Goal: Information Seeking & Learning: Check status

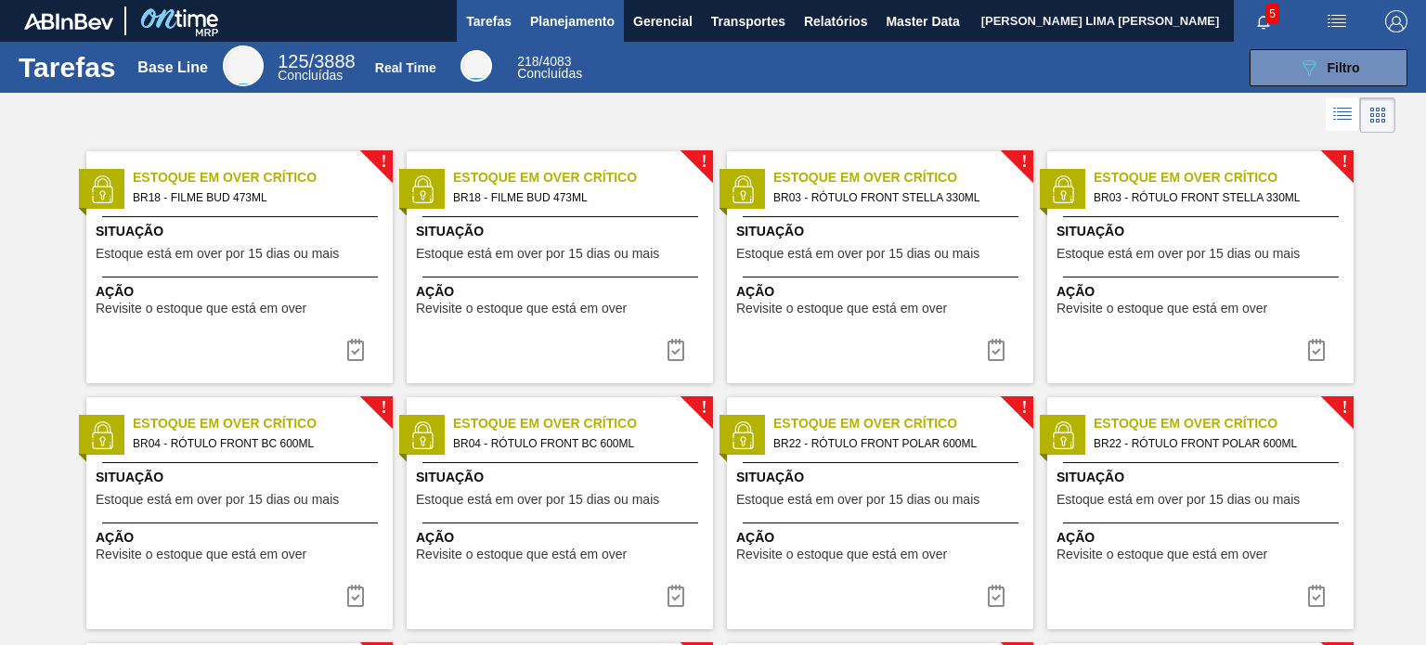
click at [551, 21] on span "Planejamento" at bounding box center [572, 21] width 84 height 22
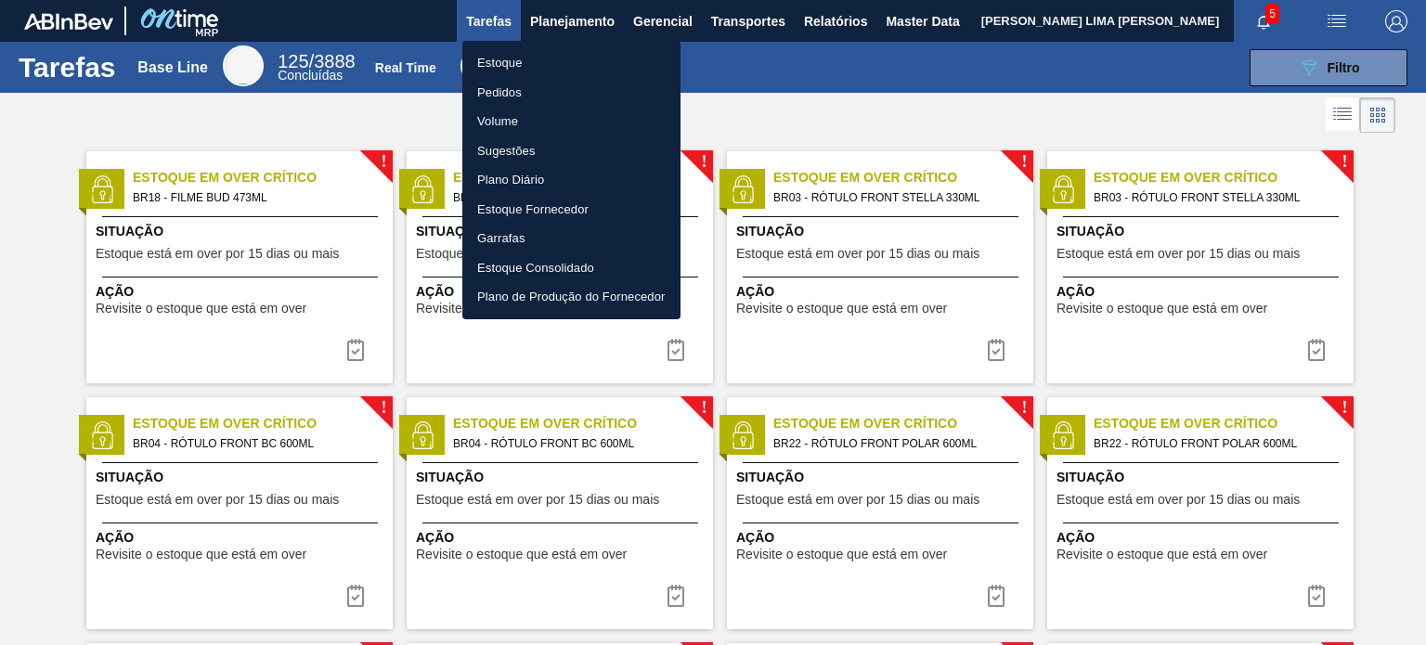
click at [537, 61] on li "Estoque" at bounding box center [571, 63] width 218 height 30
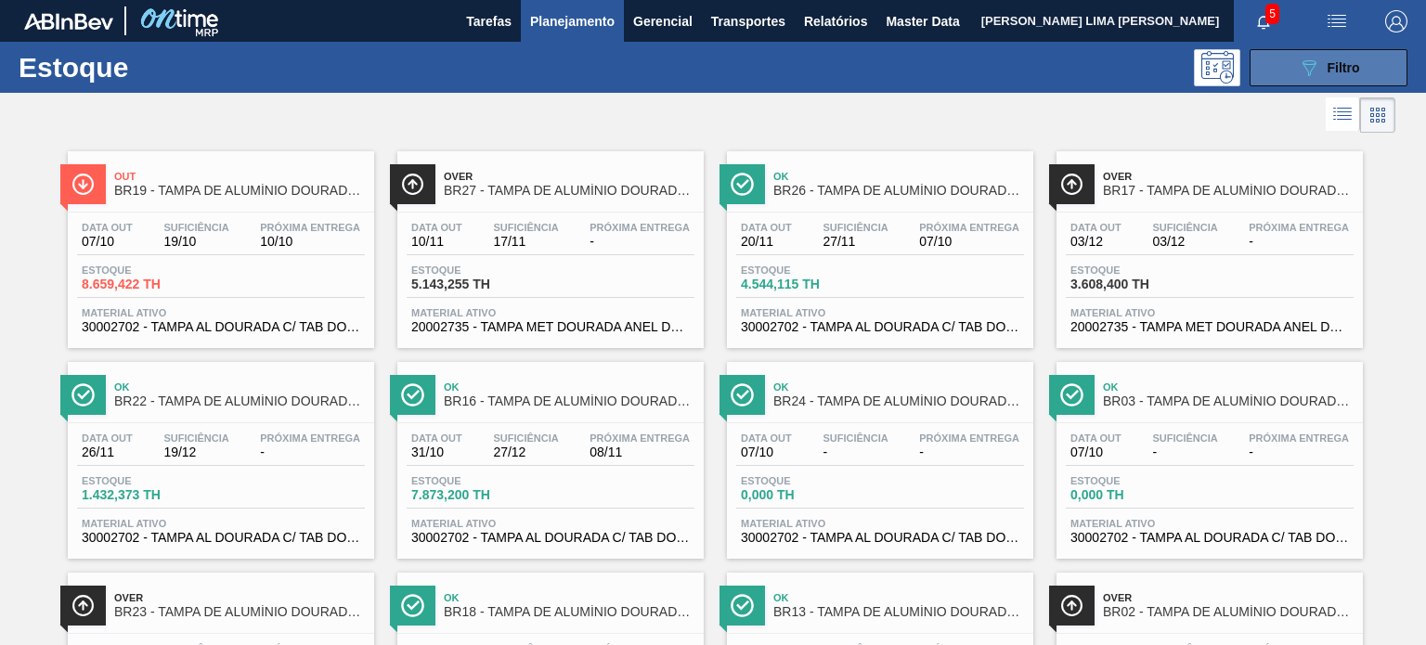
click at [1284, 82] on button "089F7B8B-B2A5-4AFE-B5C0-19BA573D28AC Filtro" at bounding box center [1328, 67] width 158 height 37
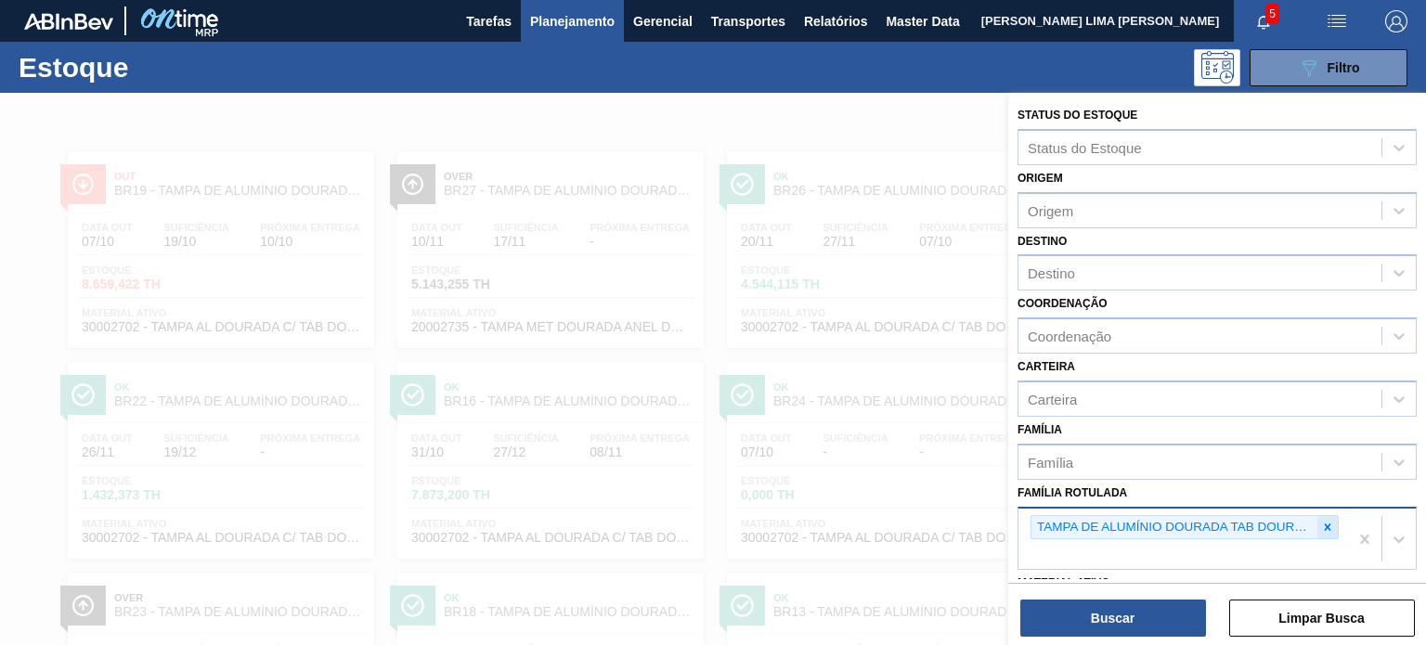
click at [1323, 521] on icon at bounding box center [1327, 527] width 13 height 13
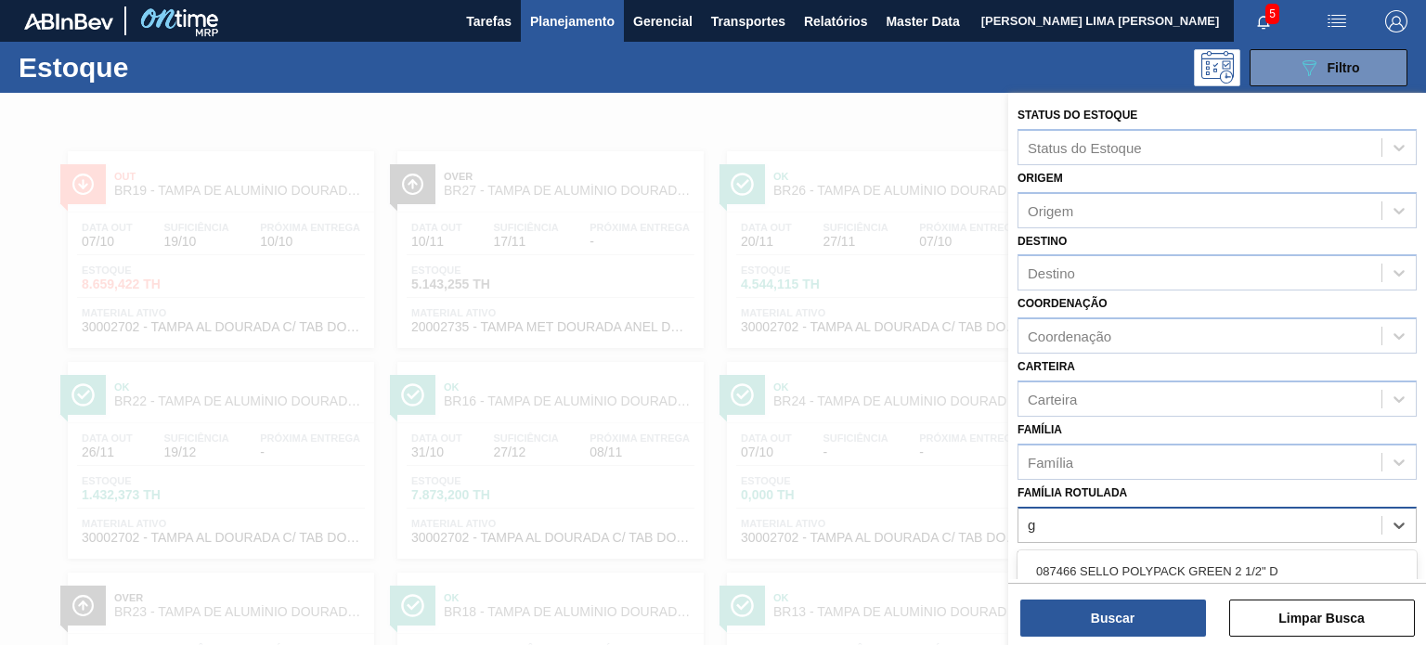
scroll to position [187, 0]
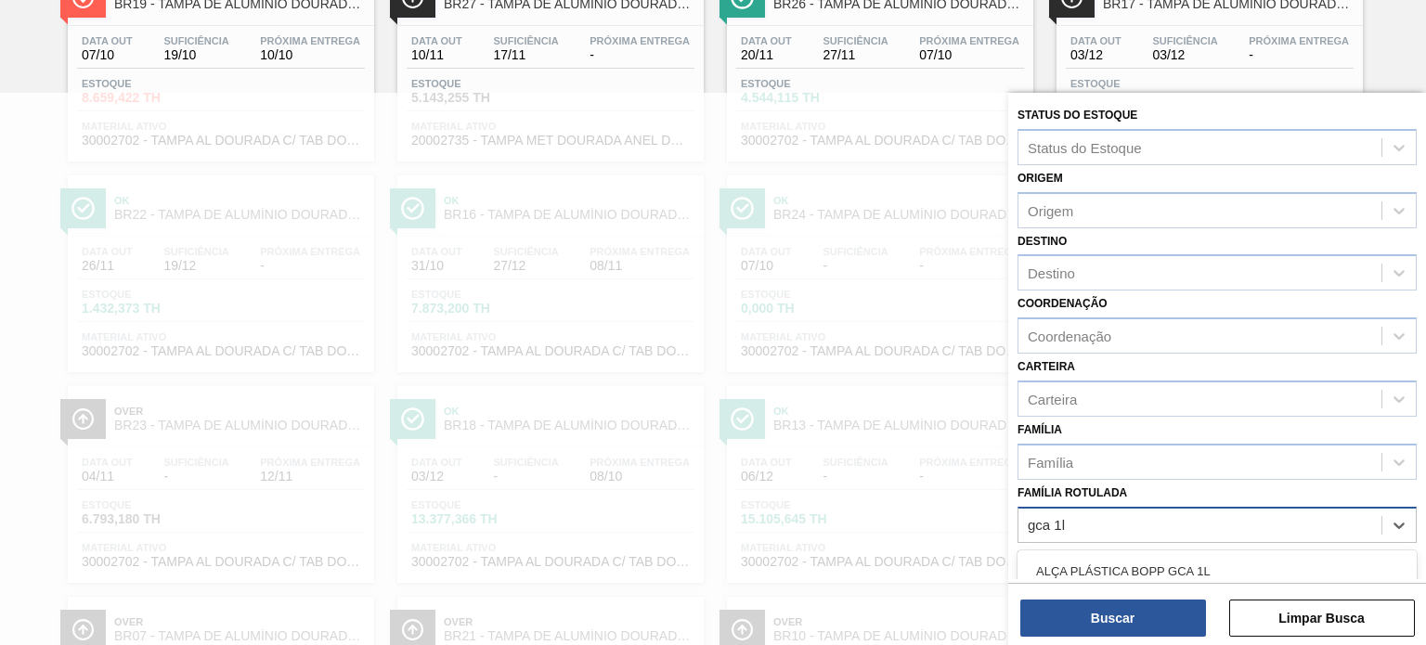
type Rotulada "gca 1l h"
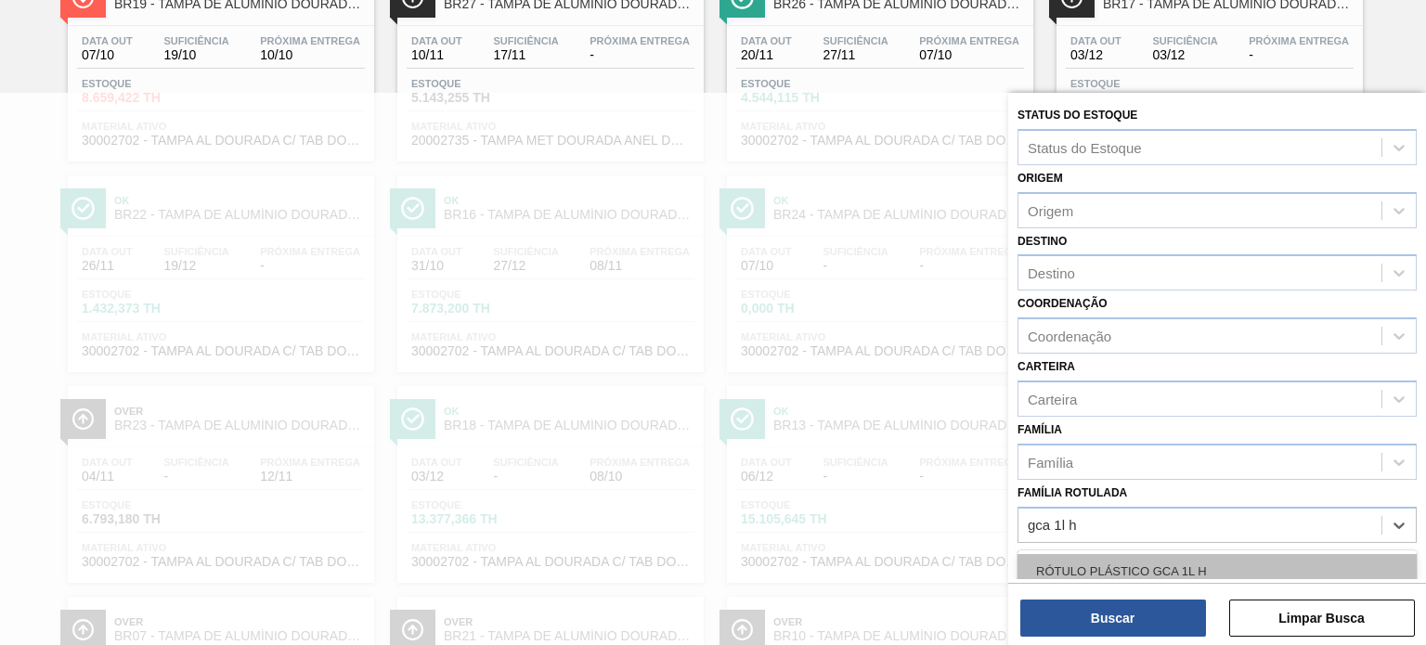
click at [1225, 554] on div "RÓTULO PLÁSTICO GCA 1L H" at bounding box center [1216, 571] width 399 height 34
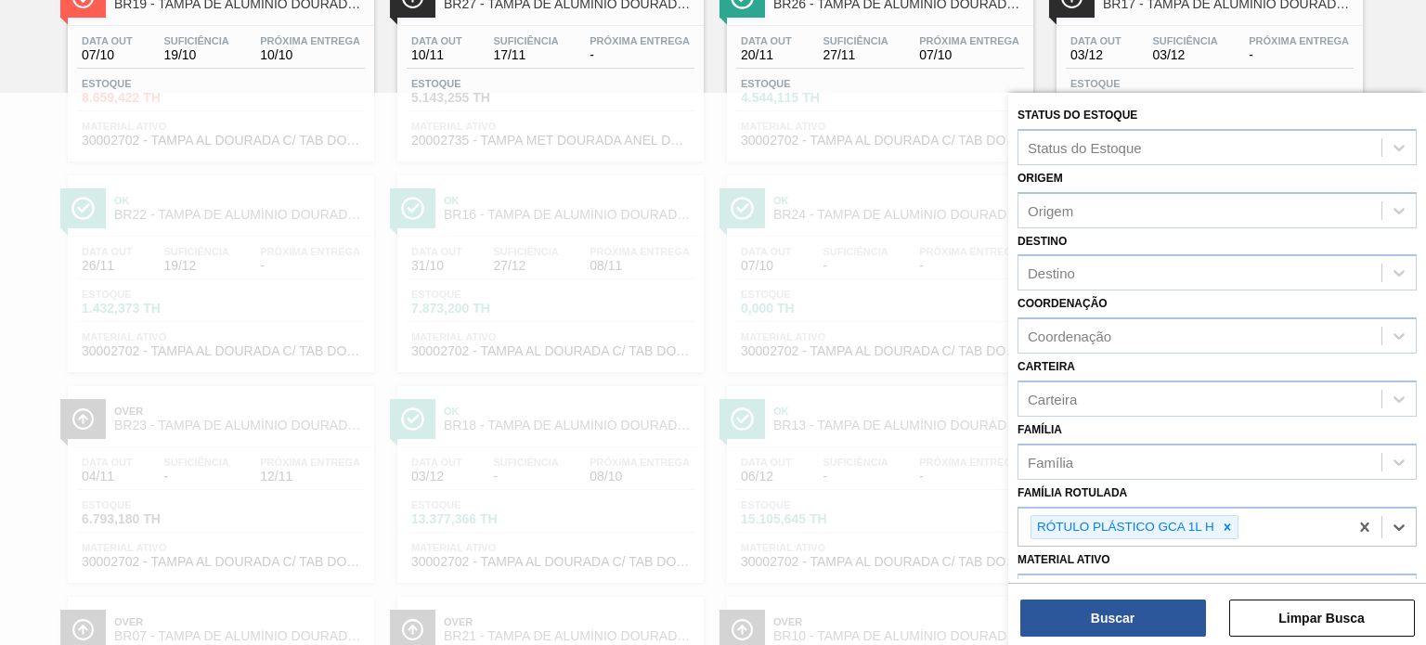
click at [1171, 597] on div "Buscar Limpar Busca" at bounding box center [1217, 609] width 418 height 52
click at [1172, 603] on button "Buscar" at bounding box center [1113, 618] width 186 height 37
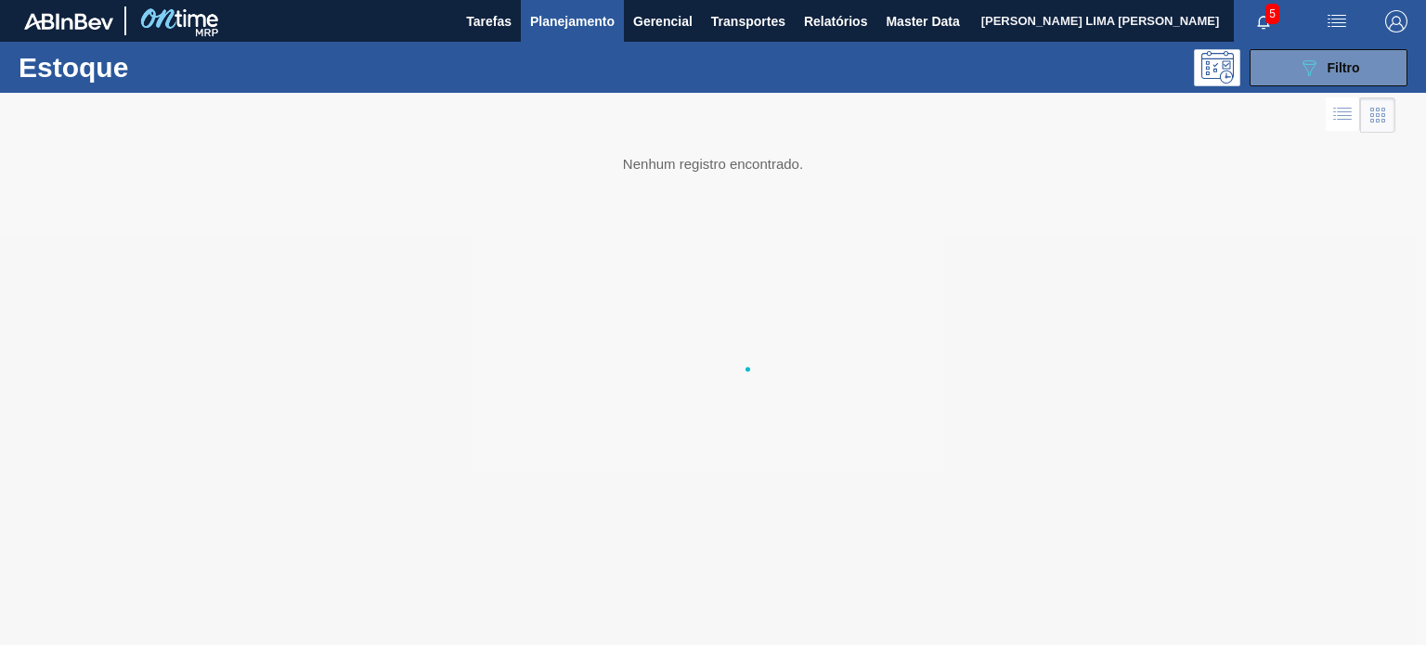
scroll to position [0, 0]
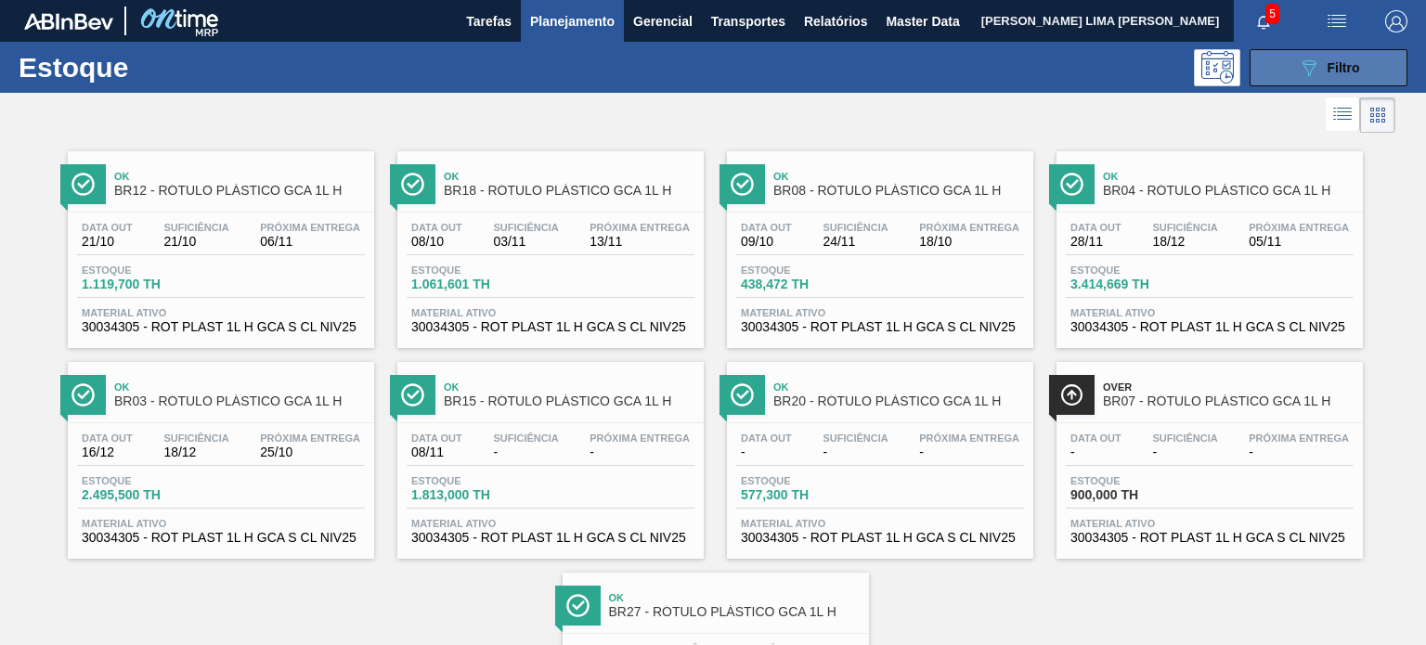
click at [1292, 58] on button "089F7B8B-B2A5-4AFE-B5C0-19BA573D28AC Filtro" at bounding box center [1328, 67] width 158 height 37
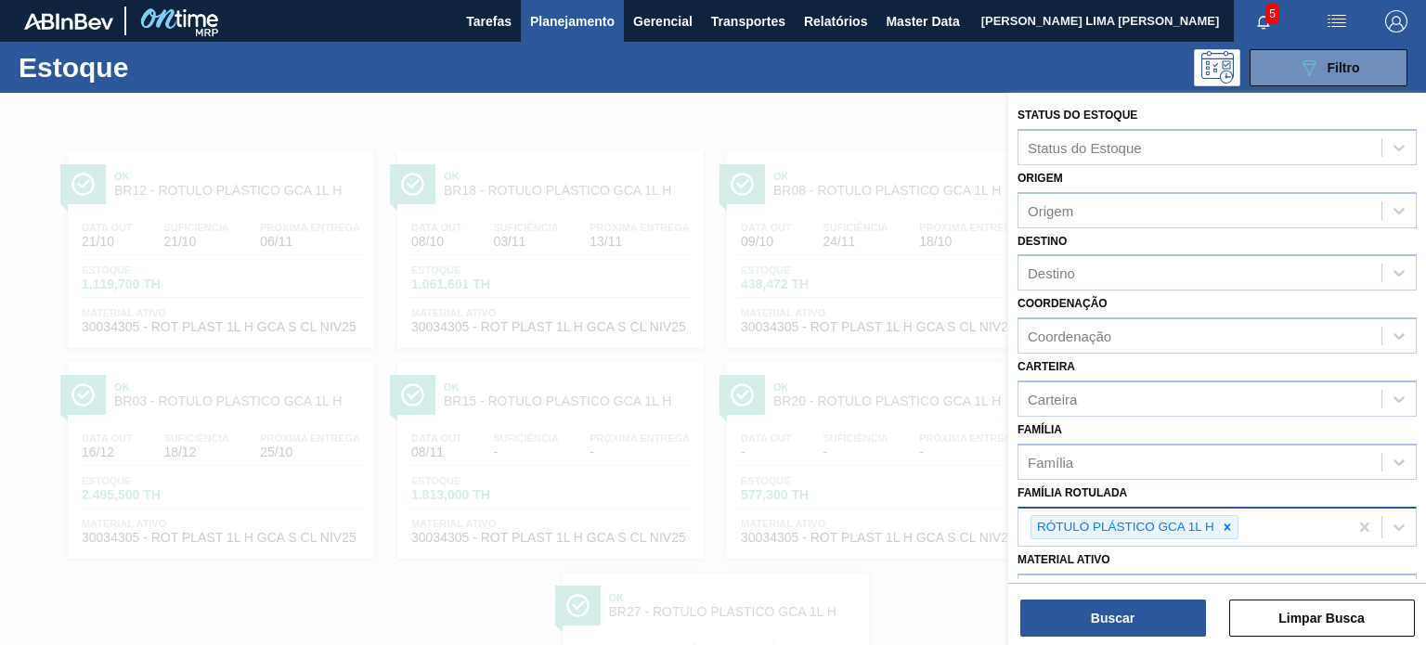
click at [1224, 526] on icon at bounding box center [1227, 527] width 13 height 13
paste Rotulada "TAMPA DE ALUMÍNIO PRETA TAB PRETO"
type Rotulada "TAMPA DE ALUMÍNIO PRETA TAB PRETO"
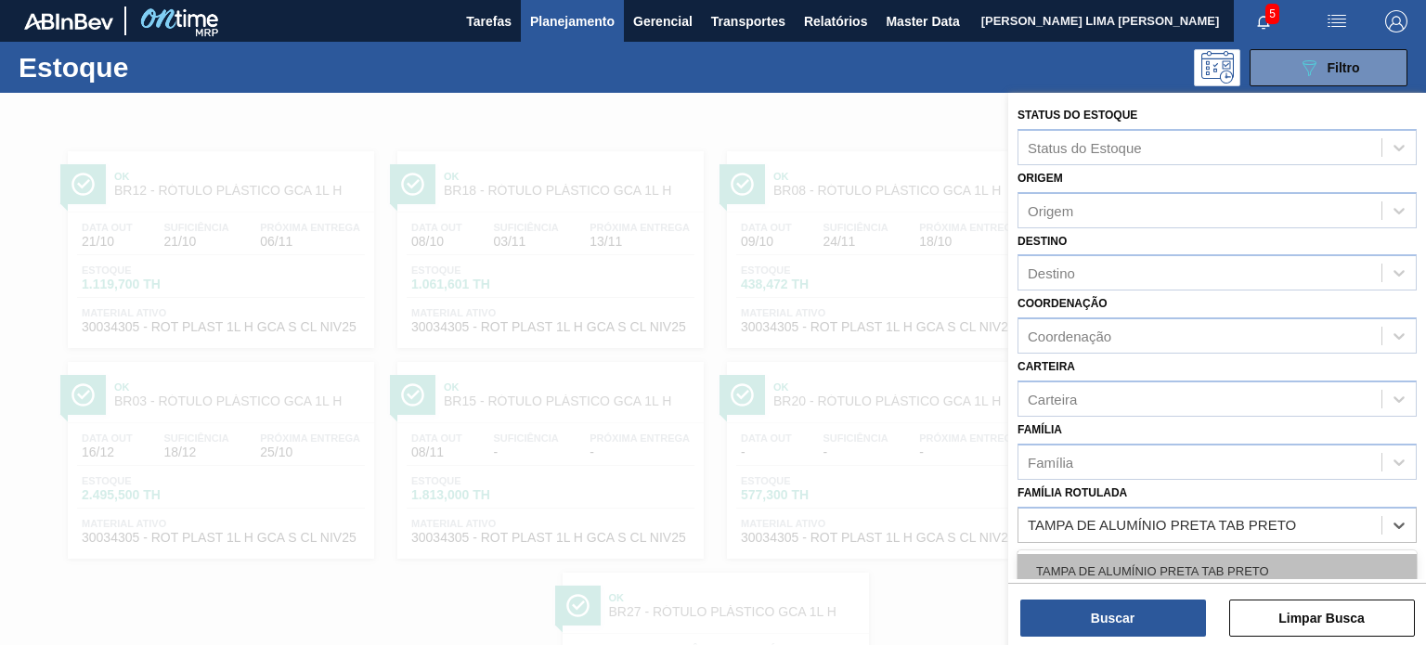
click at [1211, 556] on div "TAMPA DE ALUMÍNIO PRETA TAB PRETO" at bounding box center [1216, 571] width 399 height 34
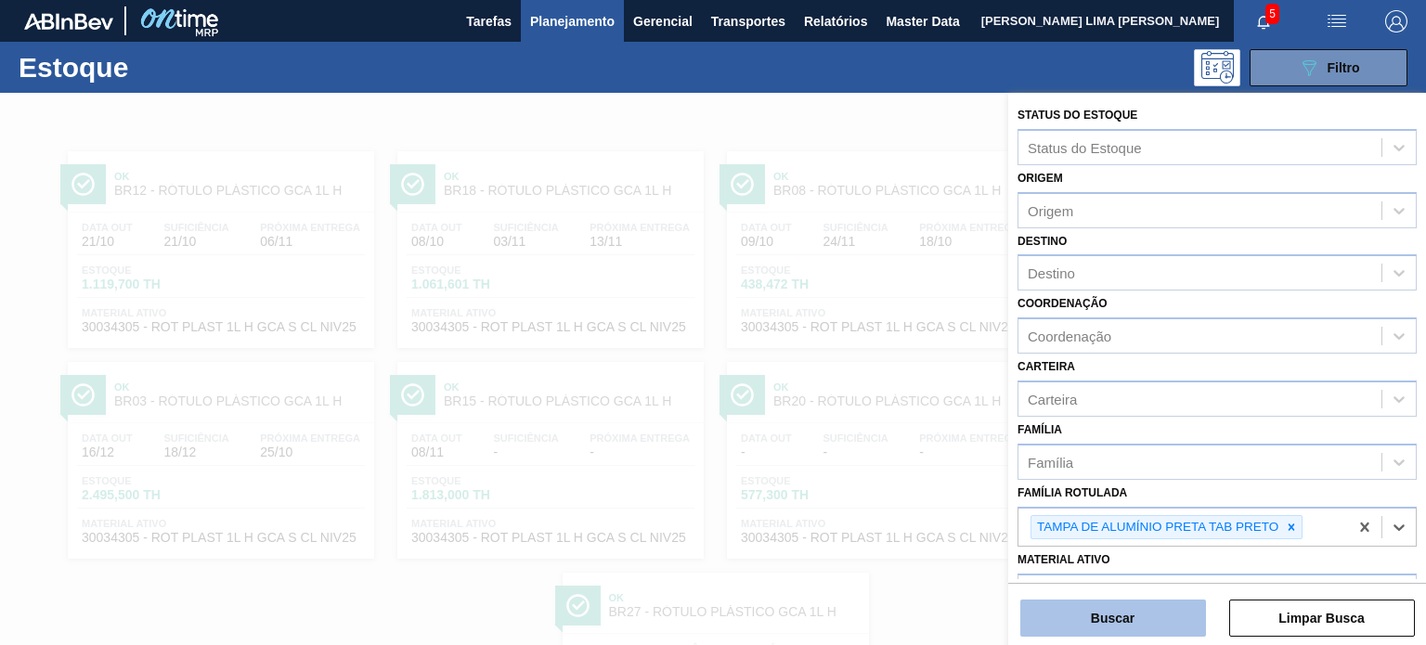
click at [1166, 617] on button "Buscar" at bounding box center [1113, 618] width 186 height 37
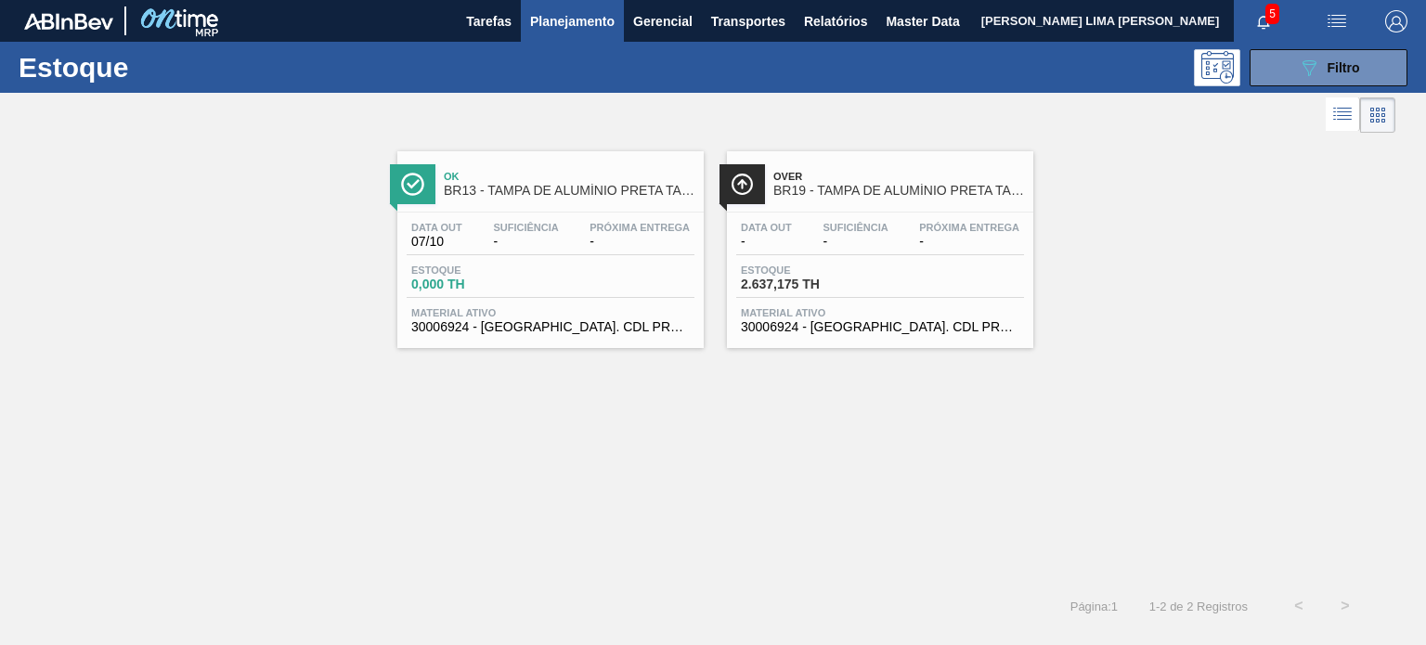
click at [1288, 84] on button "089F7B8B-B2A5-4AFE-B5C0-19BA573D28AC Filtro" at bounding box center [1328, 67] width 158 height 37
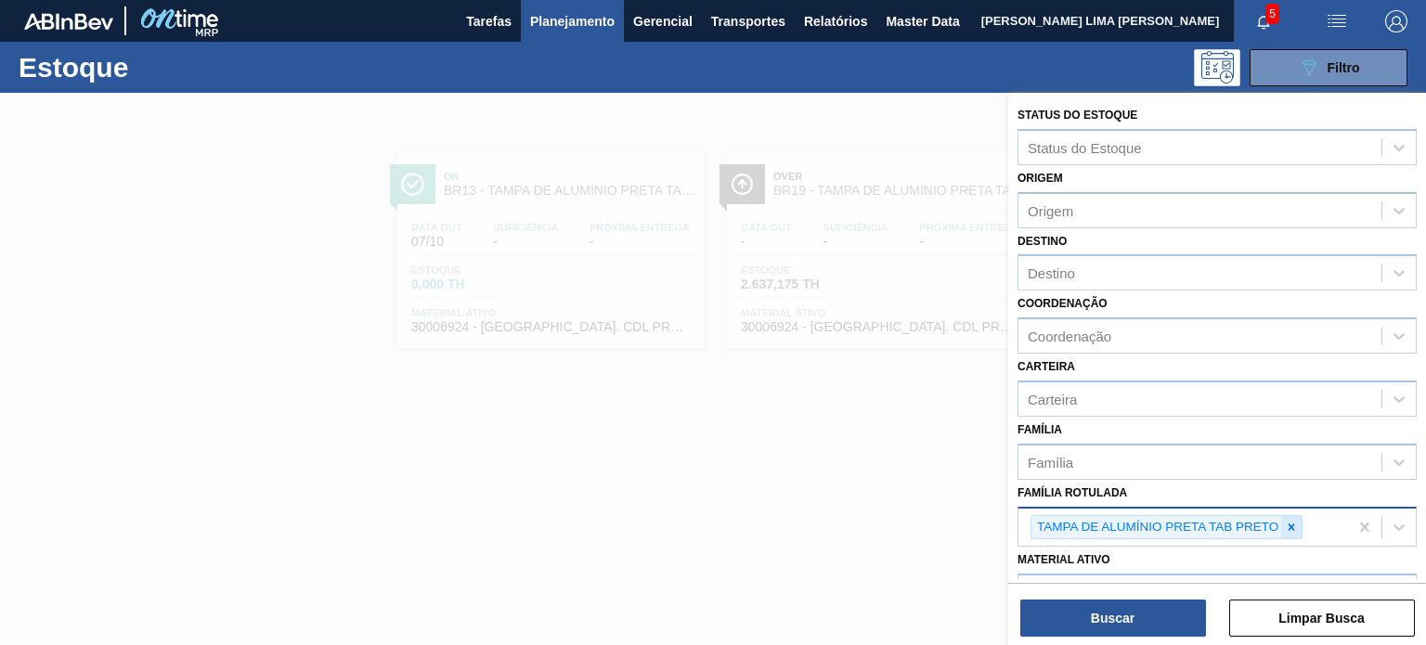
click at [1296, 526] on icon at bounding box center [1291, 527] width 13 height 13
paste Rotulada "TAMPA DE ALUMÍNIO PRATEADA BALL CDL"
type Rotulada "TAMPA DE ALUMÍNIO PRATEADA BALL CDL"
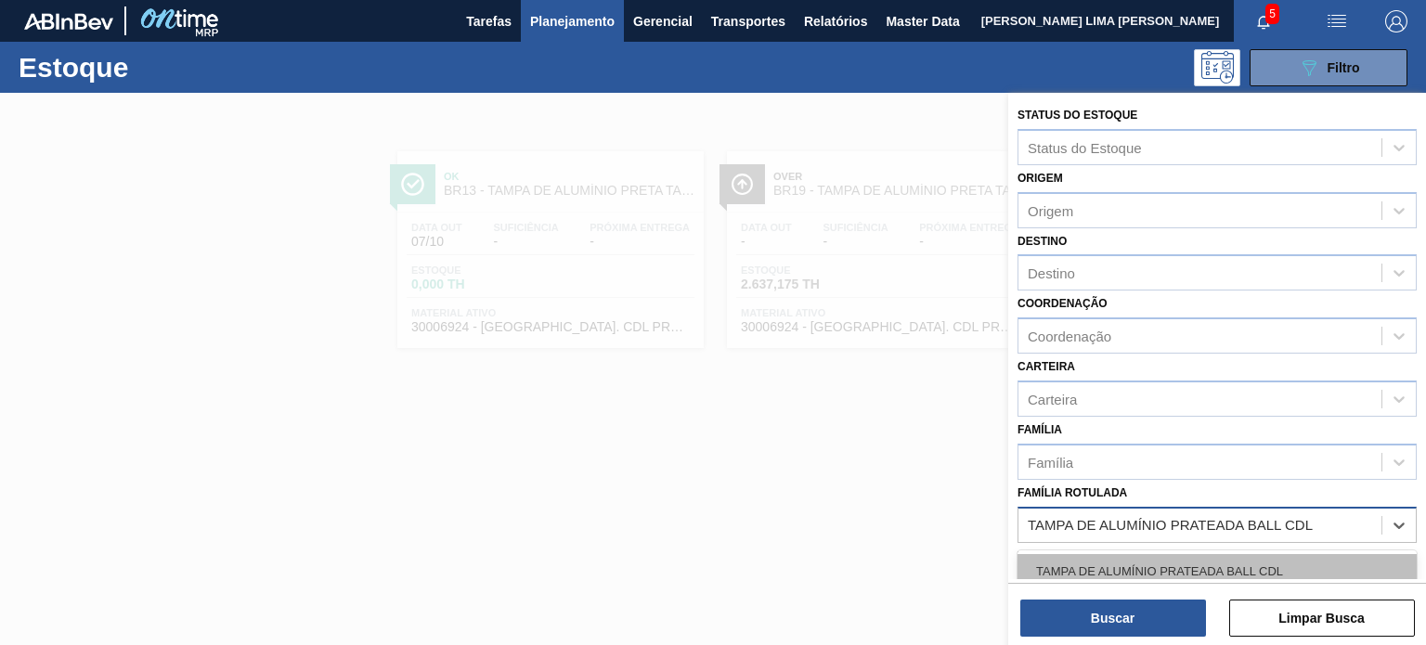
click at [1249, 556] on div "TAMPA DE ALUMÍNIO PRATEADA BALL CDL" at bounding box center [1216, 571] width 399 height 34
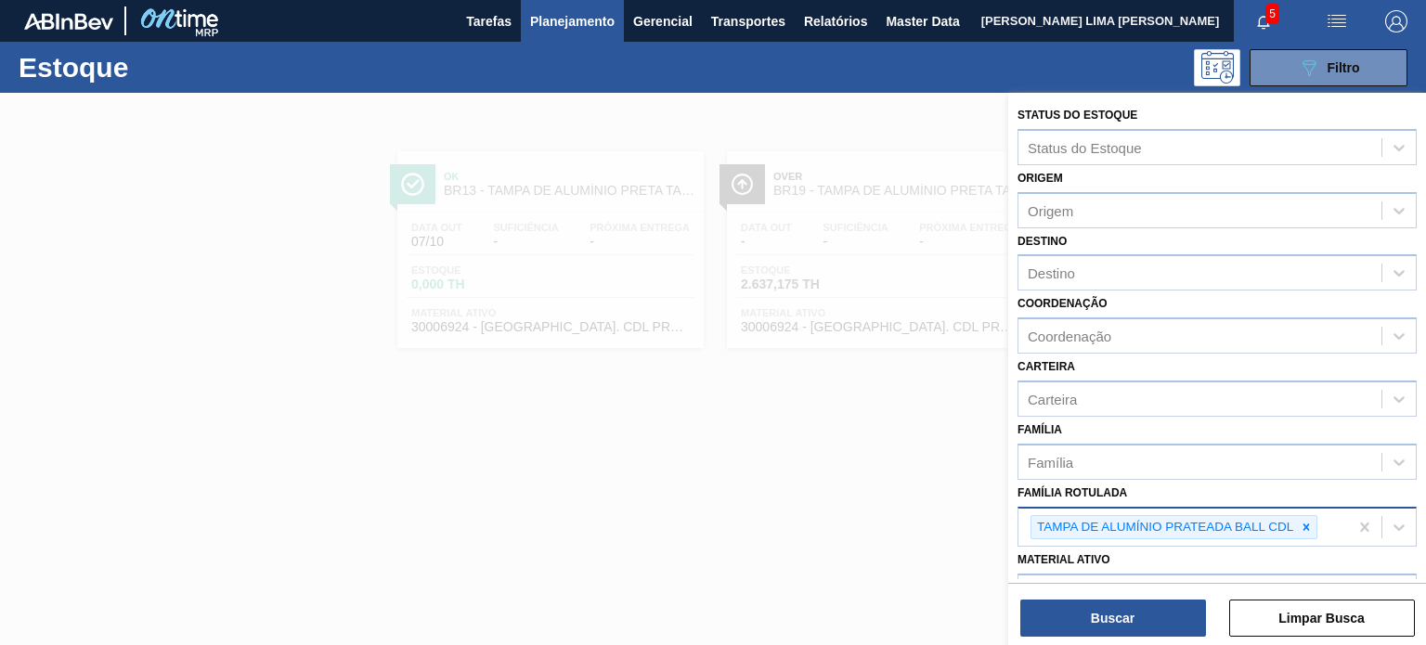
click at [1198, 591] on div "Buscar Limpar Busca" at bounding box center [1217, 609] width 418 height 52
click at [1189, 602] on button "Buscar" at bounding box center [1113, 618] width 186 height 37
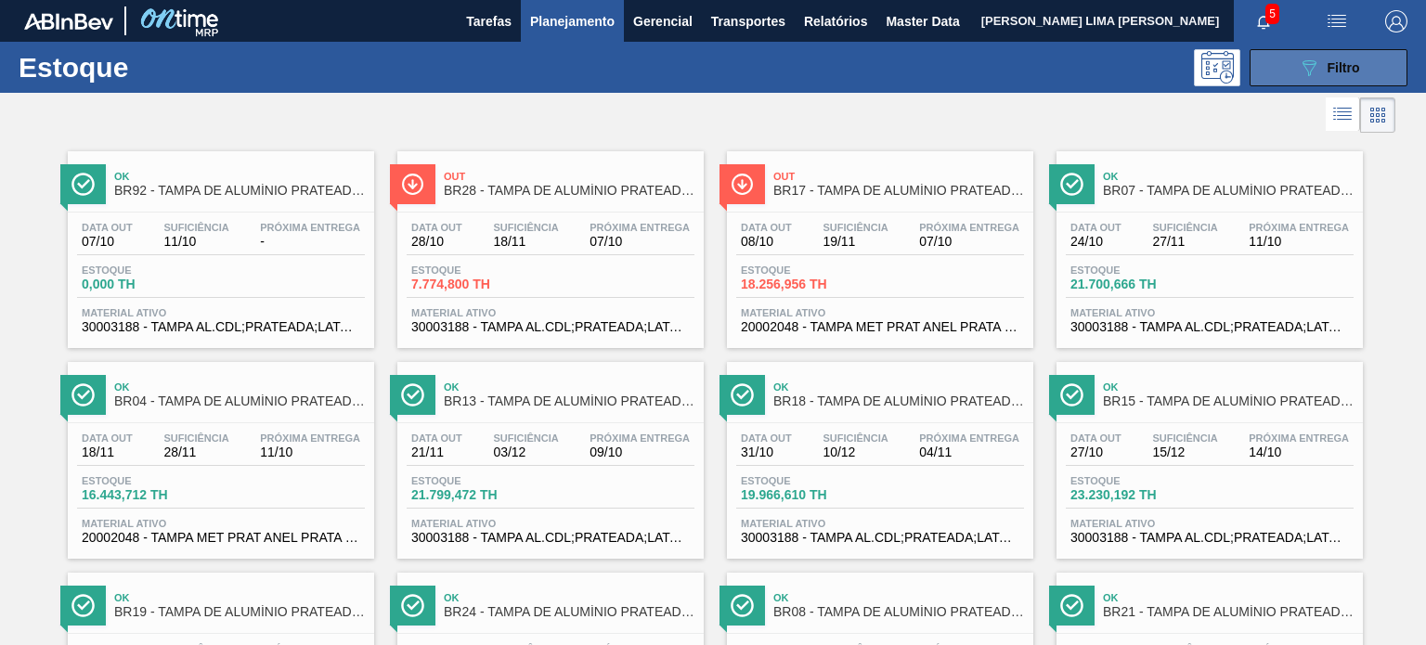
click at [1327, 70] on span "Filtro" at bounding box center [1343, 67] width 32 height 15
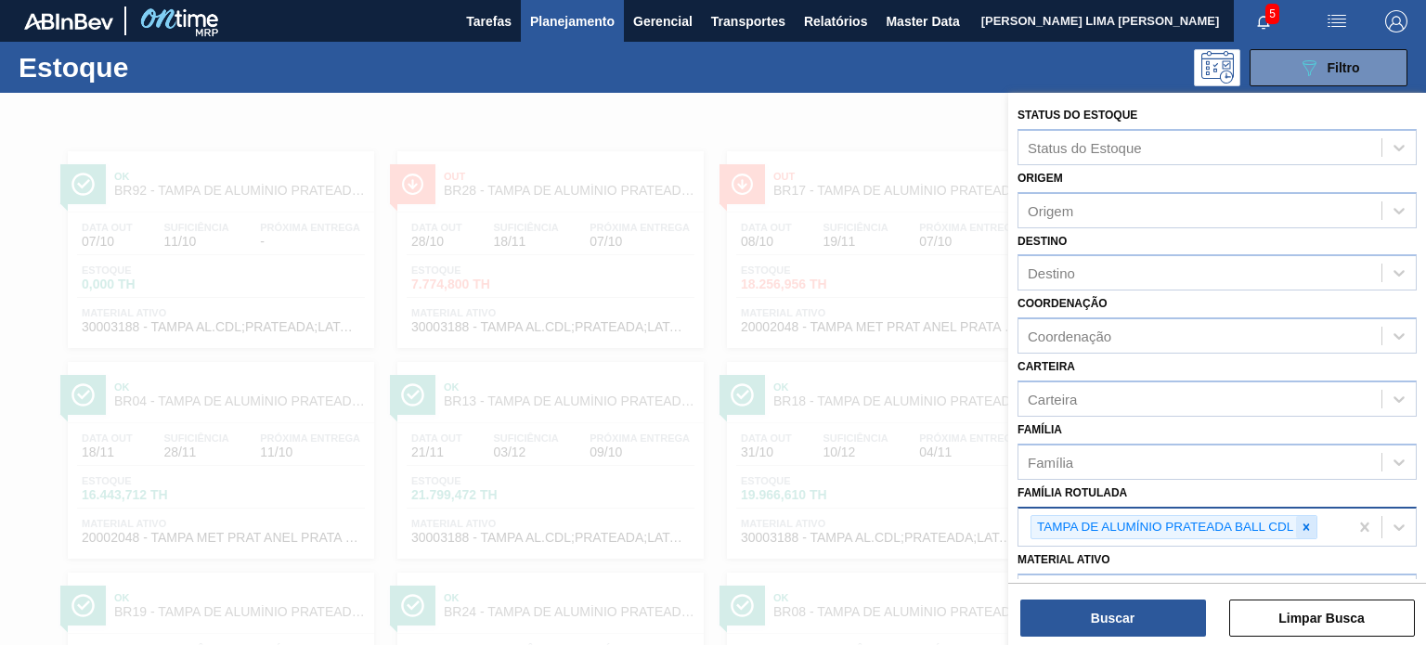
click at [1314, 524] on div at bounding box center [1306, 527] width 20 height 23
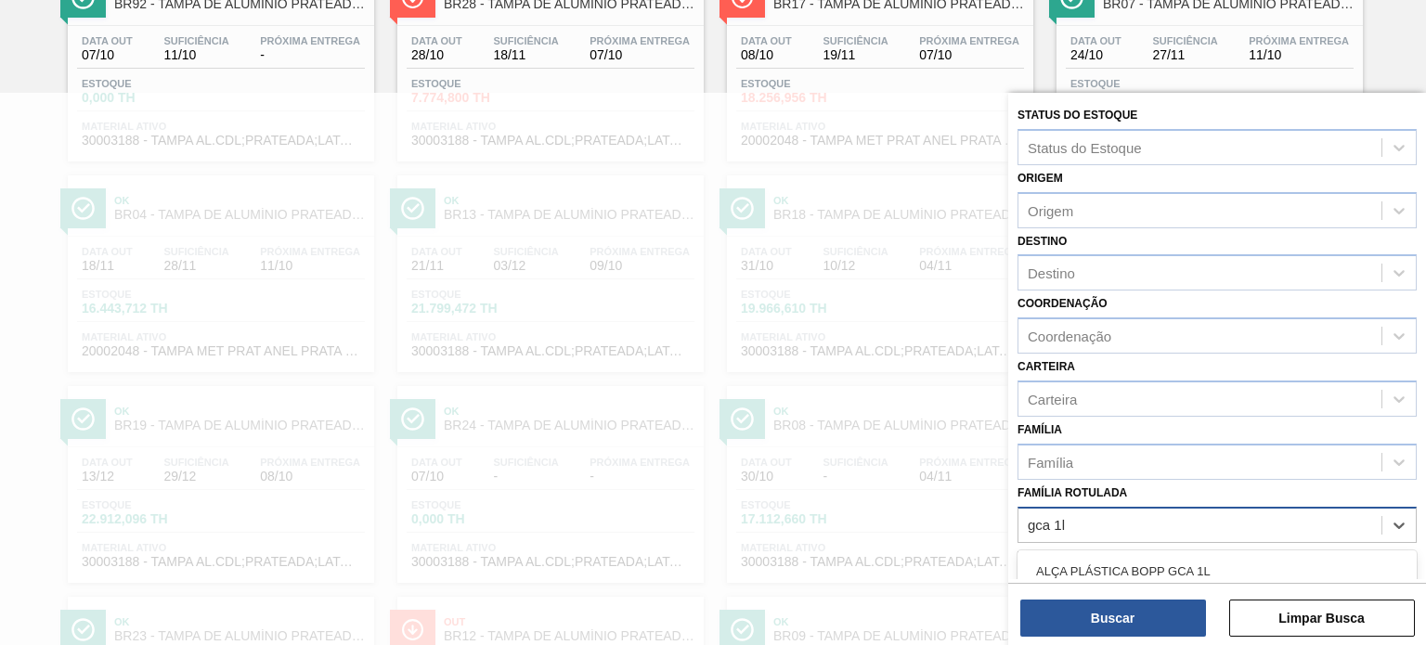
type Rotulada "gca 1l h"
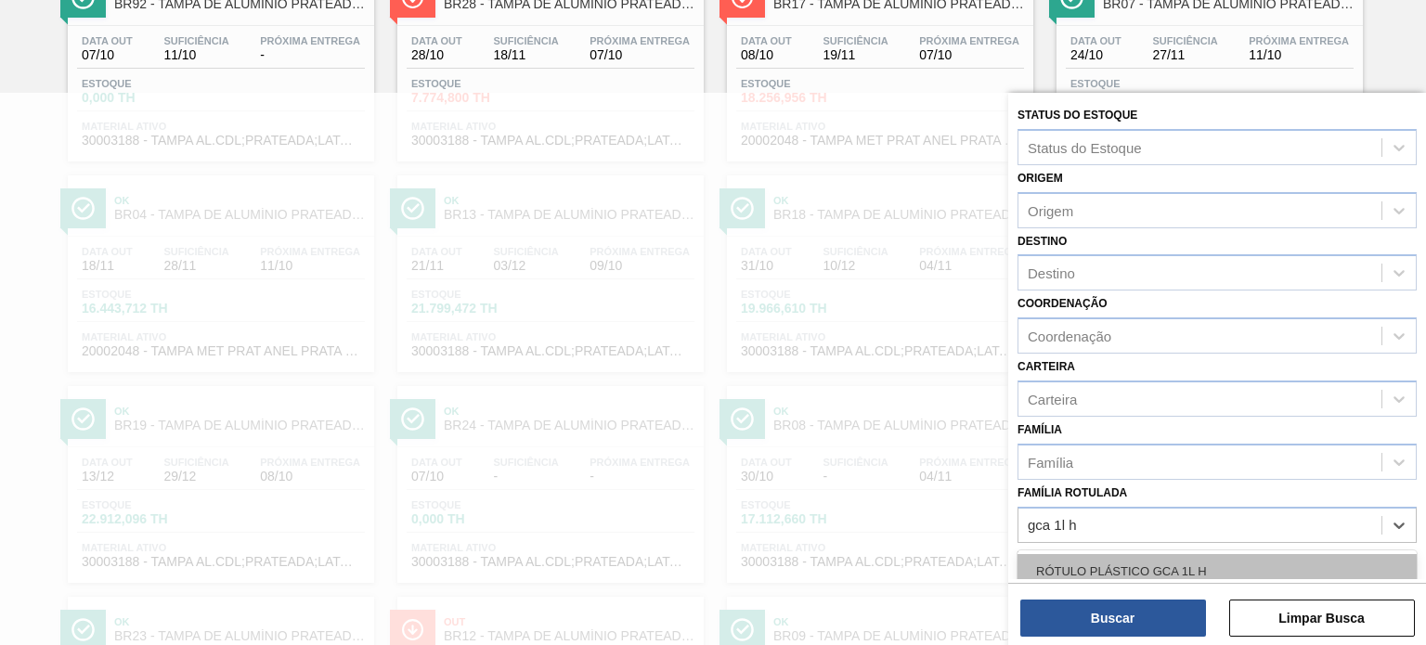
click at [1225, 560] on div "RÓTULO PLÁSTICO GCA 1L H" at bounding box center [1216, 571] width 399 height 34
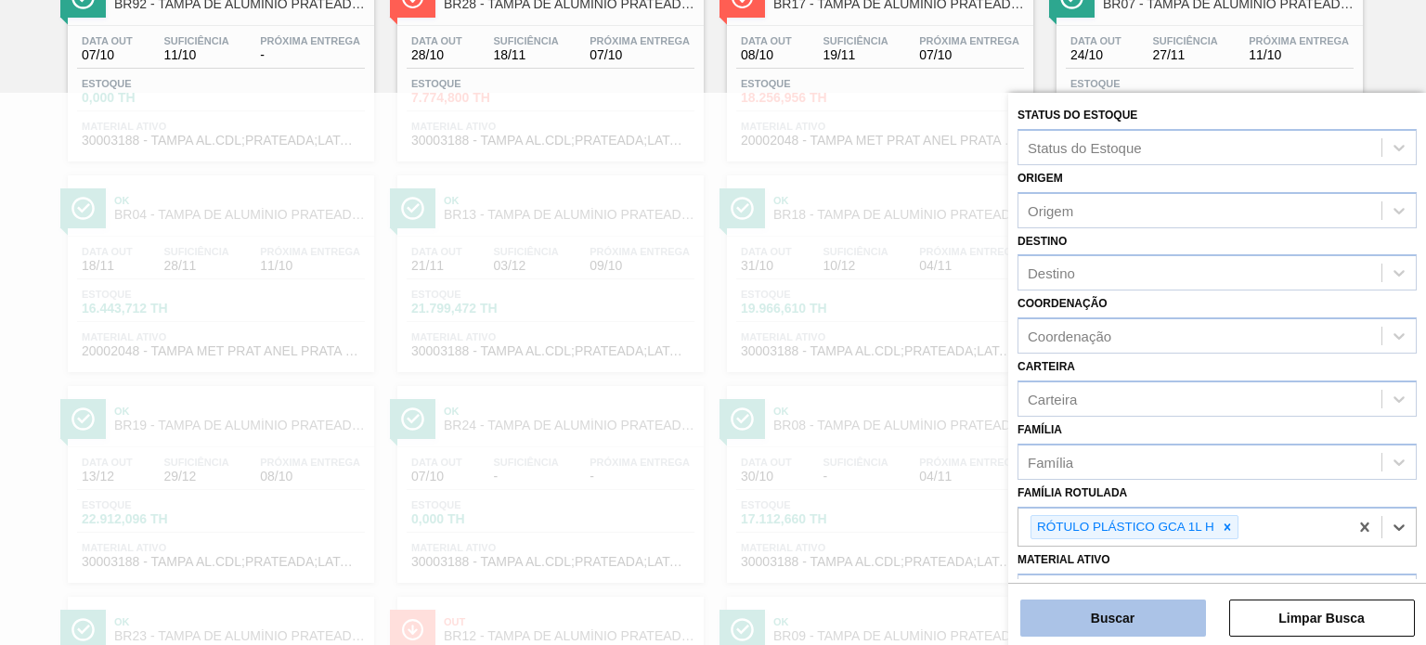
click at [1178, 614] on button "Buscar" at bounding box center [1113, 618] width 186 height 37
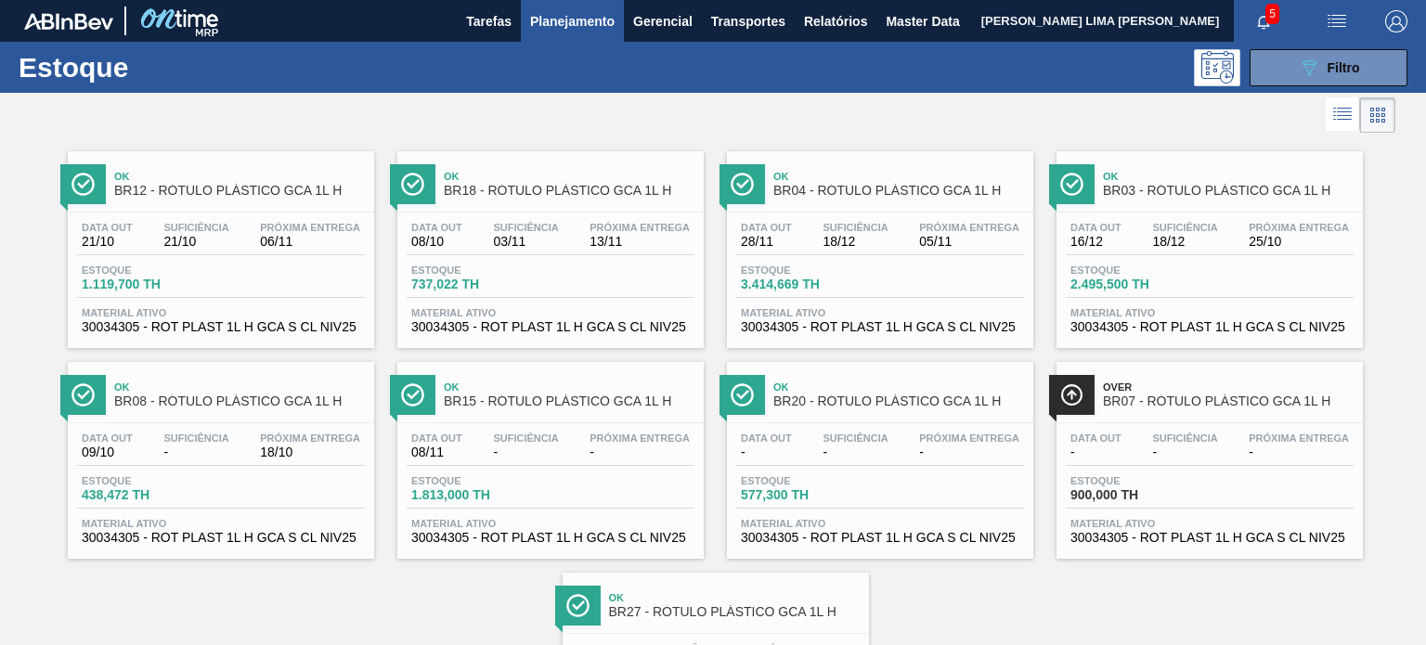
click at [1314, 61] on icon "089F7B8B-B2A5-4AFE-B5C0-19BA573D28AC" at bounding box center [1309, 68] width 22 height 22
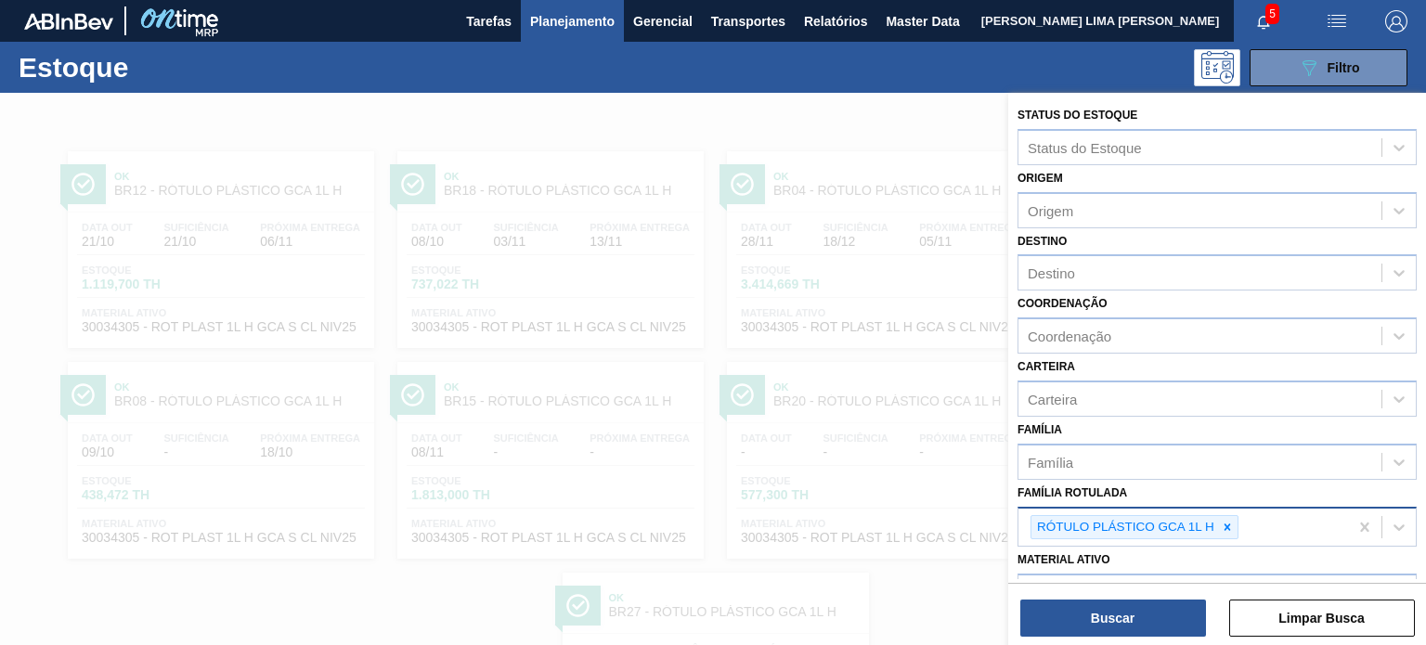
click at [1218, 526] on div at bounding box center [1227, 527] width 20 height 23
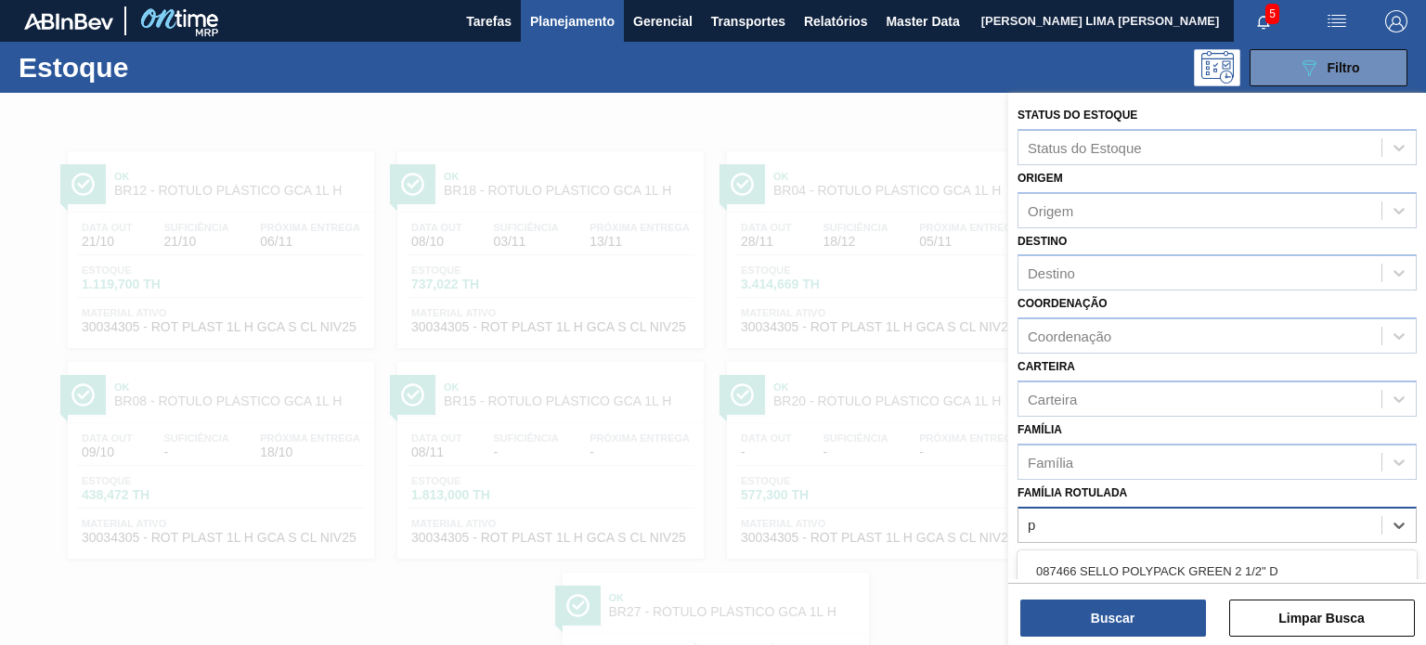
scroll to position [168, 0]
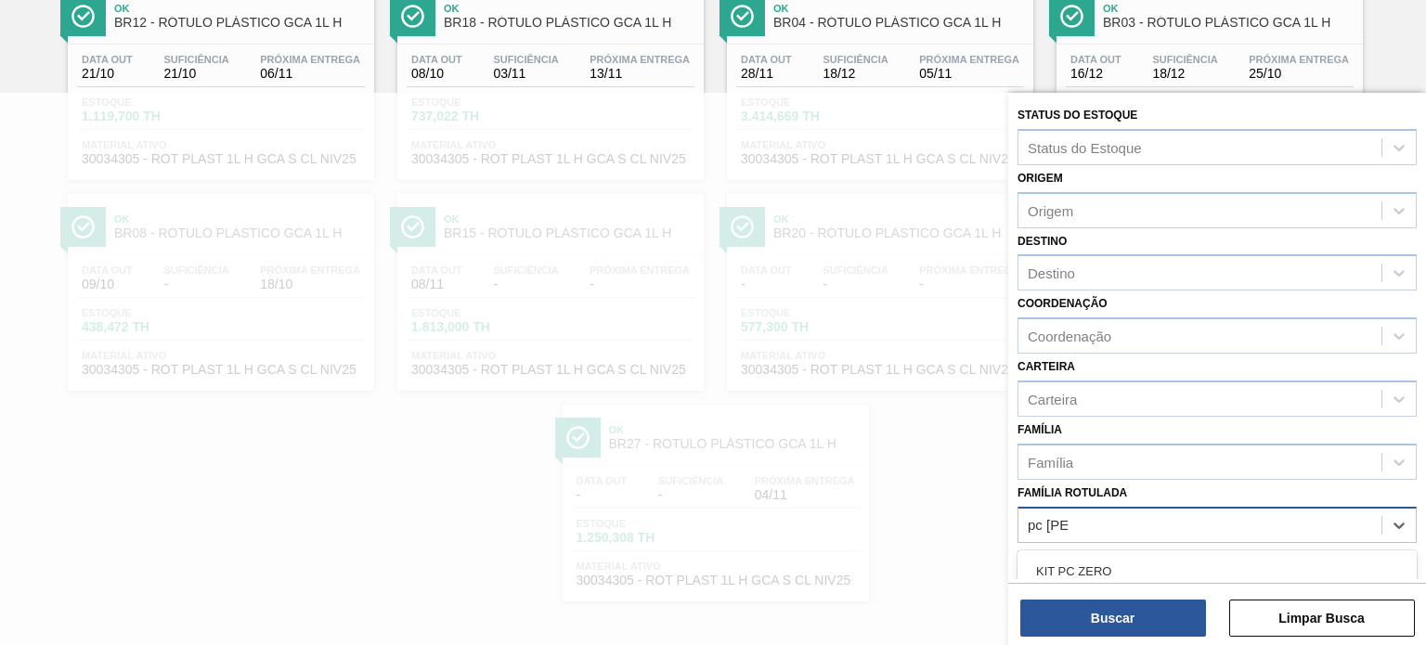
type Rotulada "pc zero"
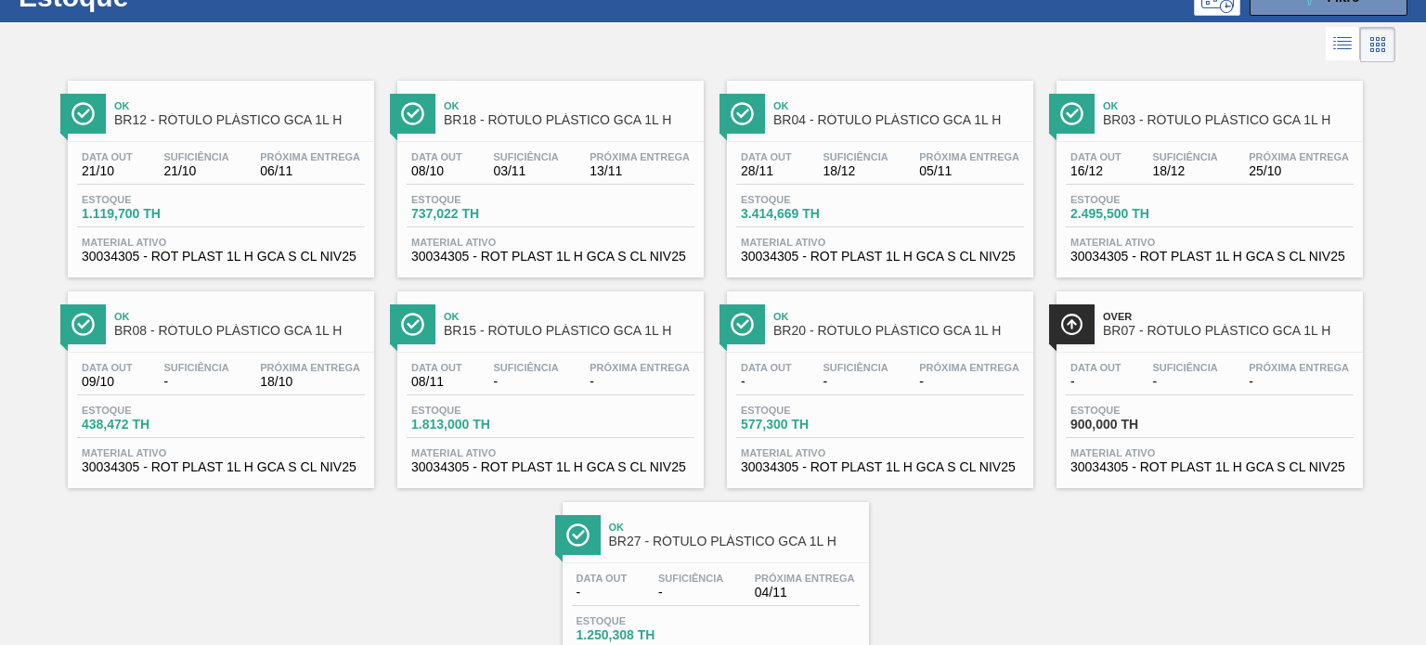
scroll to position [0, 0]
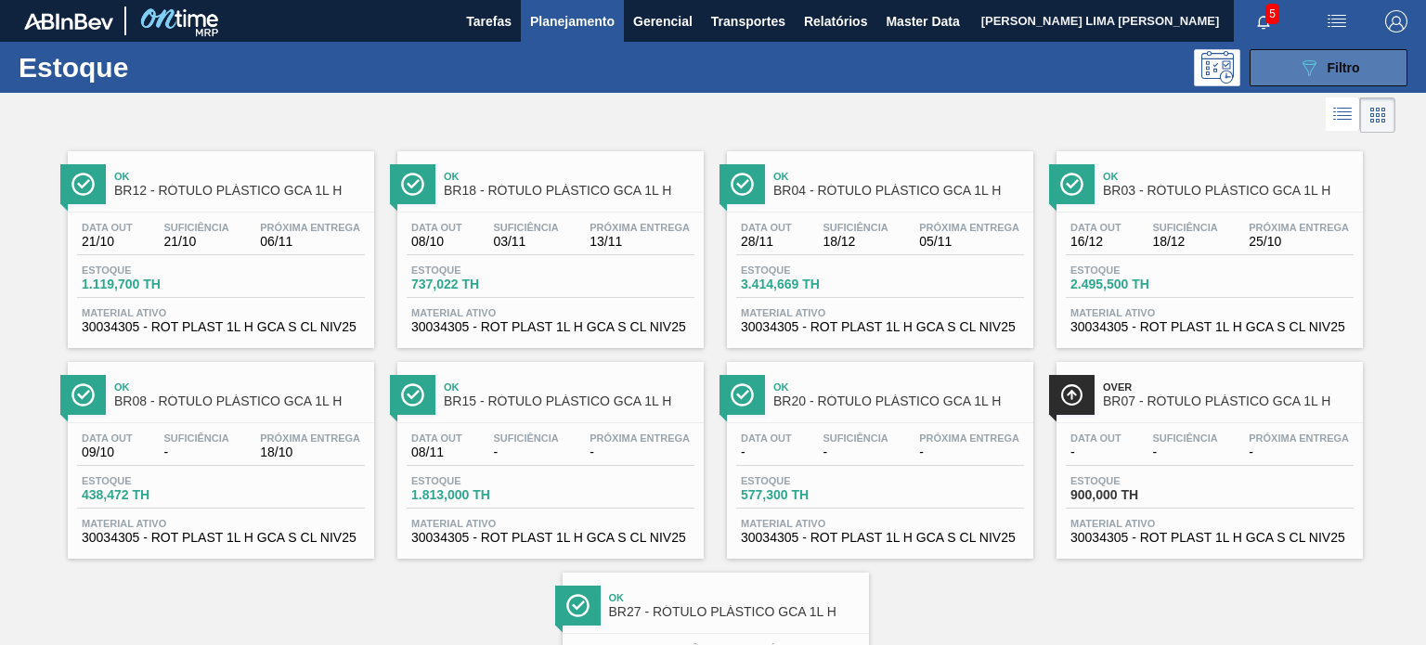
click at [1366, 81] on button "089F7B8B-B2A5-4AFE-B5C0-19BA573D28AC Filtro" at bounding box center [1328, 67] width 158 height 37
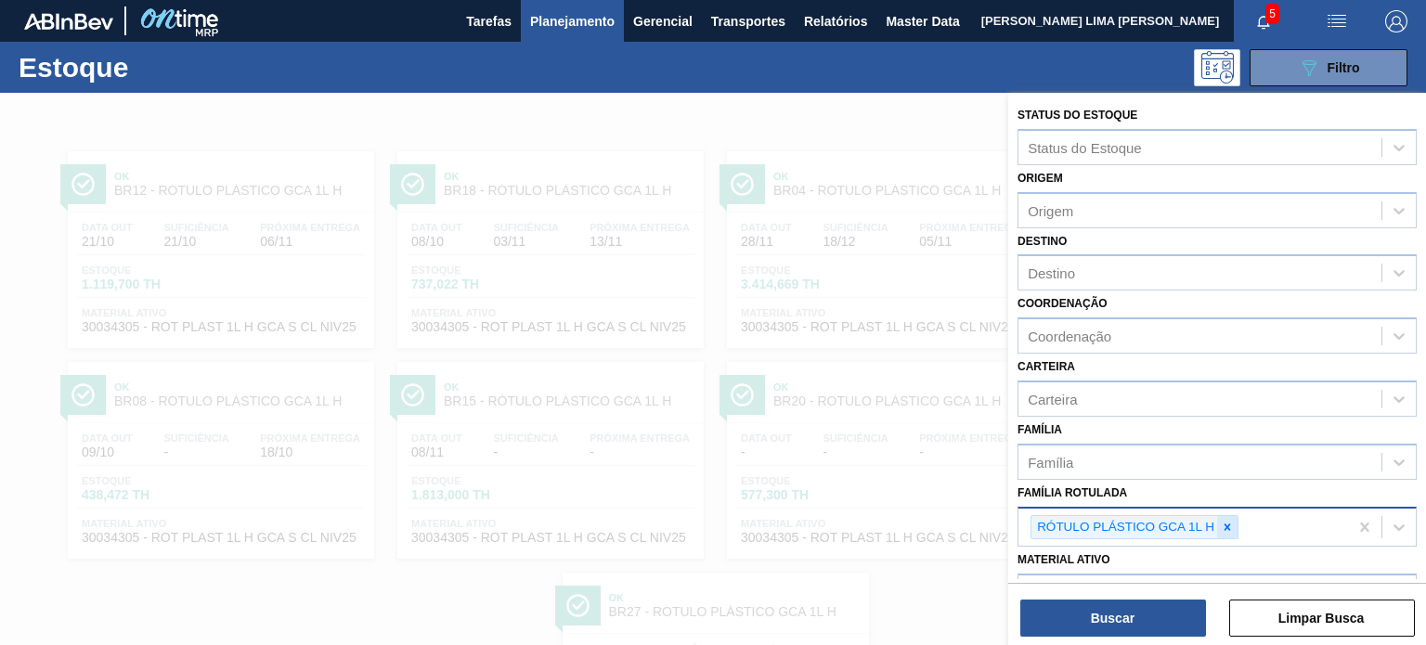
click at [1235, 520] on div at bounding box center [1227, 527] width 20 height 23
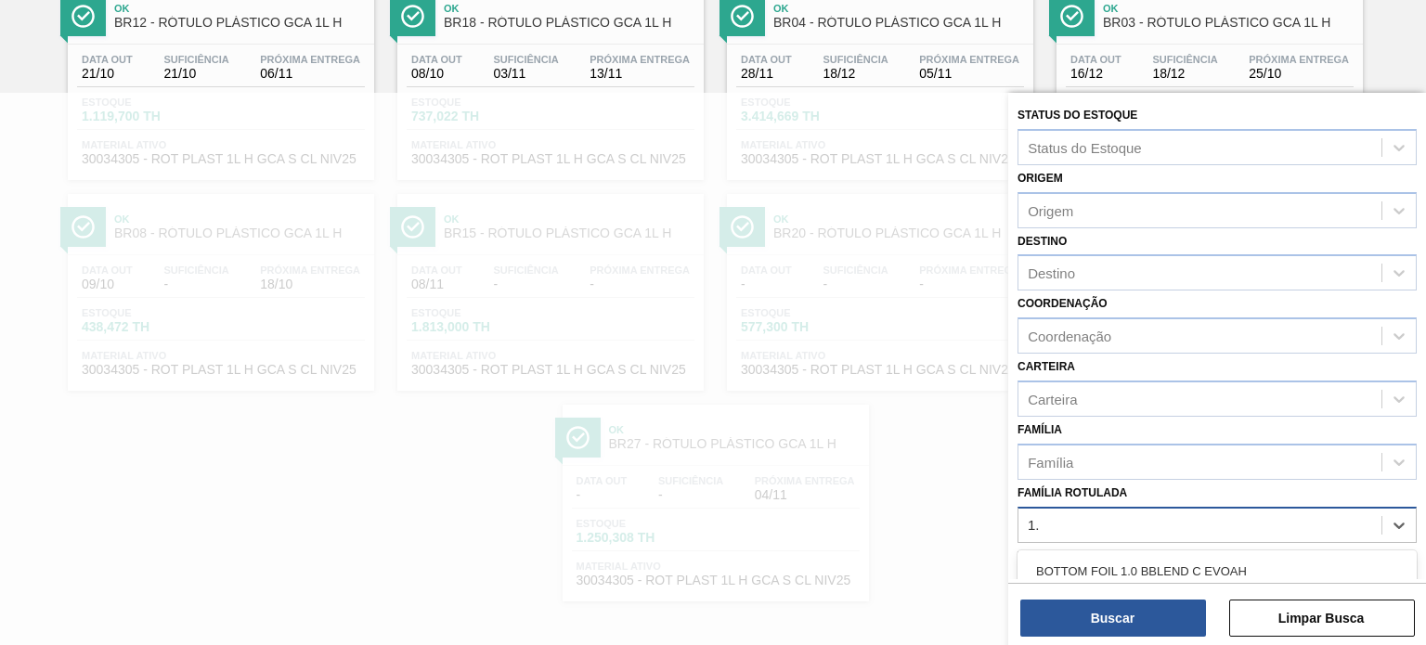
type Rotulada "1.5"
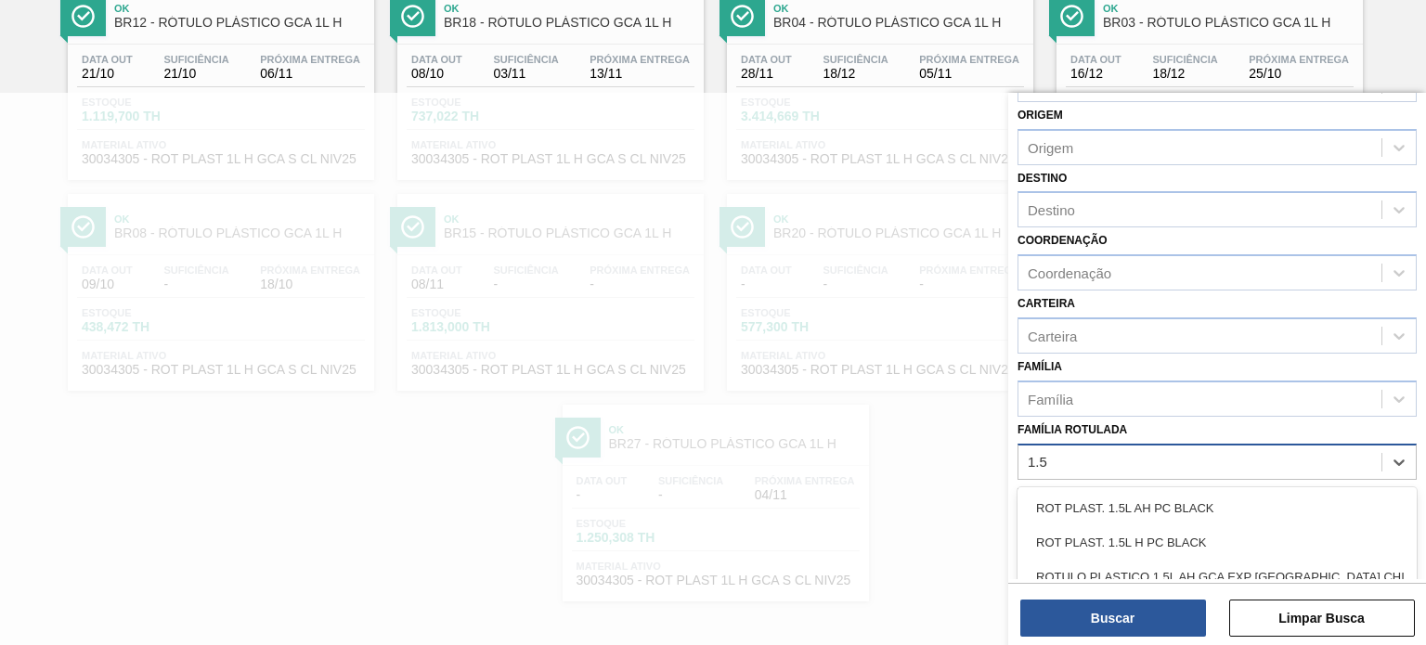
scroll to position [93, 0]
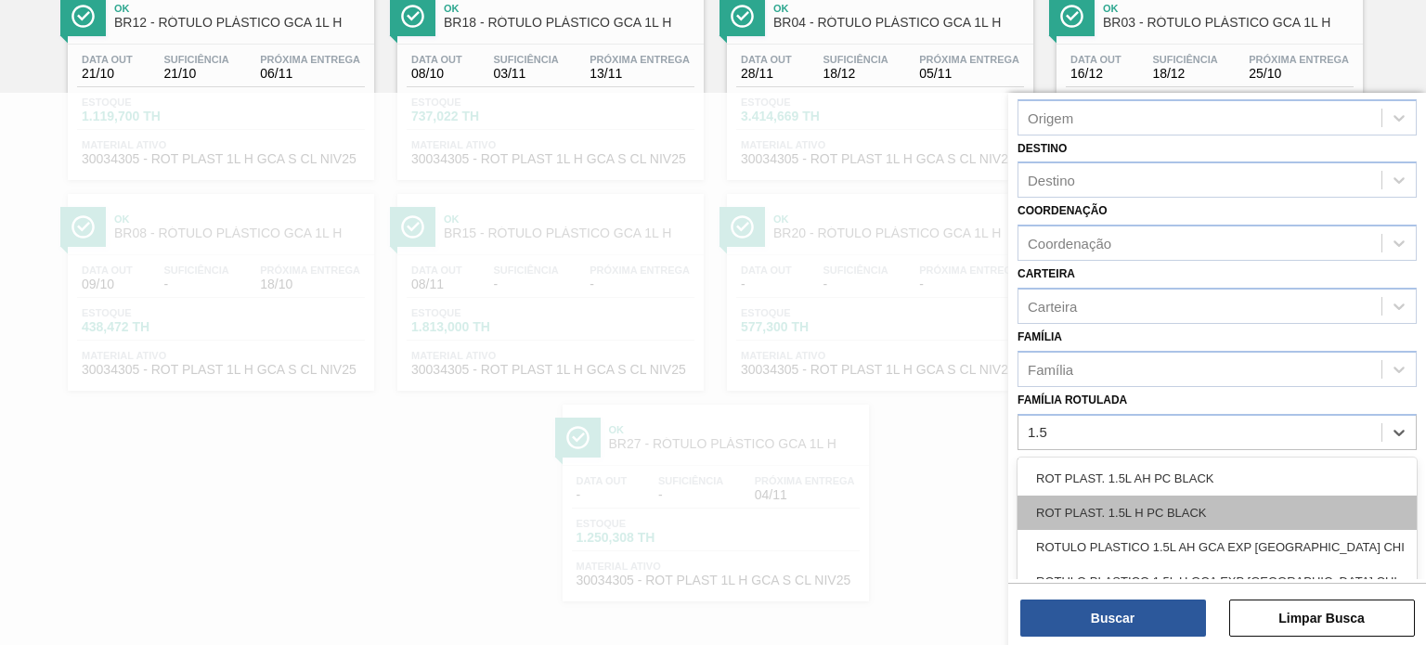
click at [1209, 523] on div "ROT PLAST. 1.5L H PC BLACK" at bounding box center [1216, 513] width 399 height 34
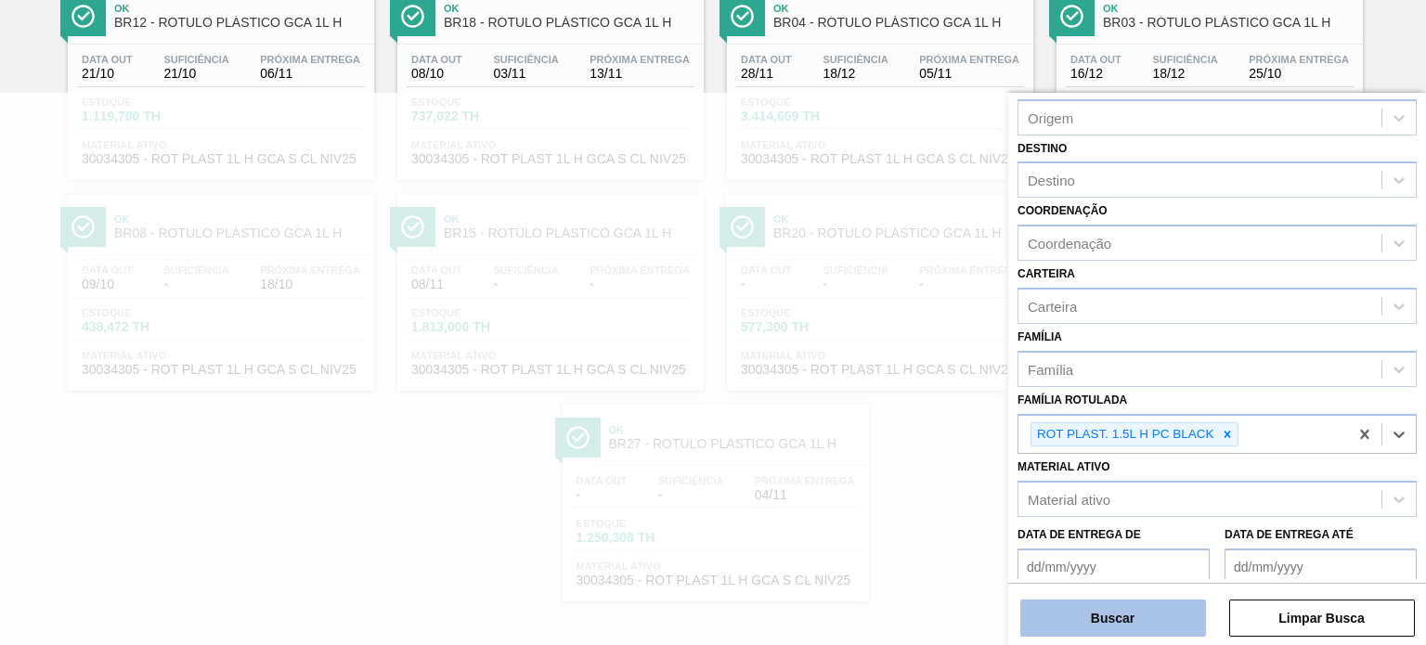
click at [1176, 619] on button "Buscar" at bounding box center [1113, 618] width 186 height 37
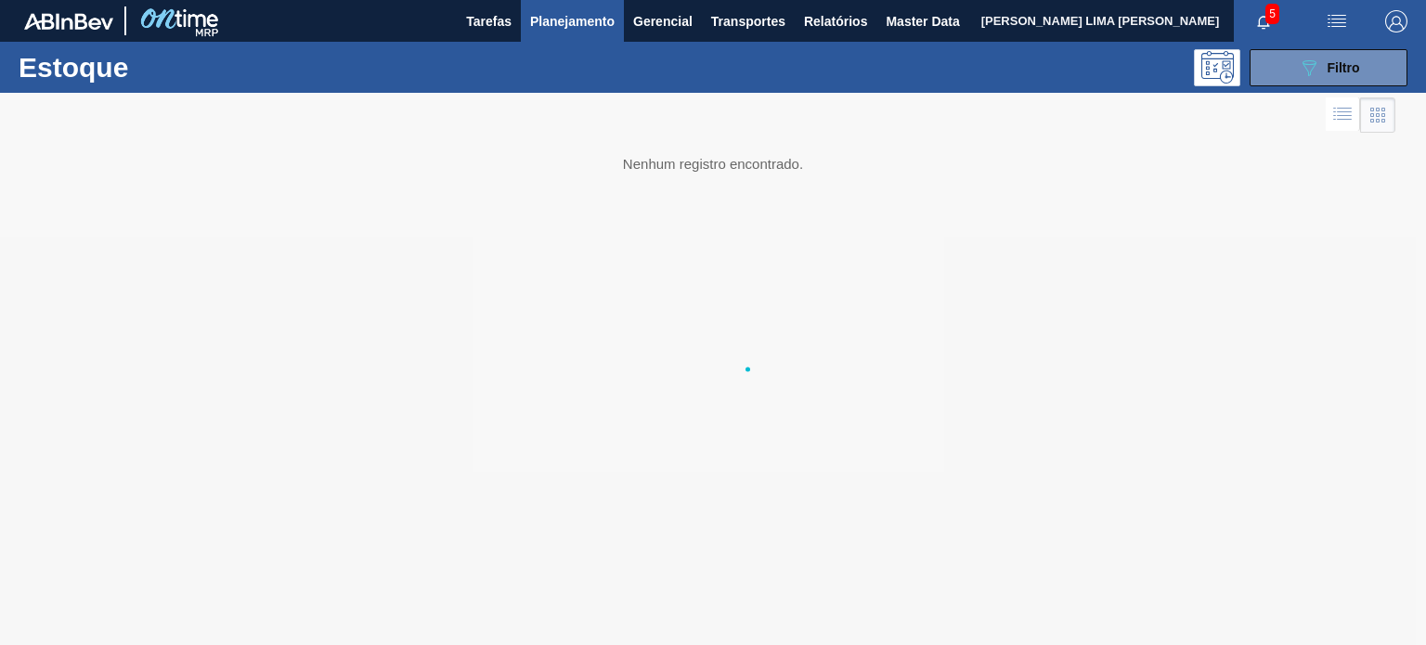
scroll to position [0, 0]
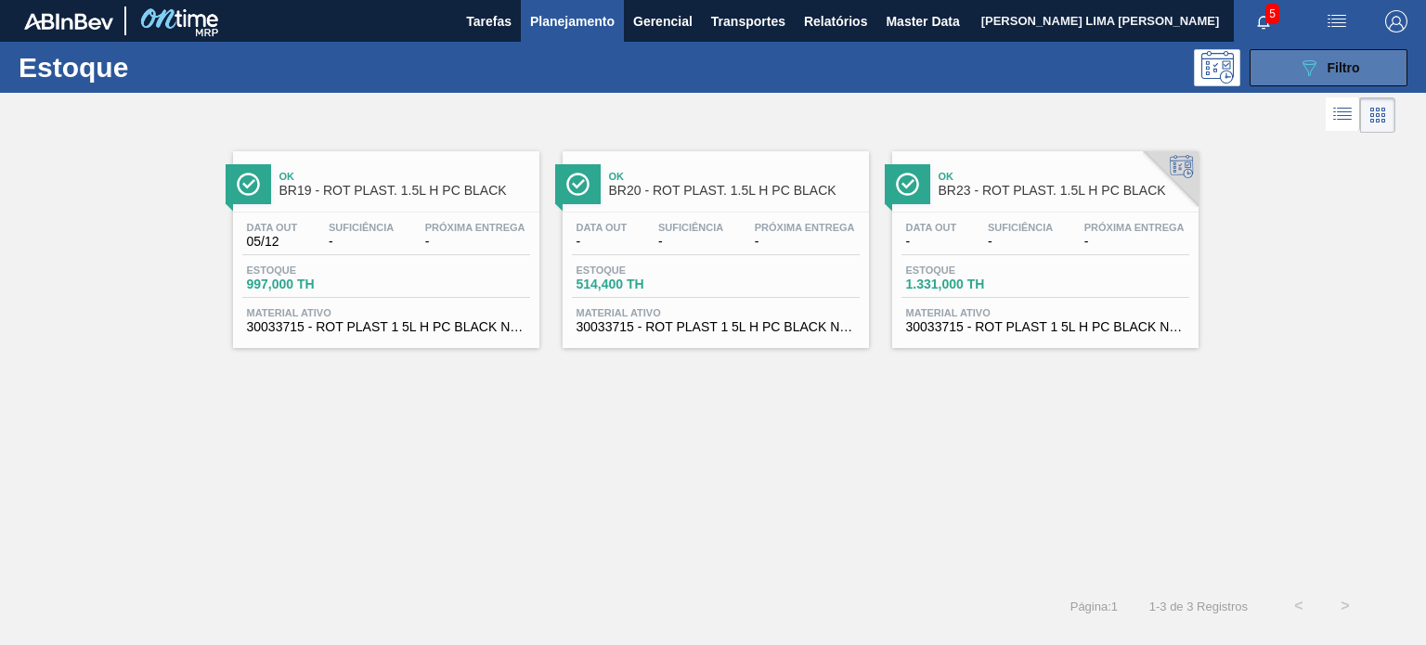
click at [1300, 79] on button "089F7B8B-B2A5-4AFE-B5C0-19BA573D28AC Filtro" at bounding box center [1328, 67] width 158 height 37
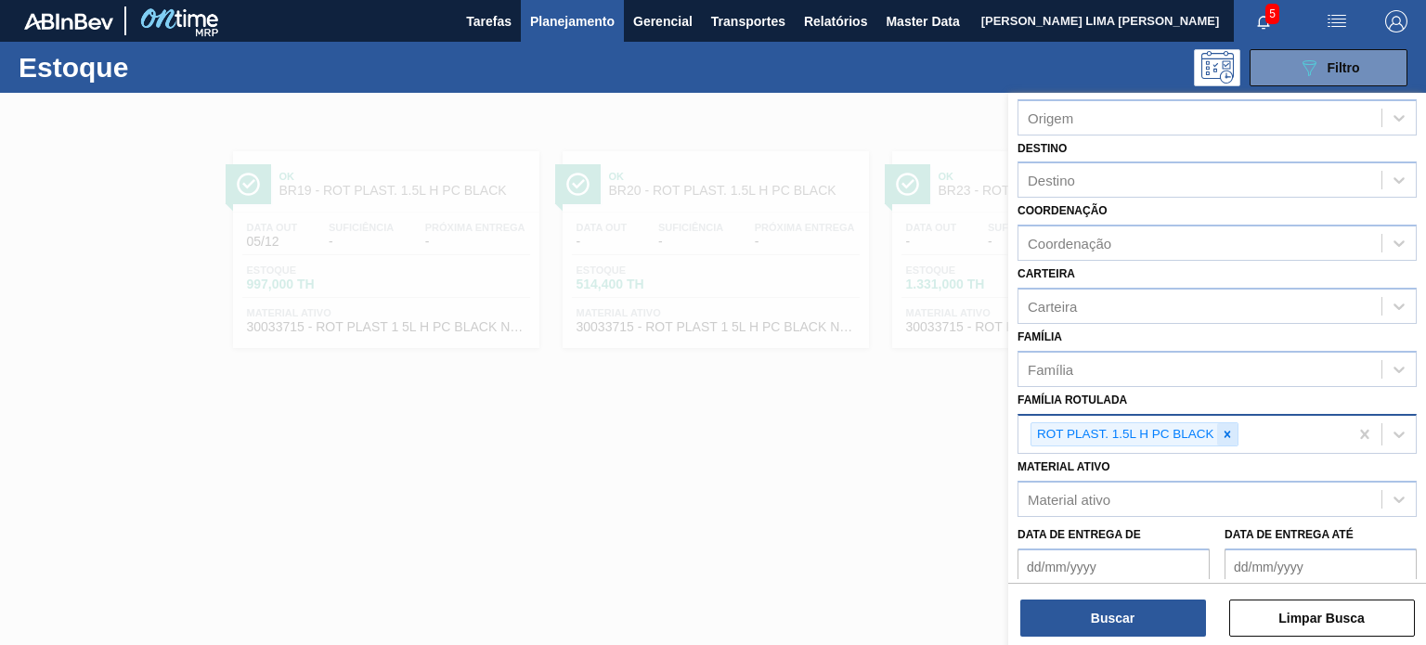
click at [1232, 431] on icon at bounding box center [1227, 434] width 13 height 13
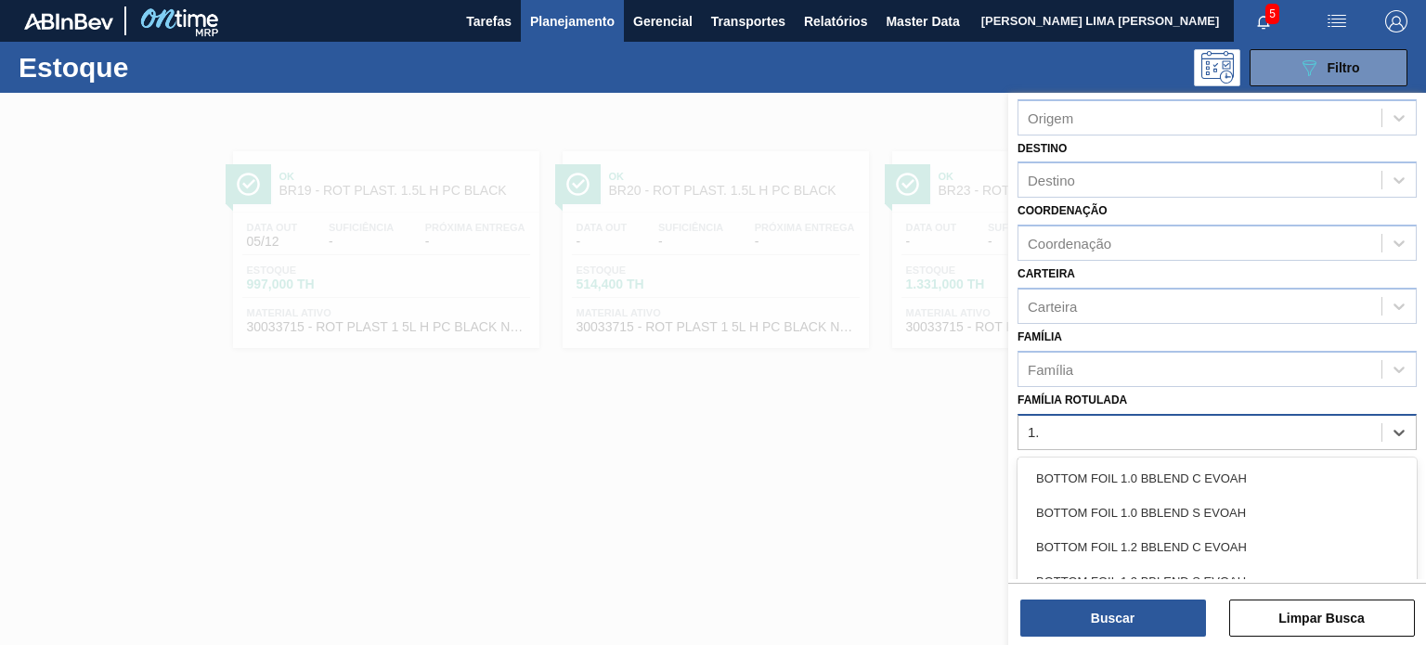
type Rotulada "1.5"
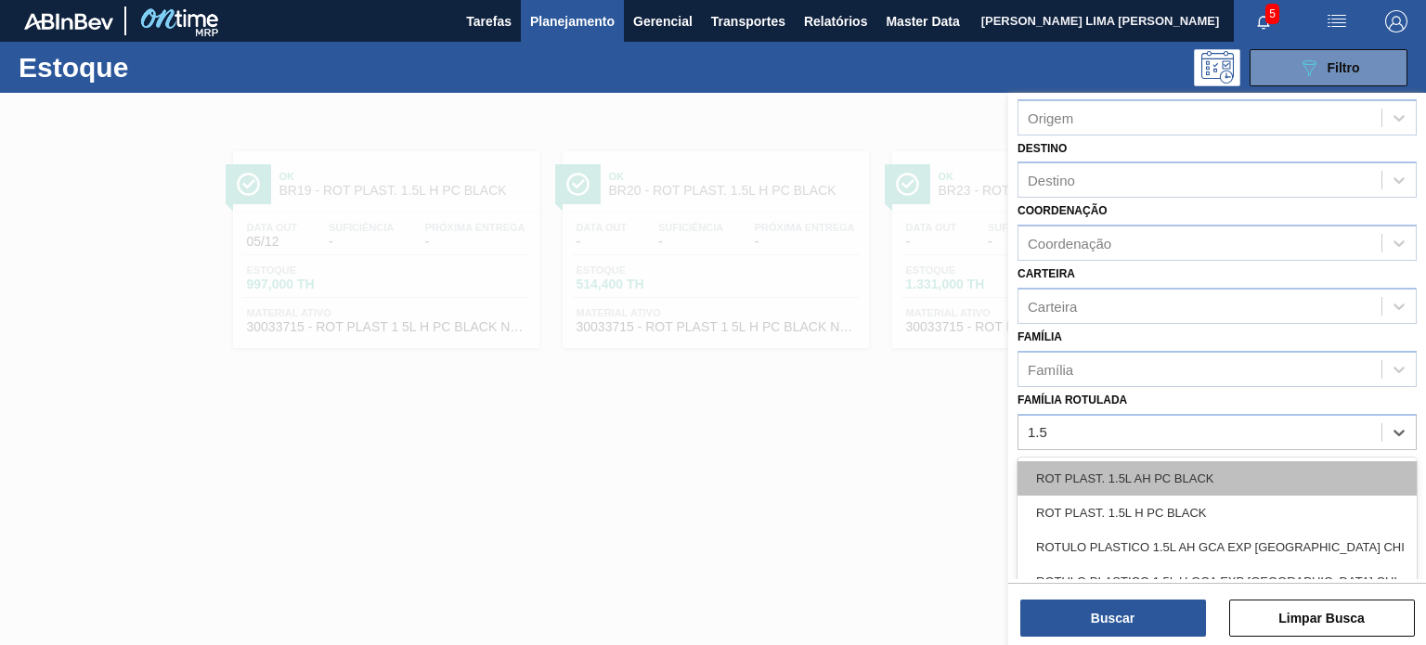
click at [1207, 461] on div "ROT PLAST. 1.5L AH PC BLACK" at bounding box center [1216, 478] width 399 height 34
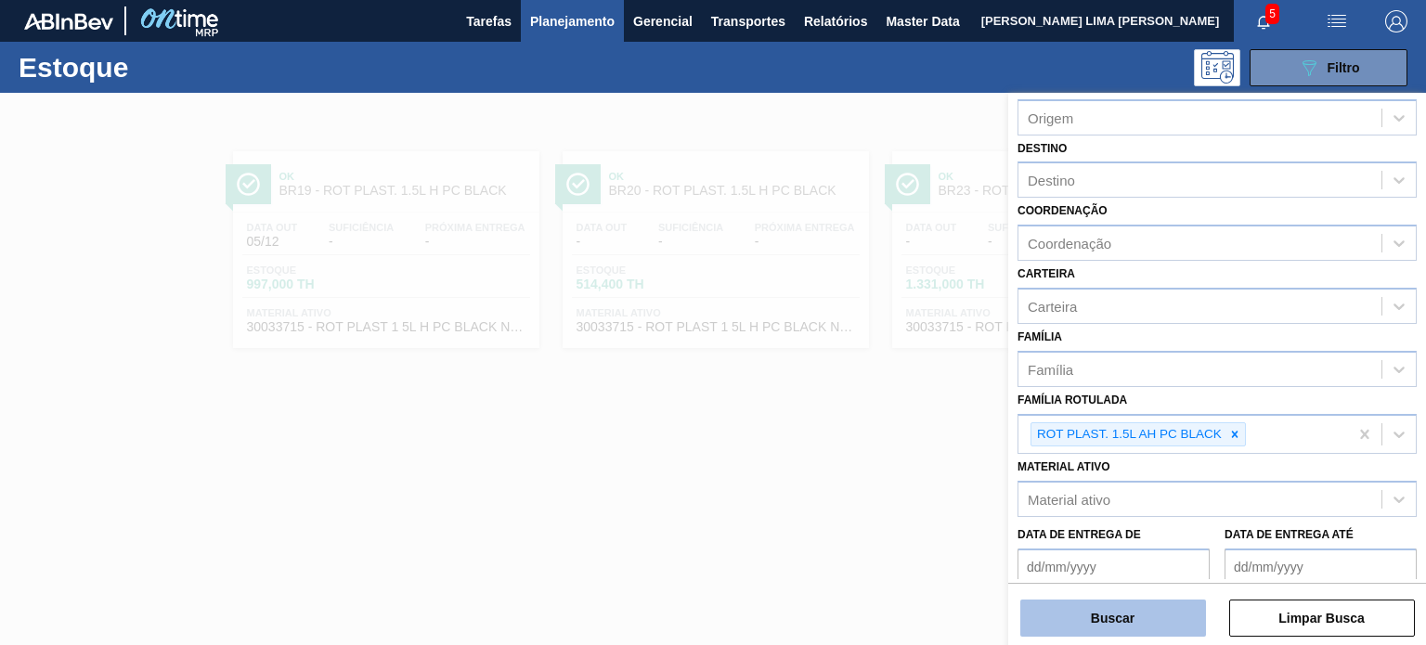
click at [1172, 623] on button "Buscar" at bounding box center [1113, 618] width 186 height 37
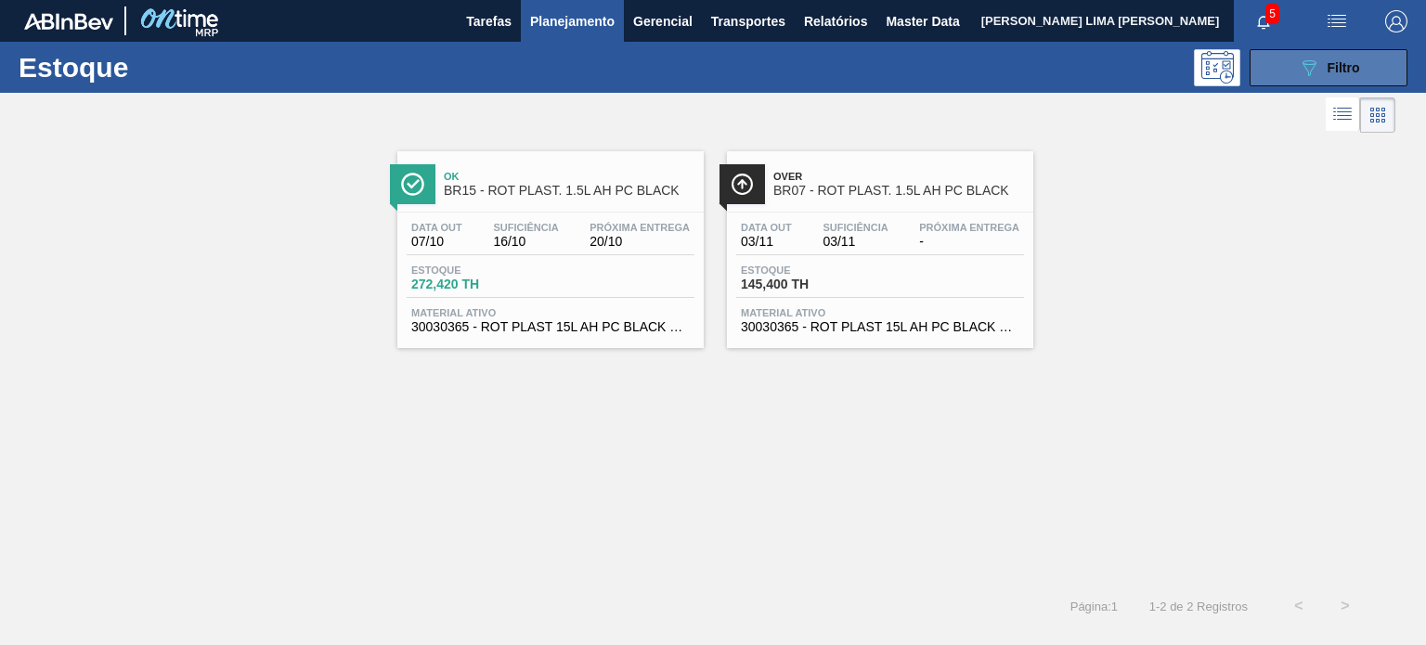
click at [1298, 73] on icon "089F7B8B-B2A5-4AFE-B5C0-19BA573D28AC" at bounding box center [1309, 68] width 22 height 22
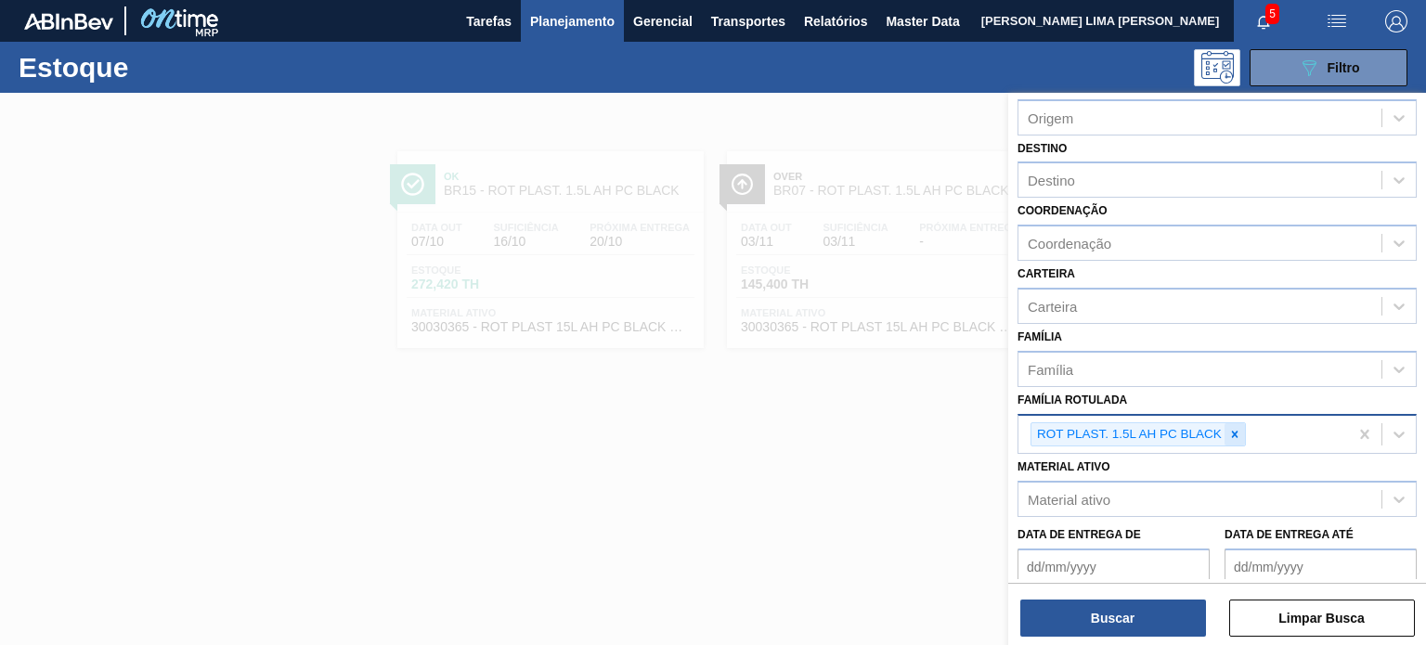
click at [1238, 437] on div at bounding box center [1234, 434] width 20 height 23
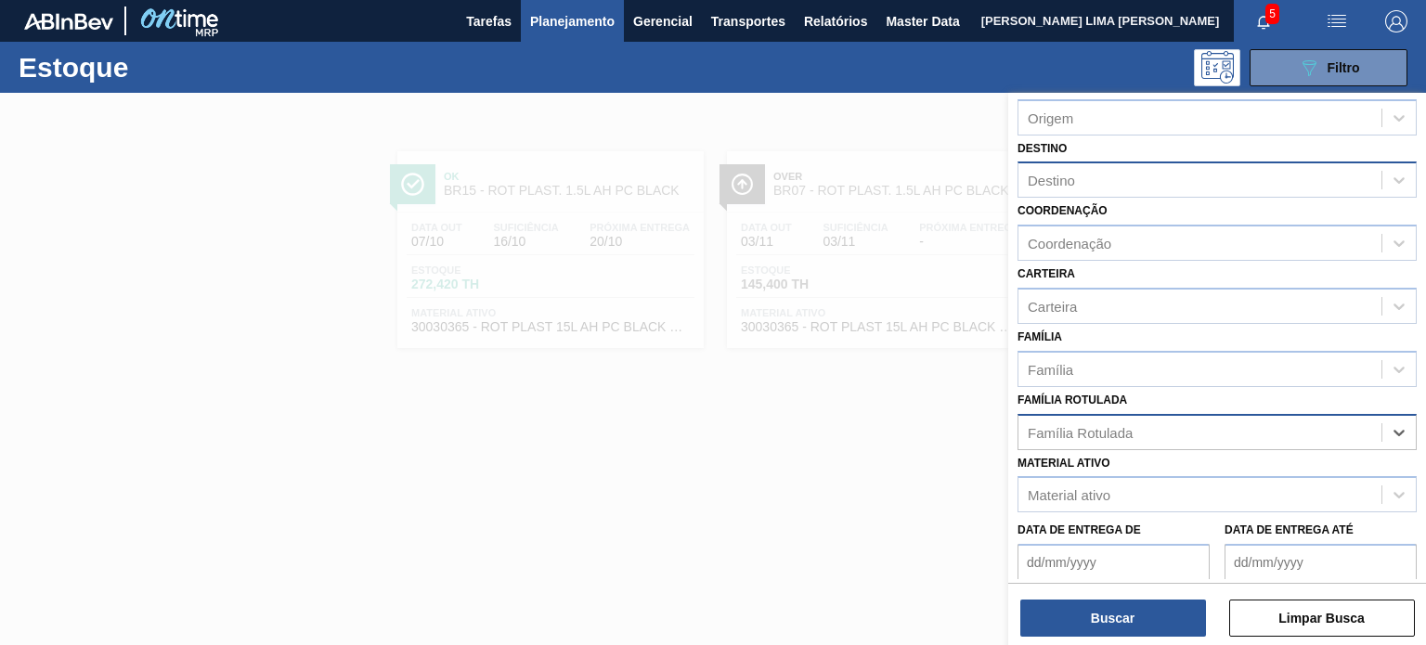
click at [1105, 180] on div "Destino" at bounding box center [1199, 180] width 363 height 27
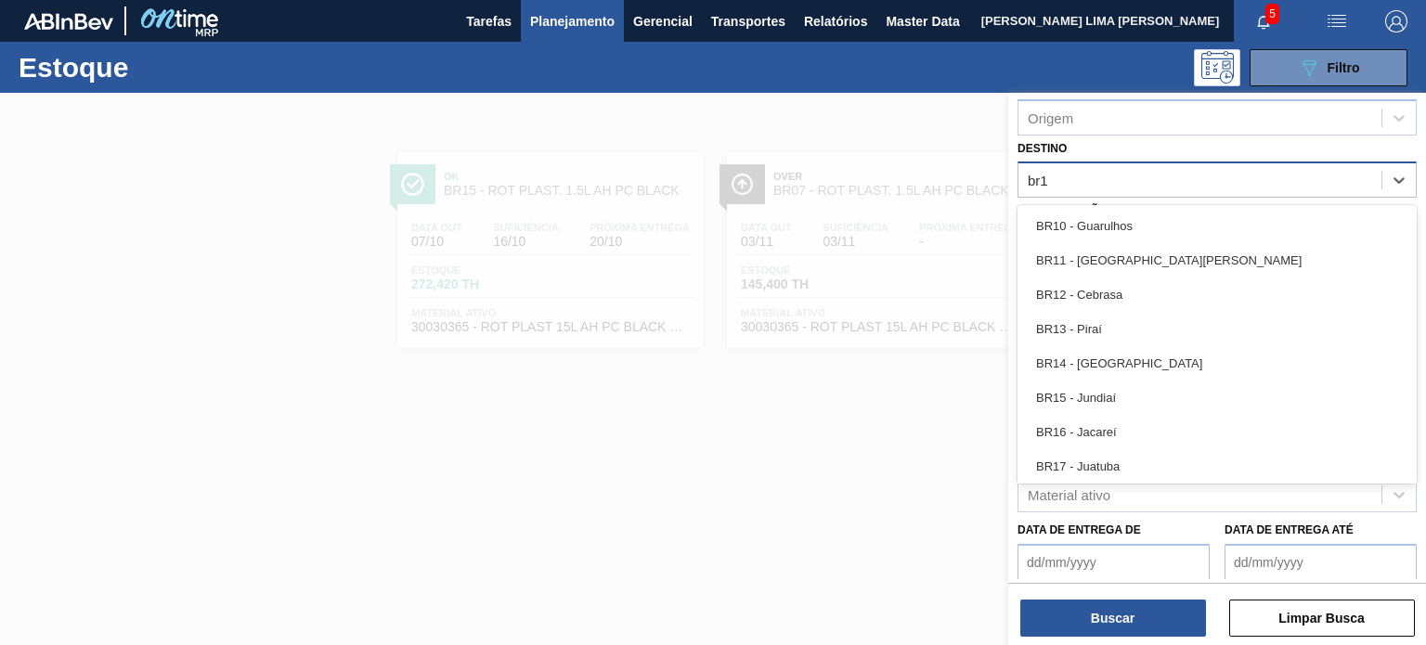
type input "br13"
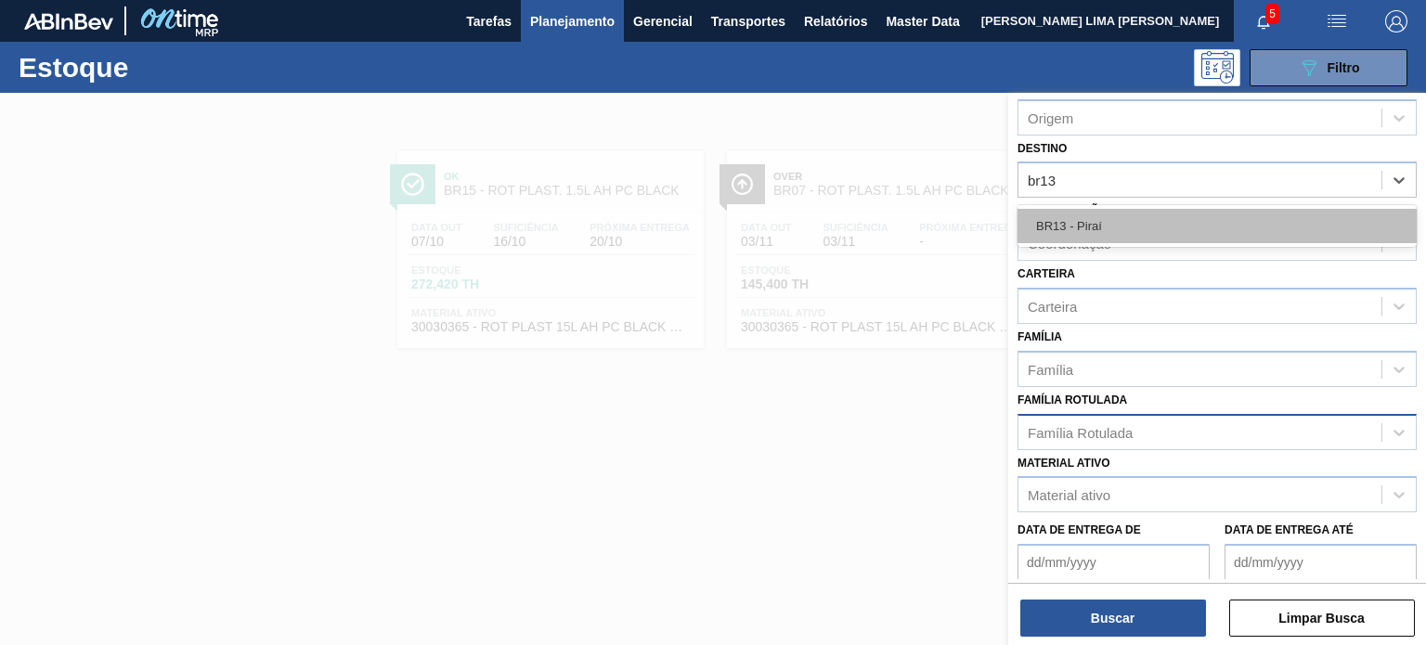
click at [1107, 228] on div "BR13 - Piraí" at bounding box center [1216, 226] width 399 height 34
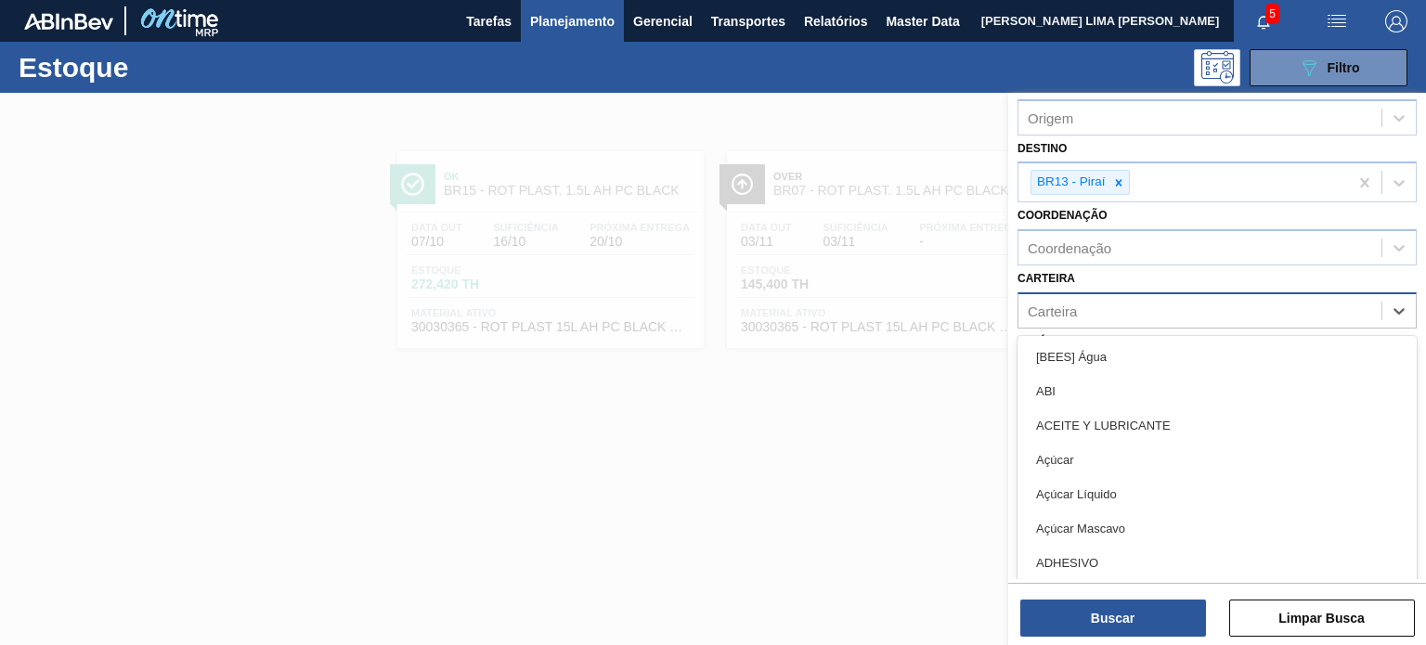
click at [1087, 315] on div "Carteira" at bounding box center [1199, 310] width 363 height 27
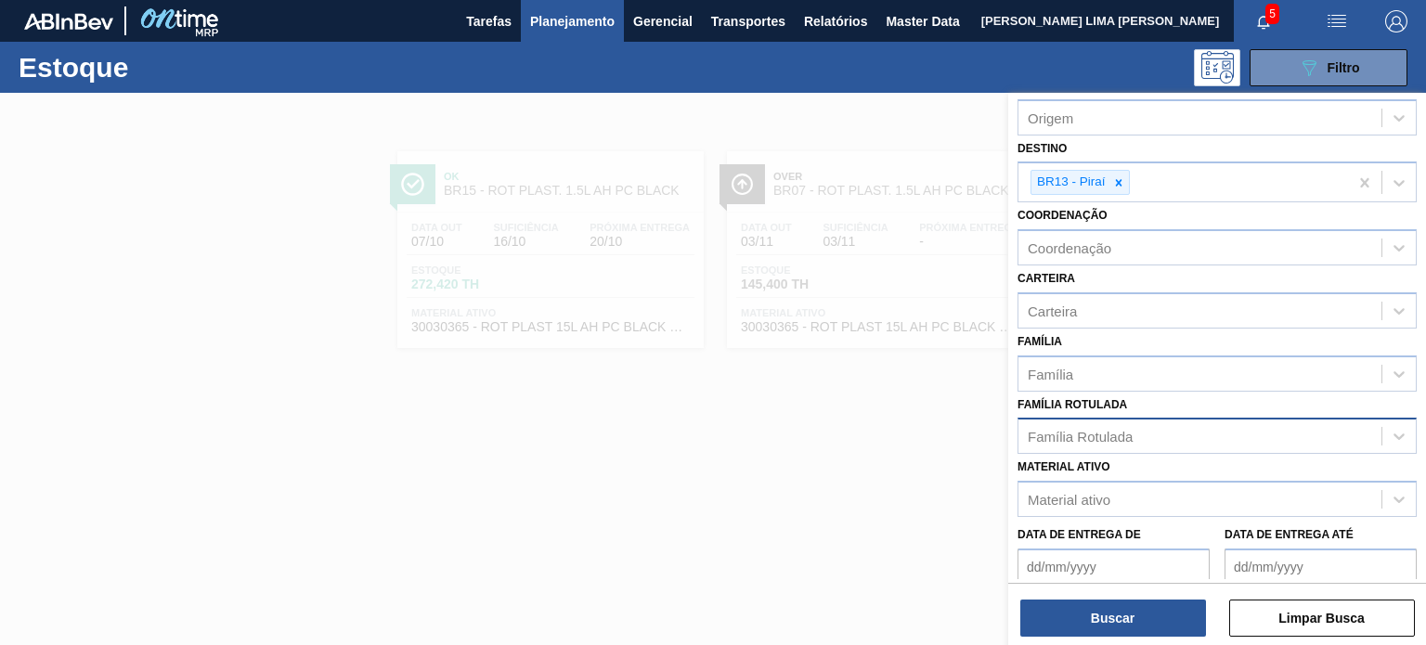
click at [1073, 283] on div "Carteira Carteira" at bounding box center [1216, 296] width 399 height 63
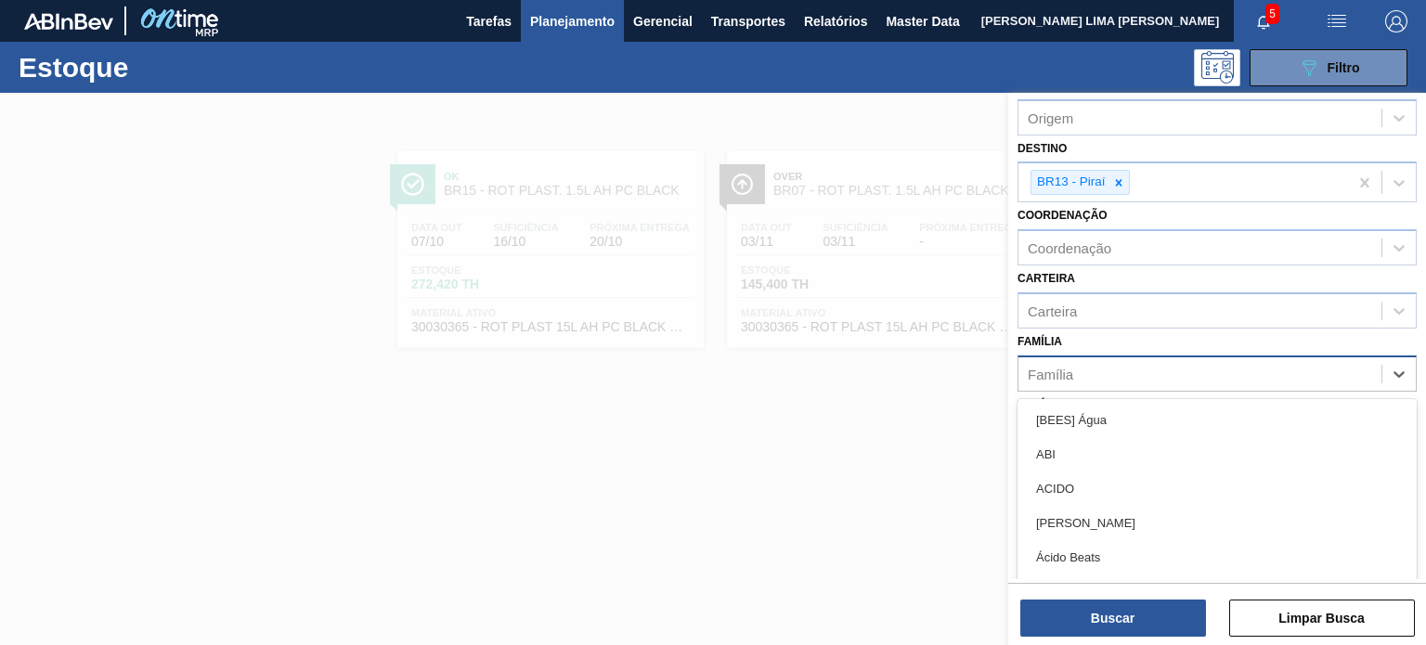
click at [1081, 374] on div "Família" at bounding box center [1199, 373] width 363 height 27
click at [1081, 312] on div "Carteira" at bounding box center [1199, 310] width 363 height 27
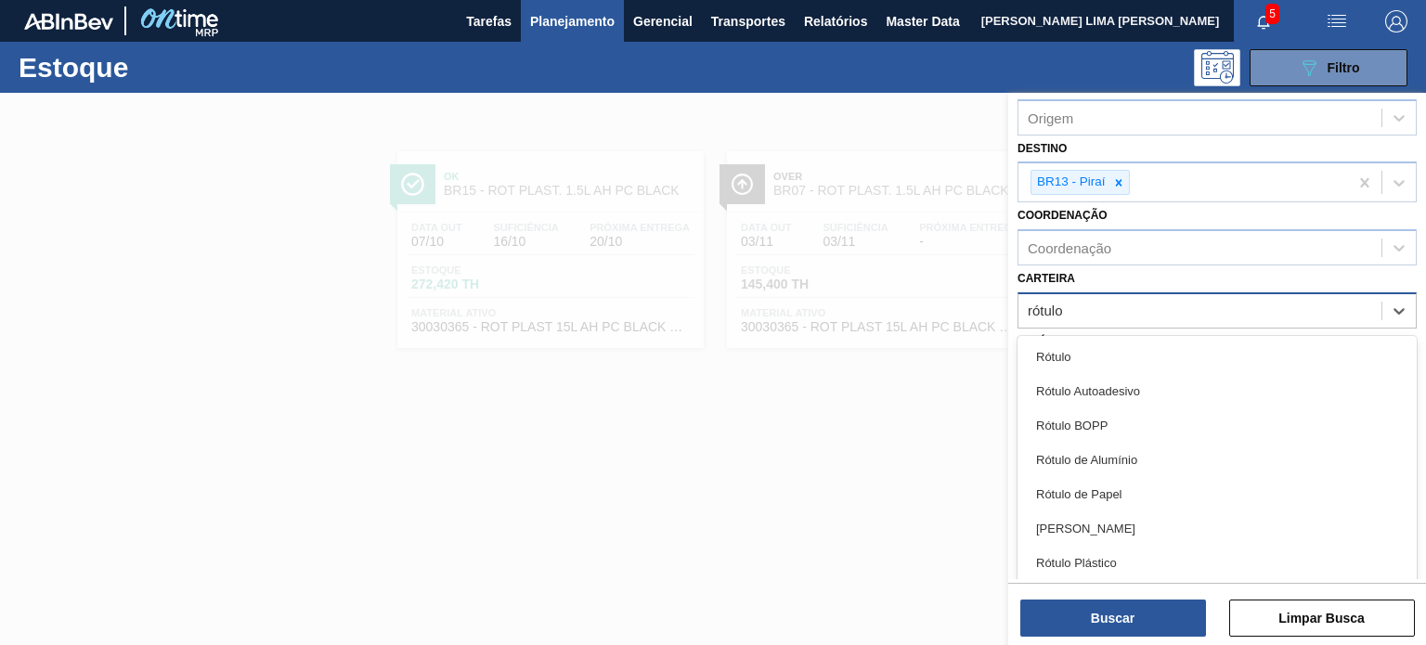
type input "rótulo p"
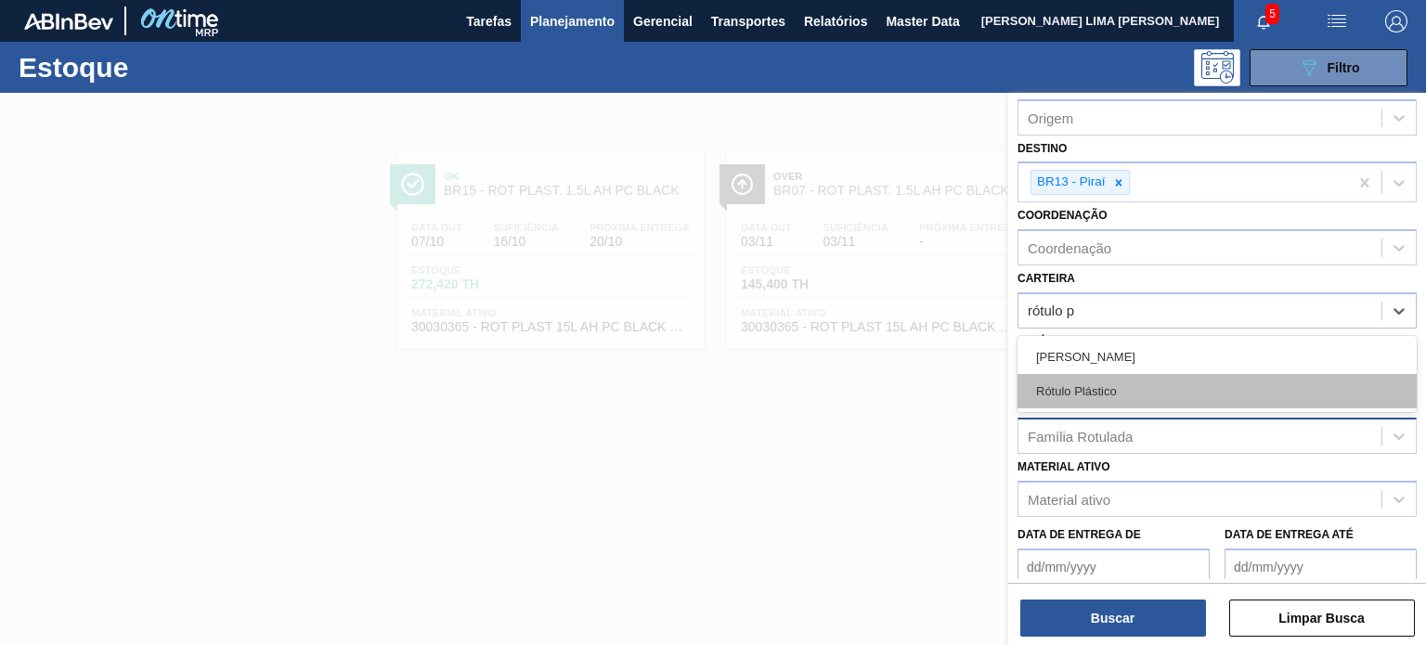
click at [1110, 400] on div "Rótulo Plástico" at bounding box center [1216, 391] width 399 height 34
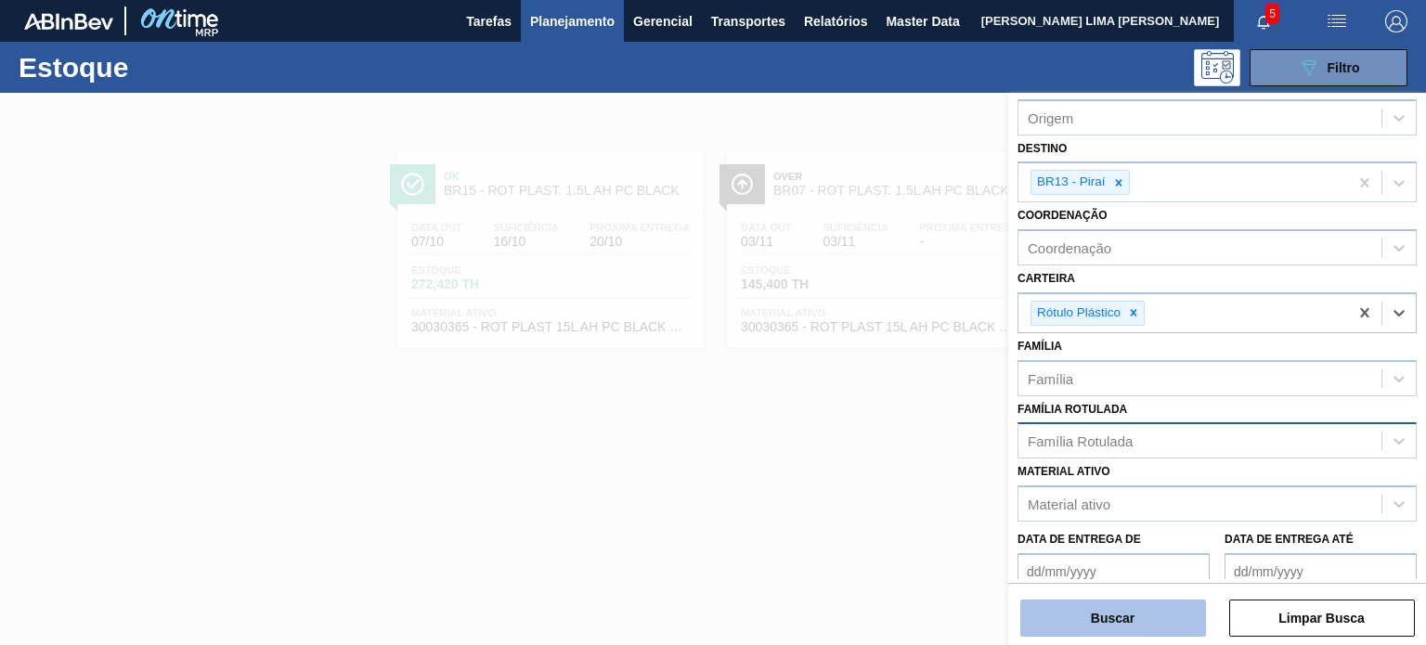
click at [1125, 612] on button "Buscar" at bounding box center [1113, 618] width 186 height 37
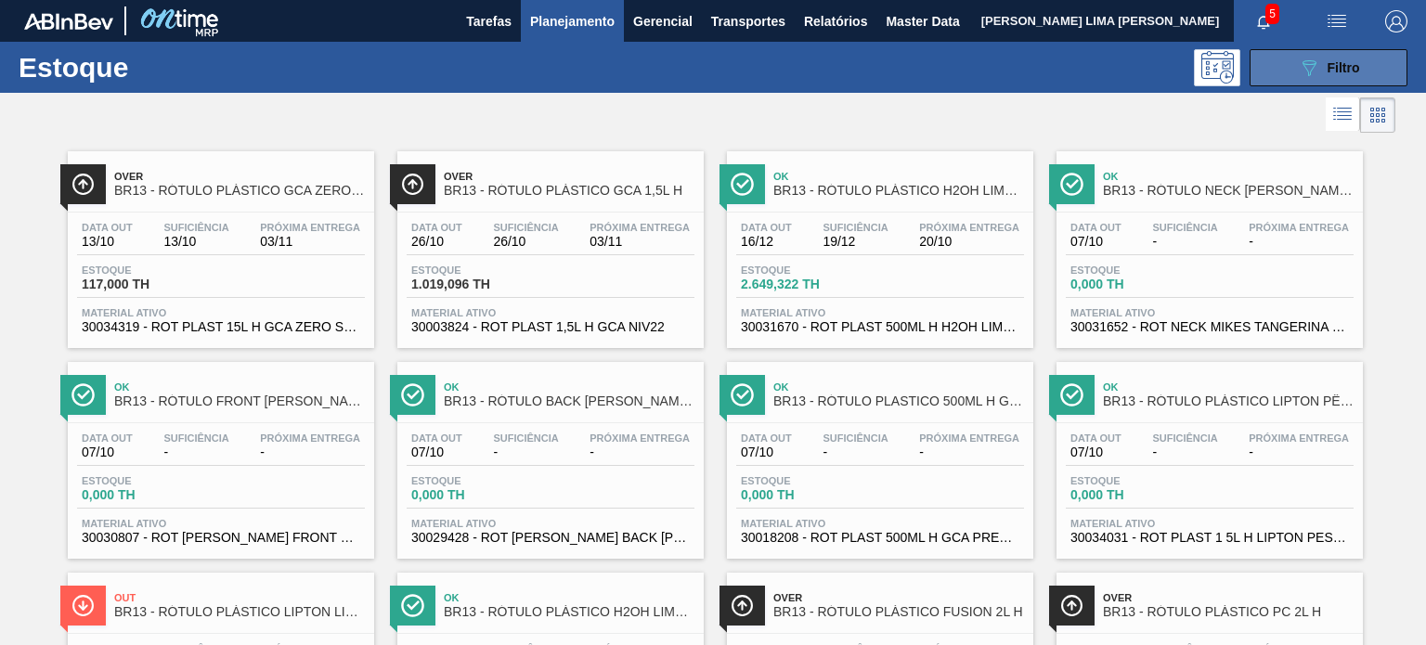
click at [1282, 75] on button "089F7B8B-B2A5-4AFE-B5C0-19BA573D28AC Filtro" at bounding box center [1328, 67] width 158 height 37
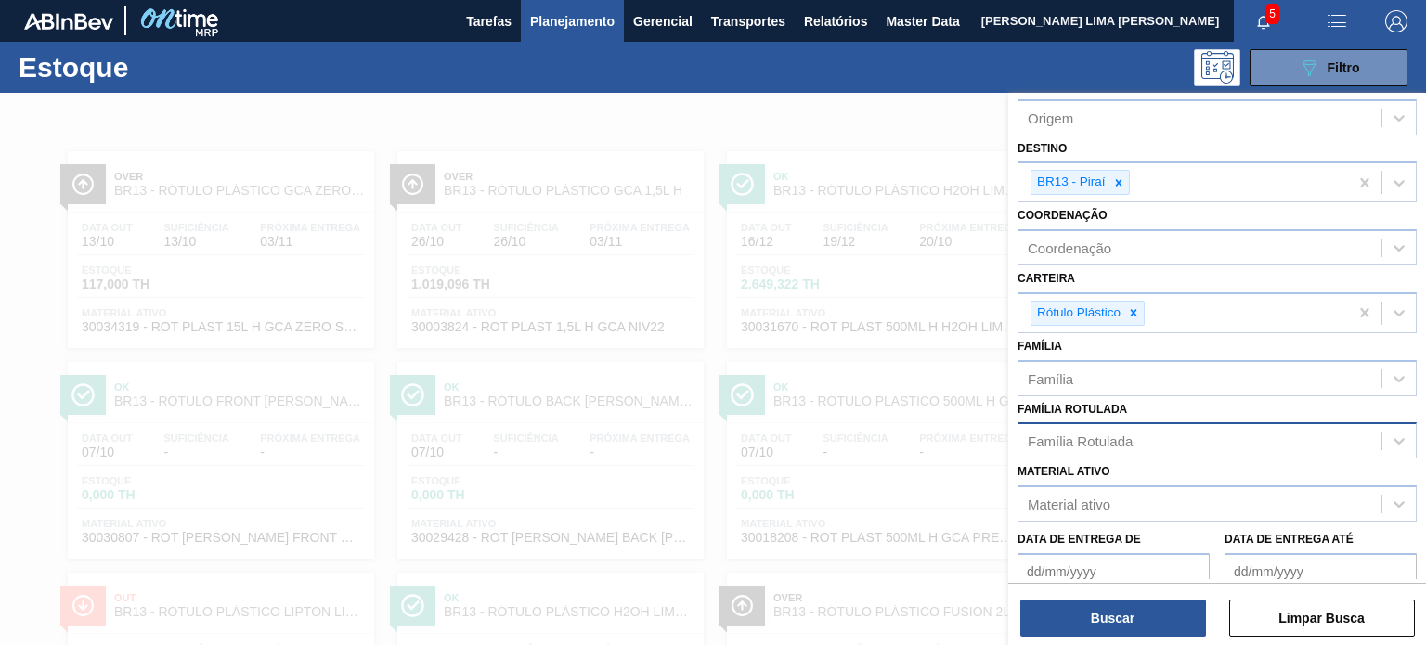
click at [762, 240] on div at bounding box center [713, 415] width 1426 height 645
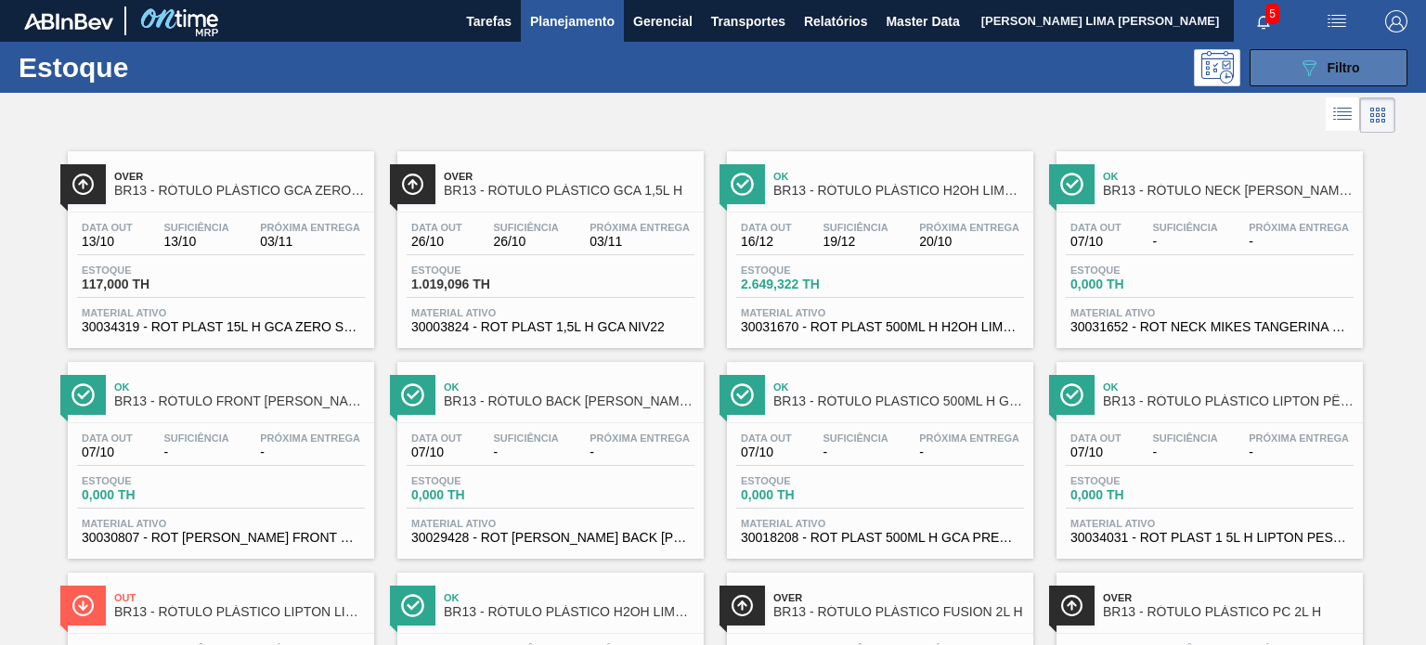
click at [1307, 67] on icon "089F7B8B-B2A5-4AFE-B5C0-19BA573D28AC" at bounding box center [1309, 68] width 22 height 22
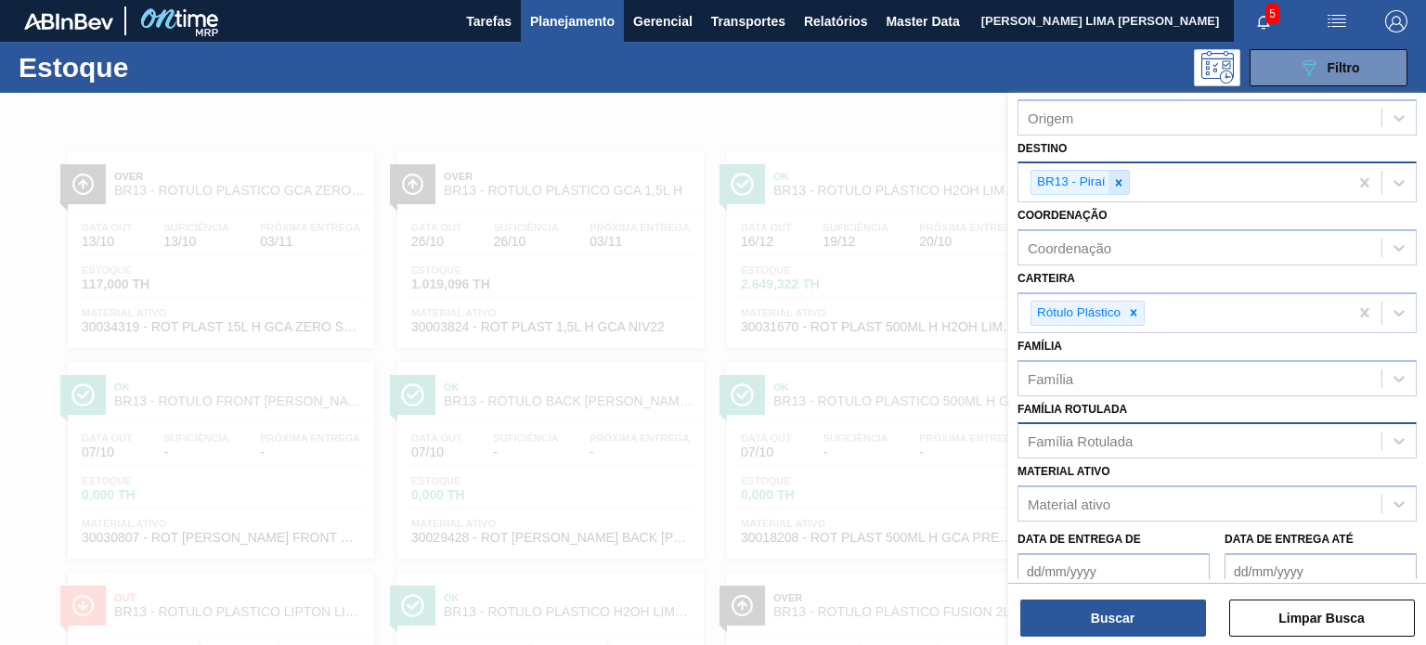
click at [1113, 181] on icon at bounding box center [1118, 182] width 13 height 13
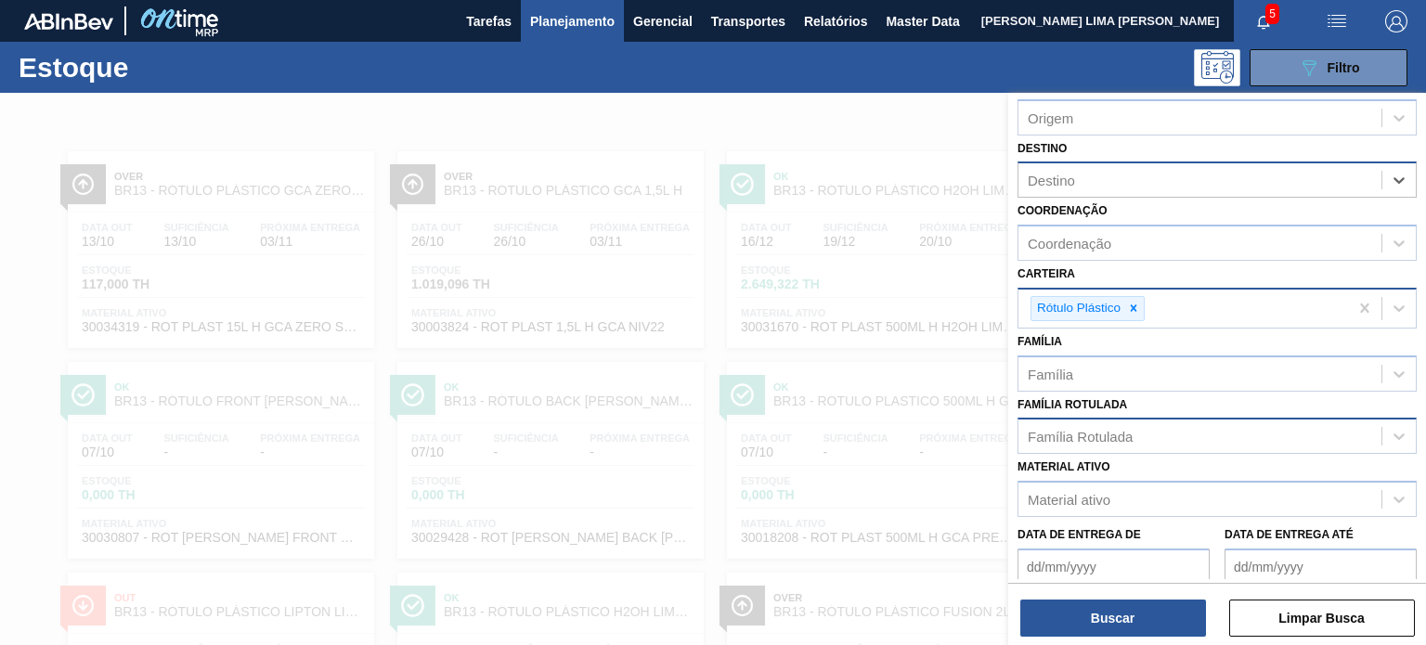
click at [1130, 297] on div at bounding box center [1133, 308] width 20 height 23
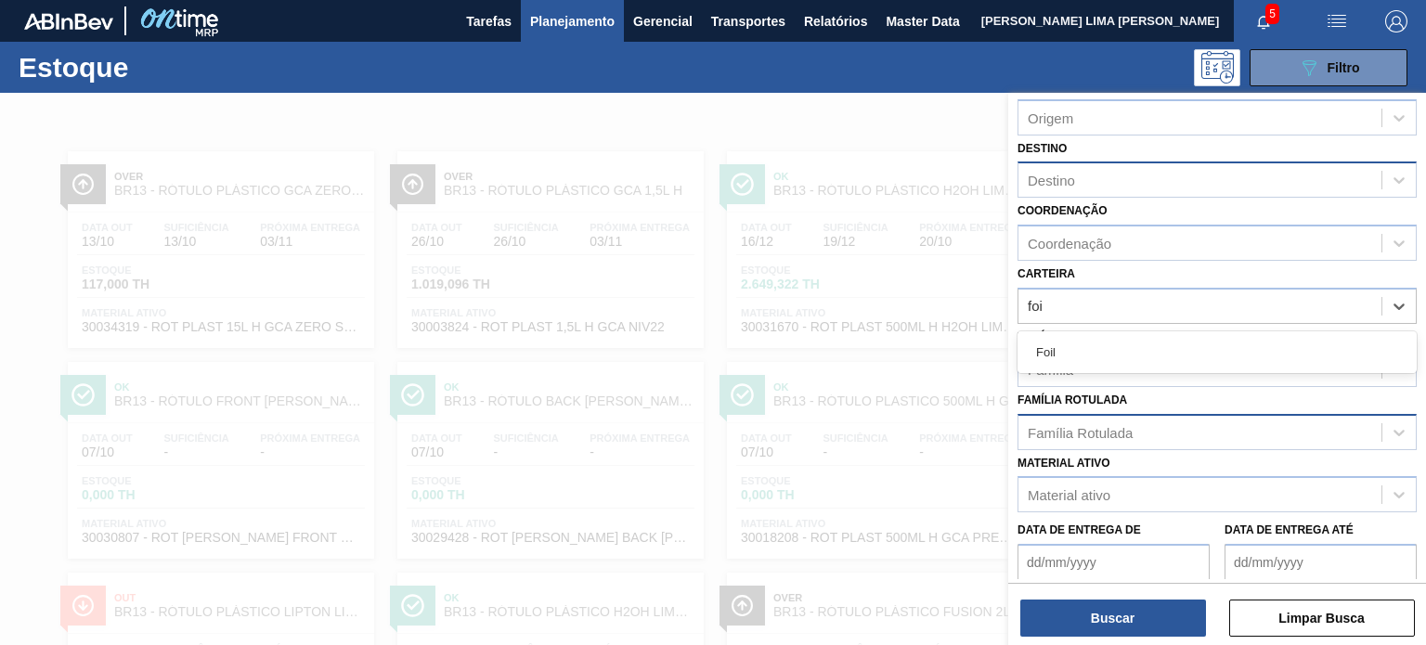
type input "foil"
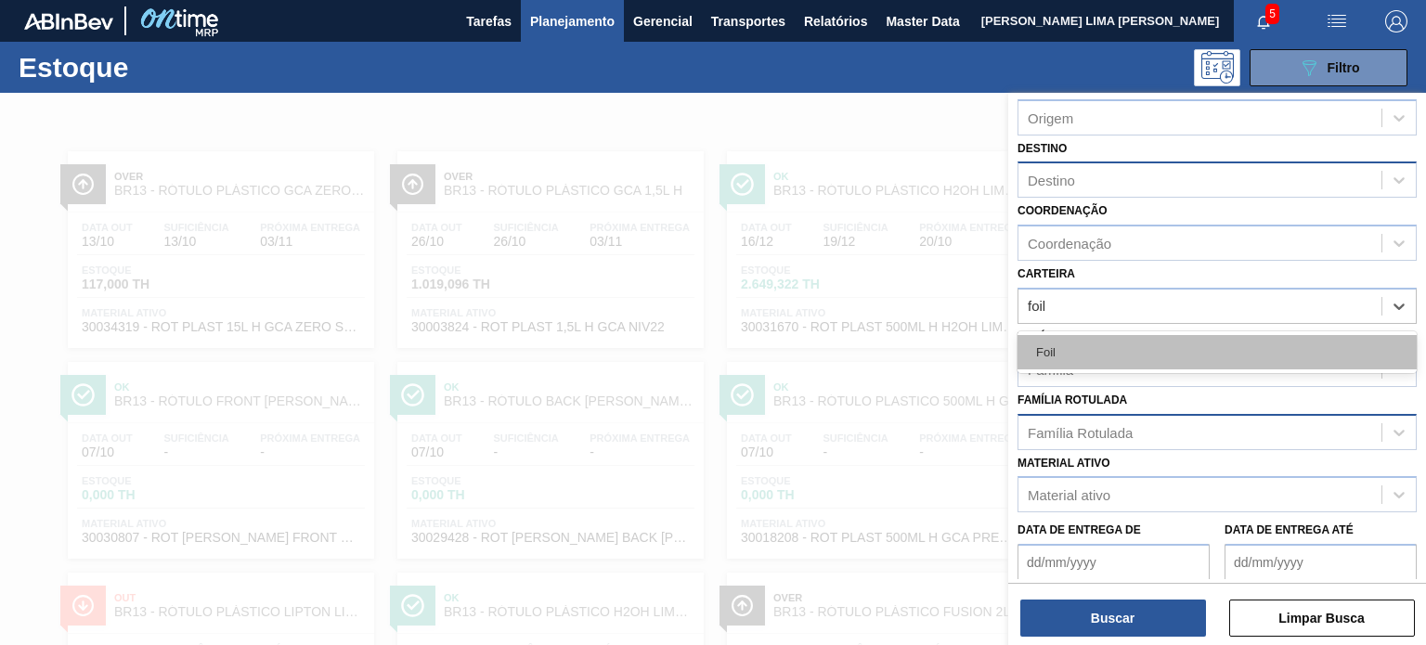
click at [1081, 335] on div "Foil" at bounding box center [1216, 352] width 399 height 34
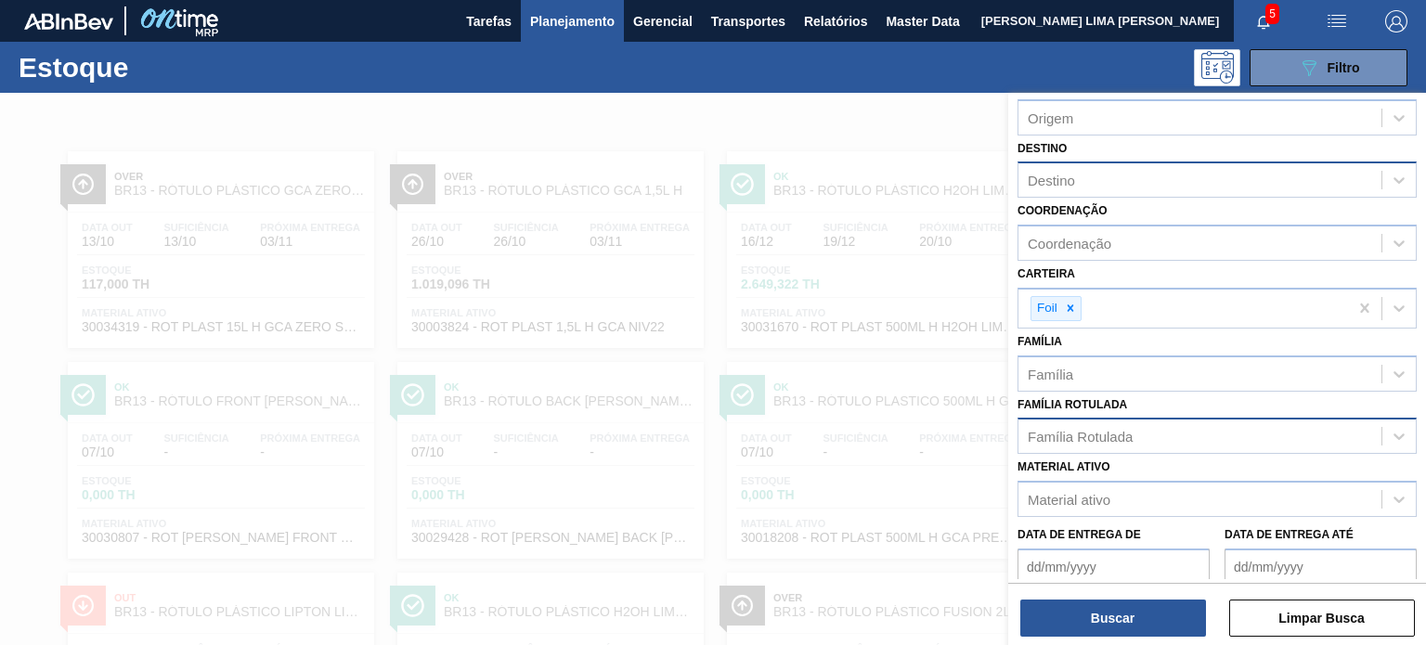
click at [1095, 582] on div "Status do Estoque Status do Estoque Origem Origem Destino Destino Coordenação C…" at bounding box center [1217, 371] width 418 height 556
click at [1094, 604] on button "Buscar" at bounding box center [1113, 618] width 186 height 37
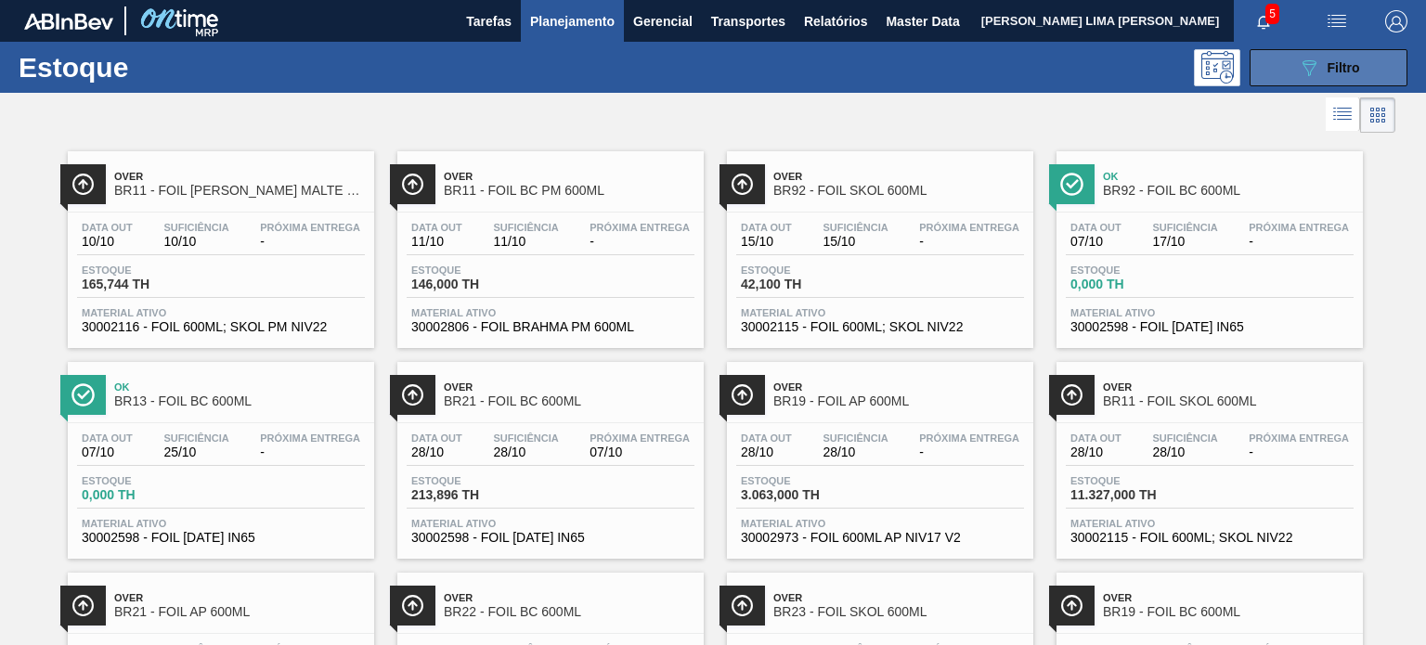
click at [1317, 59] on div "089F7B8B-B2A5-4AFE-B5C0-19BA573D28AC Filtro" at bounding box center [1329, 68] width 62 height 22
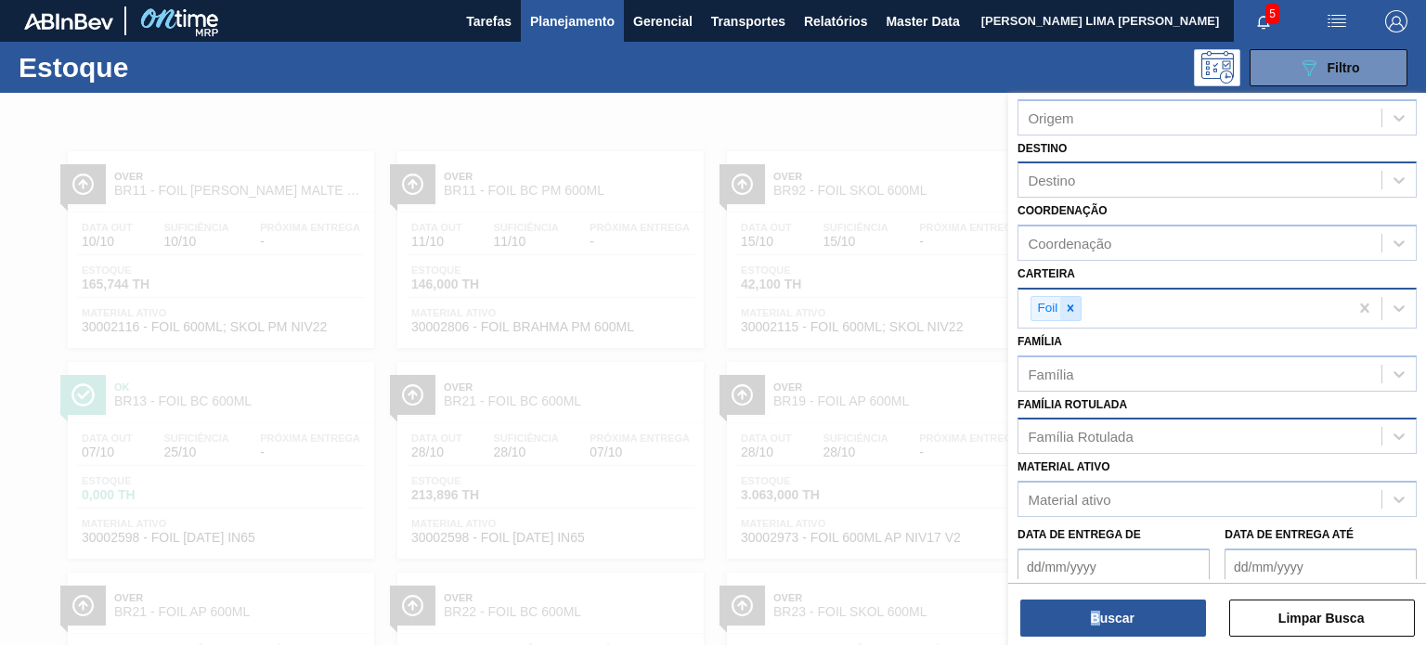
click at [1068, 310] on icon at bounding box center [1070, 308] width 13 height 13
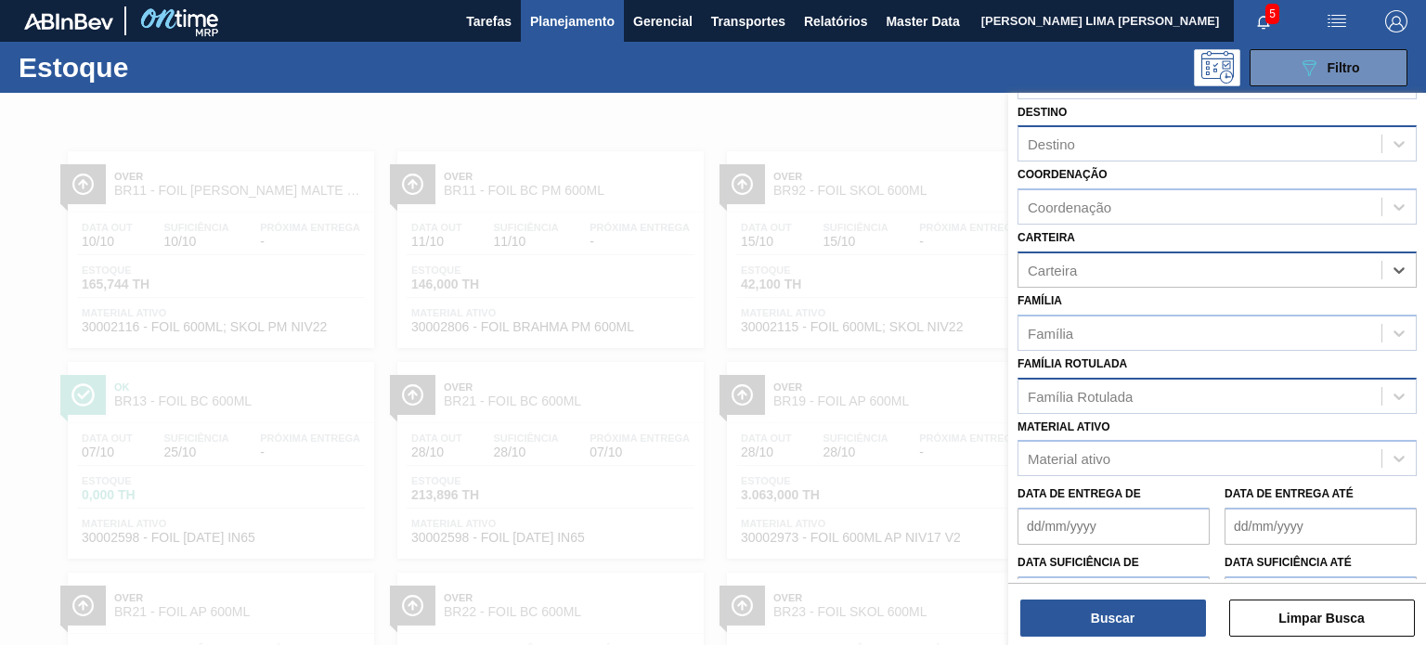
scroll to position [237, 0]
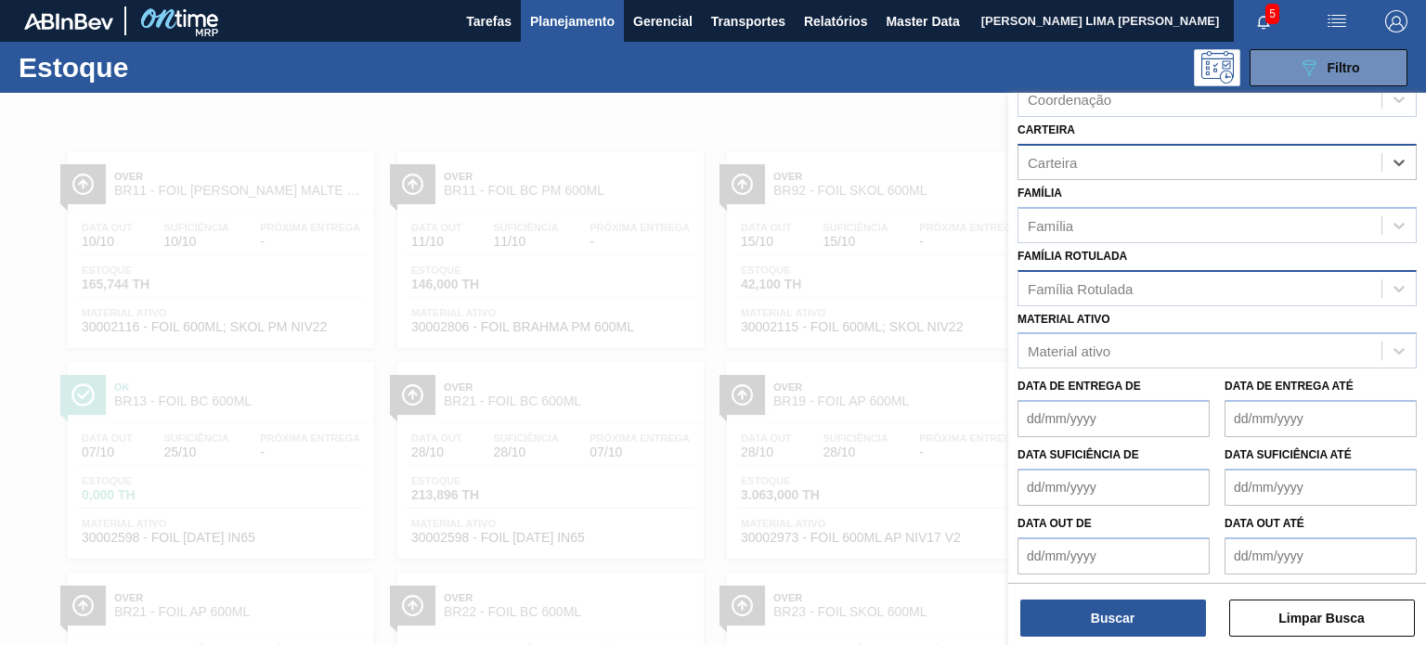
click at [1094, 301] on div "Família Rotulada" at bounding box center [1216, 288] width 399 height 36
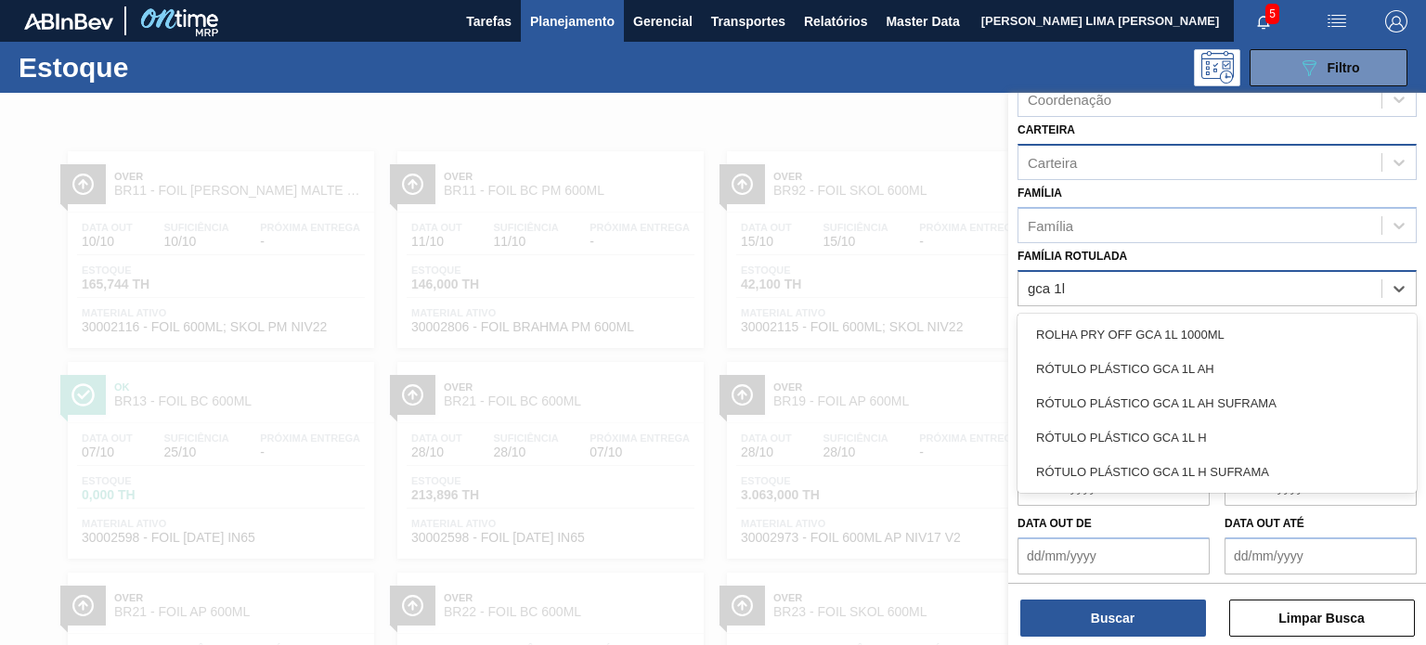
type Rotulada "gca 1l h"
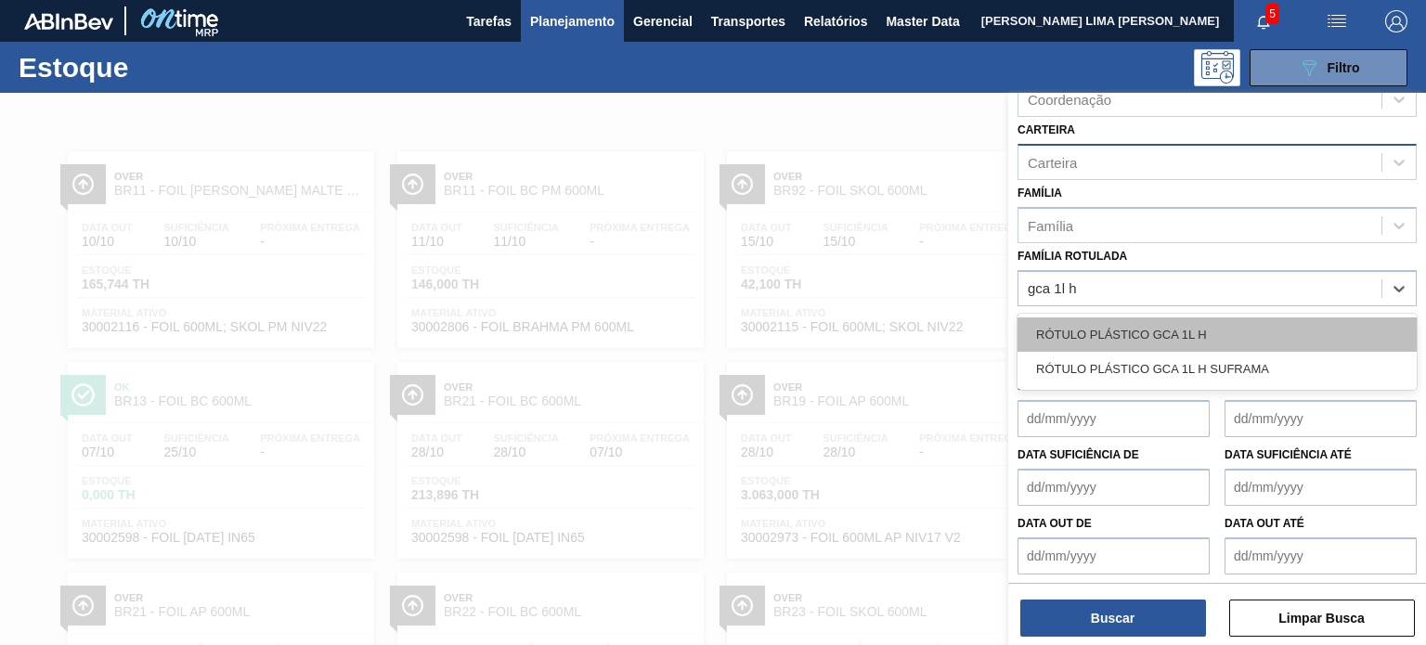
click at [1109, 330] on div "RÓTULO PLÁSTICO GCA 1L H" at bounding box center [1216, 334] width 399 height 34
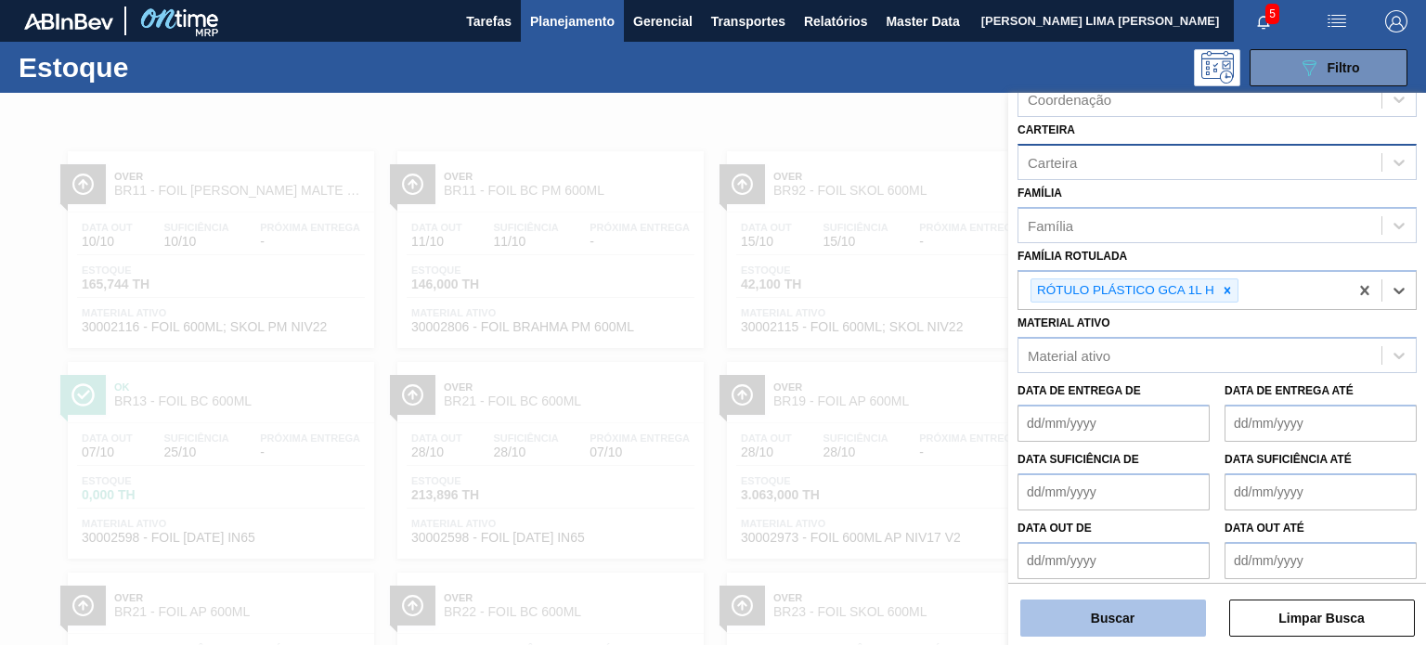
click at [1085, 614] on button "Buscar" at bounding box center [1113, 618] width 186 height 37
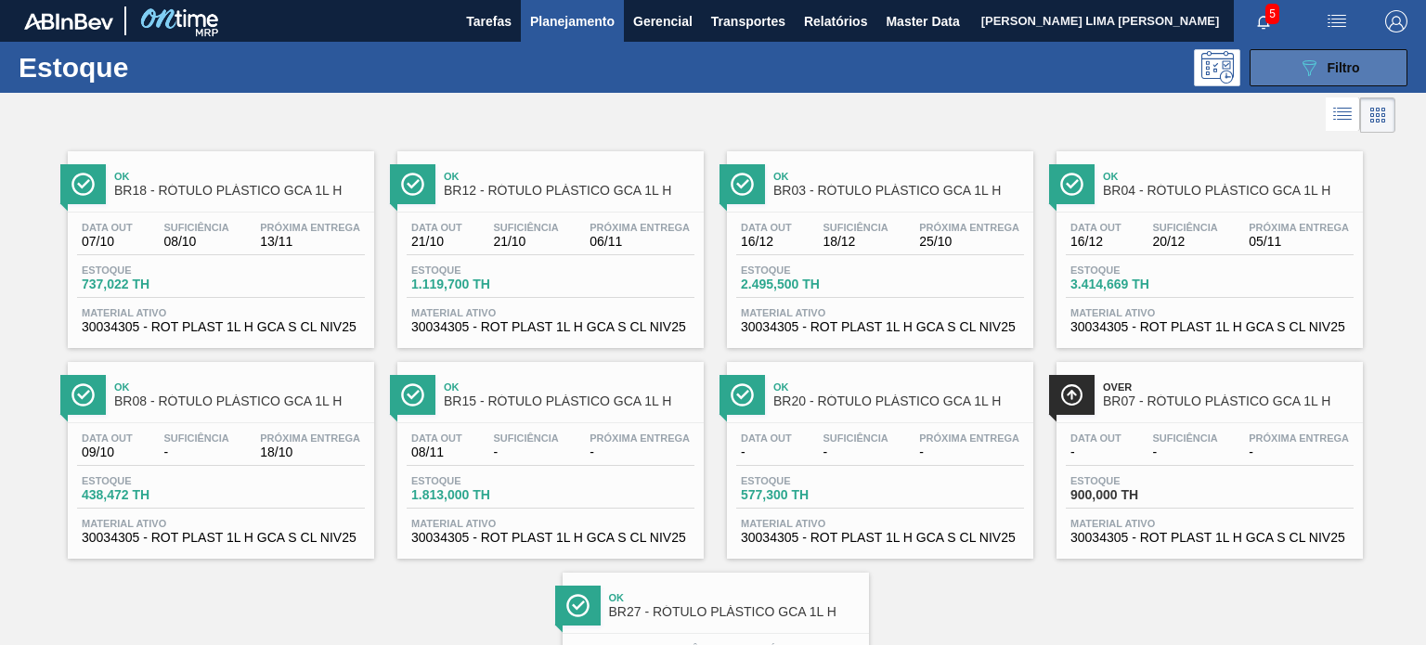
click at [1320, 65] on div "089F7B8B-B2A5-4AFE-B5C0-19BA573D28AC Filtro" at bounding box center [1329, 68] width 62 height 22
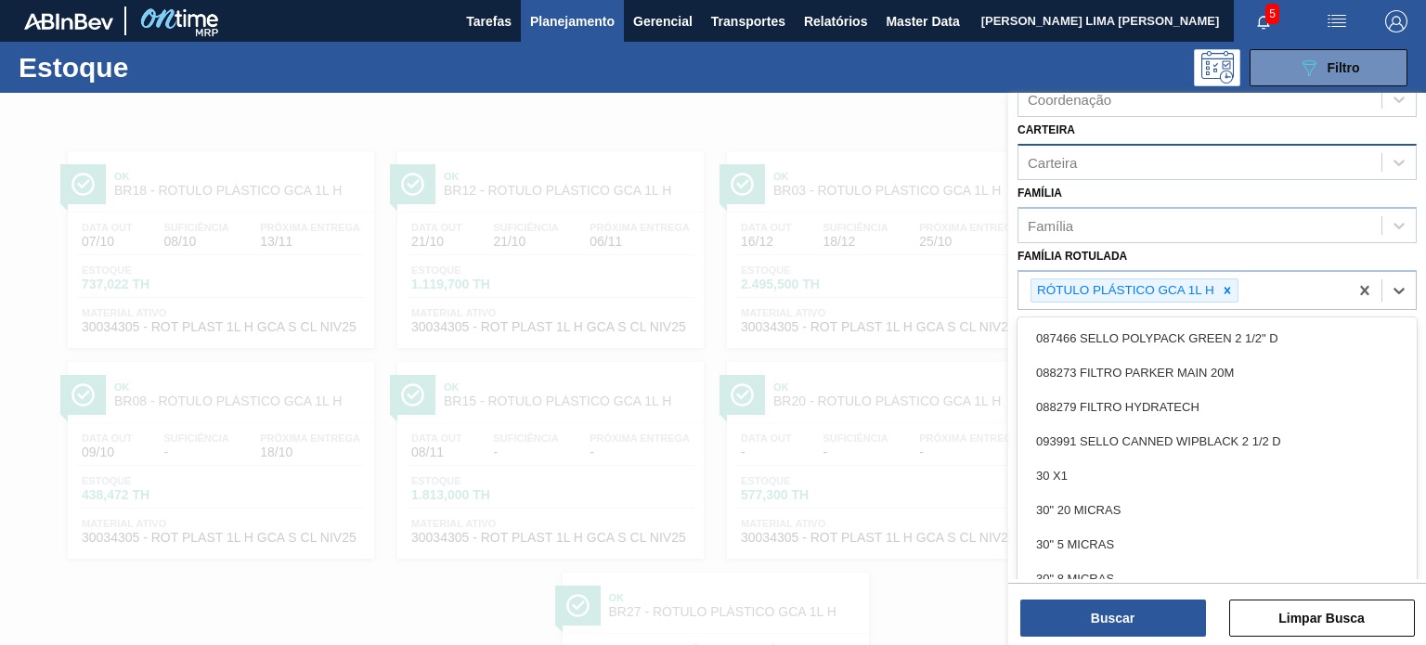
click at [1237, 297] on div "RÓTULO PLÁSTICO GCA 1L H" at bounding box center [1183, 291] width 330 height 38
click at [1229, 292] on div at bounding box center [1227, 290] width 20 height 23
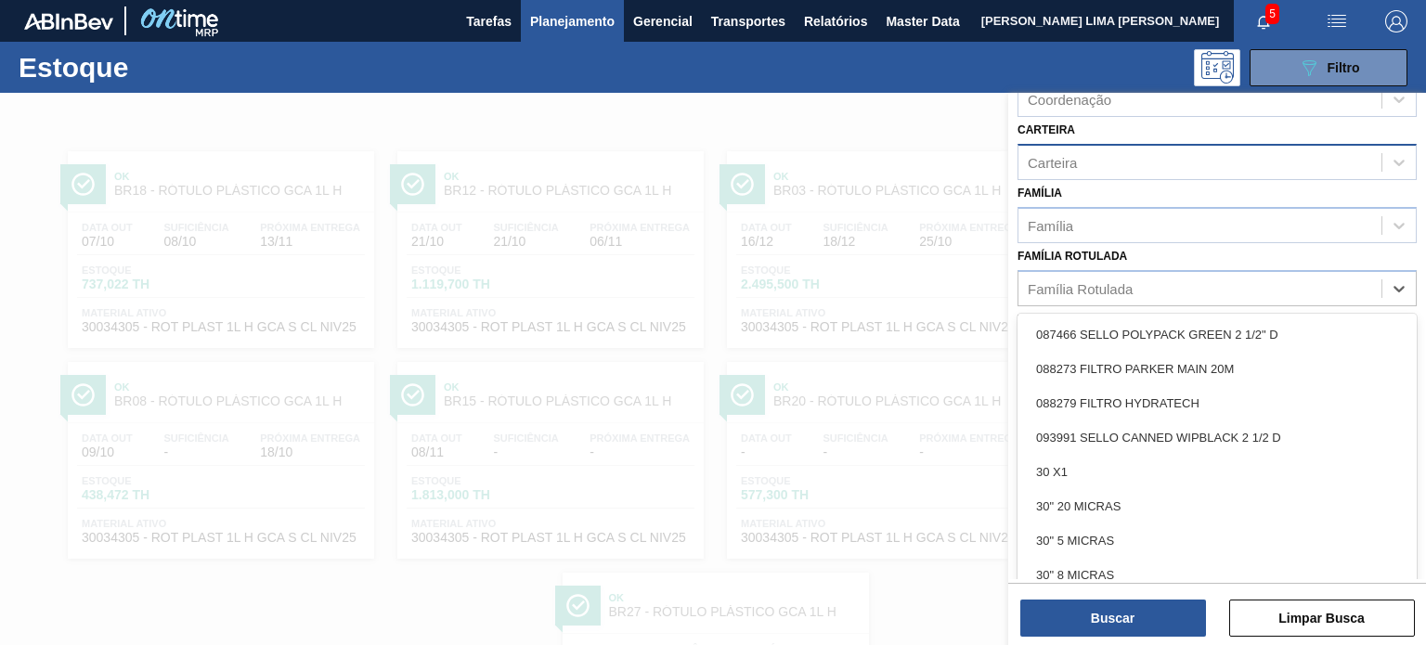
paste Rotulada "RÓTULO PLÁSTICO PC 200ML H"
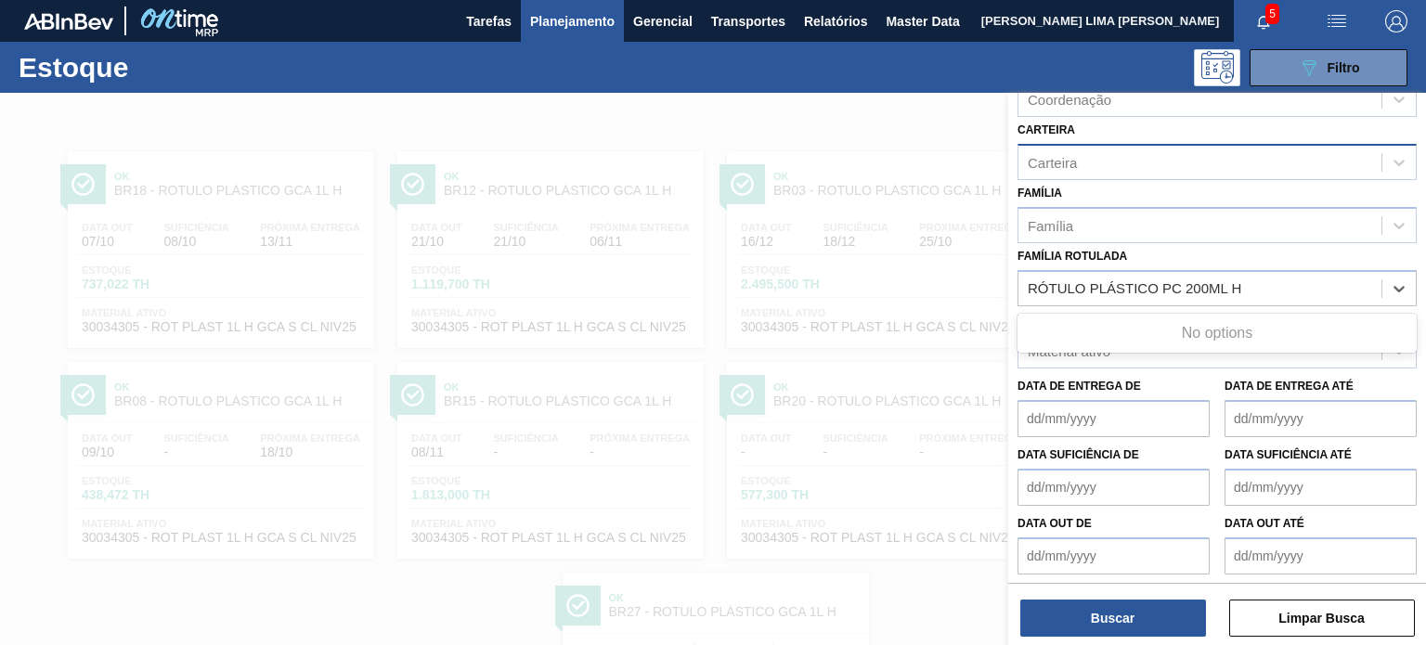
type Rotulada "RÓTULO PLÁSTICO PC 200ML H"
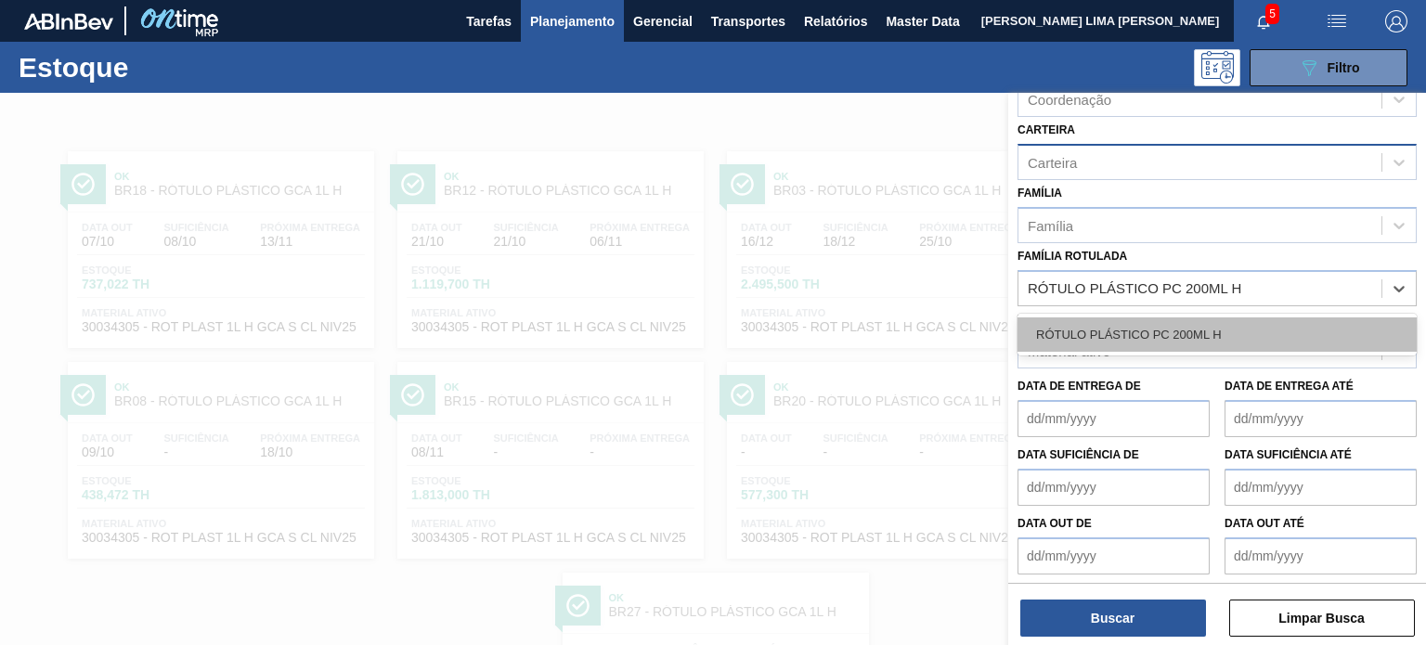
click at [1224, 317] on div "RÓTULO PLÁSTICO PC 200ML H" at bounding box center [1216, 334] width 399 height 34
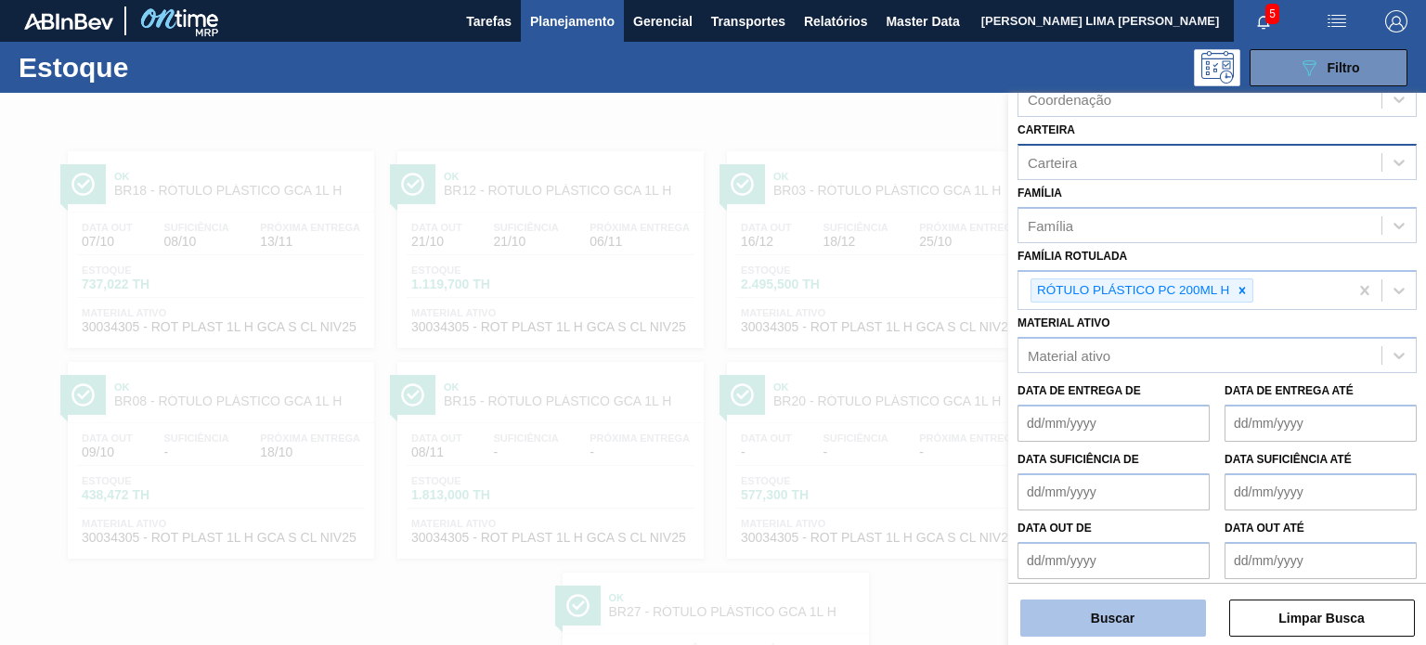
click at [1148, 604] on button "Buscar" at bounding box center [1113, 618] width 186 height 37
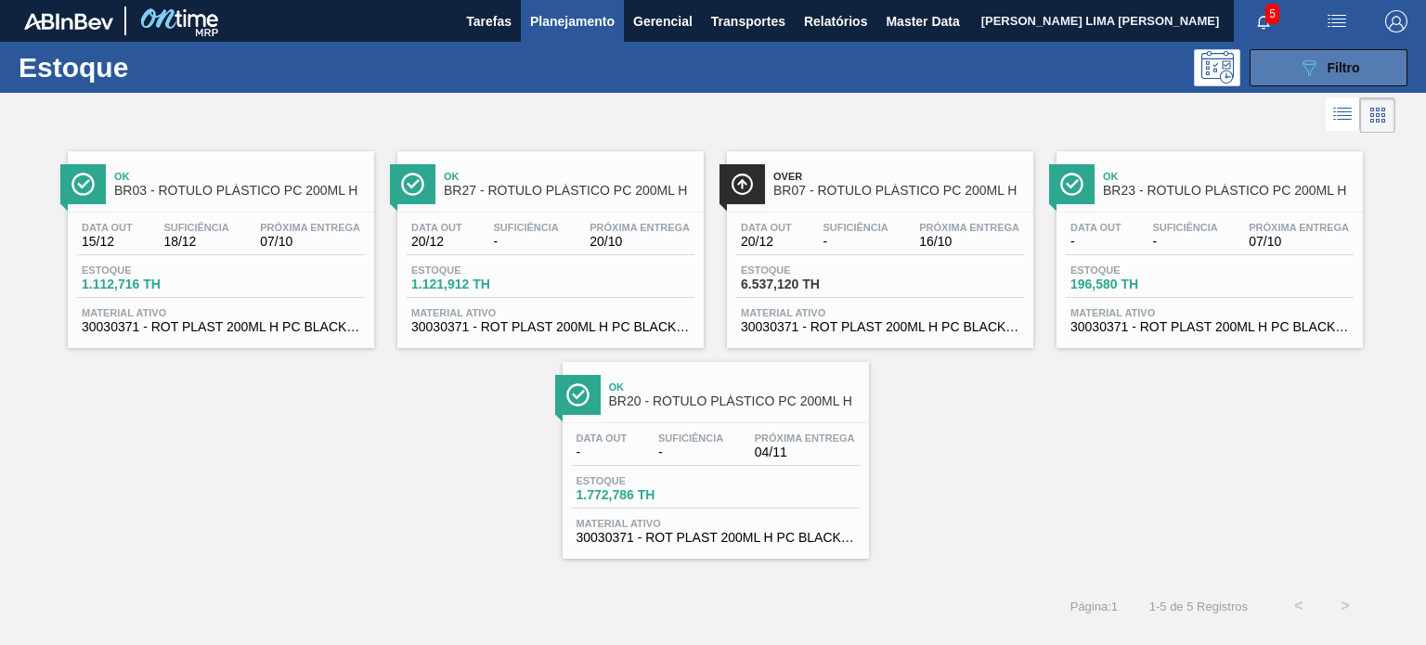
click at [1262, 68] on button "089F7B8B-B2A5-4AFE-B5C0-19BA573D28AC Filtro" at bounding box center [1328, 67] width 158 height 37
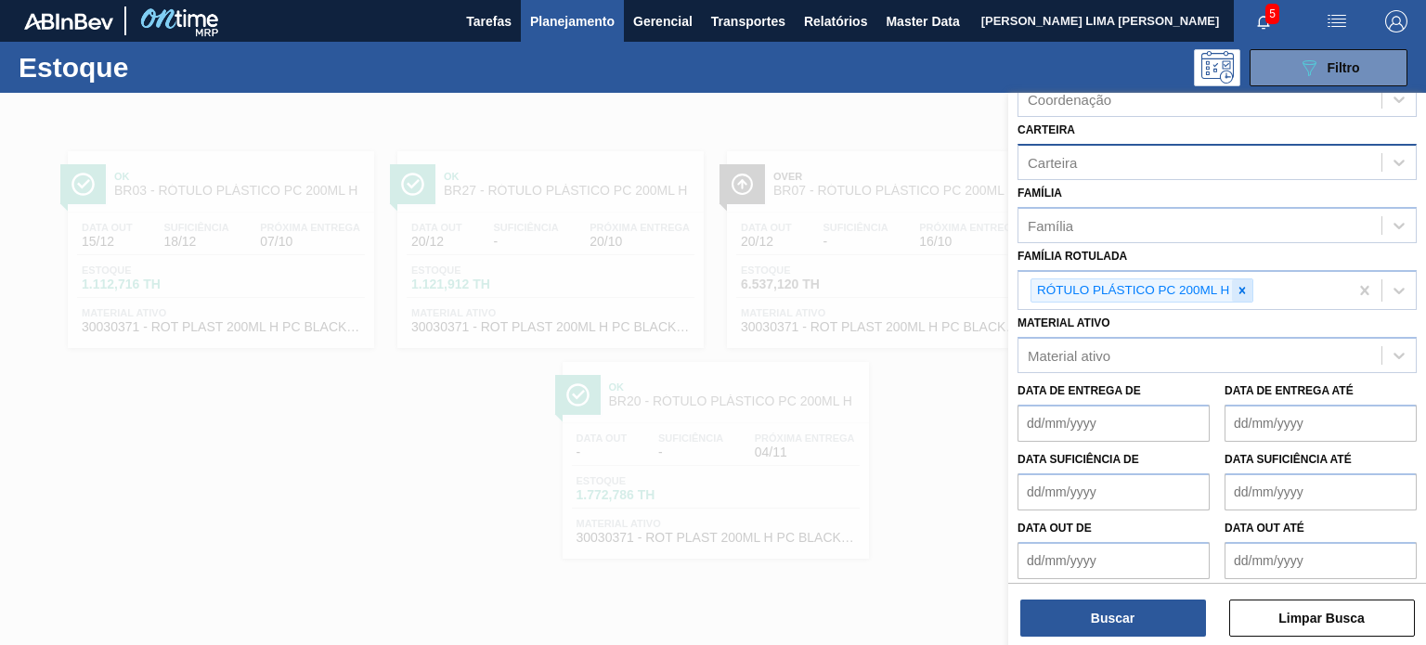
click at [1242, 294] on div at bounding box center [1242, 290] width 20 height 23
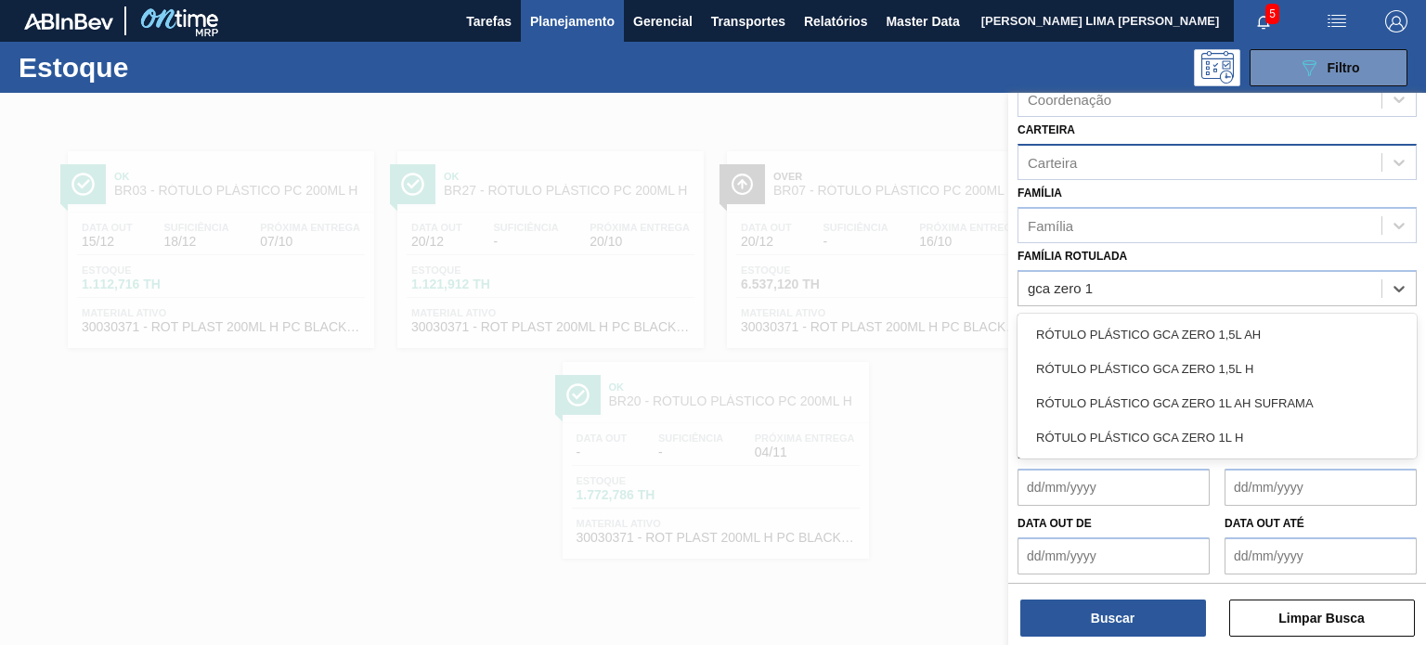
type Rotulada "gca zero 1l"
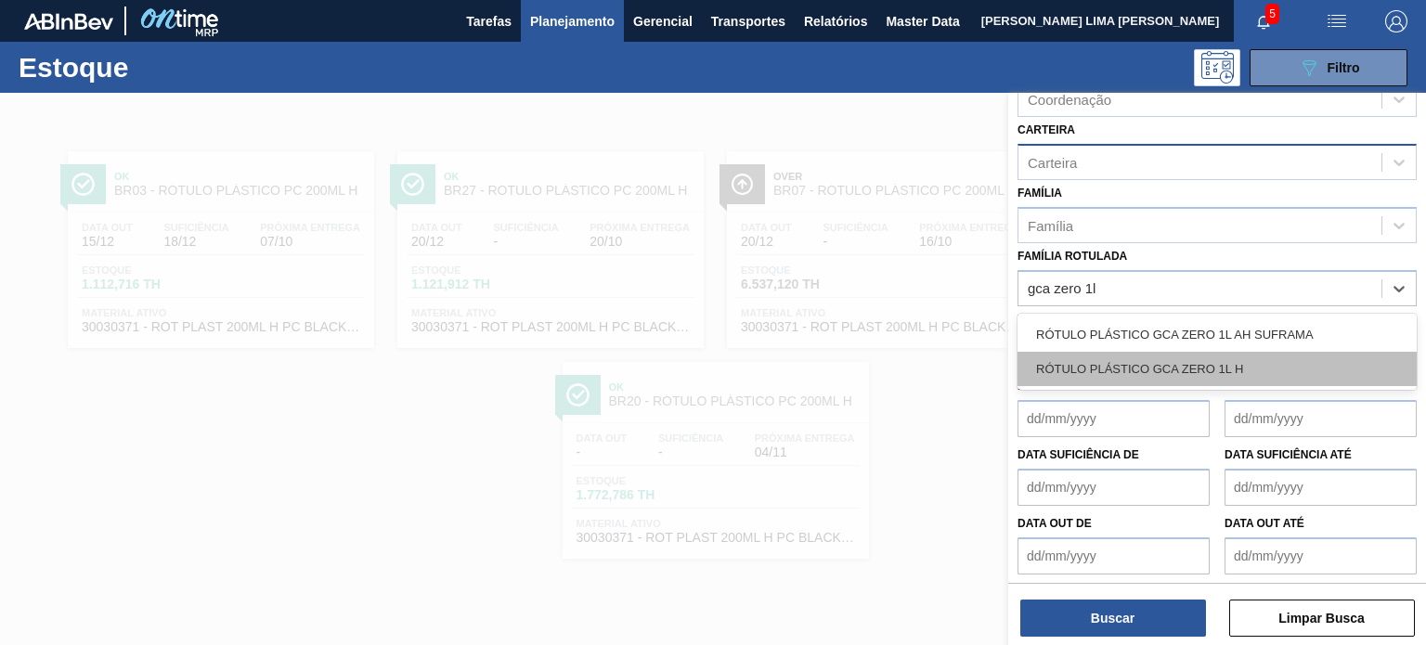
click at [1211, 355] on div "RÓTULO PLÁSTICO GCA ZERO 1L H" at bounding box center [1216, 369] width 399 height 34
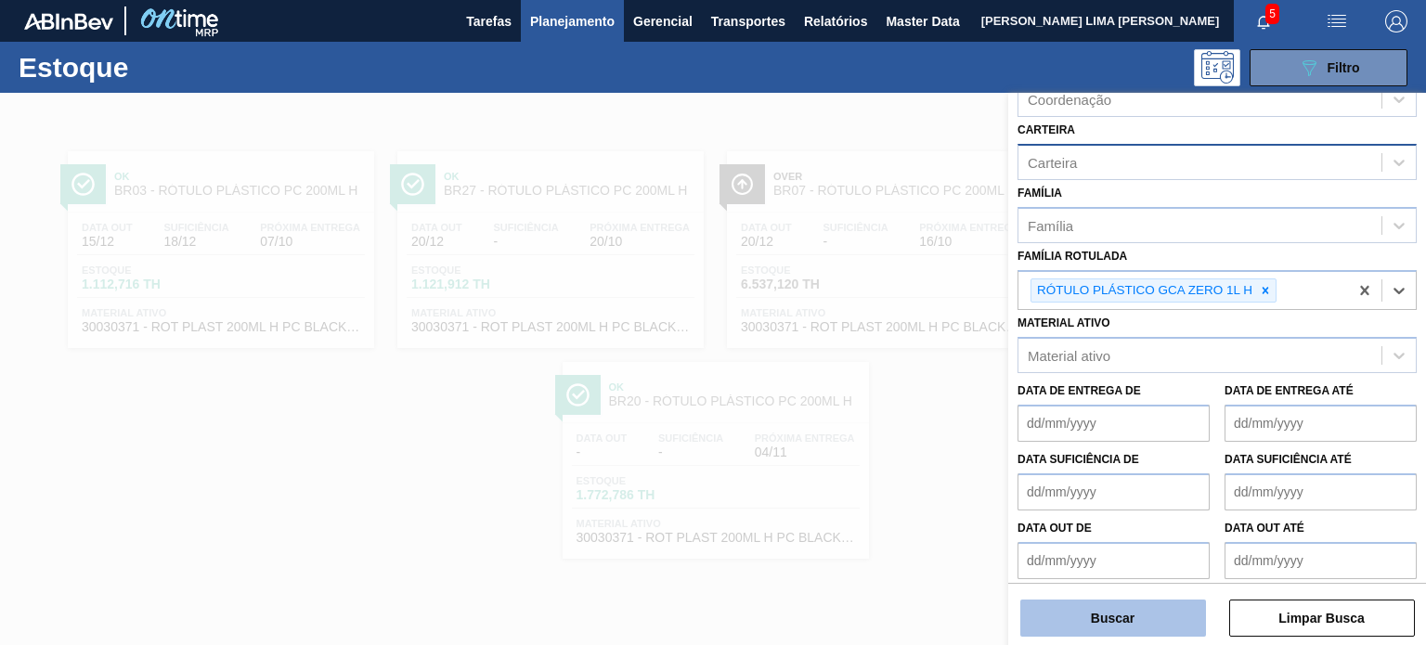
click at [1157, 611] on button "Buscar" at bounding box center [1113, 618] width 186 height 37
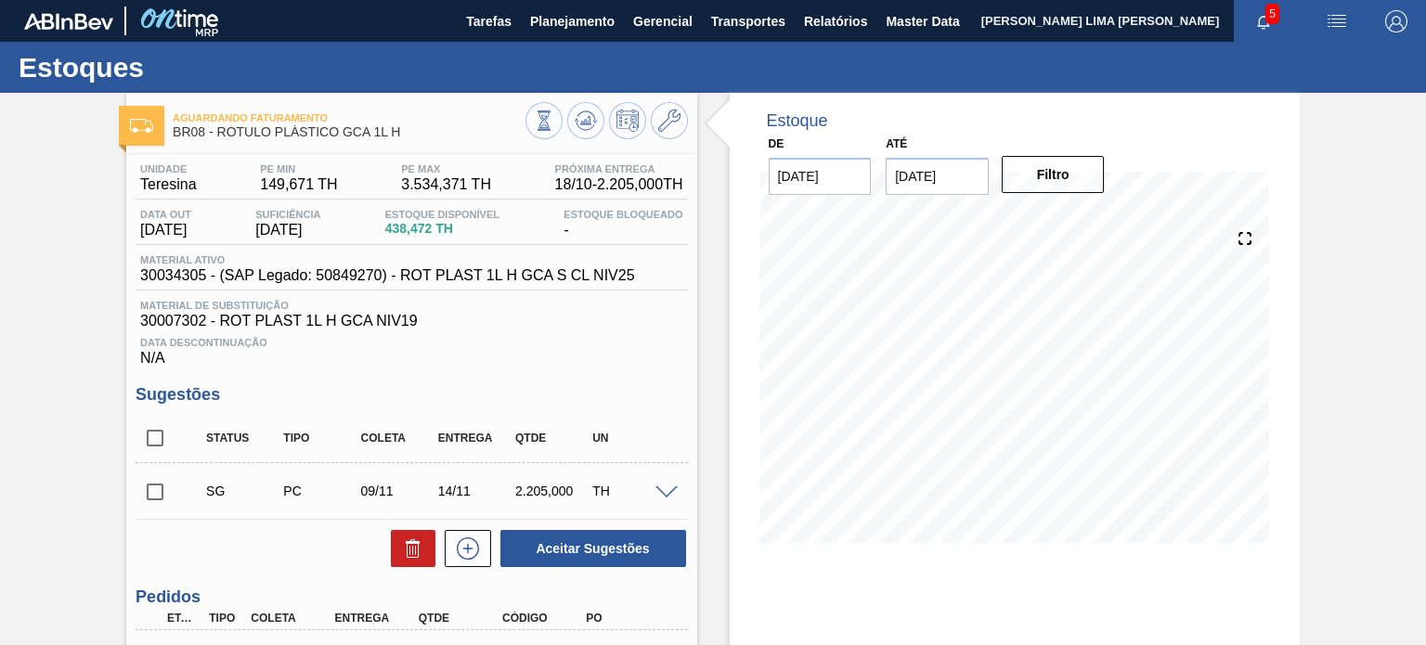
scroll to position [249, 0]
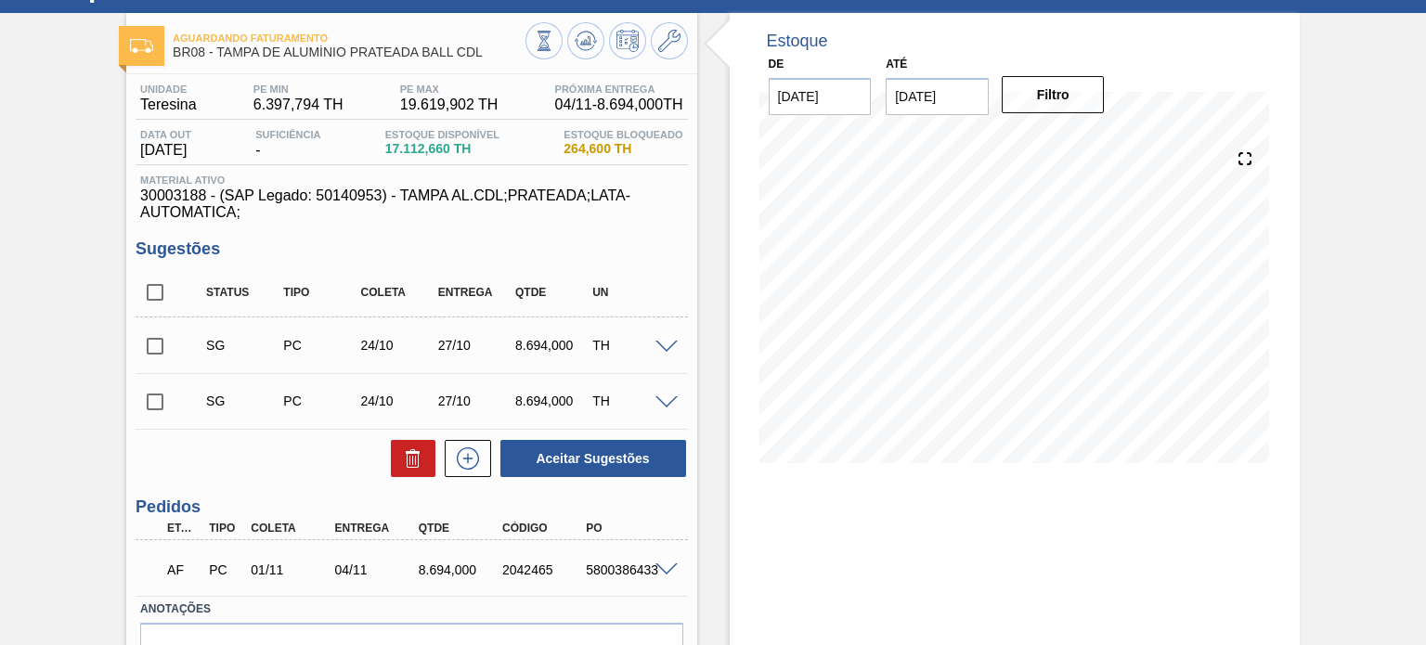
scroll to position [93, 0]
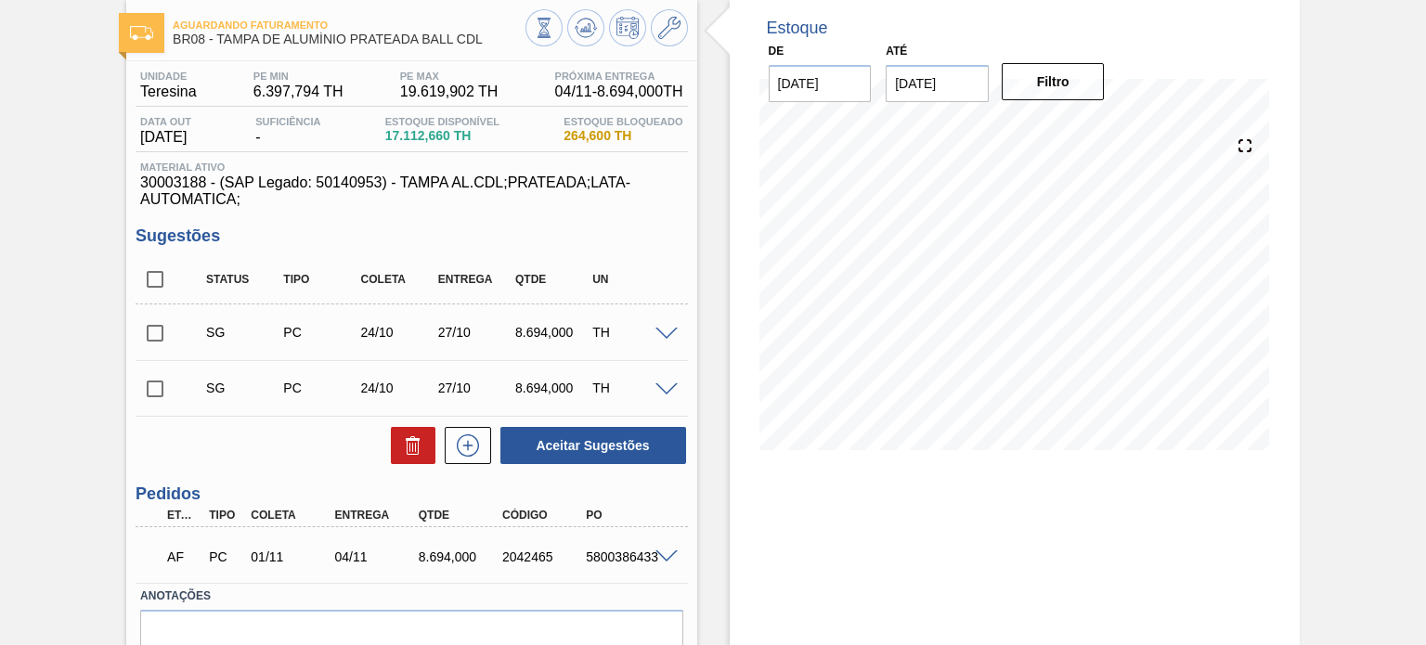
click at [155, 287] on input "checkbox" at bounding box center [155, 279] width 39 height 39
checkbox input "true"
click at [398, 452] on button at bounding box center [413, 445] width 45 height 37
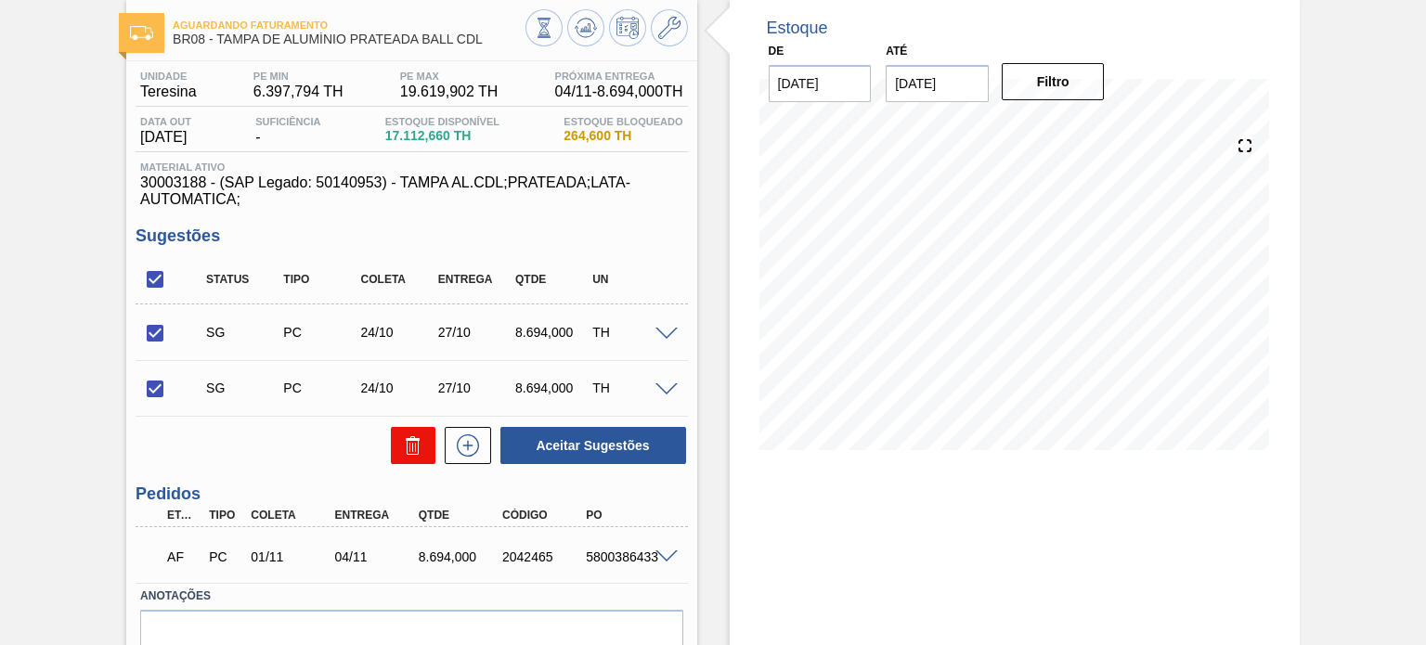
checkbox input "false"
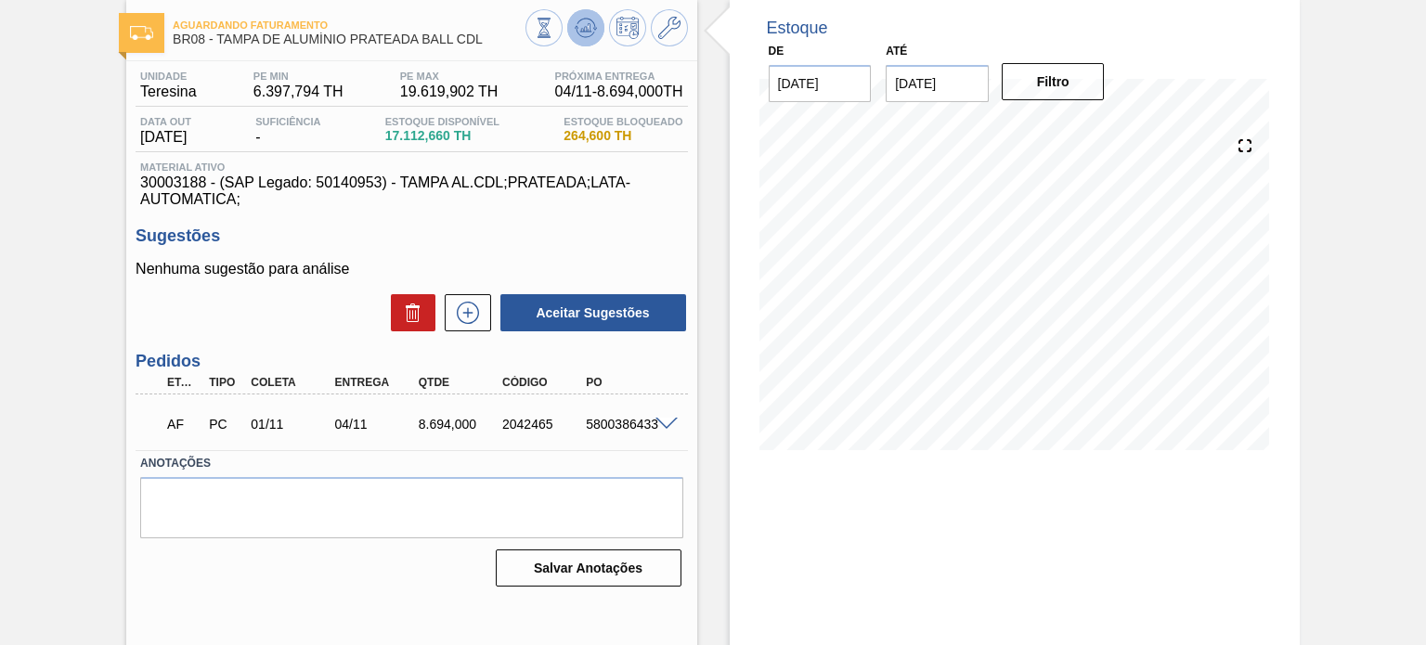
click at [590, 40] on button at bounding box center [585, 27] width 37 height 37
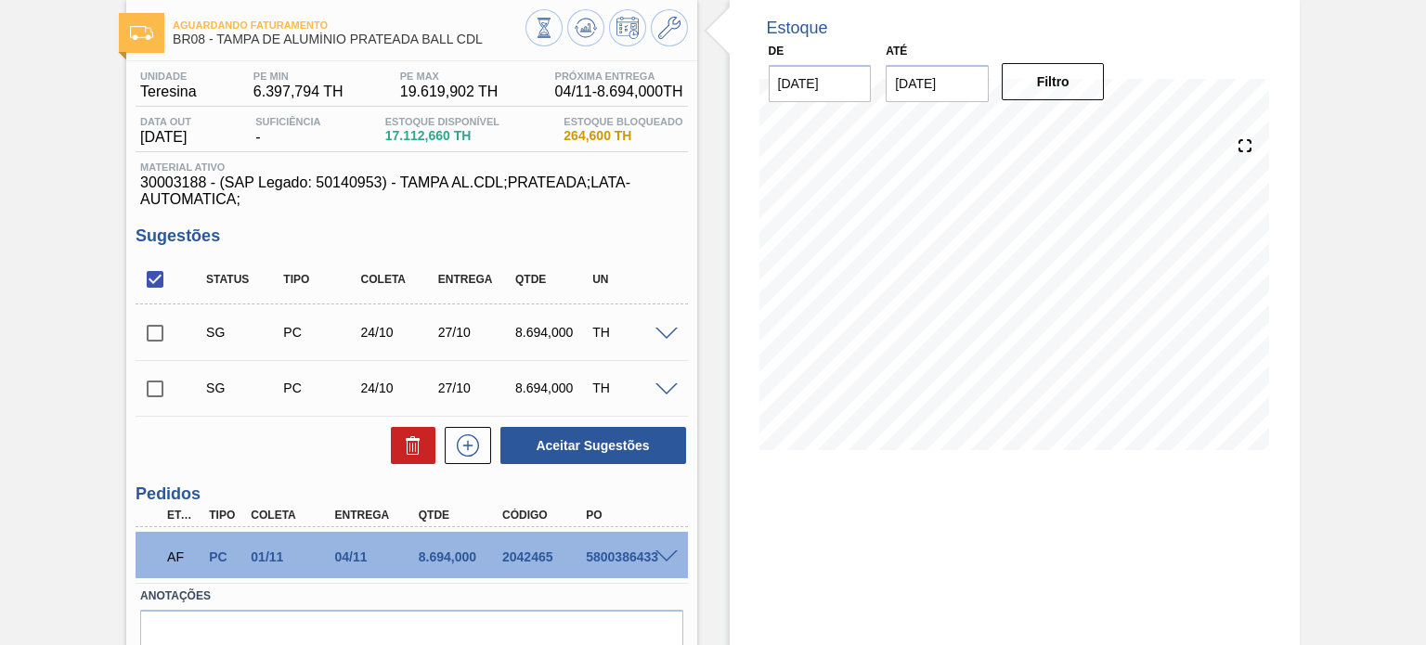
click at [151, 395] on input "checkbox" at bounding box center [155, 388] width 39 height 39
checkbox input "true"
click at [405, 445] on icon at bounding box center [413, 445] width 22 height 22
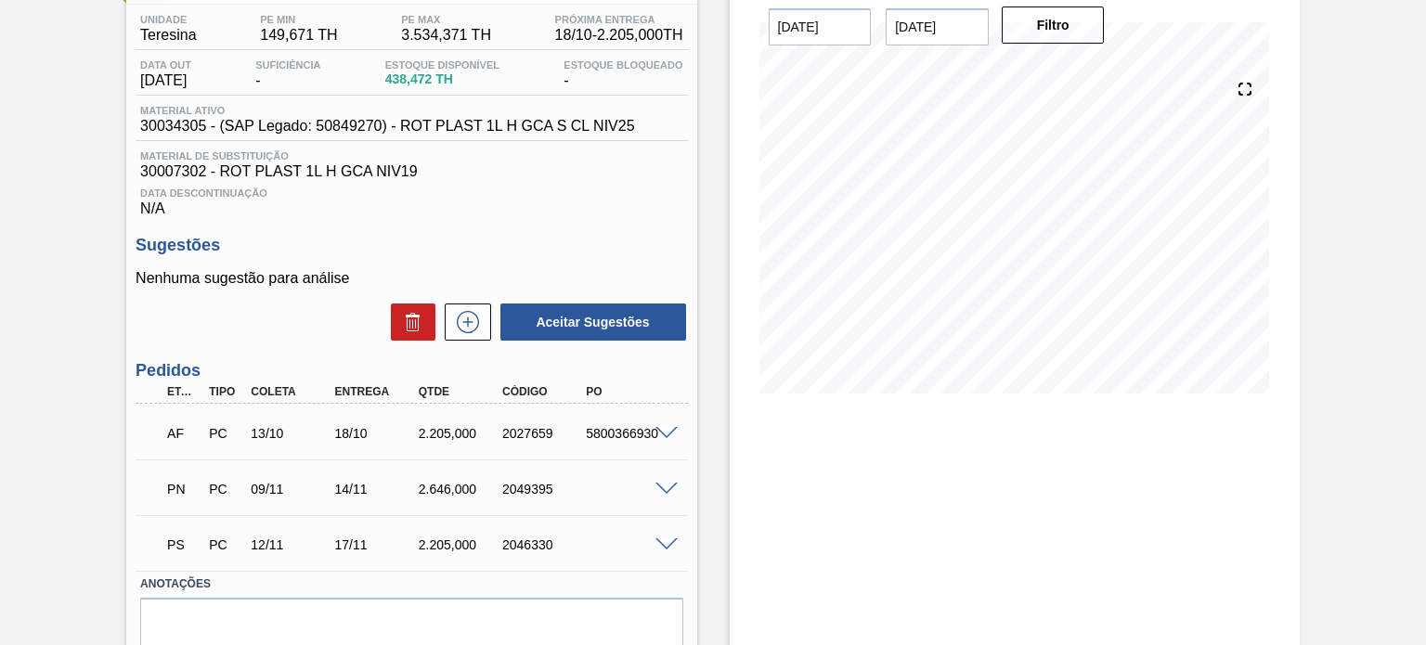
scroll to position [227, 0]
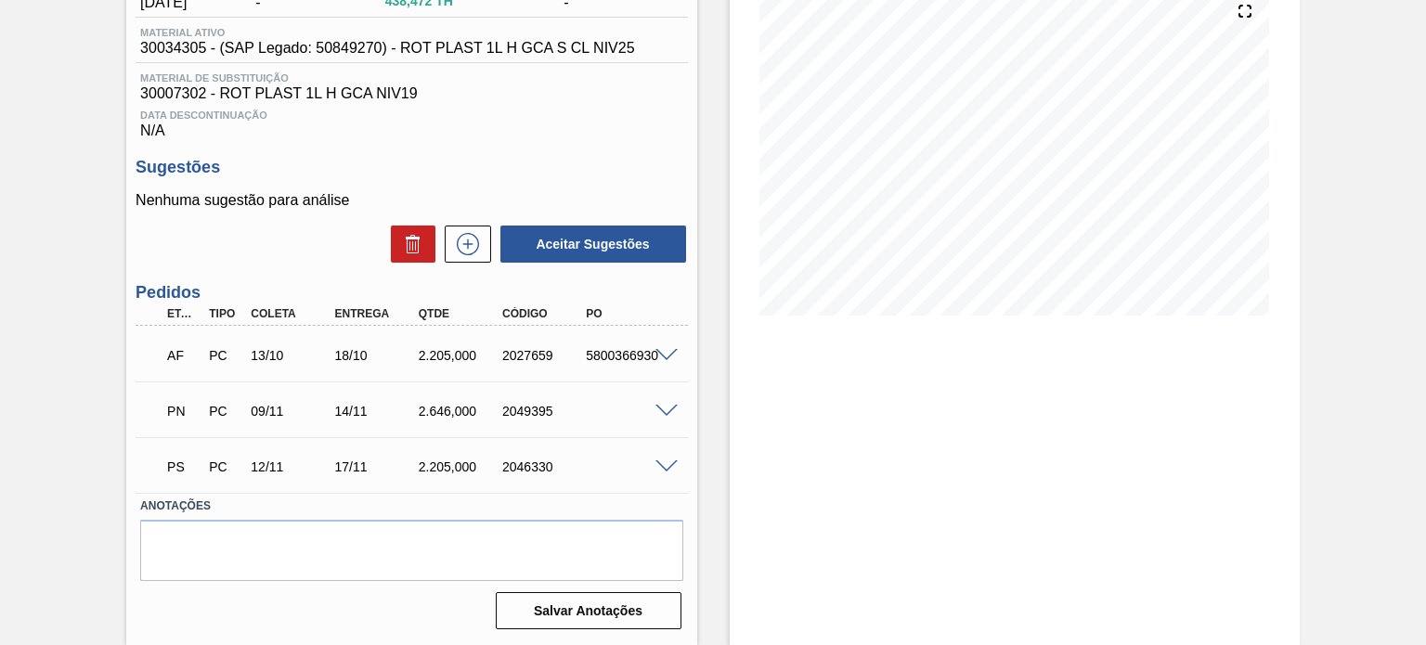
click at [663, 411] on span at bounding box center [666, 412] width 22 height 14
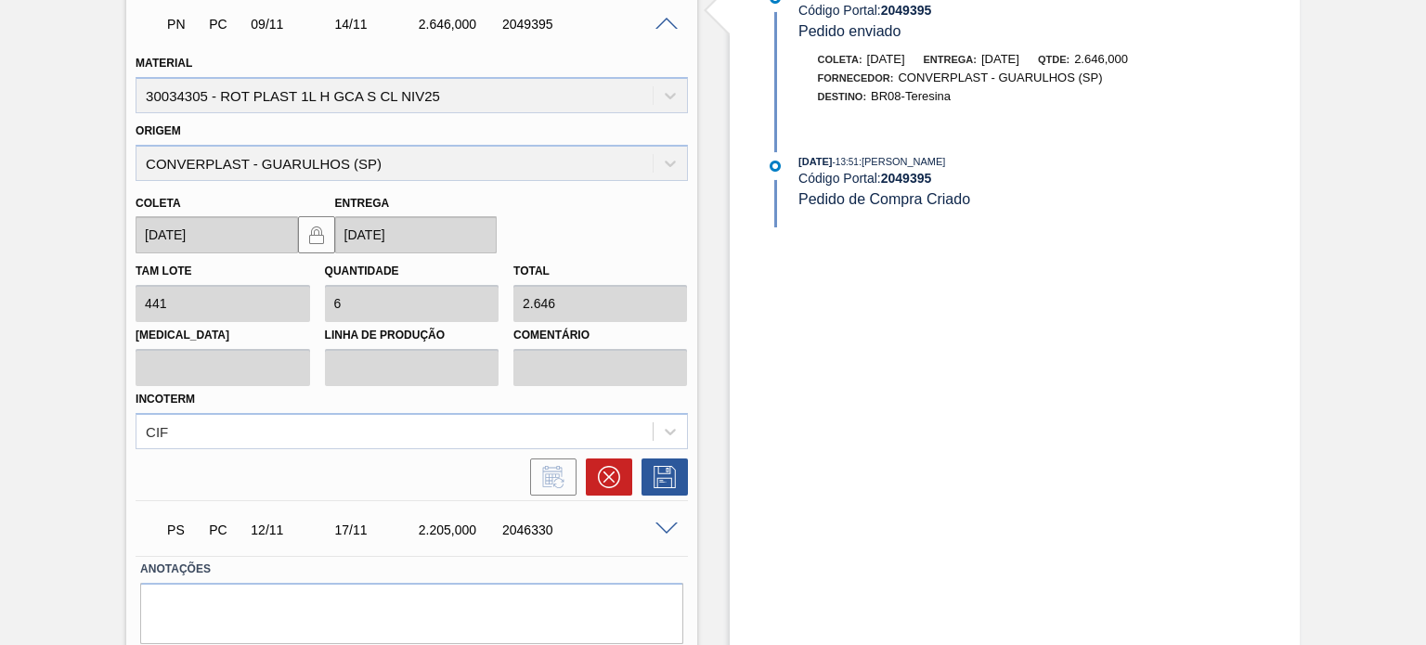
scroll to position [676, 0]
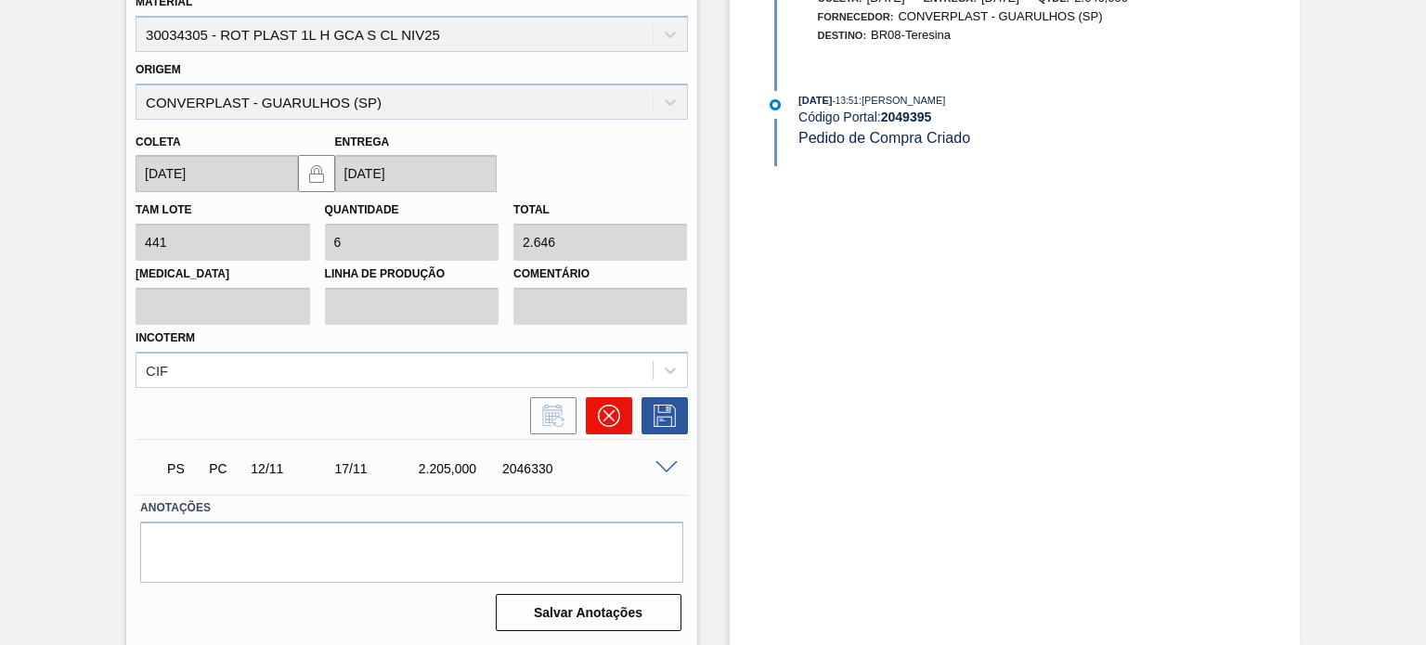
click at [612, 419] on icon at bounding box center [607, 415] width 11 height 11
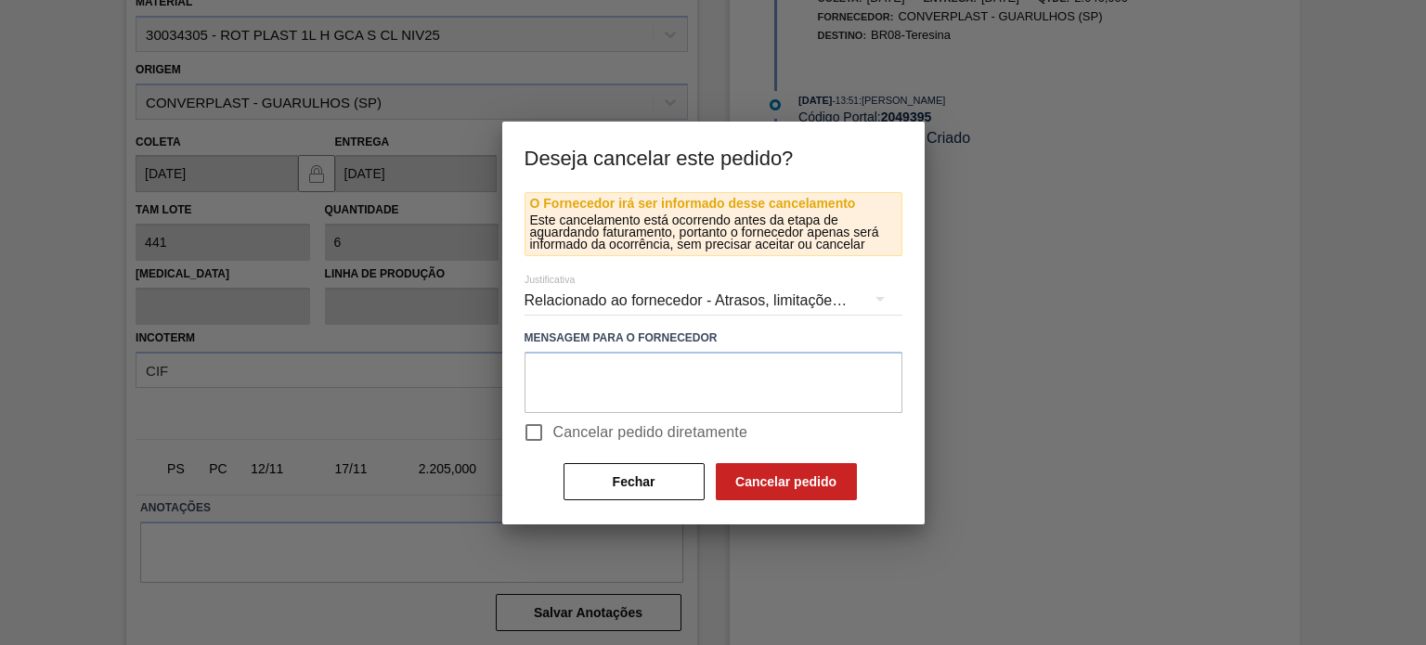
click at [580, 304] on div "Relacionado ao fornecedor - Atrasos, limitações de capacidade, etc." at bounding box center [713, 301] width 378 height 52
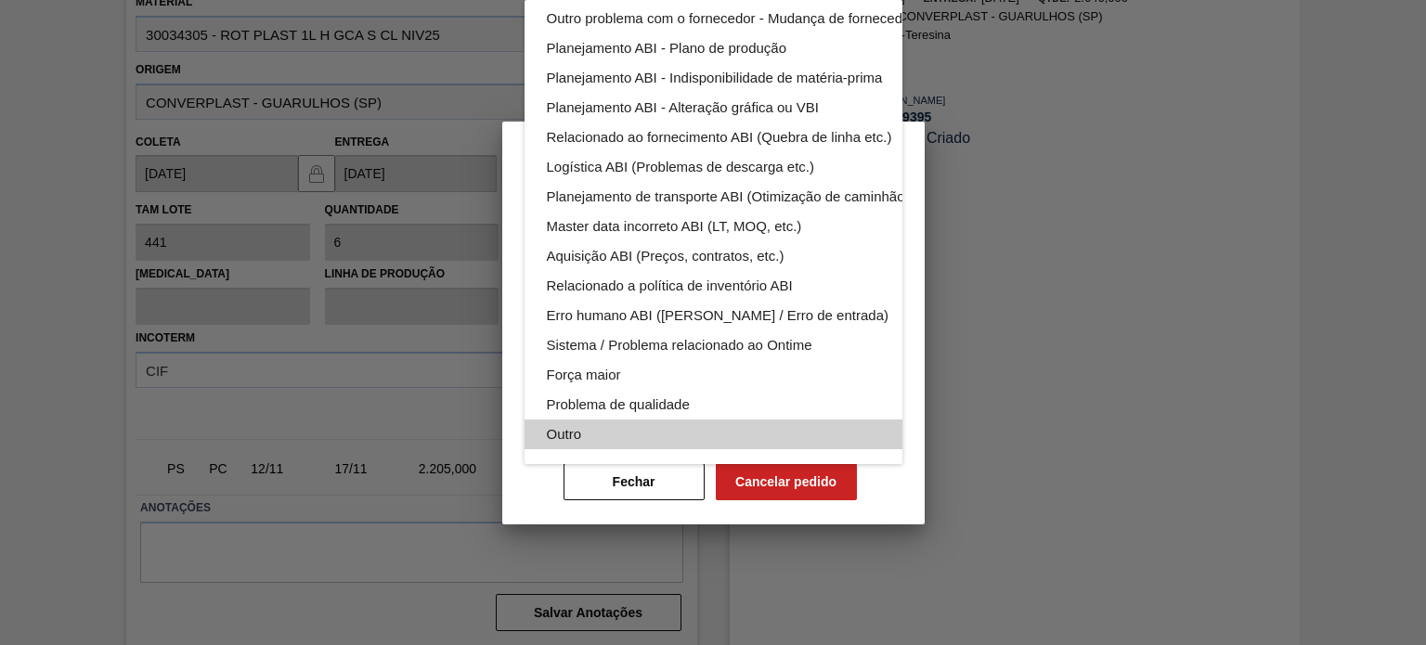
click at [584, 420] on div "Outro" at bounding box center [757, 435] width 421 height 30
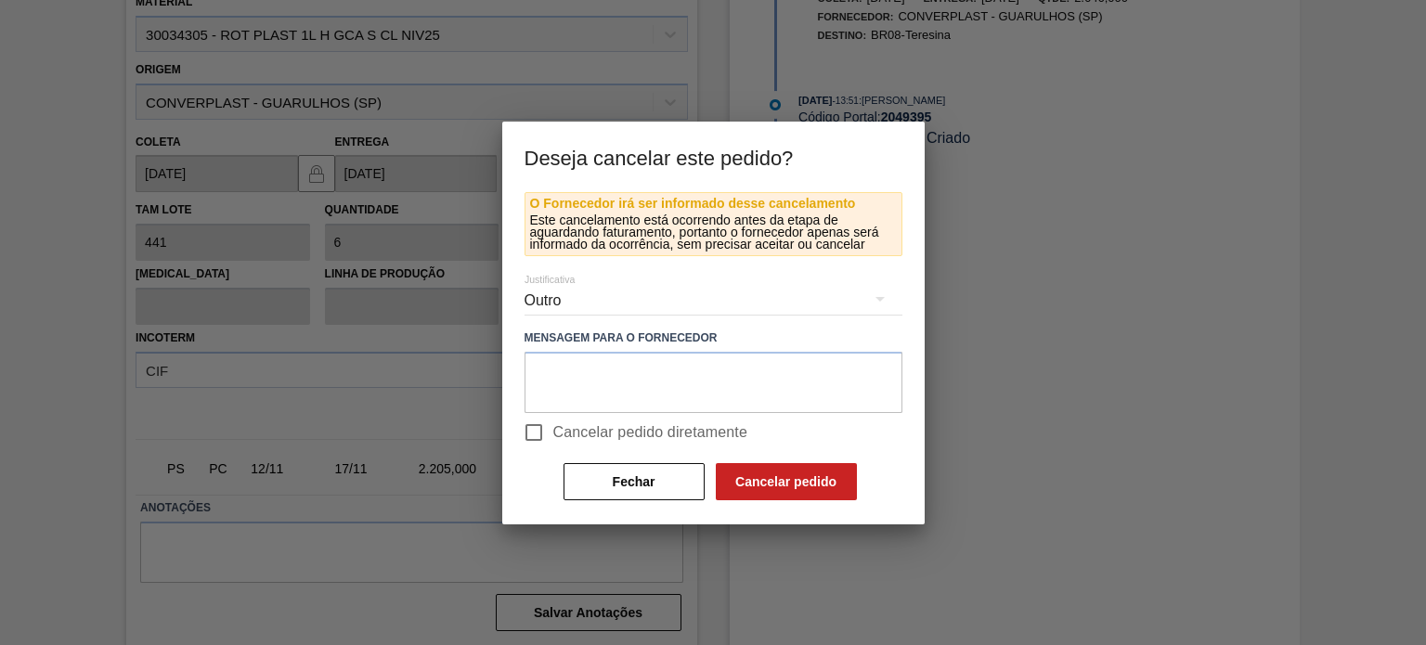
click at [535, 434] on div "Relacionado ao fornecedor - Atrasos, limitações de capacidade, etc. Relacionado…" at bounding box center [713, 322] width 1426 height 645
click at [543, 426] on input "Cancelar pedido diretamente" at bounding box center [533, 432] width 39 height 39
checkbox input "true"
click at [885, 504] on div "O Fornecedor irá ser informado desse cancelamento Este cancelamento está ocorre…" at bounding box center [713, 358] width 422 height 332
click at [826, 480] on button "Cancelar pedido" at bounding box center [786, 481] width 141 height 37
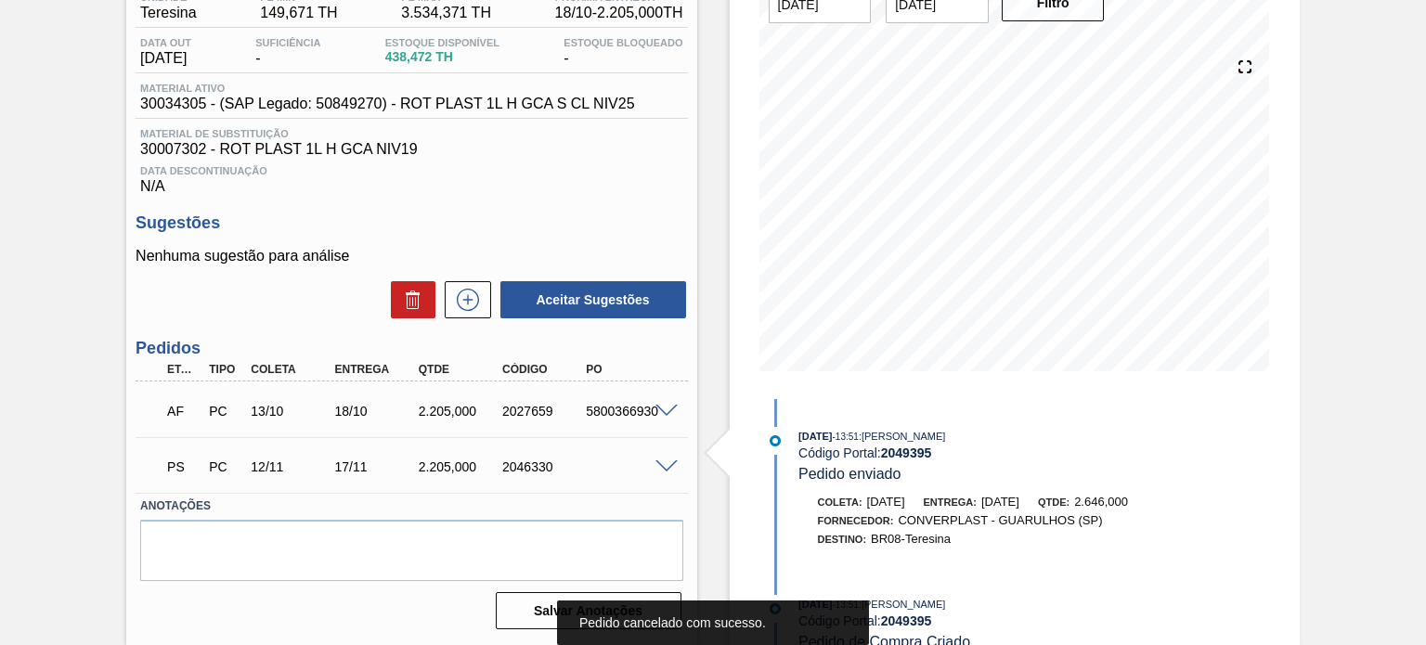
scroll to position [0, 0]
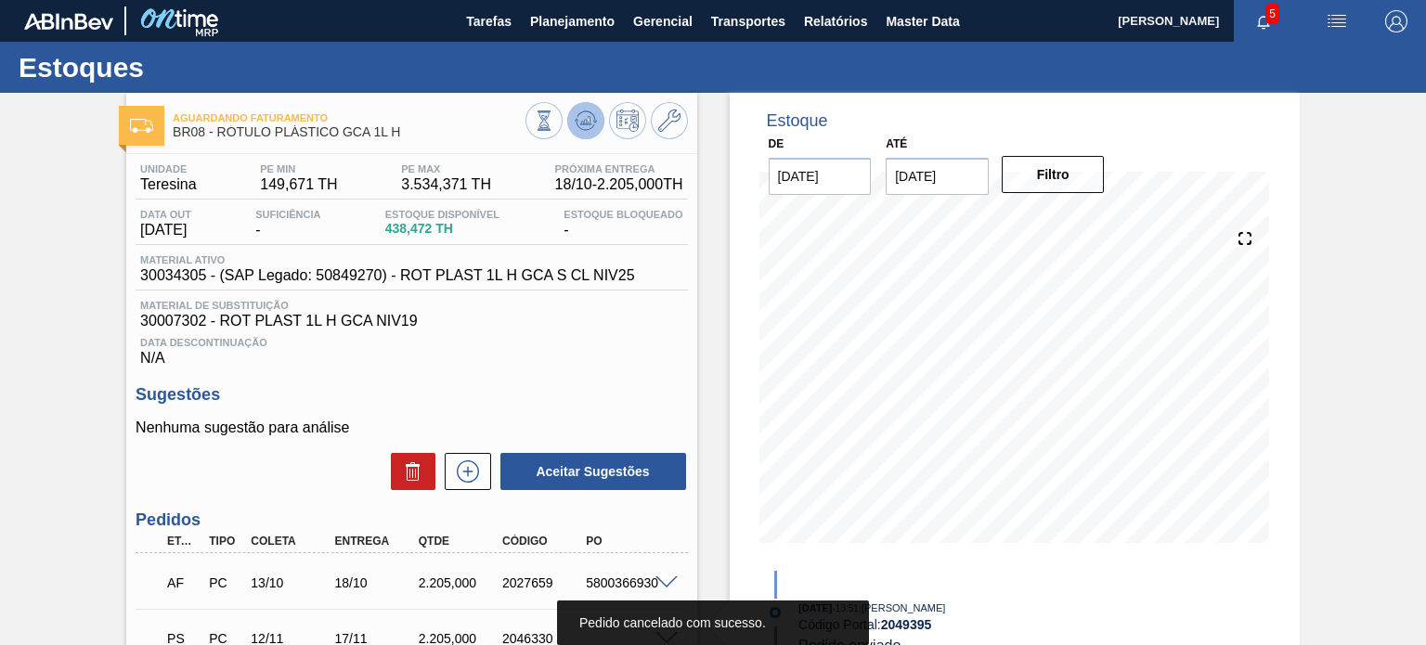
click at [585, 121] on icon at bounding box center [585, 120] width 12 height 8
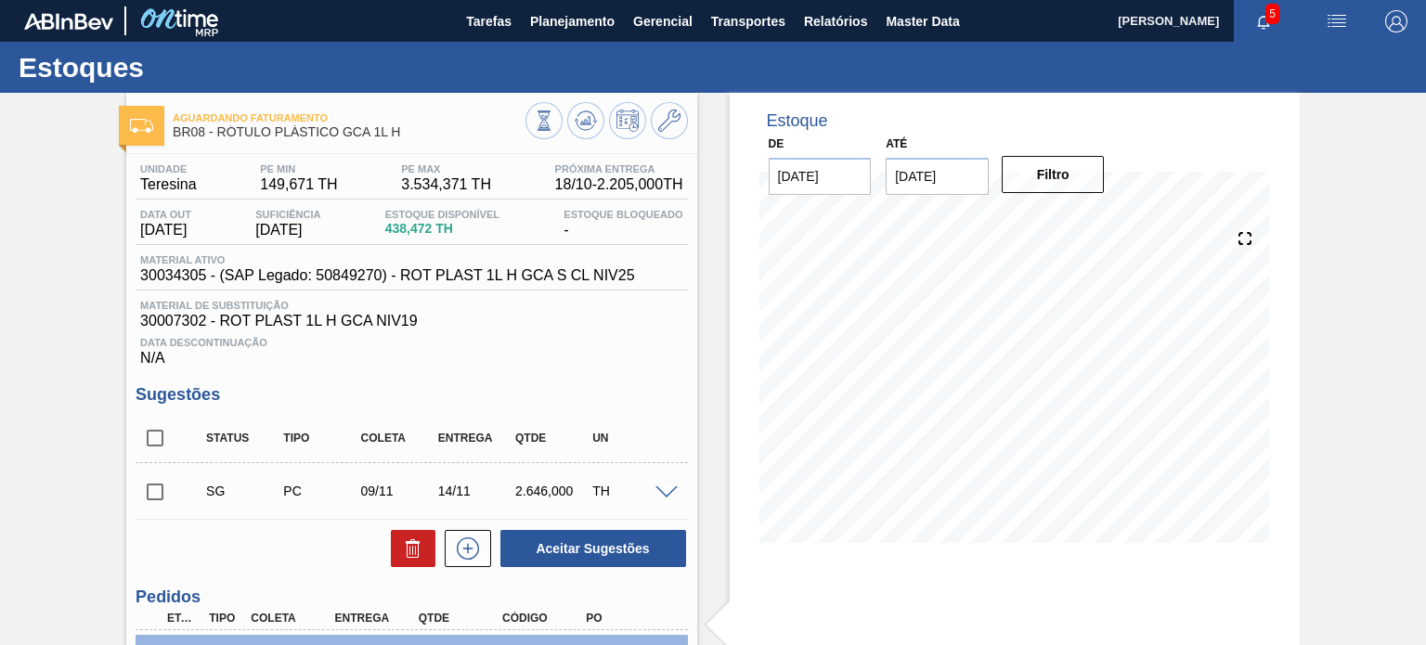
scroll to position [249, 0]
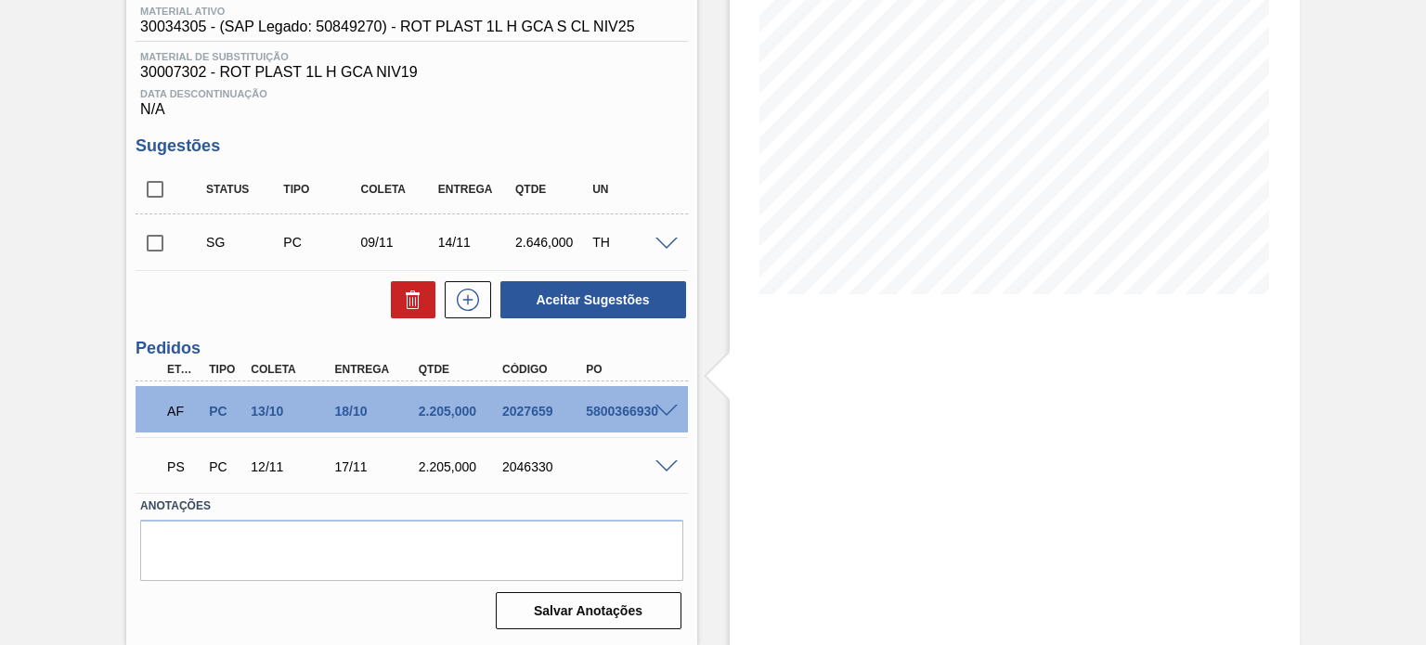
click at [667, 462] on span at bounding box center [666, 467] width 22 height 14
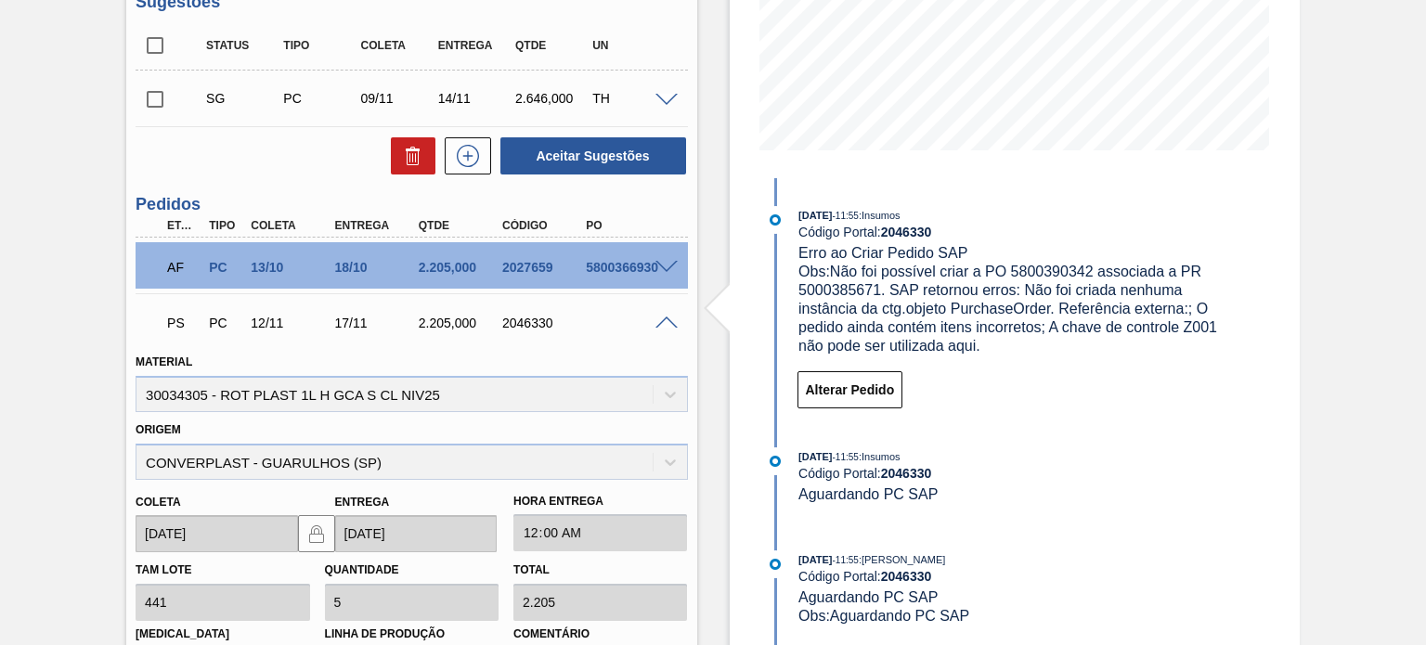
scroll to position [620, 0]
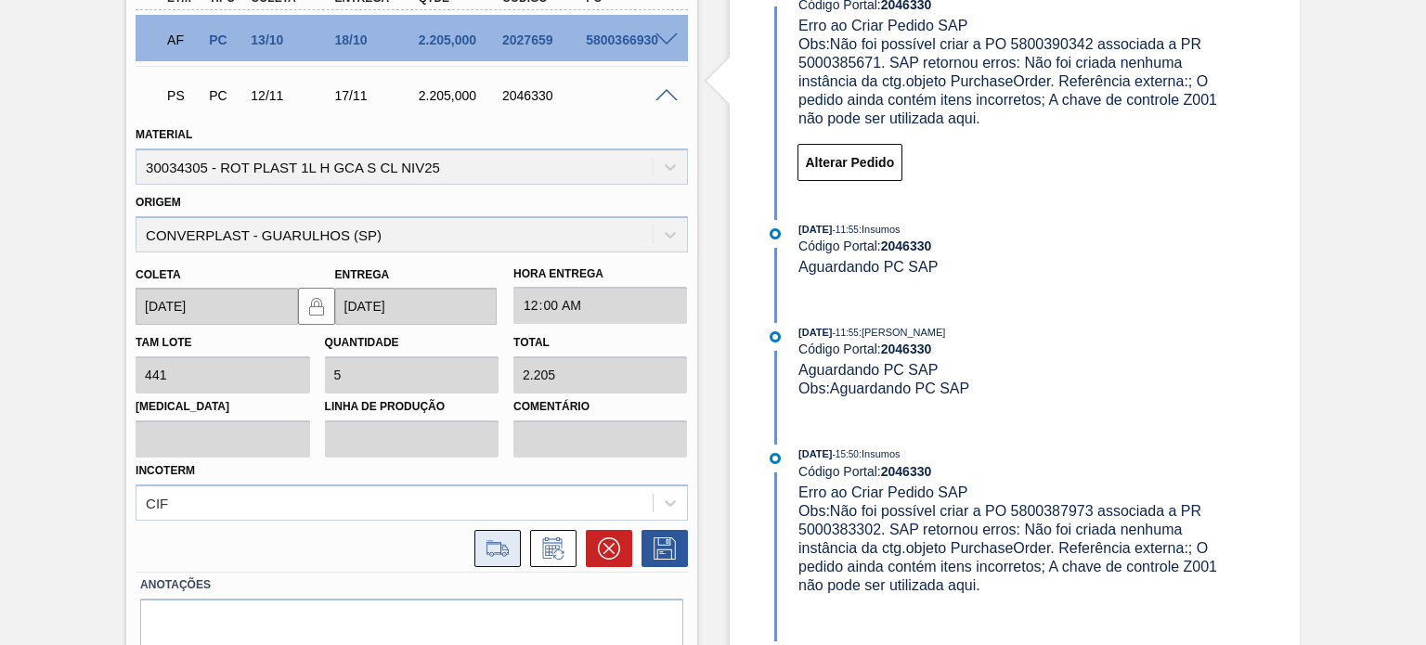
click at [494, 549] on icon at bounding box center [498, 548] width 30 height 22
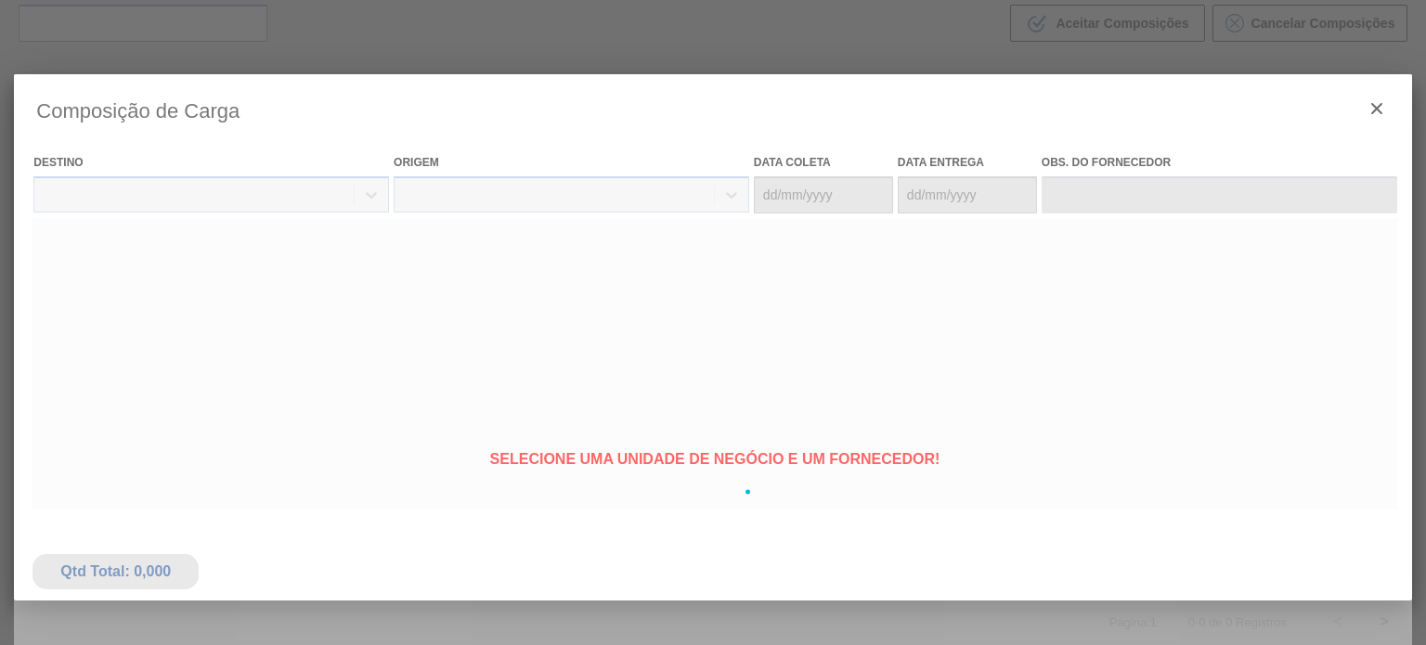
type coleta "[DATE]"
type Entrega "[DATE]"
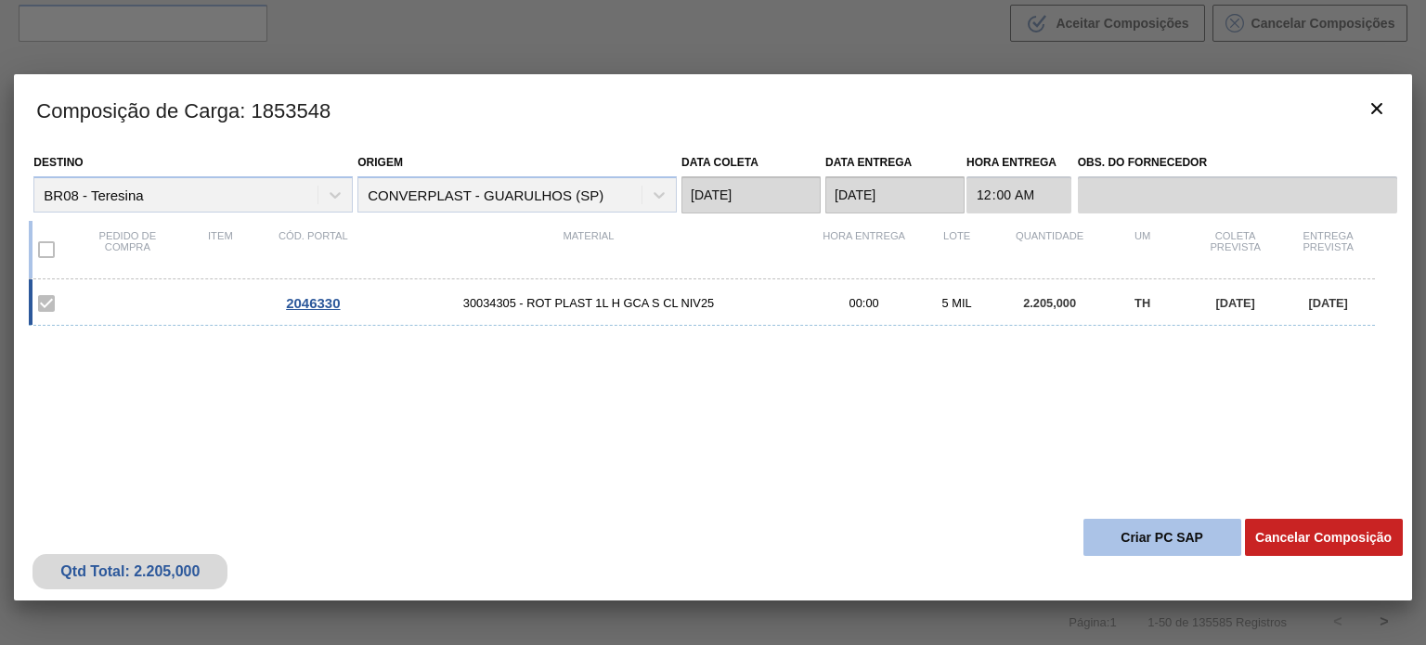
click at [1094, 530] on button "Criar PC SAP" at bounding box center [1162, 537] width 158 height 37
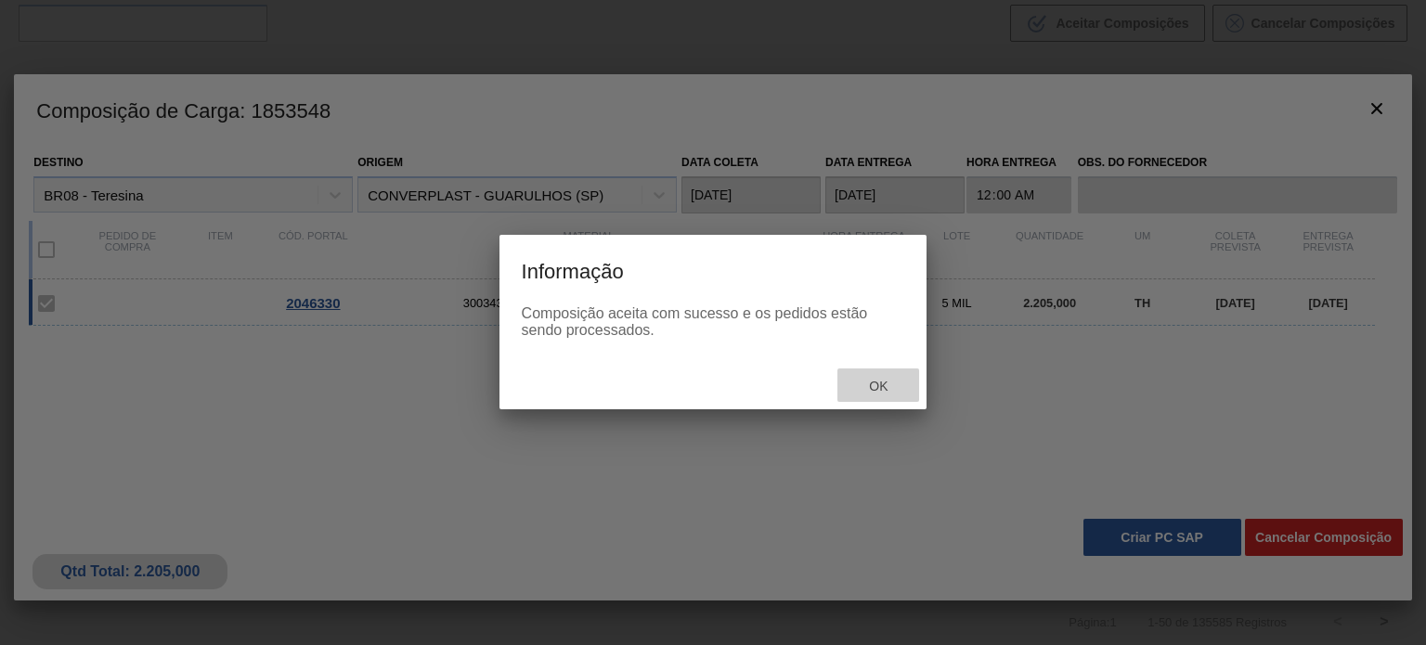
click at [900, 393] on span "Ok" at bounding box center [878, 386] width 48 height 15
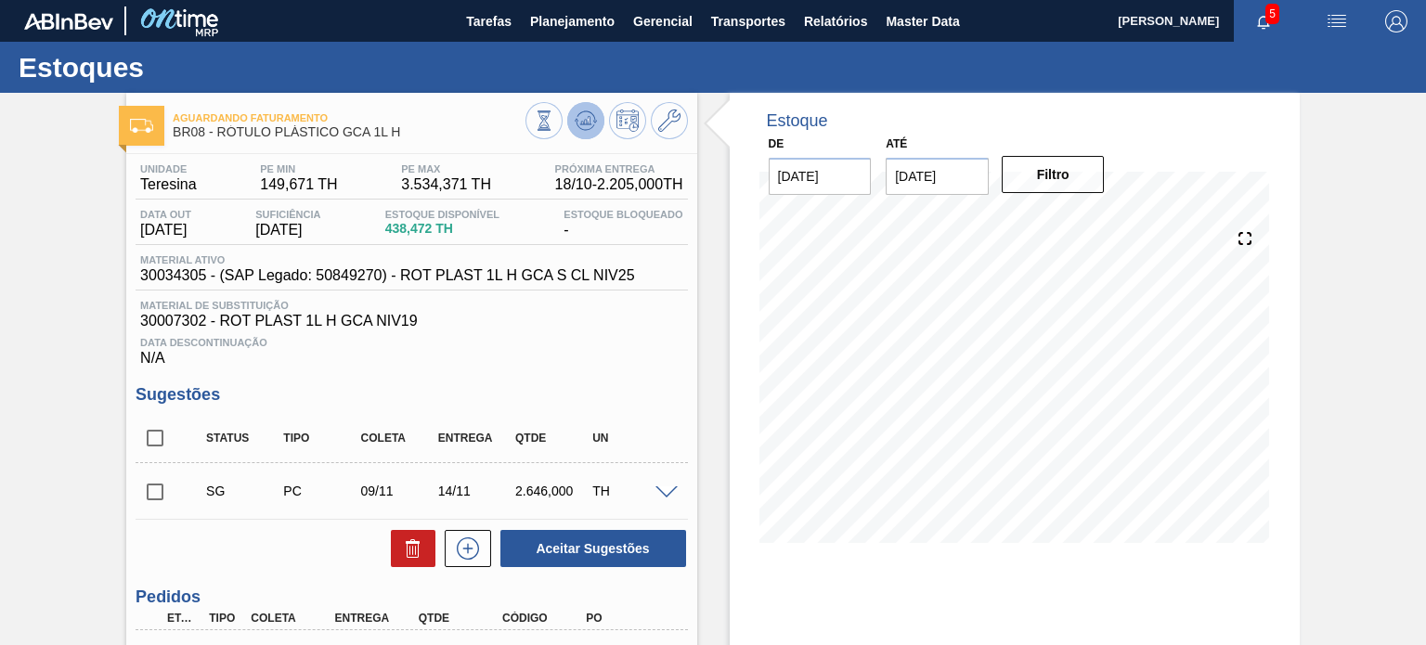
click at [578, 123] on icon at bounding box center [586, 121] width 22 height 22
click at [571, 136] on div at bounding box center [606, 123] width 162 height 42
click at [577, 130] on icon at bounding box center [586, 121] width 22 height 22
click at [581, 128] on icon at bounding box center [586, 121] width 22 height 22
click at [579, 132] on span at bounding box center [586, 121] width 22 height 22
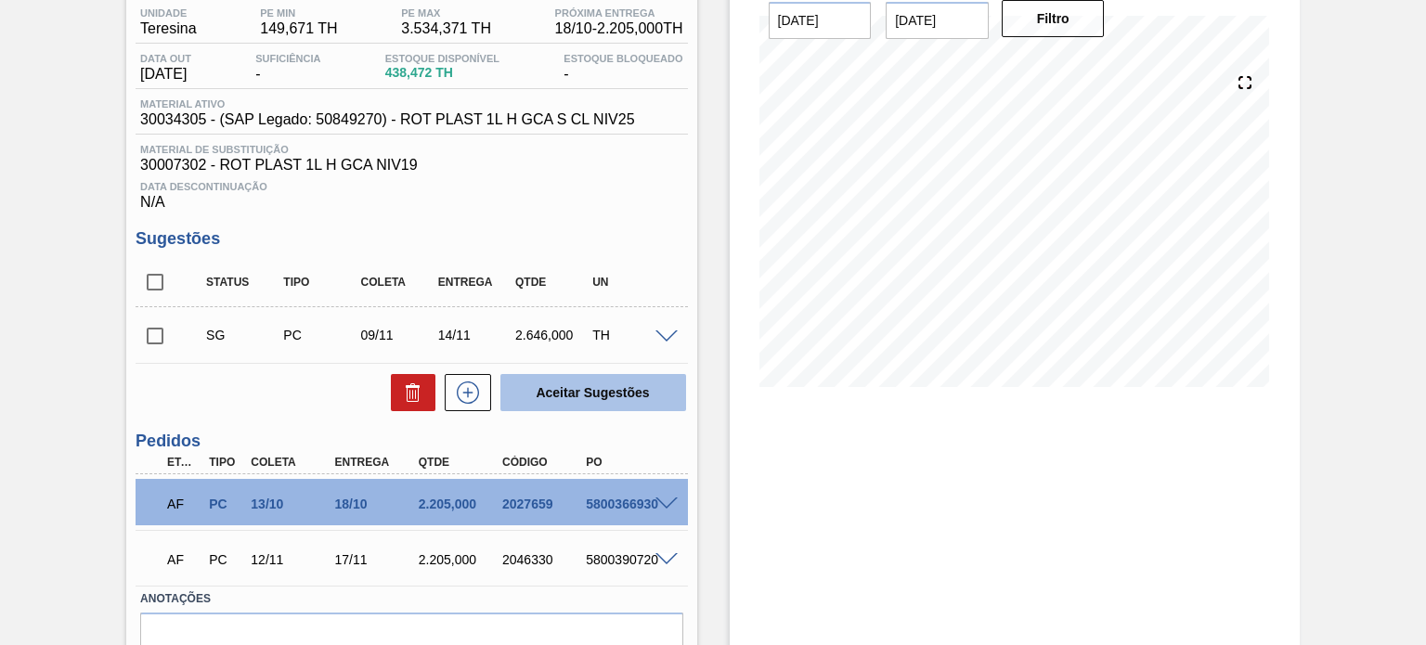
scroll to position [249, 0]
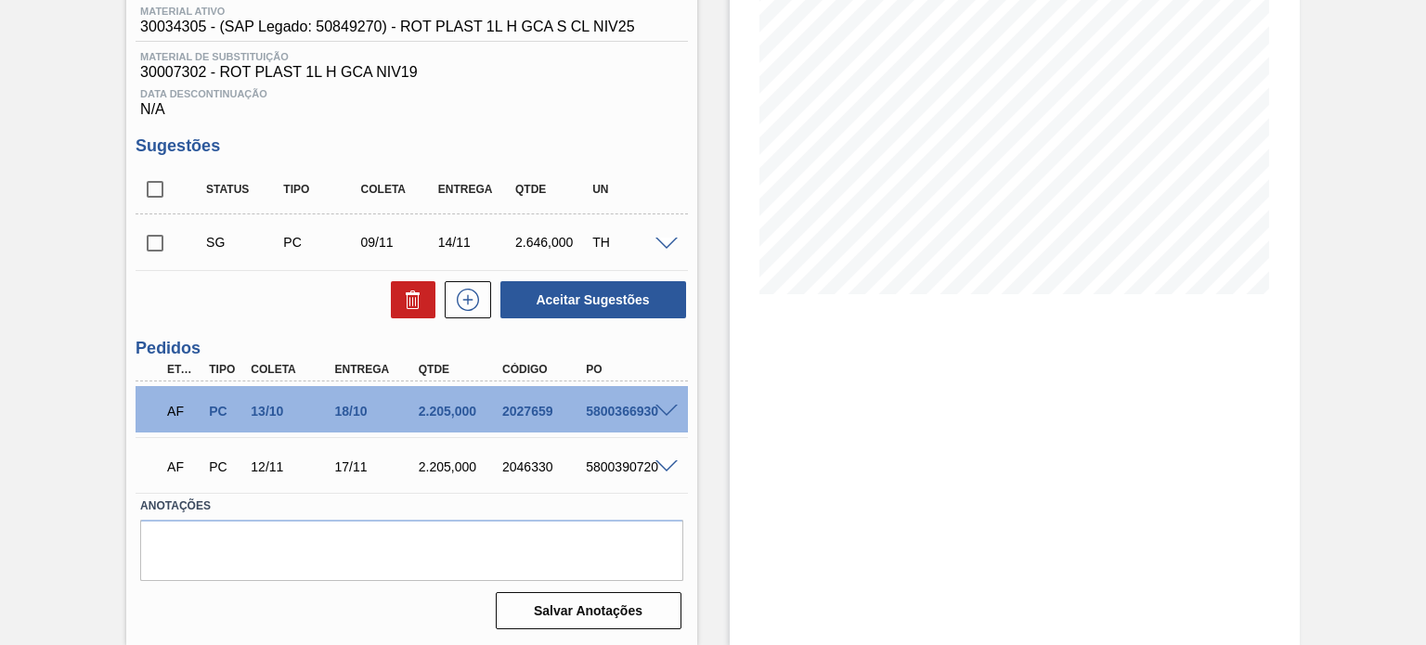
click at [664, 471] on span at bounding box center [666, 467] width 22 height 14
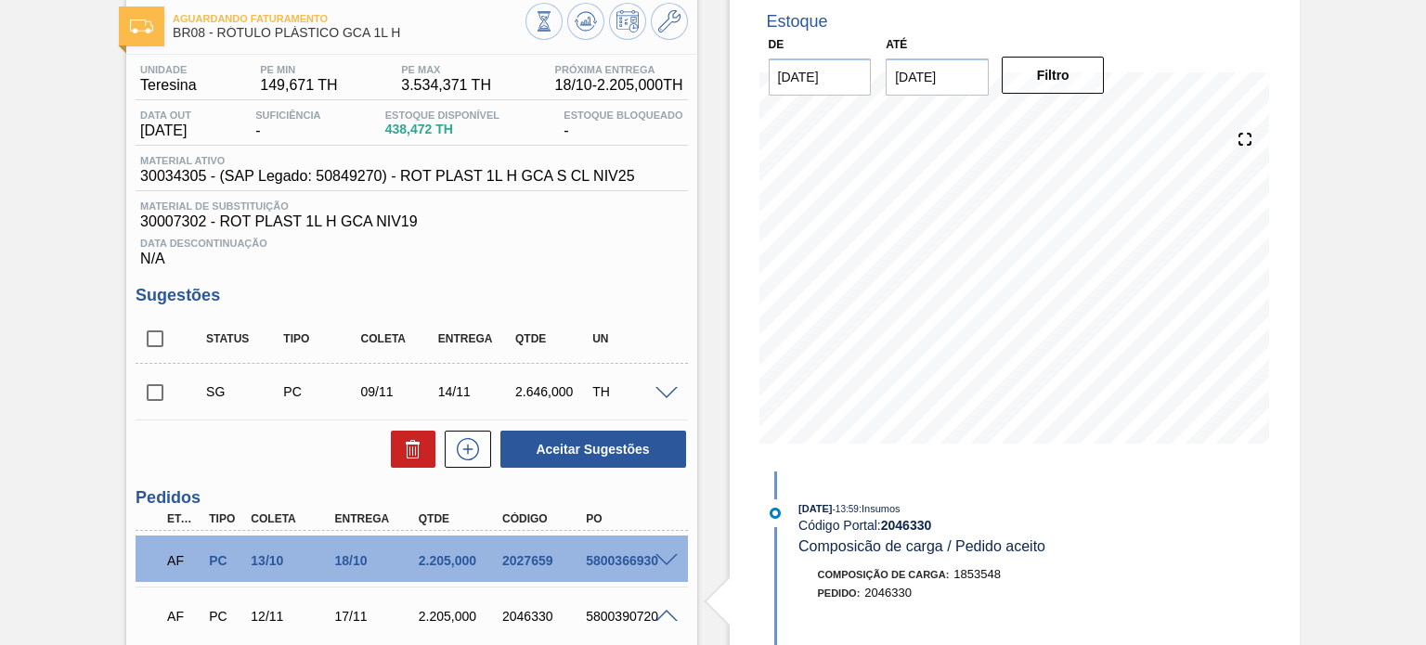
scroll to position [0, 0]
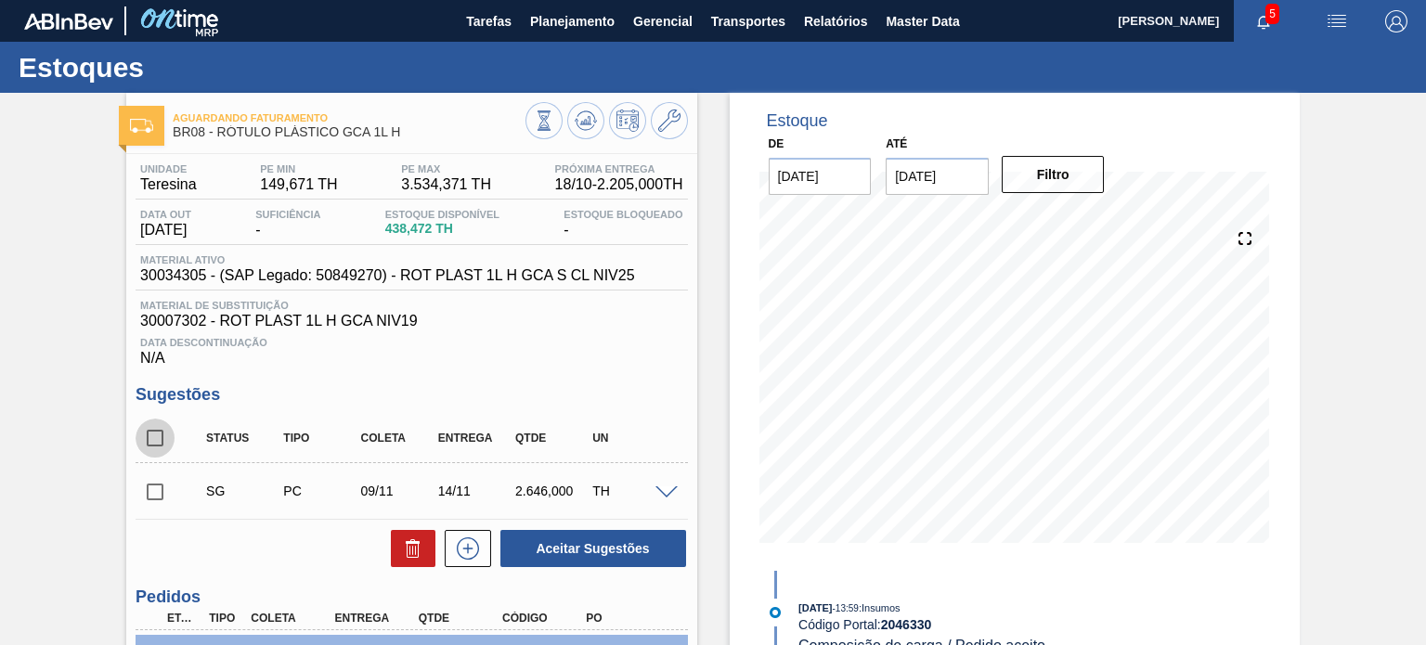
click at [145, 432] on input "checkbox" at bounding box center [155, 438] width 39 height 39
checkbox input "true"
click at [425, 564] on button at bounding box center [413, 548] width 45 height 37
checkbox input "false"
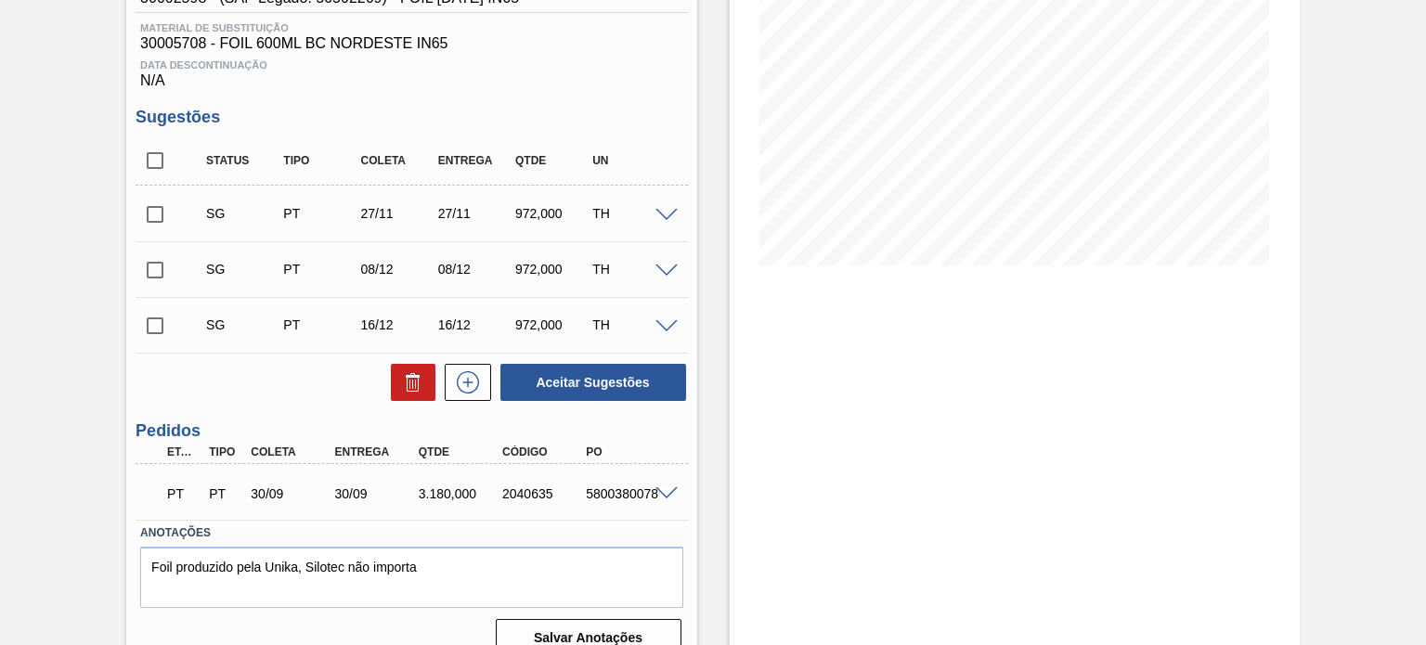
scroll to position [304, 0]
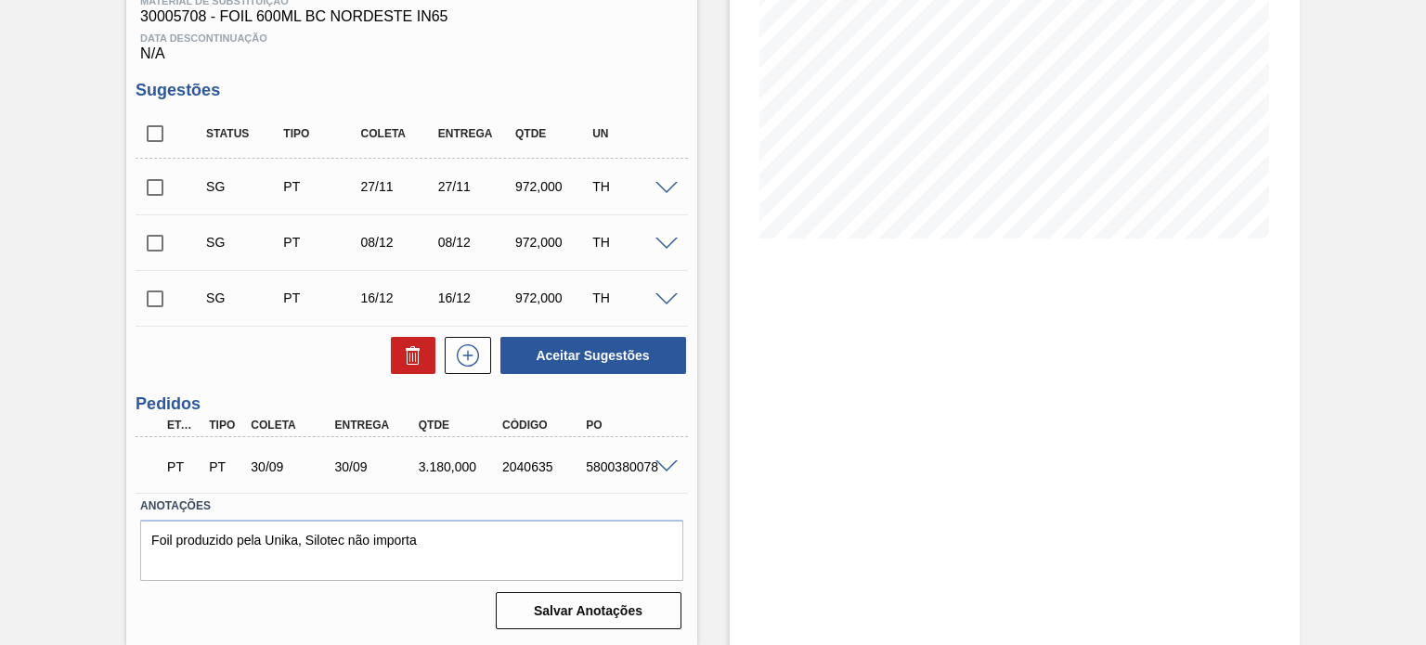
click at [656, 460] on span at bounding box center [666, 467] width 22 height 14
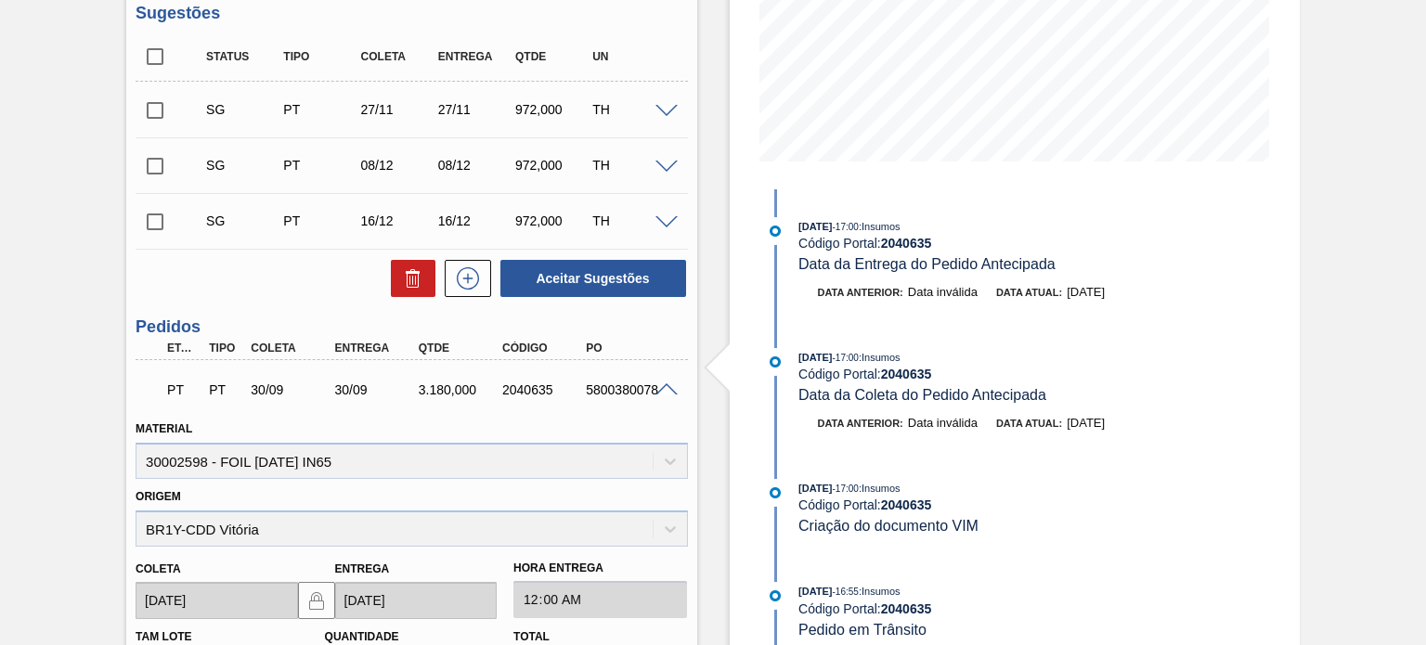
scroll to position [212, 0]
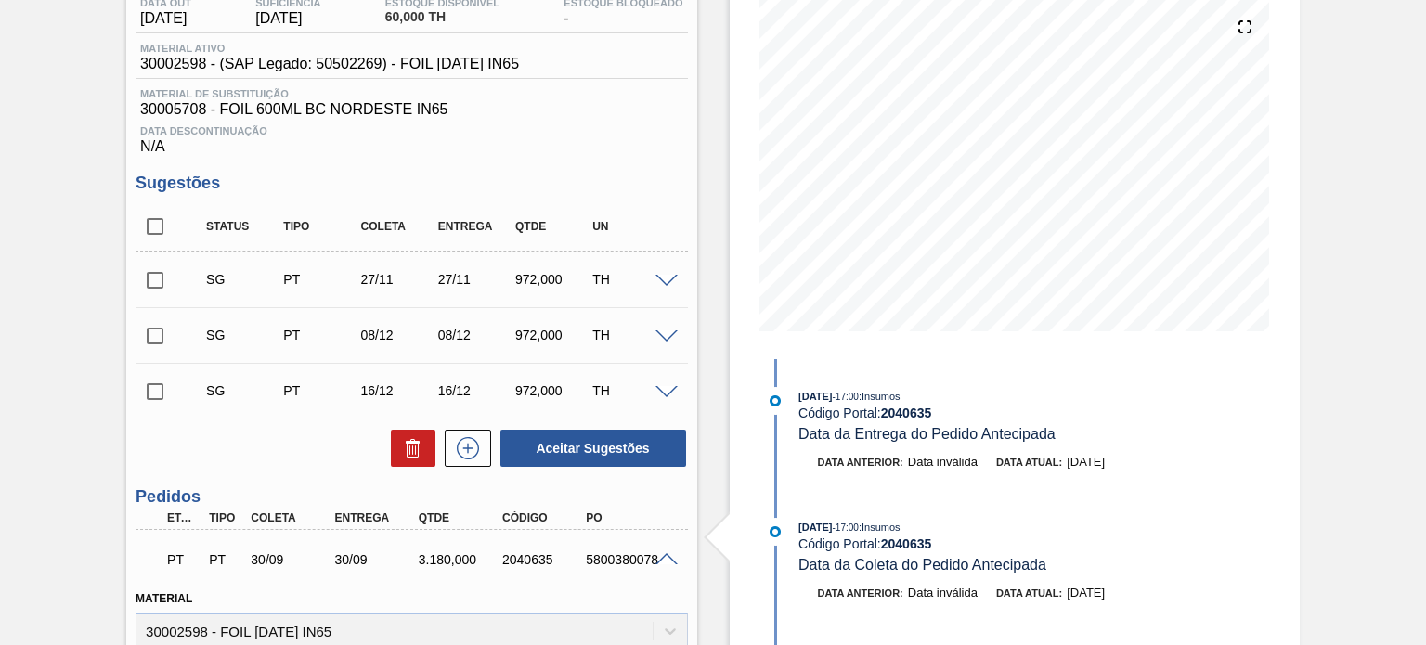
click at [668, 274] on div at bounding box center [669, 280] width 37 height 14
click at [668, 278] on span at bounding box center [666, 282] width 22 height 14
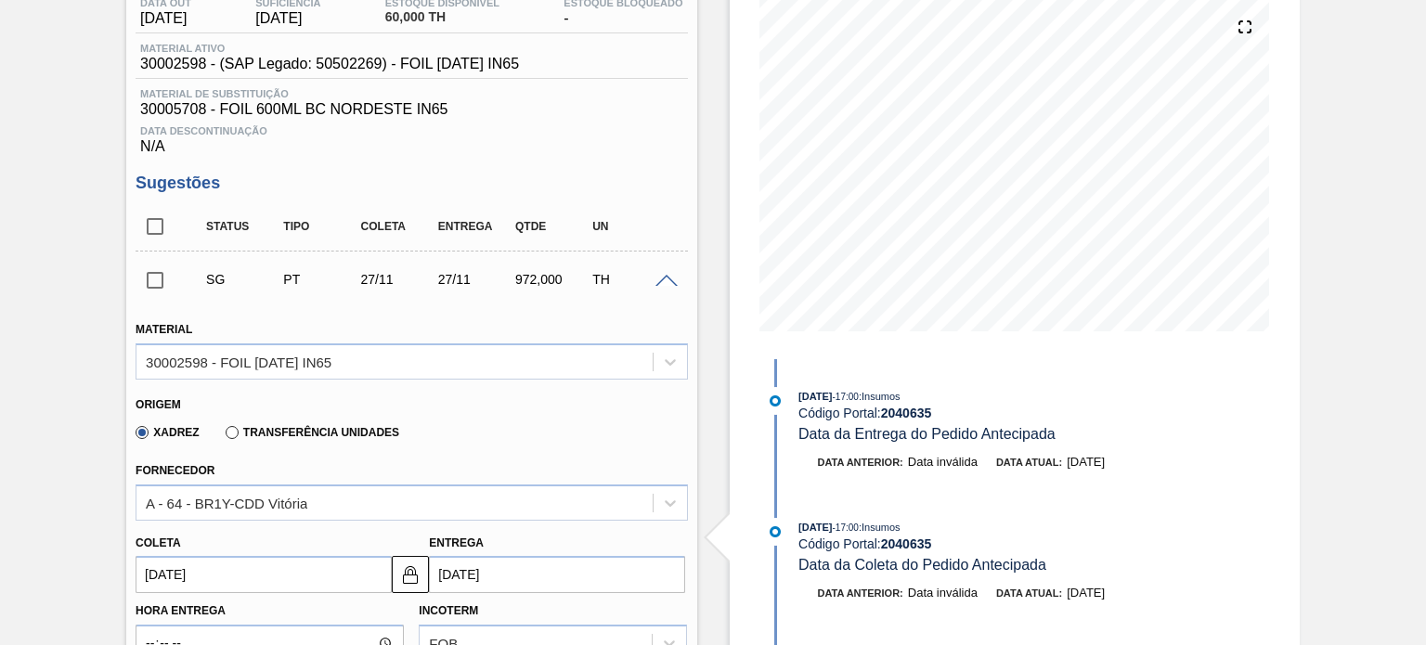
click at [668, 278] on span at bounding box center [666, 282] width 22 height 14
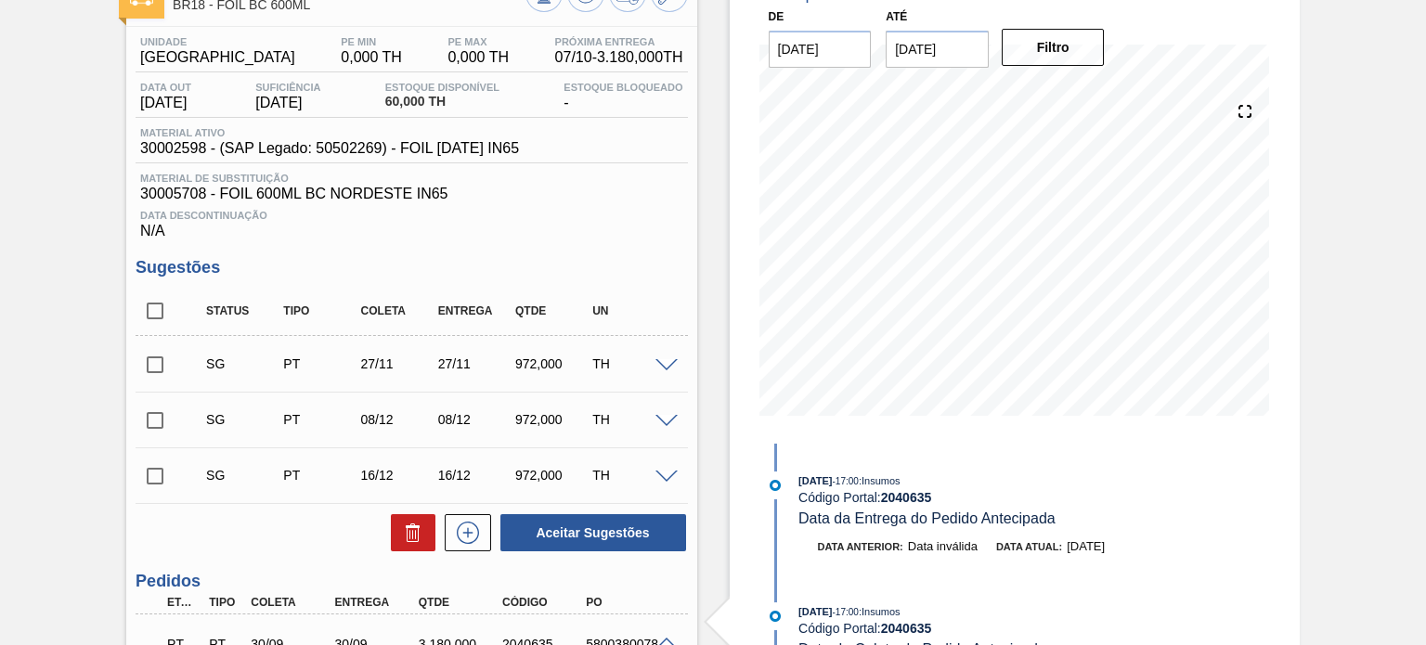
scroll to position [26, 0]
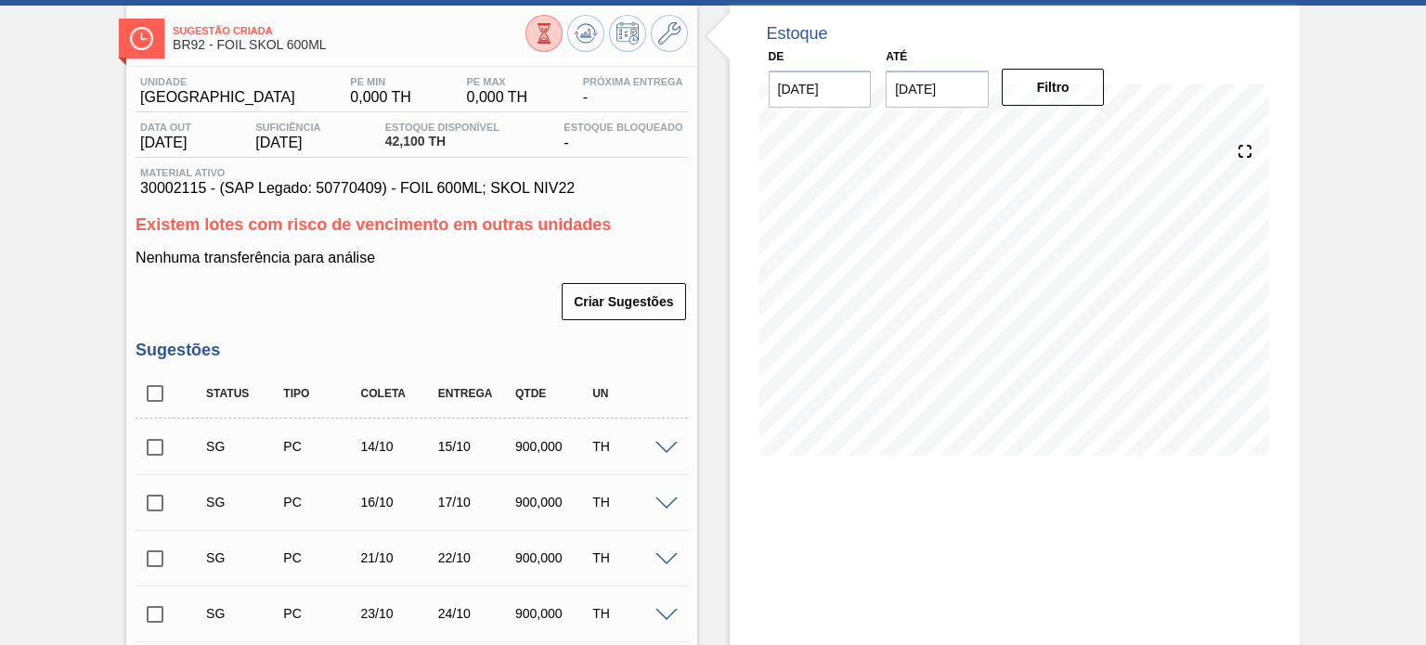
scroll to position [186, 0]
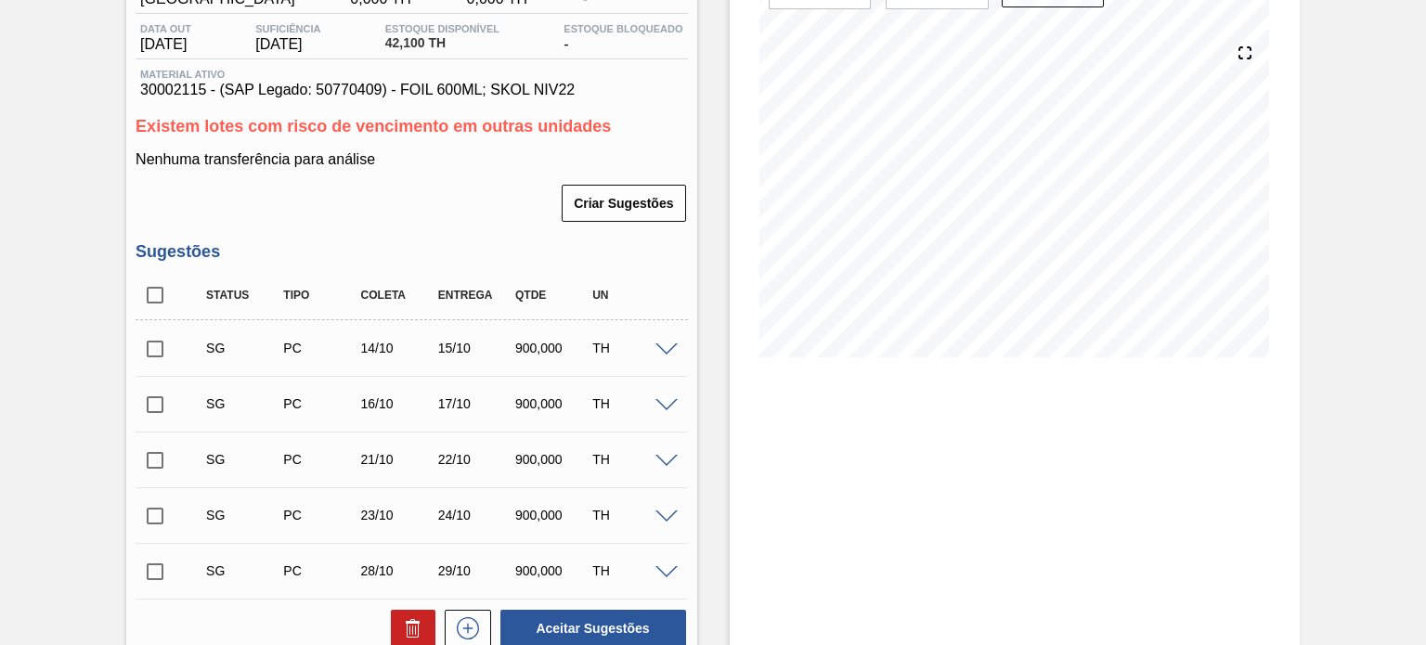
click at [657, 352] on span at bounding box center [666, 350] width 22 height 14
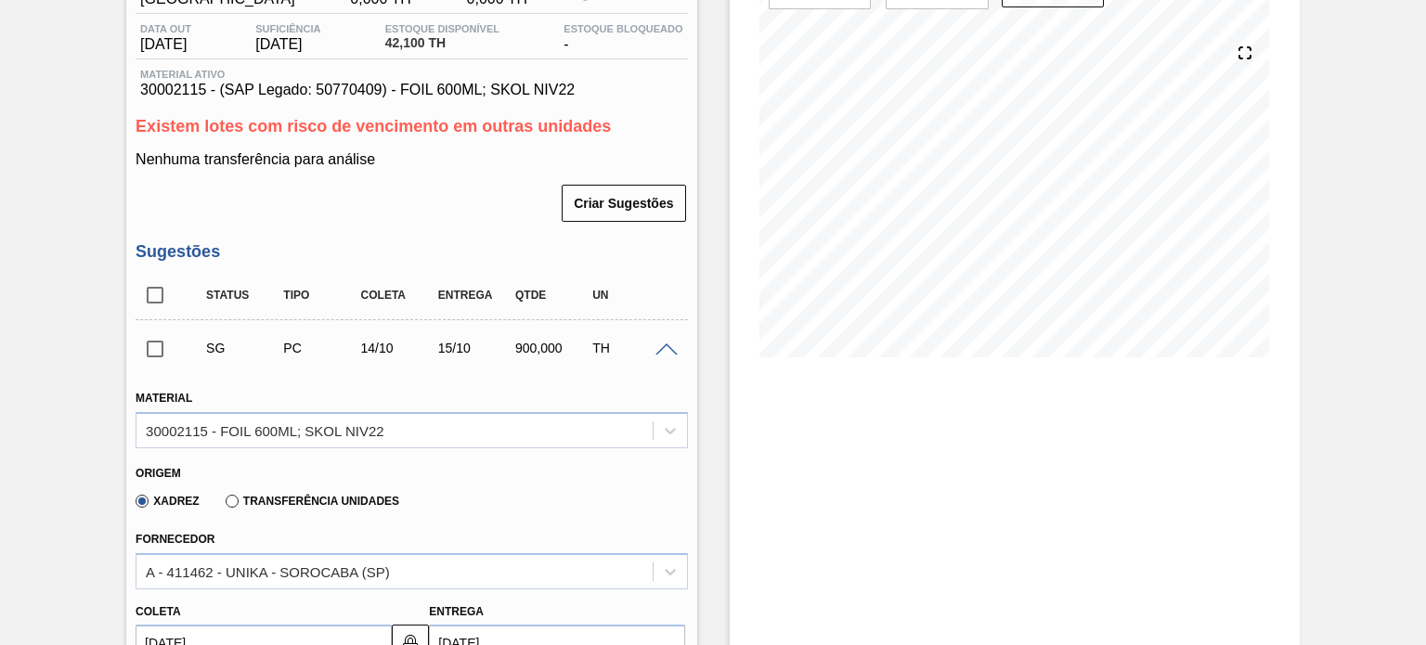
click at [668, 350] on span at bounding box center [666, 350] width 22 height 14
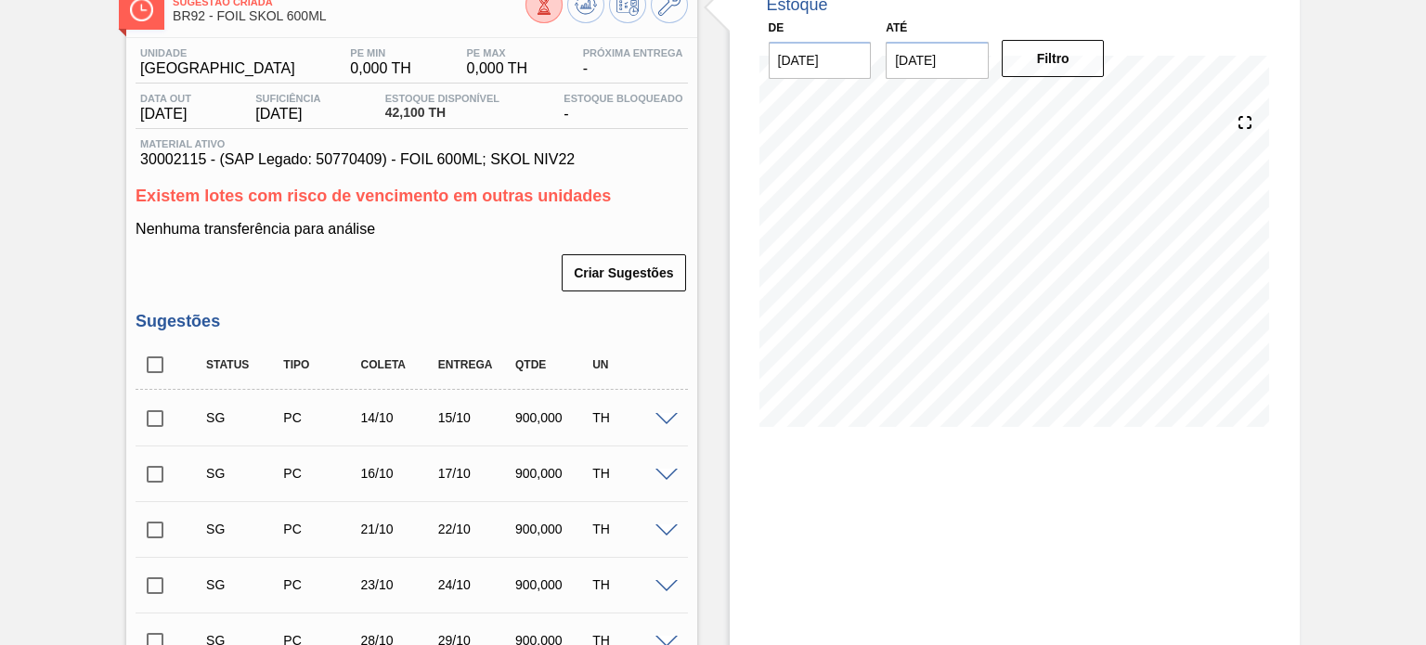
scroll to position [0, 0]
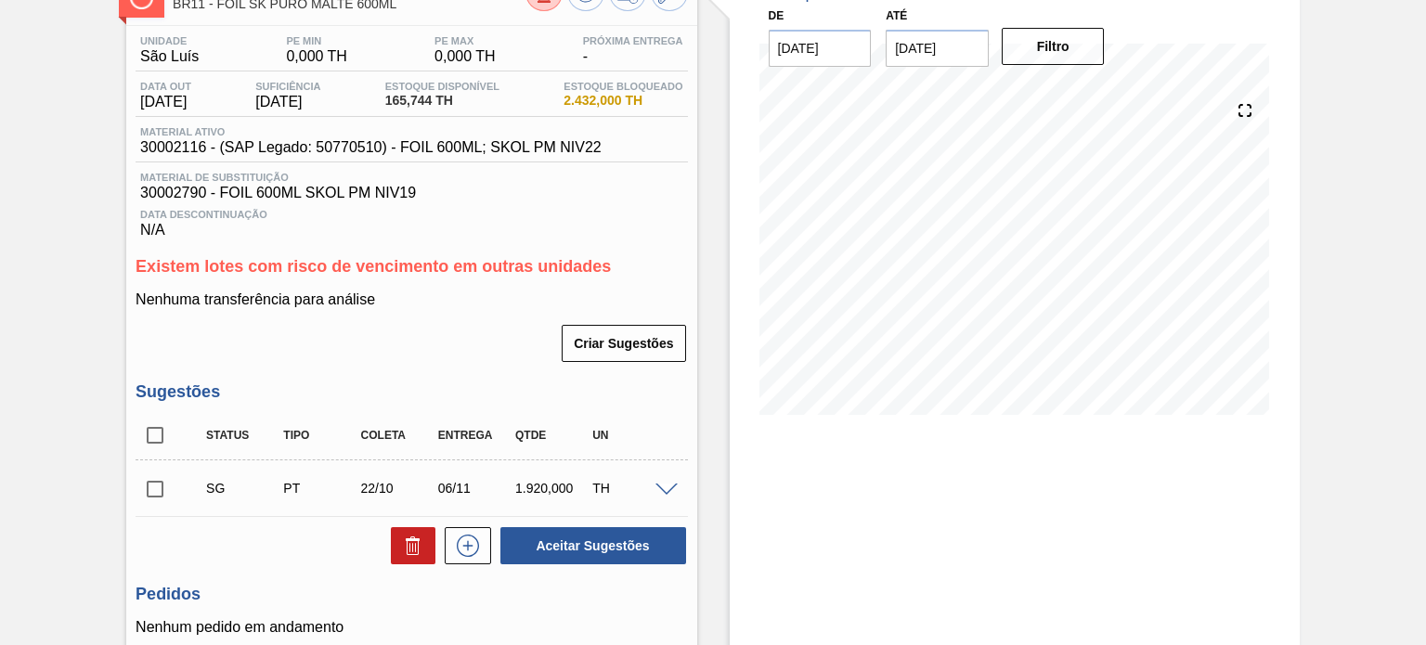
scroll to position [278, 0]
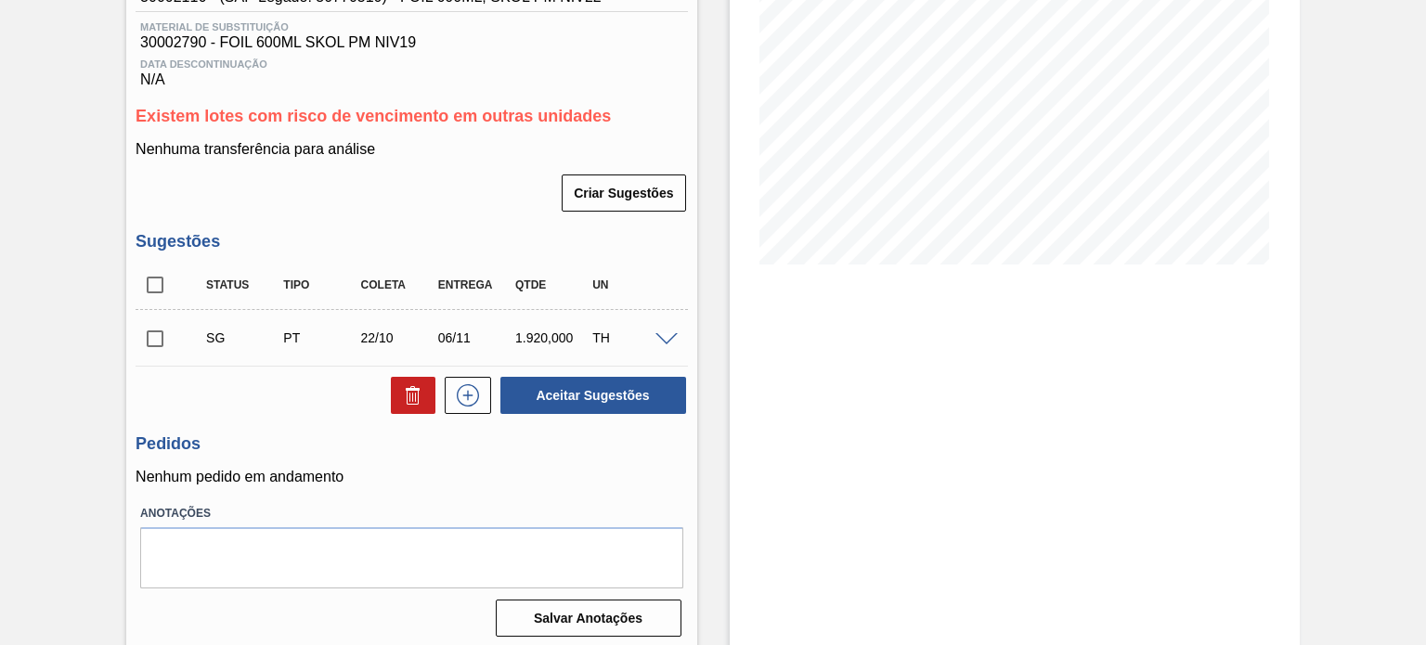
click at [656, 331] on div at bounding box center [669, 338] width 37 height 14
click at [657, 333] on span at bounding box center [666, 340] width 22 height 14
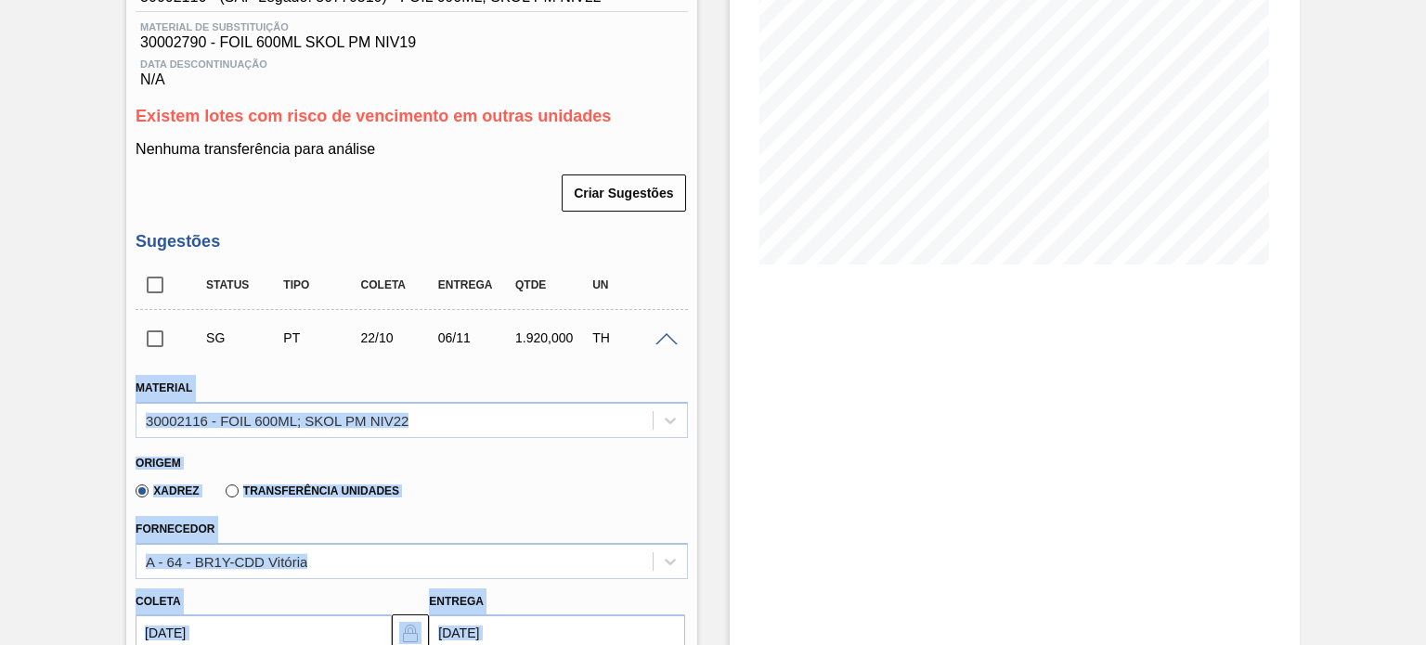
click at [576, 400] on div "Material 30002116 - FOIL 600ML; SKOL PM NIV22" at bounding box center [411, 406] width 551 height 63
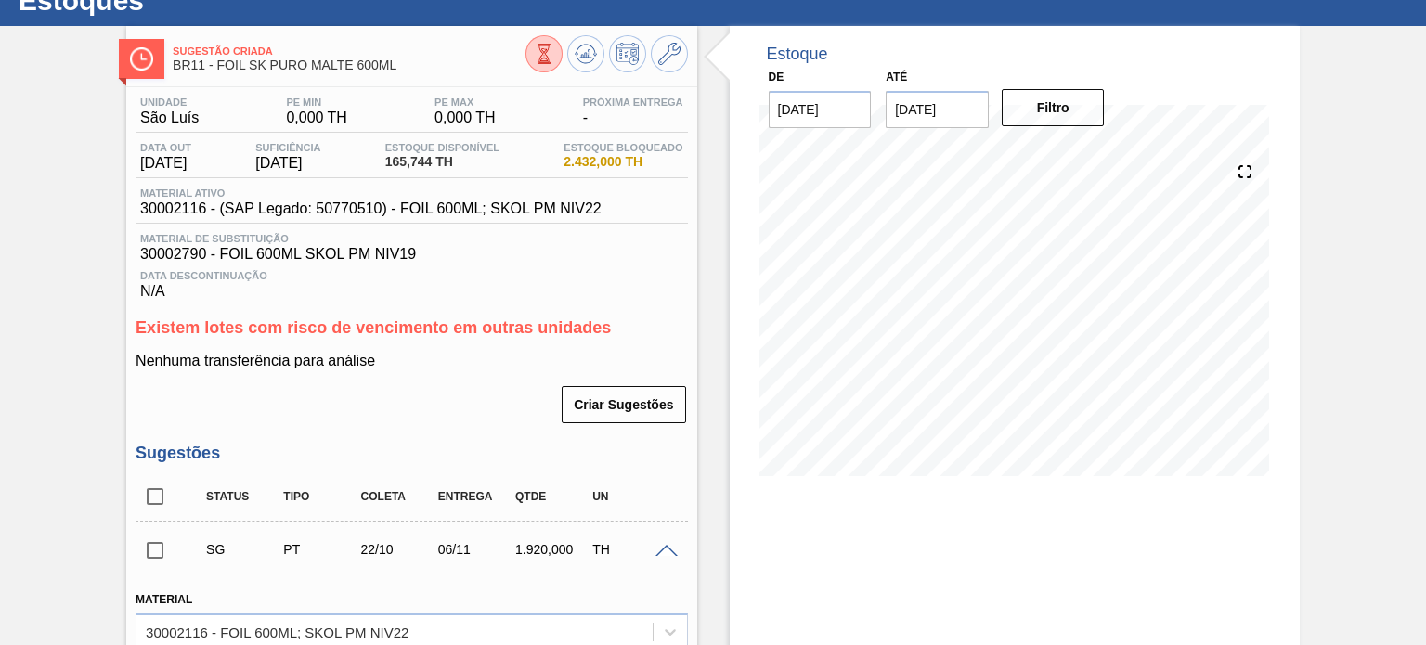
scroll to position [0, 0]
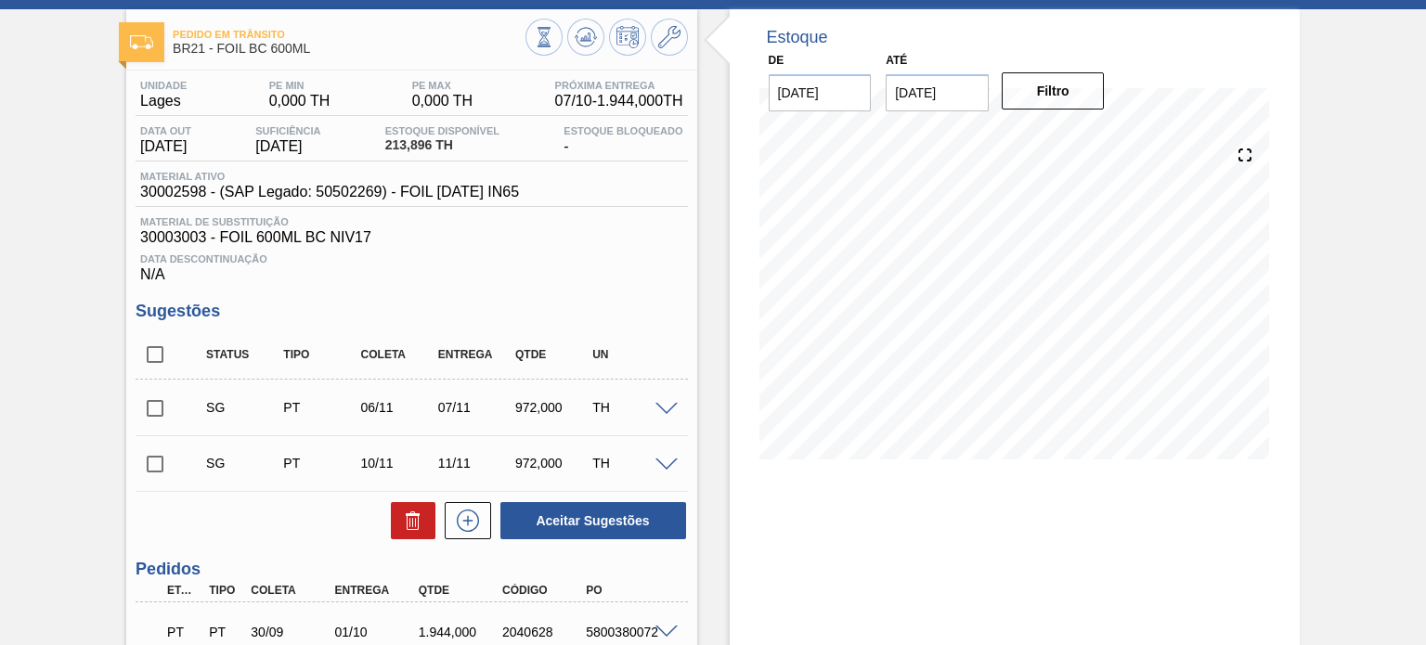
scroll to position [63, 0]
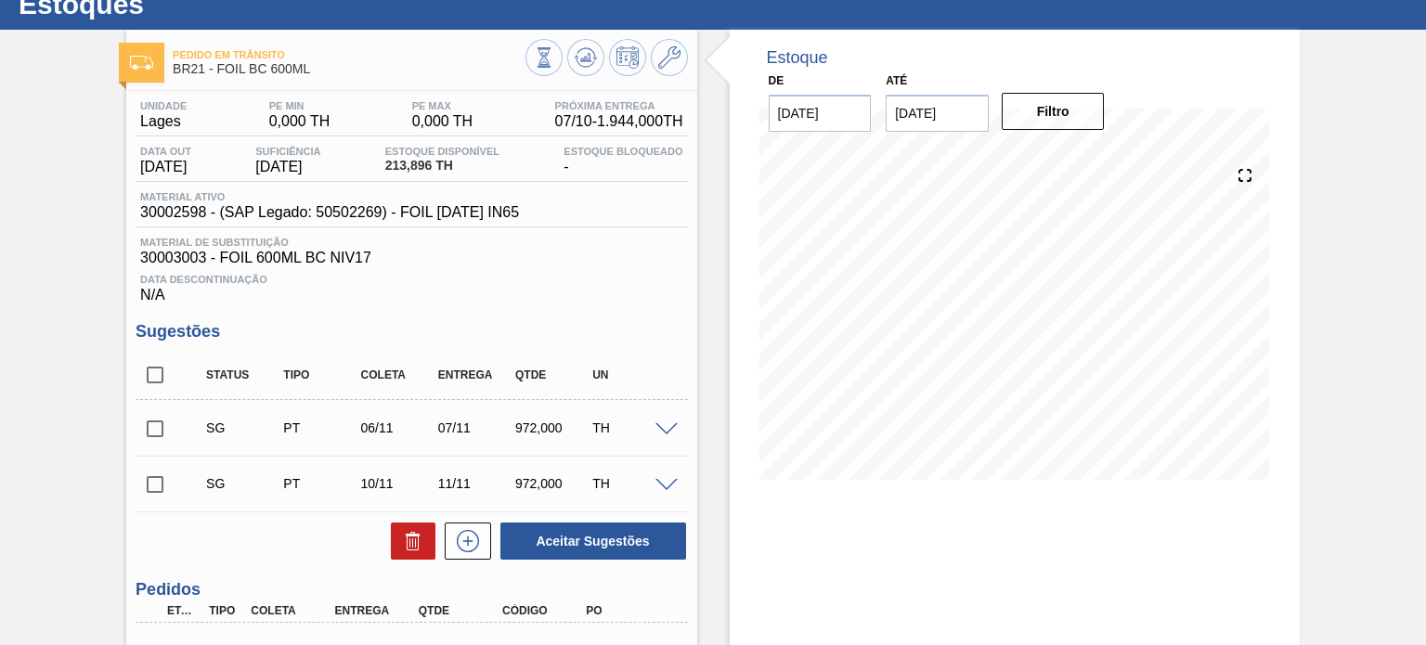
click at [655, 423] on span at bounding box center [666, 430] width 22 height 14
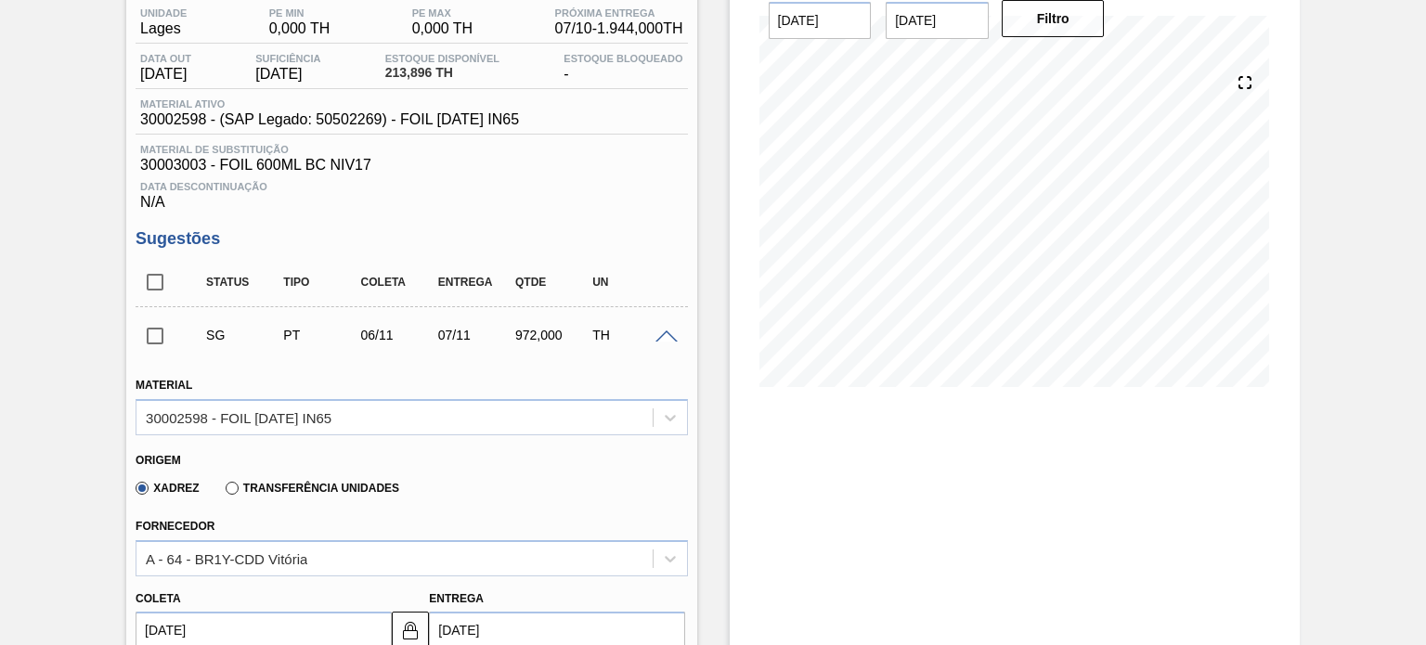
scroll to position [249, 0]
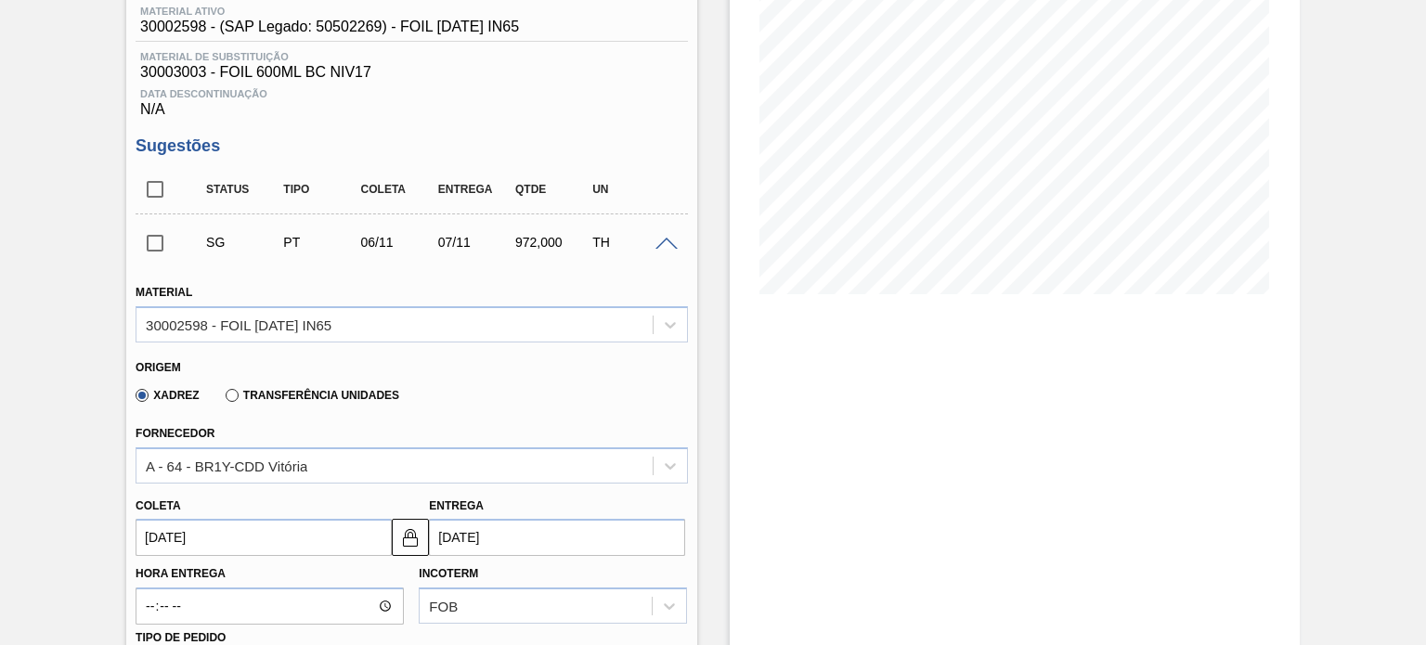
click at [657, 242] on span at bounding box center [666, 245] width 22 height 14
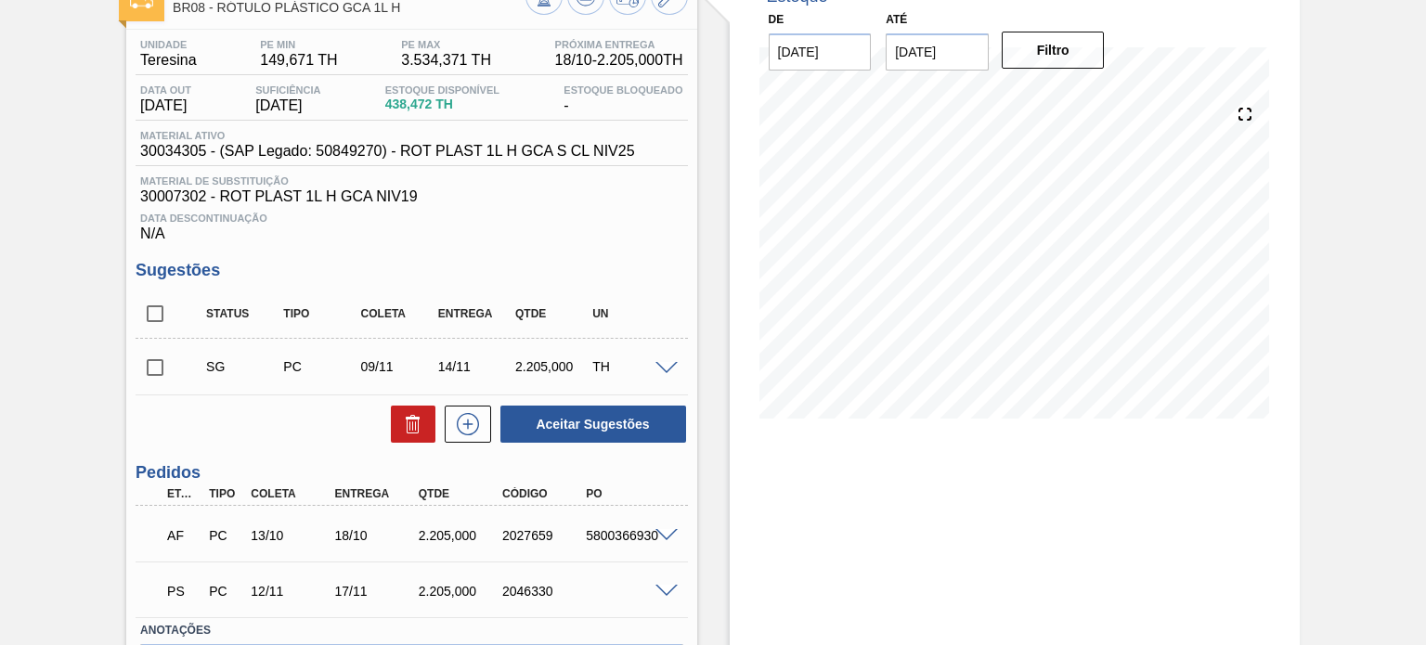
scroll to position [156, 0]
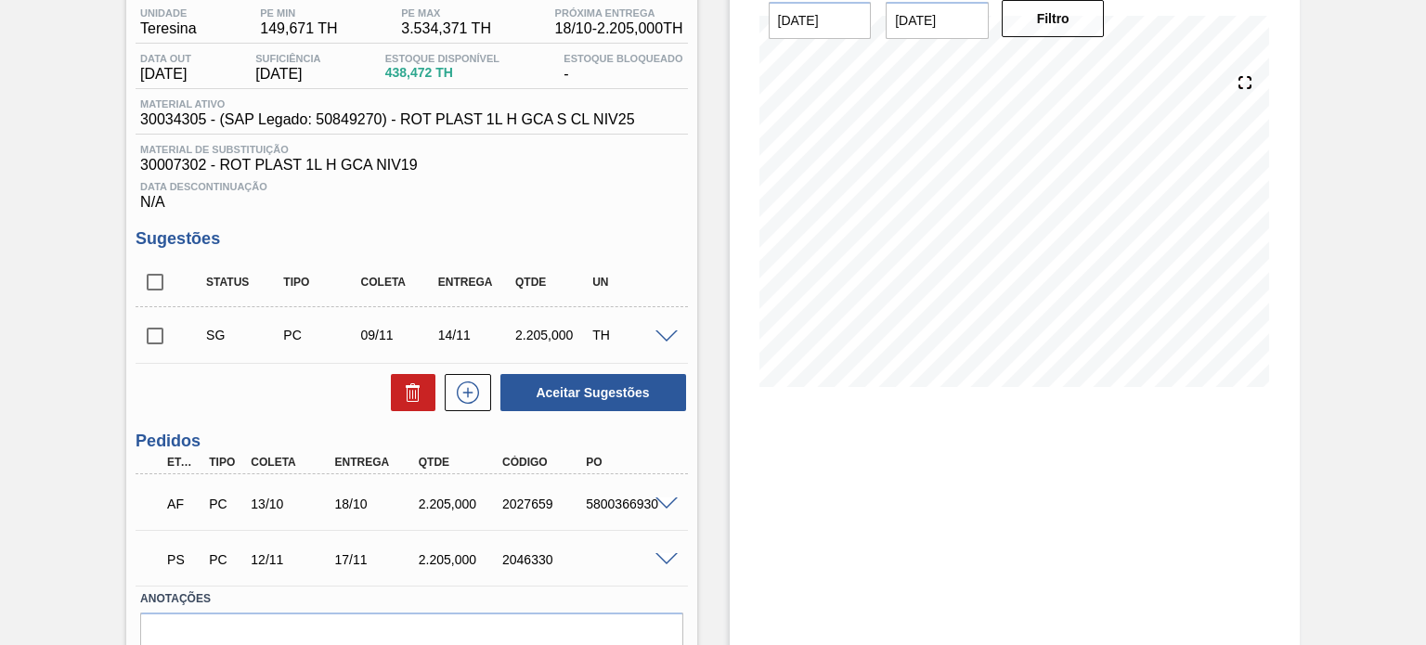
click at [563, 338] on div "2.205,000" at bounding box center [553, 335] width 84 height 15
click at [534, 333] on div "2.205,000" at bounding box center [553, 335] width 84 height 15
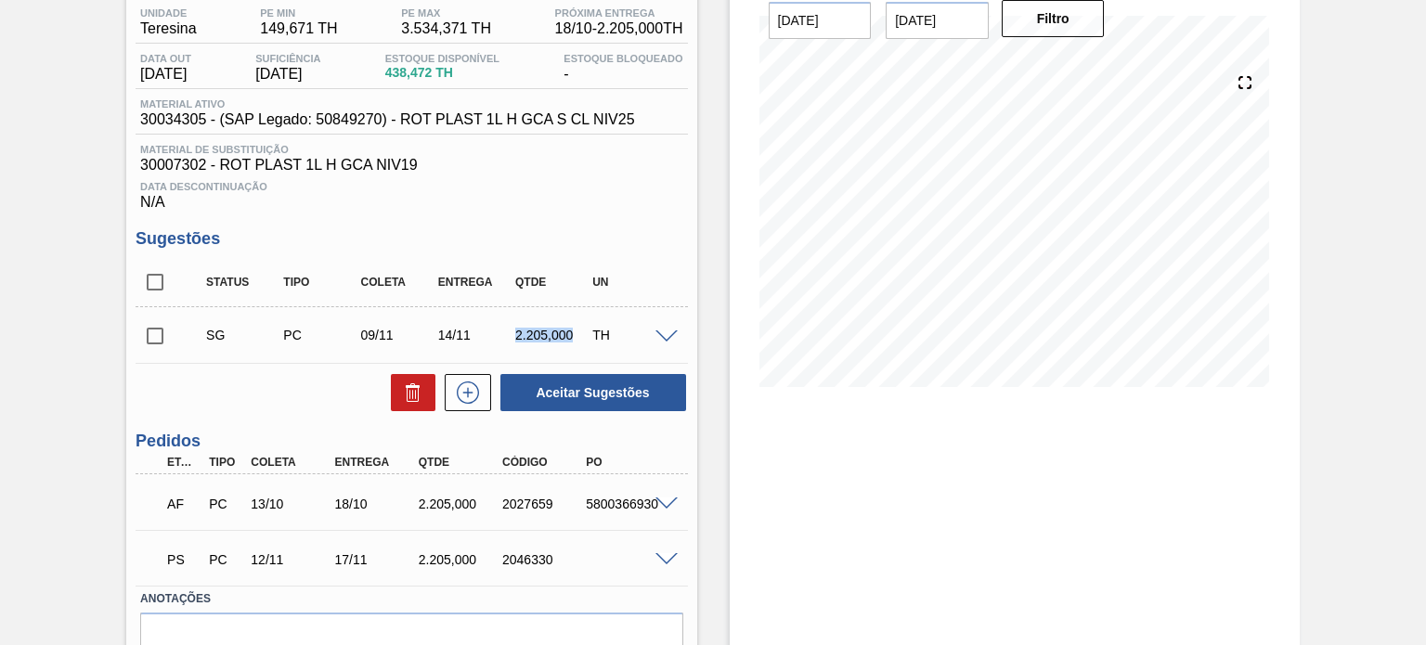
click at [534, 333] on div "2.205,000" at bounding box center [553, 335] width 84 height 15
click at [138, 334] on input "checkbox" at bounding box center [155, 336] width 39 height 39
checkbox input "true"
click at [535, 336] on div "2.205,000" at bounding box center [553, 335] width 84 height 15
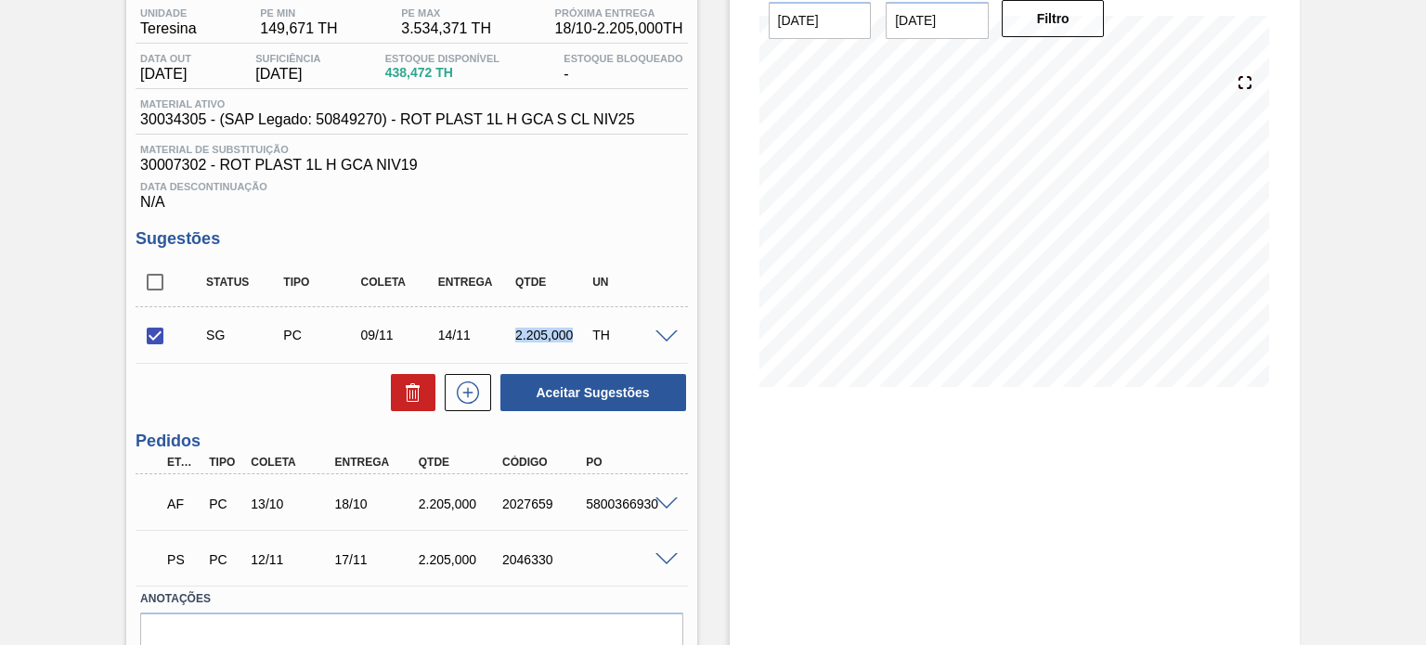
click at [535, 336] on div "2.205,000" at bounding box center [553, 335] width 84 height 15
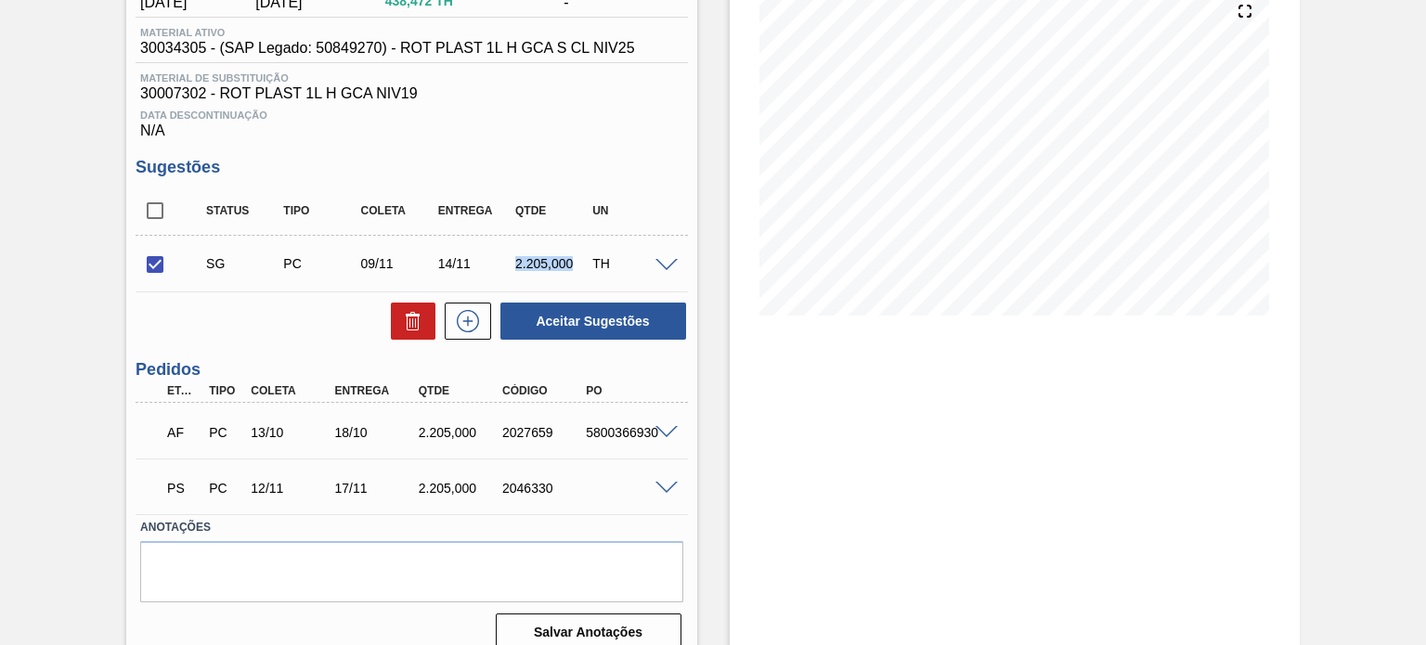
scroll to position [249, 0]
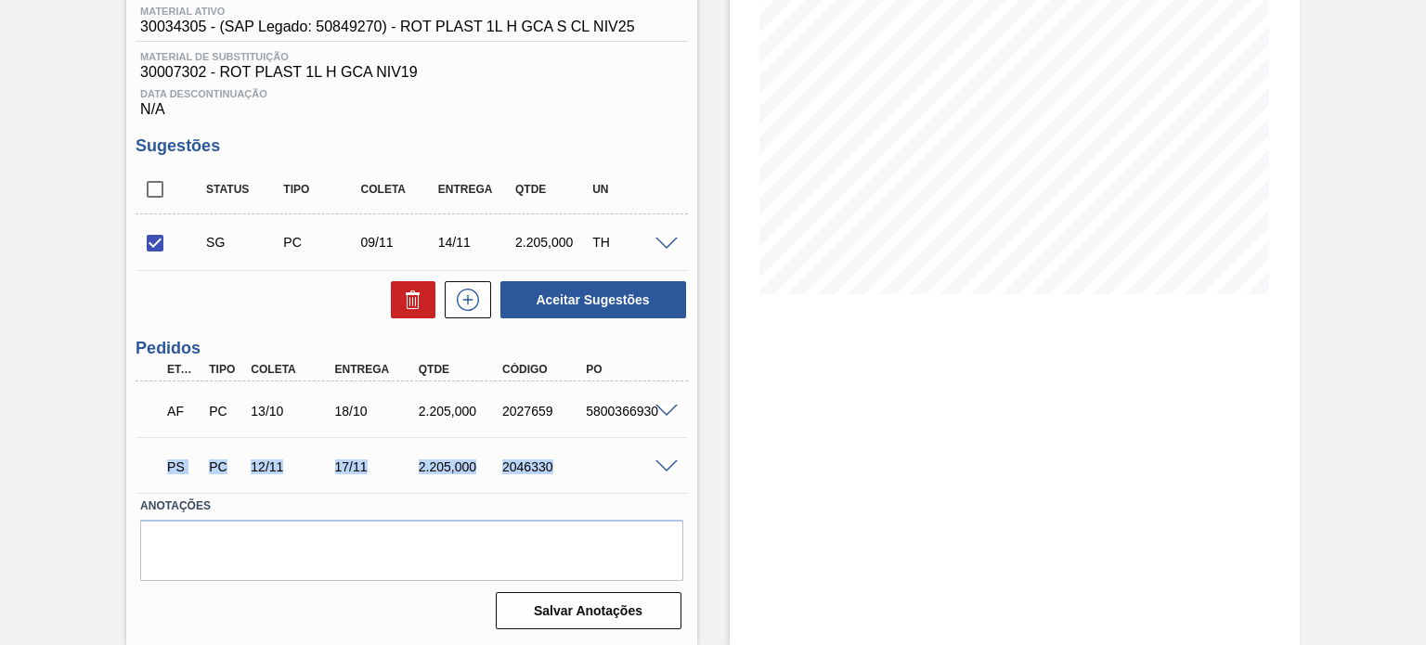
drag, startPoint x: 160, startPoint y: 468, endPoint x: 599, endPoint y: 445, distance: 439.7
click at [602, 447] on div "PS PC 12/11 17/11 2.205,000 2046330" at bounding box center [406, 465] width 502 height 37
click at [537, 452] on div "PS PC 12/11 17/11 2.205,000 2046330" at bounding box center [406, 465] width 502 height 37
click at [536, 452] on div "PS PC 12/11 17/11 2.205,000 2046330" at bounding box center [406, 465] width 502 height 37
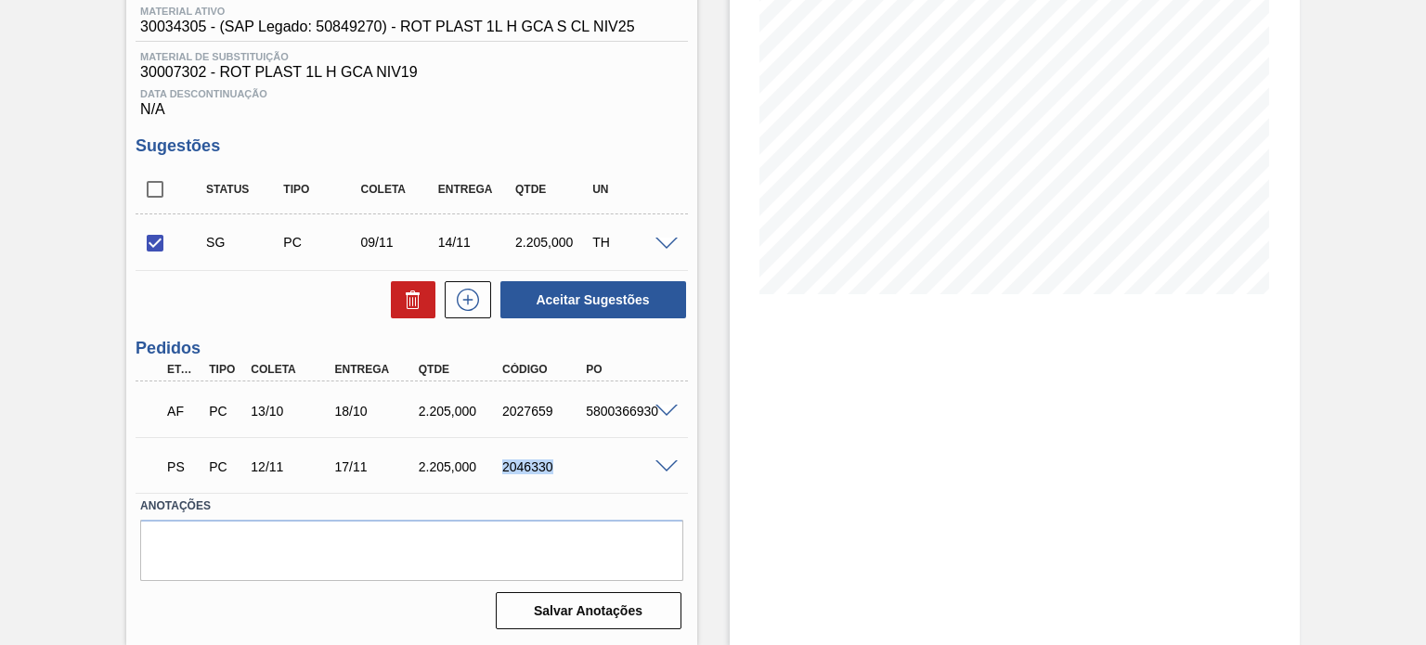
click at [536, 452] on div "PS PC 12/11 17/11 2.205,000 2046330" at bounding box center [406, 465] width 502 height 37
click at [512, 467] on div "2046330" at bounding box center [544, 467] width 92 height 15
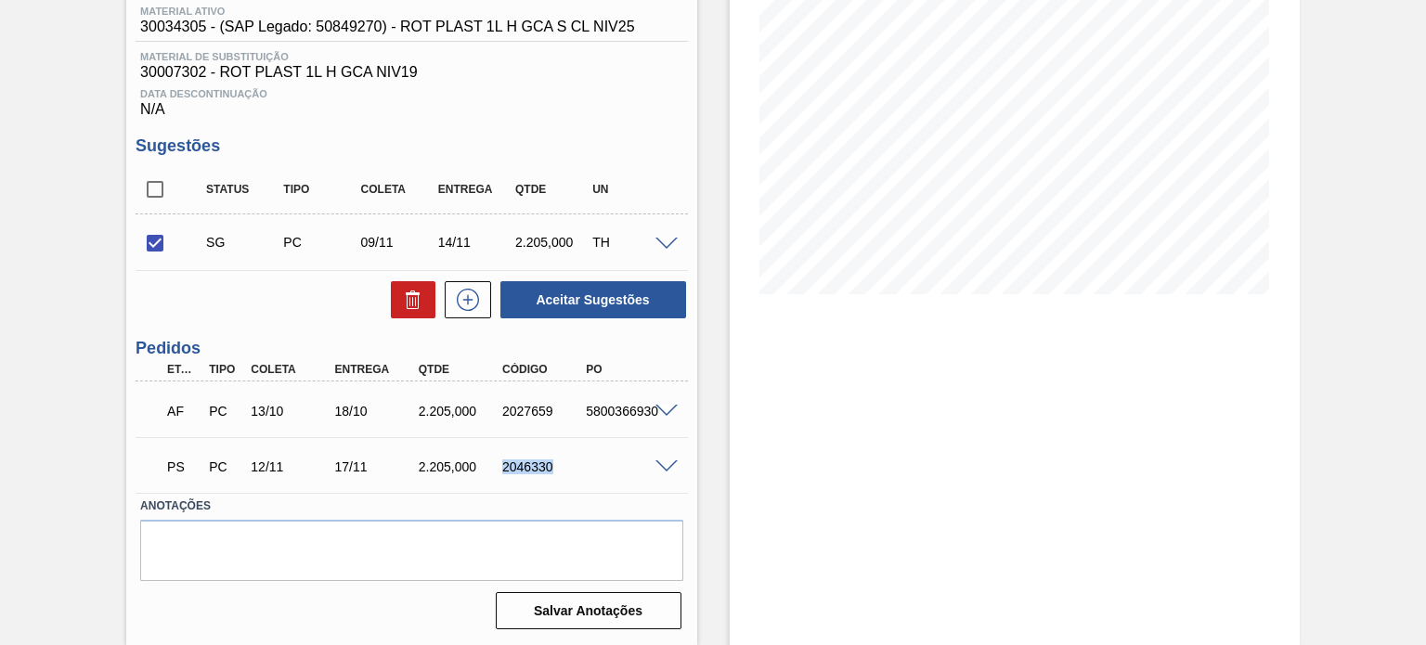
click at [512, 467] on div "2046330" at bounding box center [544, 467] width 92 height 15
click at [431, 471] on div "2.205,000" at bounding box center [460, 467] width 92 height 15
drag, startPoint x: 168, startPoint y: 460, endPoint x: 185, endPoint y: 460, distance: 16.7
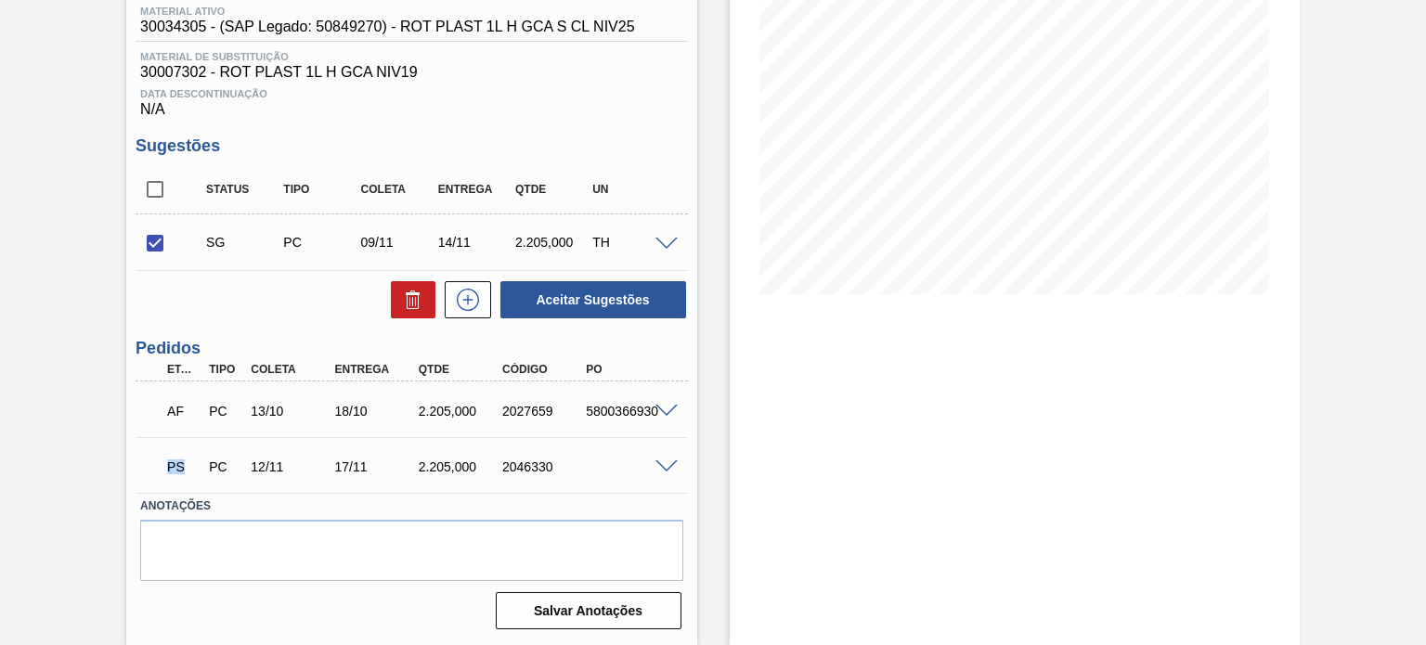
click at [185, 460] on p "PS" at bounding box center [183, 467] width 32 height 15
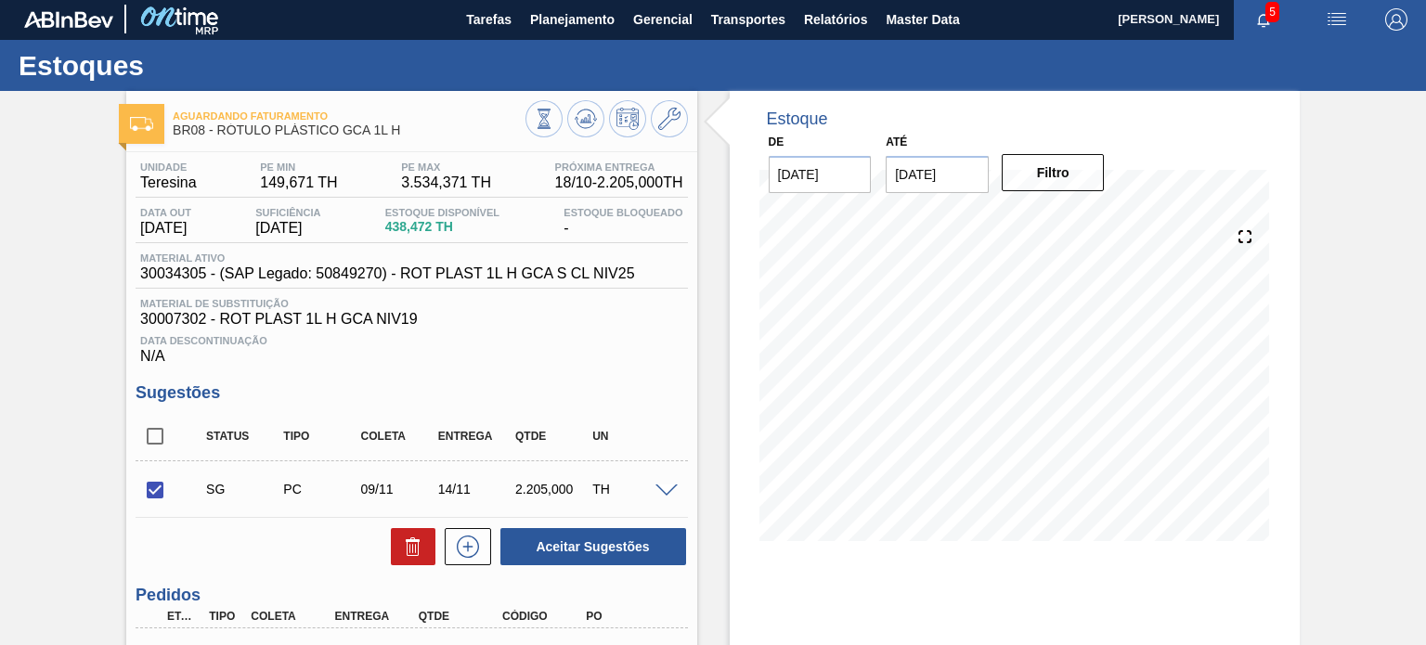
scroll to position [0, 0]
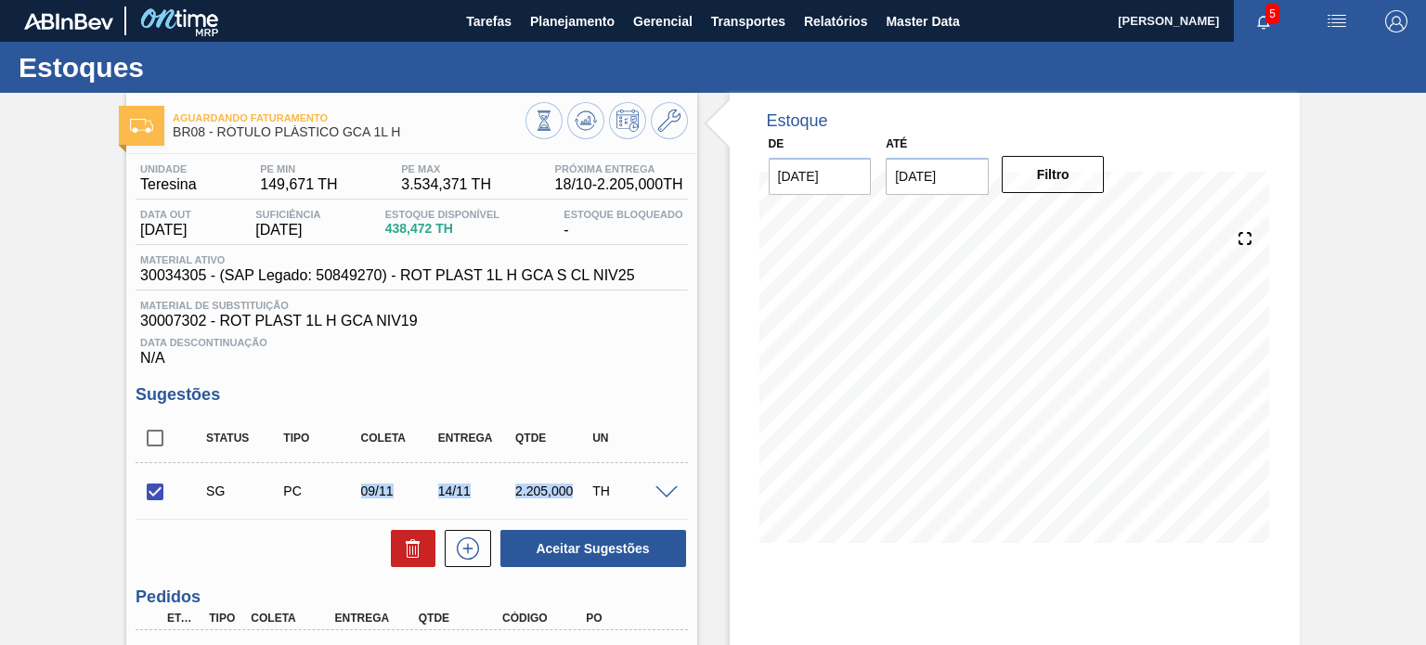
drag, startPoint x: 343, startPoint y: 482, endPoint x: 586, endPoint y: 483, distance: 243.2
click at [586, 483] on div "SG PC 09/11 14/11 2.205,000 TH" at bounding box center [425, 491] width 463 height 37
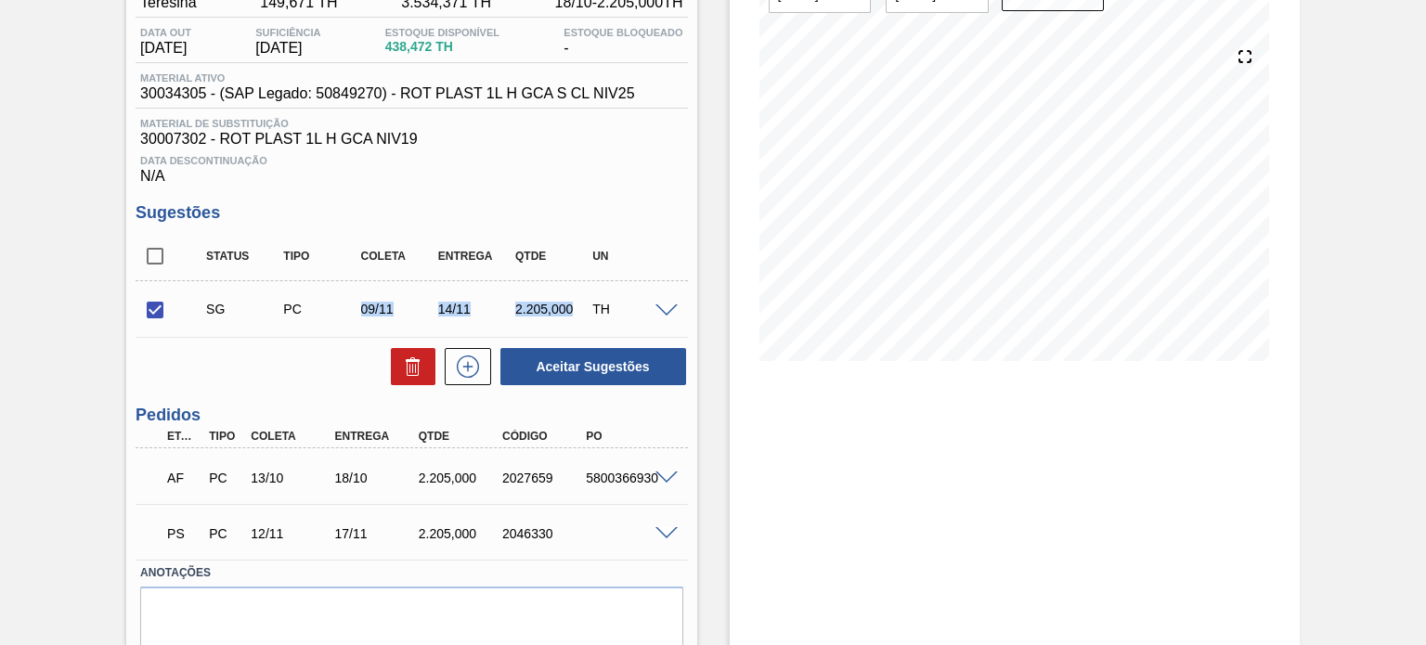
scroll to position [249, 0]
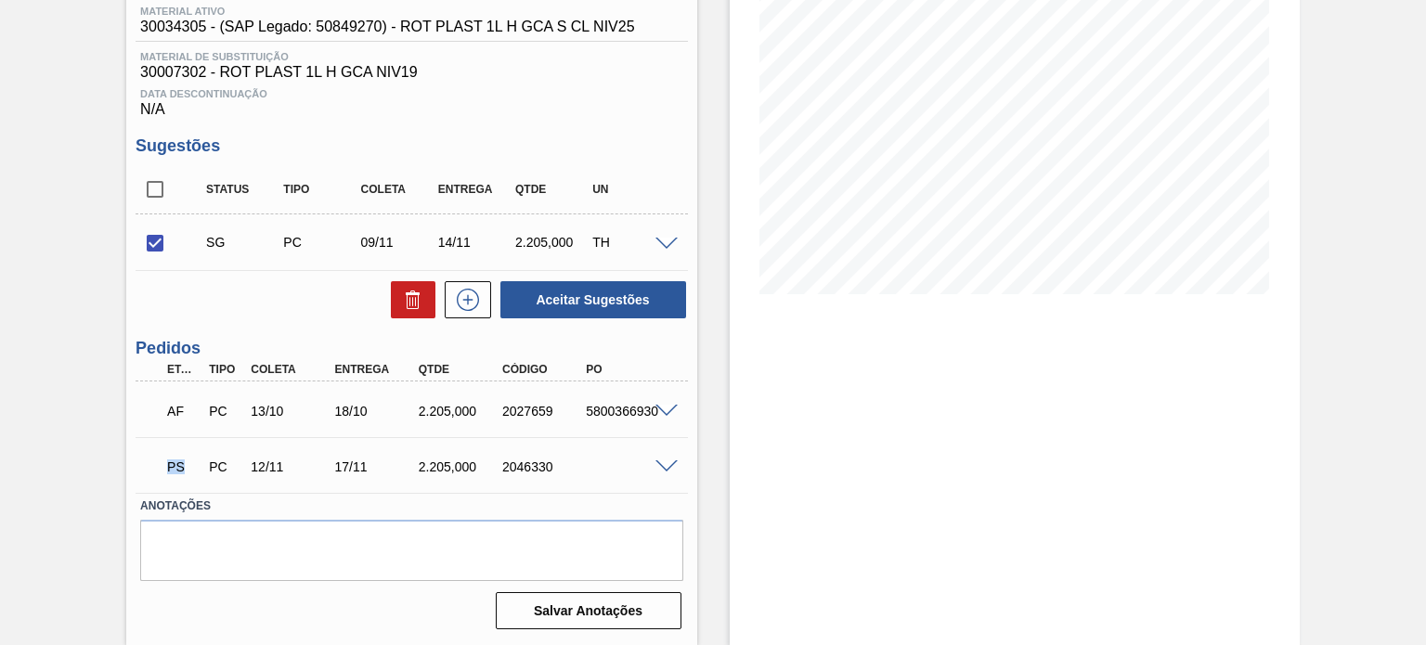
click at [180, 467] on p "PS" at bounding box center [183, 467] width 32 height 15
click at [667, 464] on span at bounding box center [666, 467] width 22 height 14
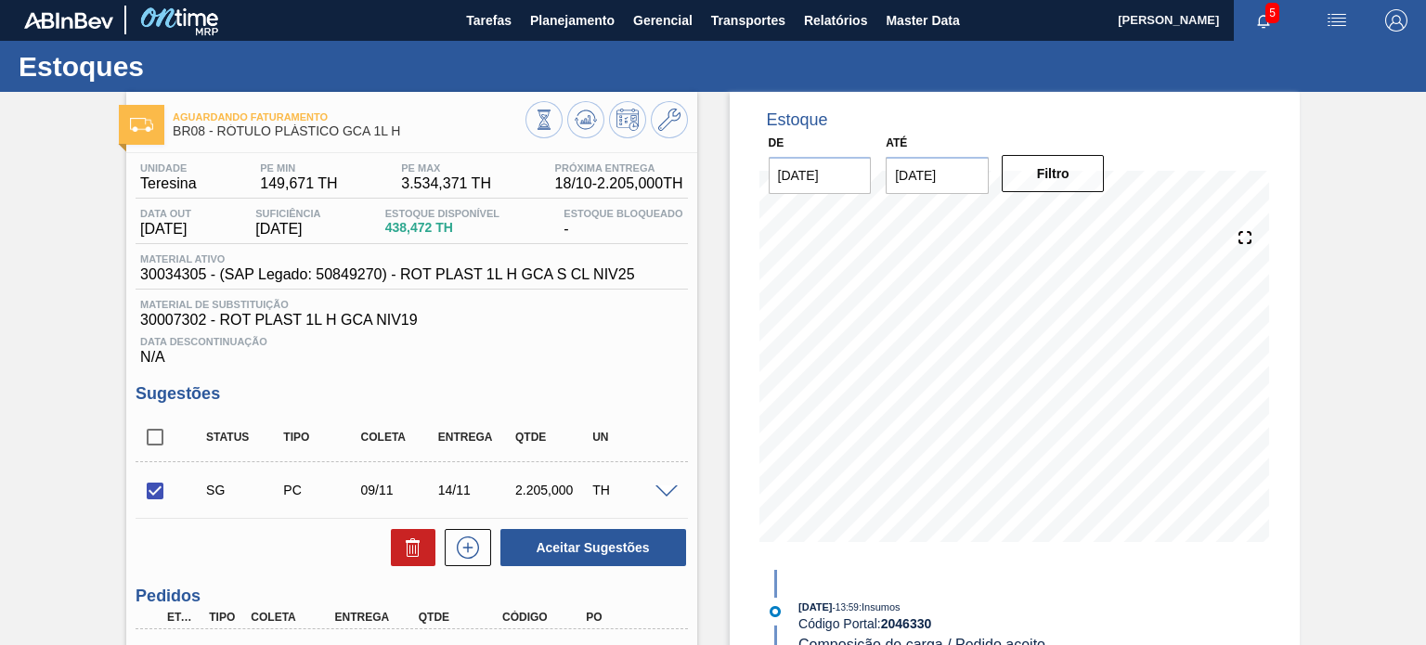
scroll to position [0, 0]
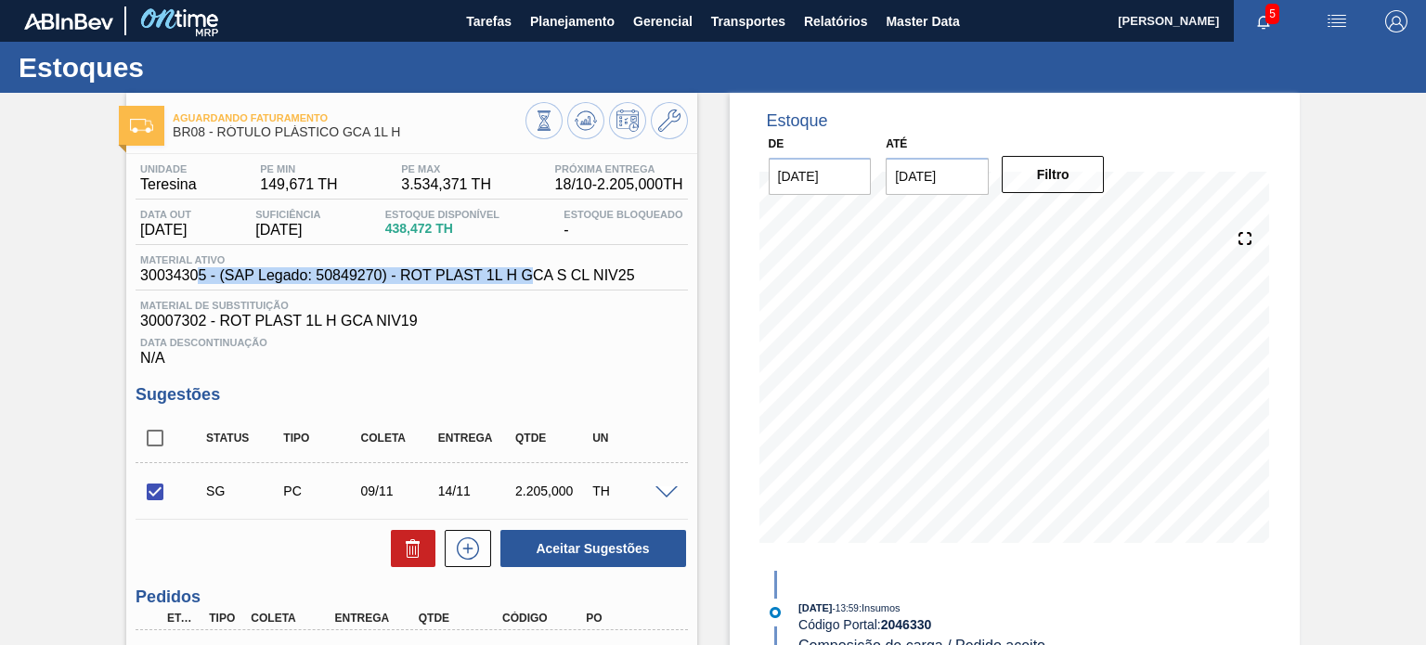
drag, startPoint x: 197, startPoint y: 280, endPoint x: 535, endPoint y: 280, distance: 337.9
click at [535, 280] on span "30034305 - (SAP Legado: 50849270) - ROT PLAST 1L H GCA S CL NIV25" at bounding box center [387, 275] width 494 height 17
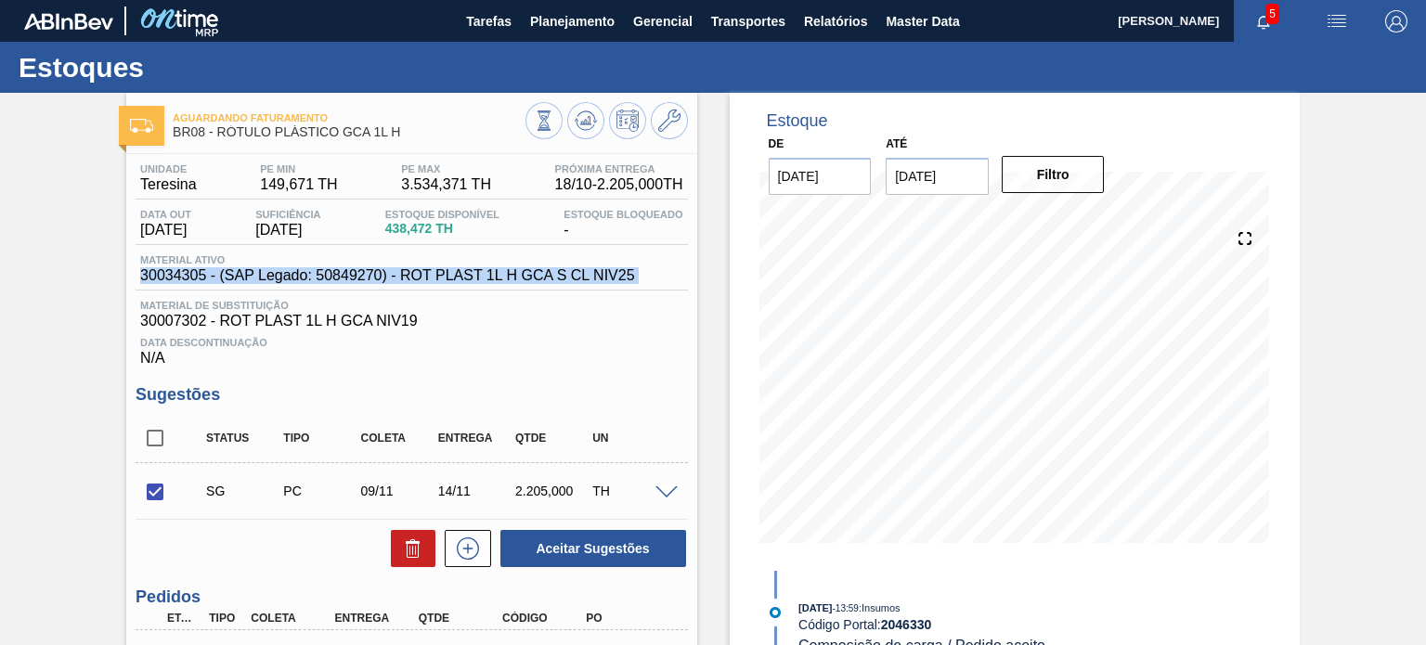
click at [535, 280] on span "30034305 - (SAP Legado: 50849270) - ROT PLAST 1L H GCA S CL NIV25" at bounding box center [387, 275] width 494 height 17
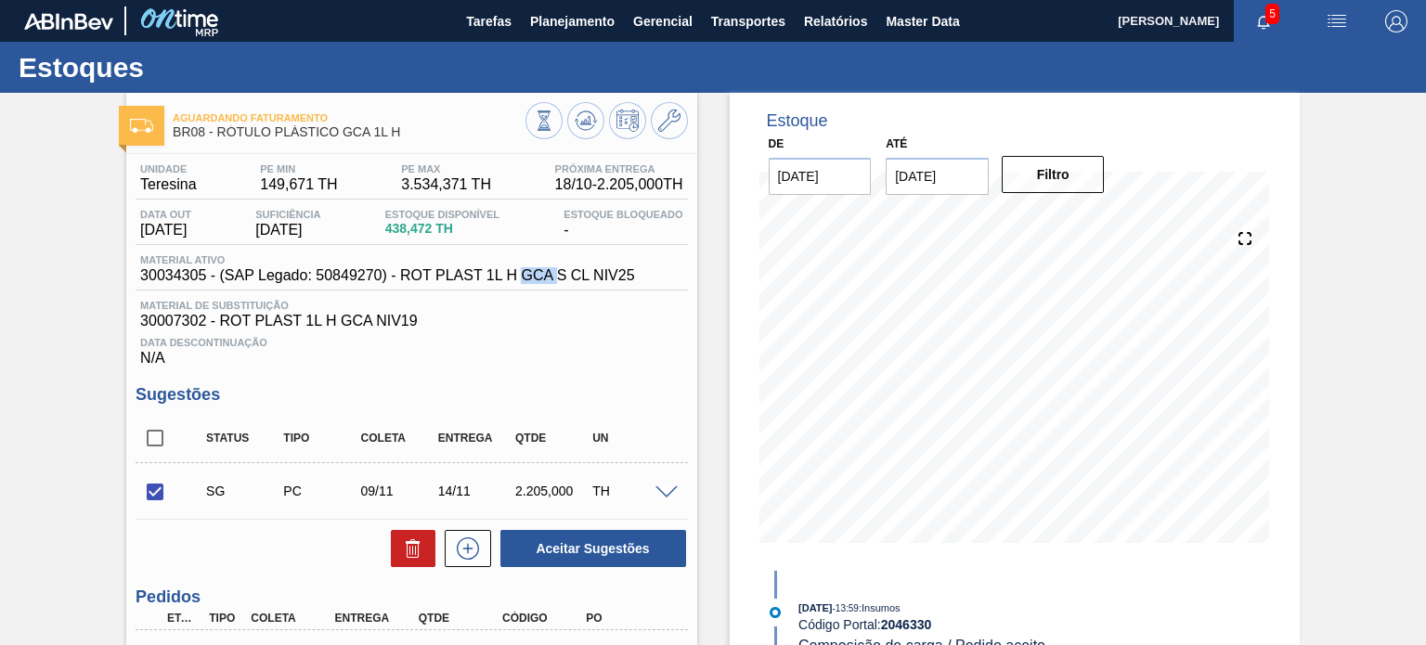
click at [535, 280] on span "30034305 - (SAP Legado: 50849270) - ROT PLAST 1L H GCA S CL NIV25" at bounding box center [387, 275] width 494 height 17
click at [594, 278] on span "30034305 - (SAP Legado: 50849270) - ROT PLAST 1L H GCA S CL NIV25" at bounding box center [387, 275] width 494 height 17
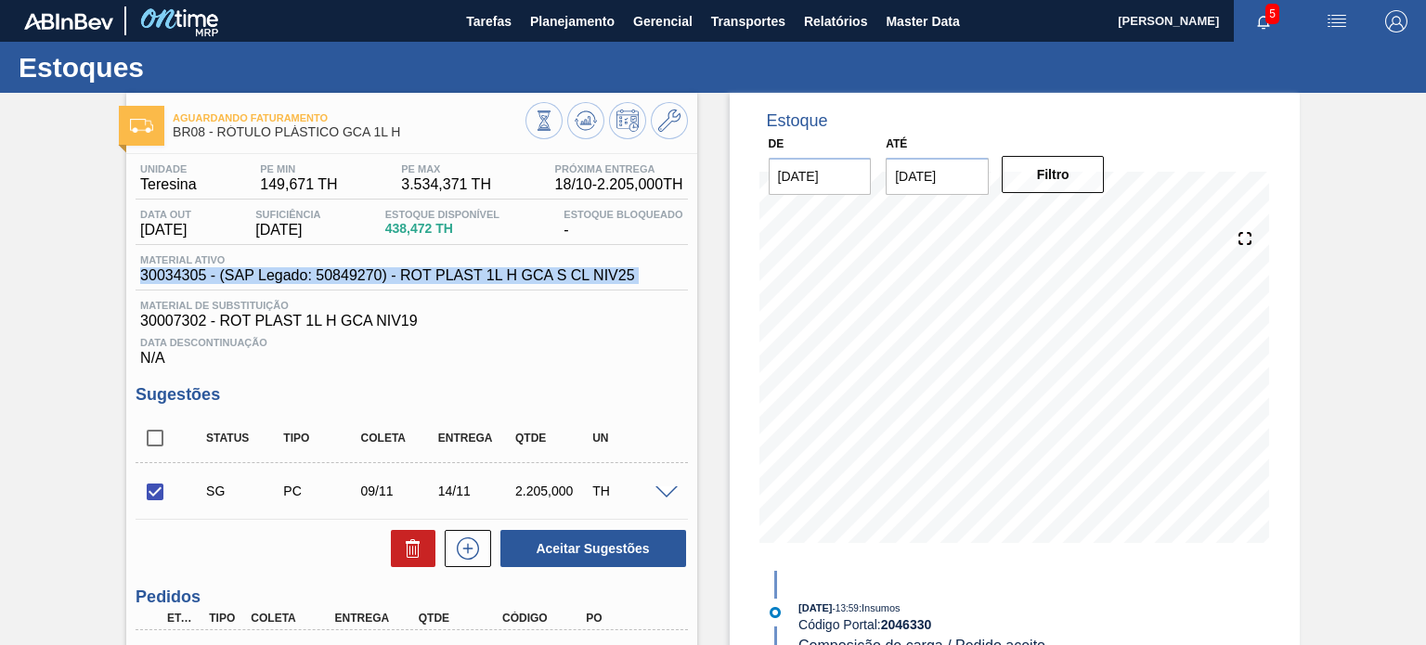
click at [594, 278] on span "30034305 - (SAP Legado: 50849270) - ROT PLAST 1L H GCA S CL NIV25" at bounding box center [387, 275] width 494 height 17
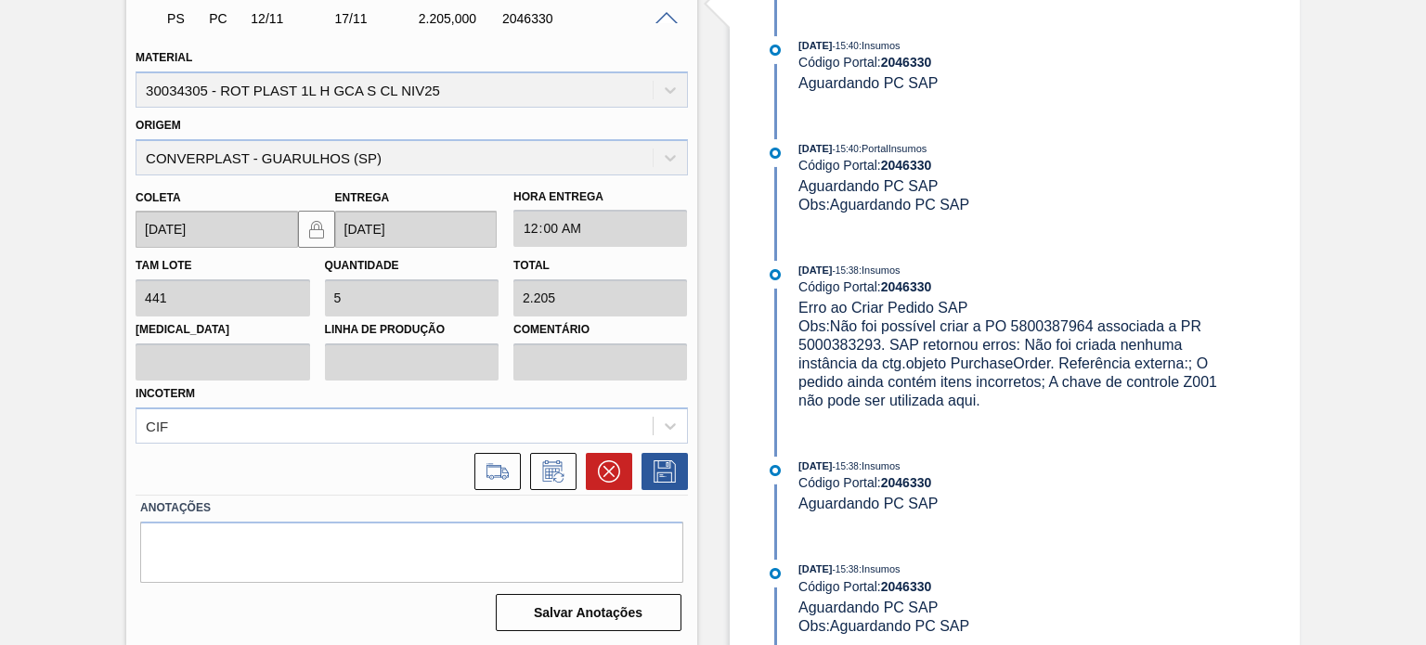
scroll to position [1277, 0]
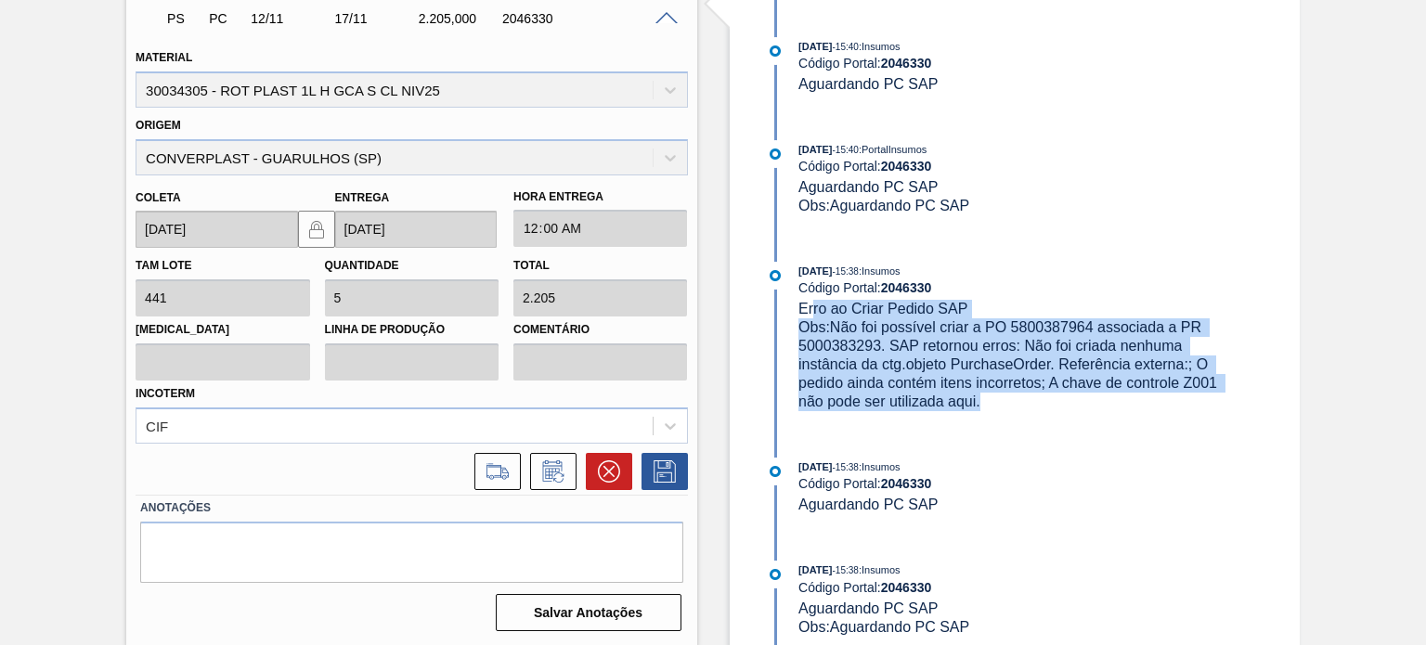
drag, startPoint x: 813, startPoint y: 324, endPoint x: 1017, endPoint y: 393, distance: 215.5
click at [1115, 411] on div "03/10/2025 - 15:38 : Insumos Código Portal: 2046330 Erro ao Criar Pedido SAP Ob…" at bounding box center [1018, 336] width 441 height 149
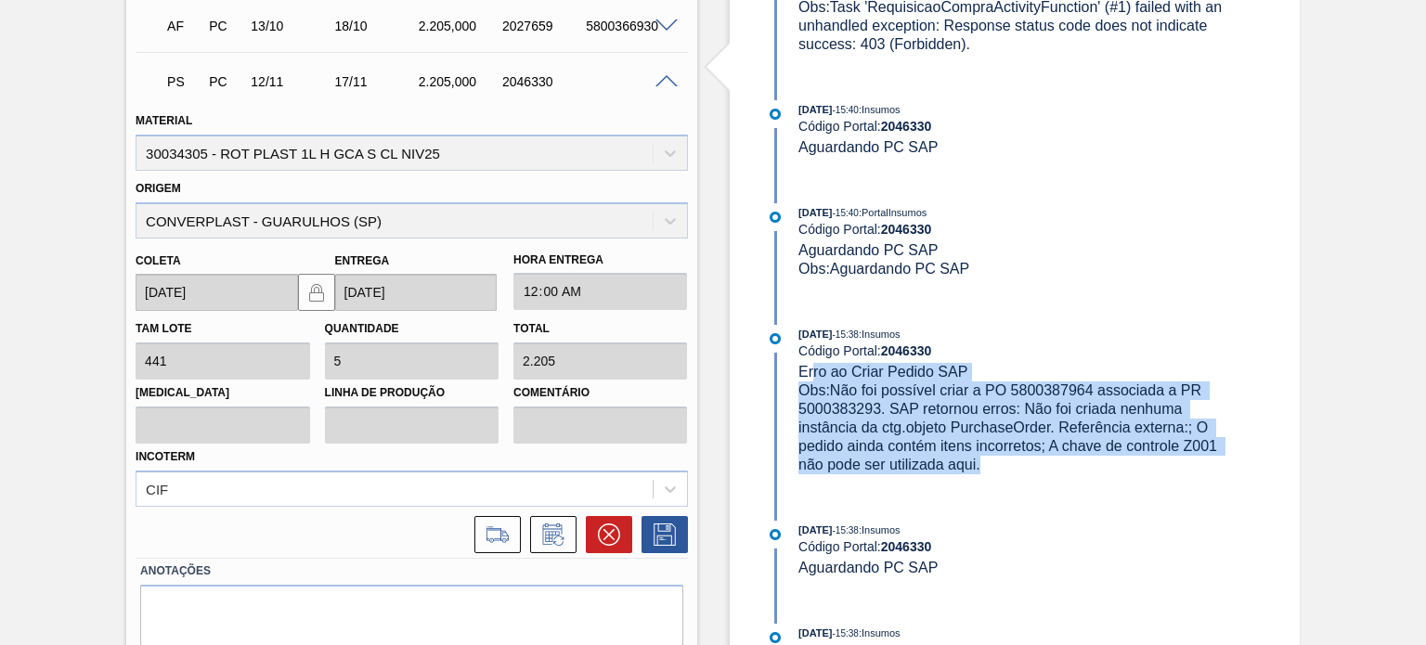
scroll to position [604, 0]
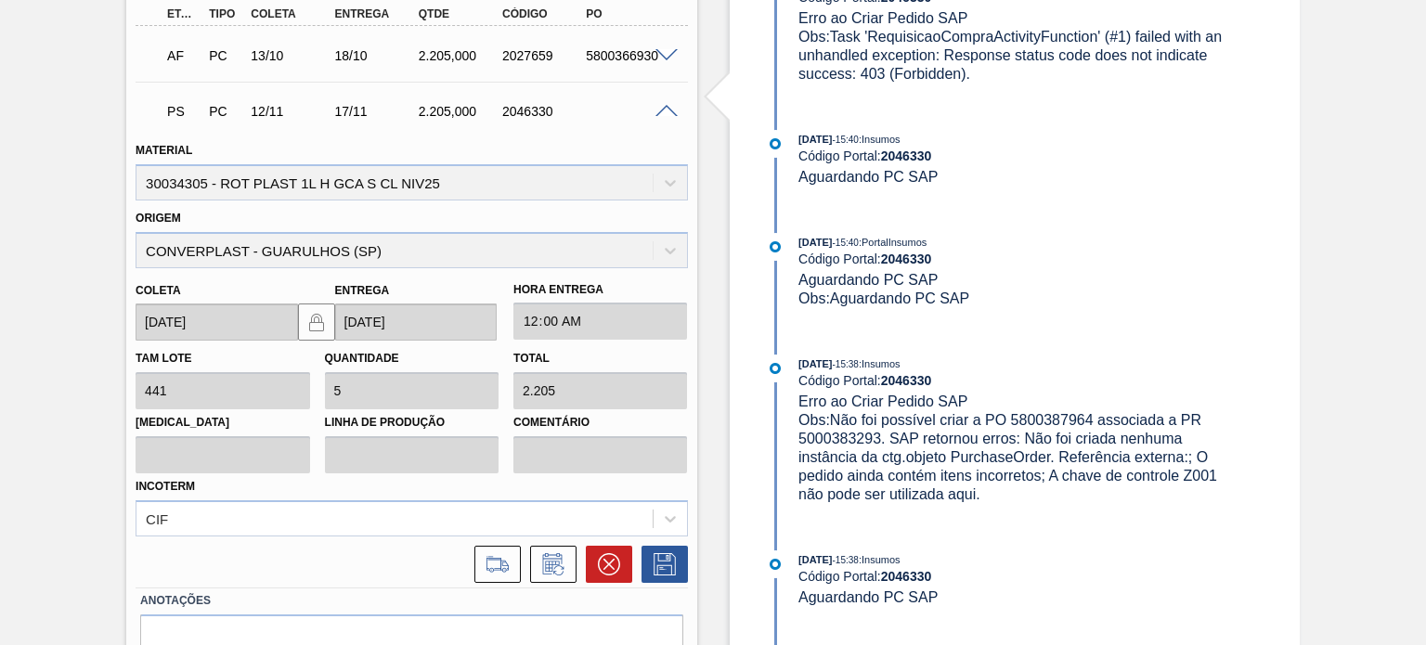
click at [169, 109] on p "PS" at bounding box center [183, 111] width 32 height 15
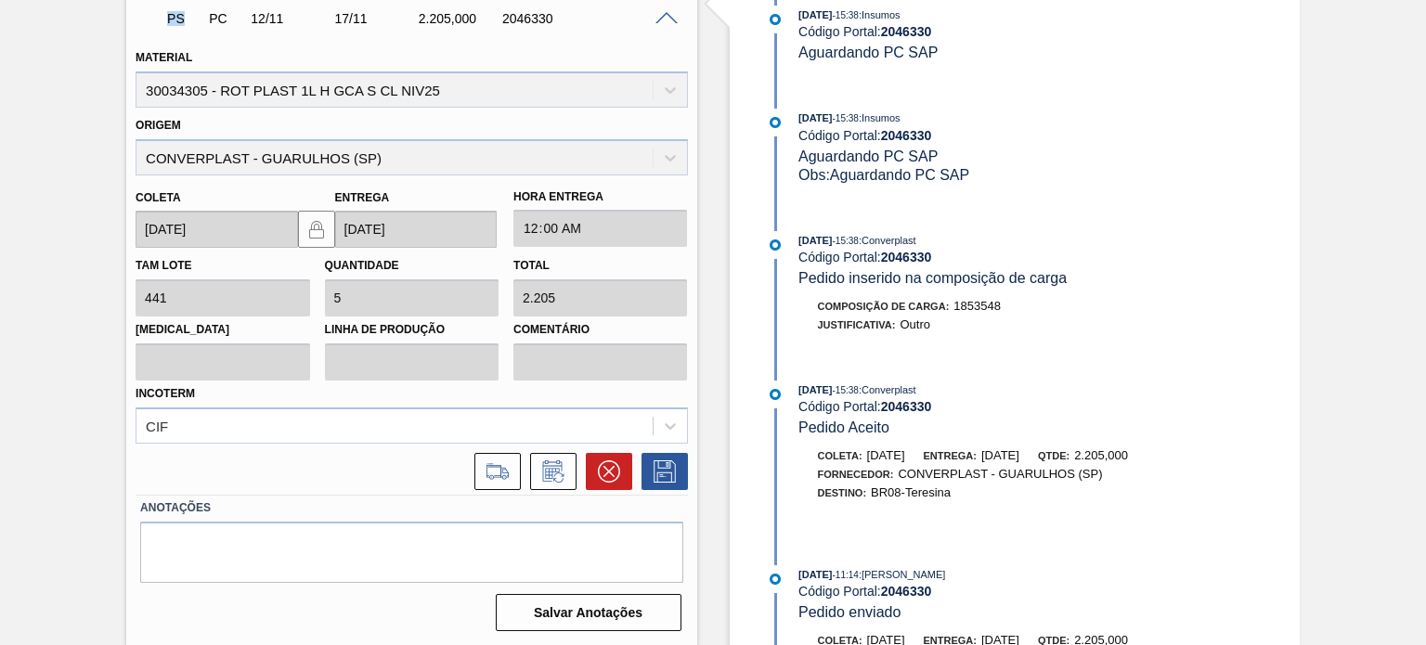
scroll to position [1927, 0]
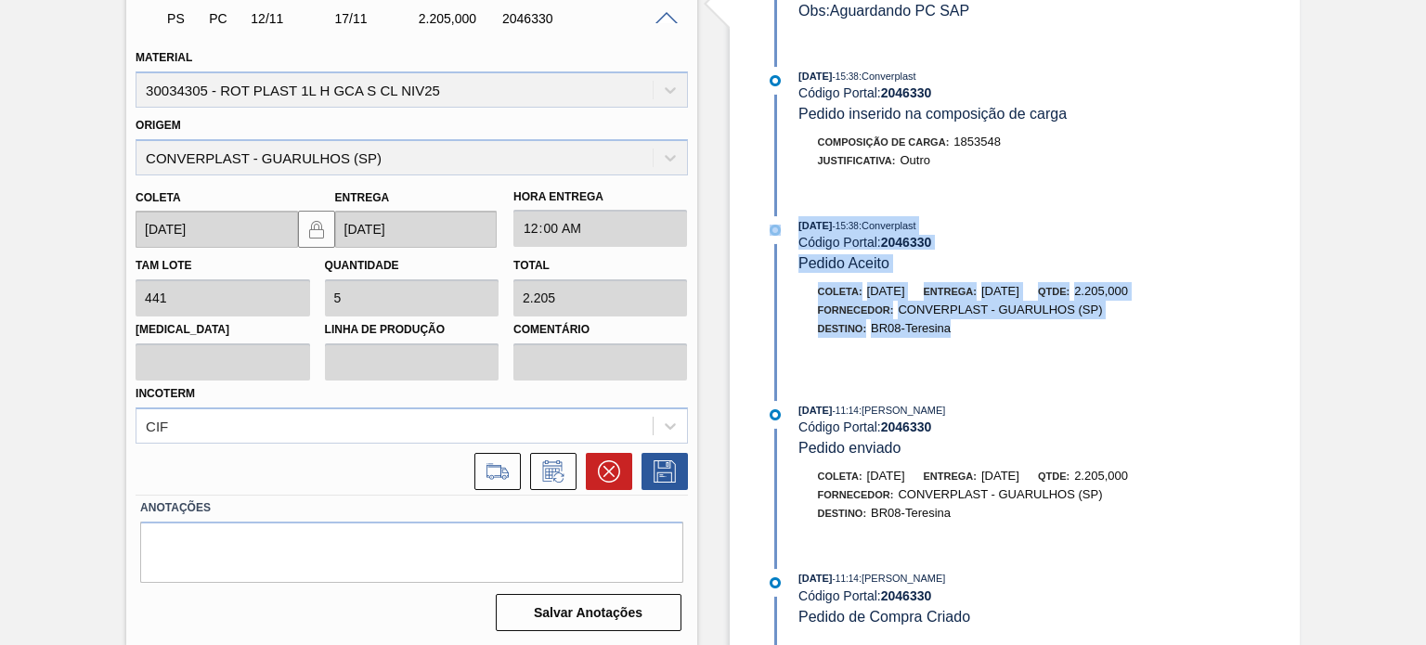
drag, startPoint x: 1021, startPoint y: 315, endPoint x: 787, endPoint y: 207, distance: 257.5
click at [787, 204] on div "07/10/2025 - 13:59 : Insumos Código Portal: 2046330 Composicão de carga / Pedid…" at bounding box center [1001, 259] width 478 height 771
click at [848, 255] on span "Pedido Aceito" at bounding box center [843, 263] width 91 height 16
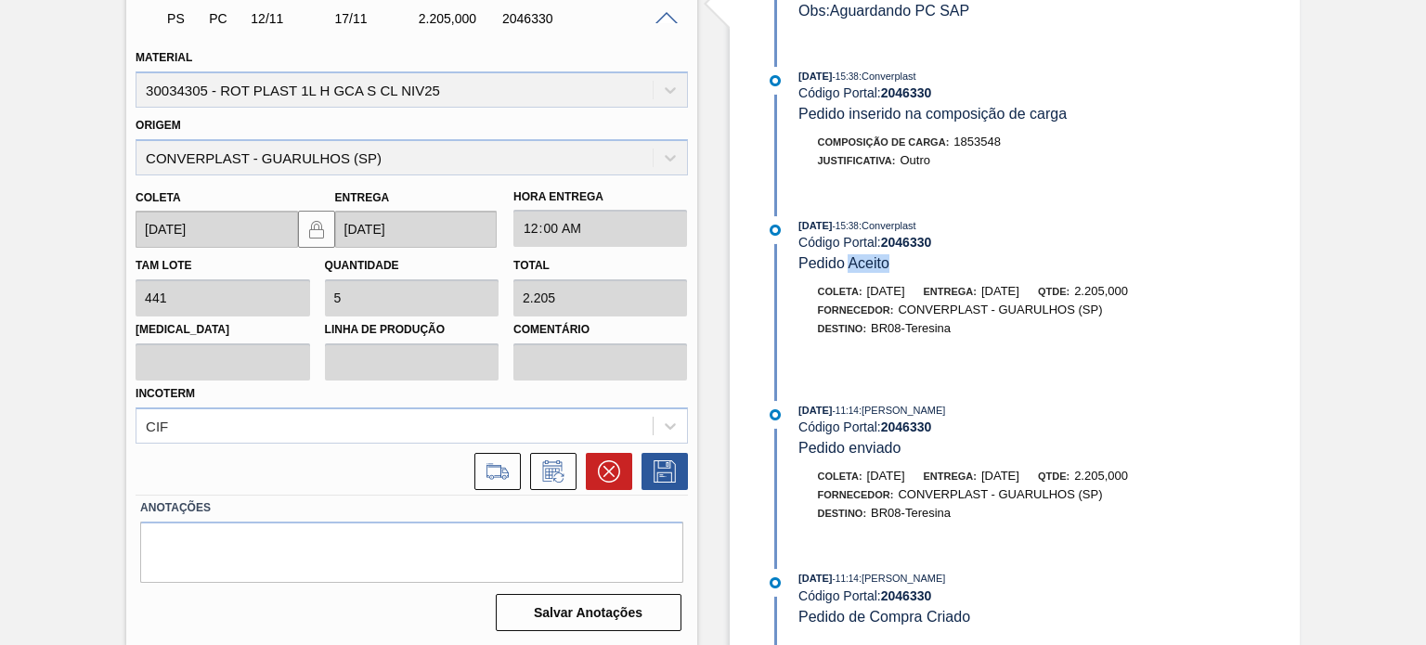
click at [848, 255] on span "Pedido Aceito" at bounding box center [843, 263] width 91 height 16
click at [847, 255] on span "Pedido Aceito" at bounding box center [843, 263] width 91 height 16
click at [876, 235] on div "Código Portal: 2046330" at bounding box center [1018, 242] width 441 height 15
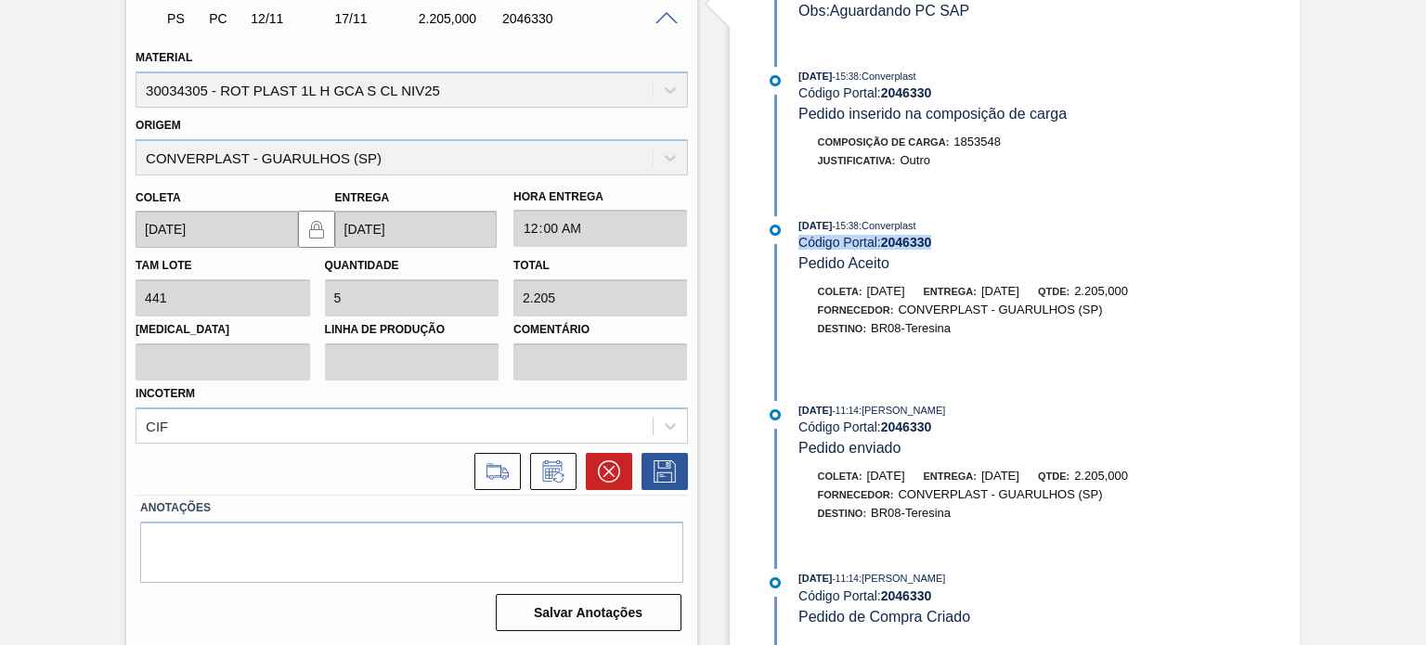
click at [876, 235] on div "Código Portal: 2046330" at bounding box center [1018, 242] width 441 height 15
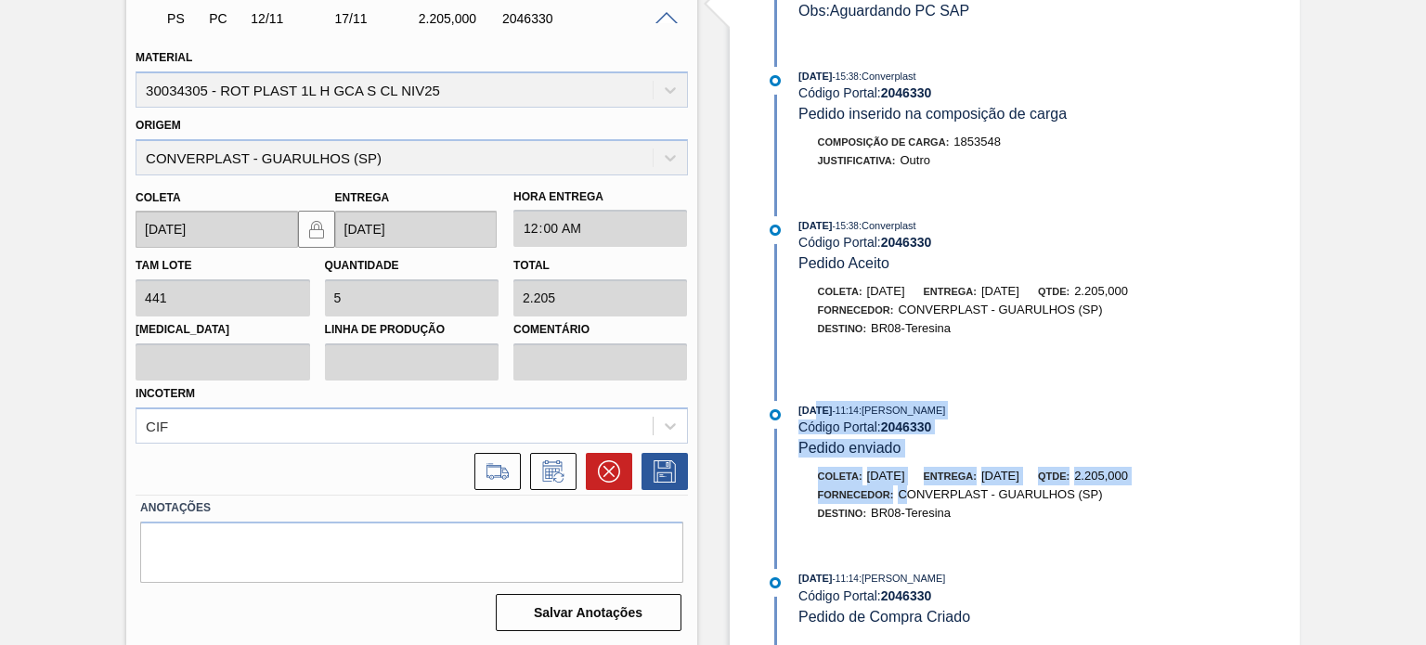
drag, startPoint x: 907, startPoint y: 493, endPoint x: 813, endPoint y: 386, distance: 142.1
click at [813, 386] on div "07/10/2025 - 13:59 : Insumos Código Portal: 2046330 Composicão de carga / Pedid…" at bounding box center [1001, 259] width 478 height 771
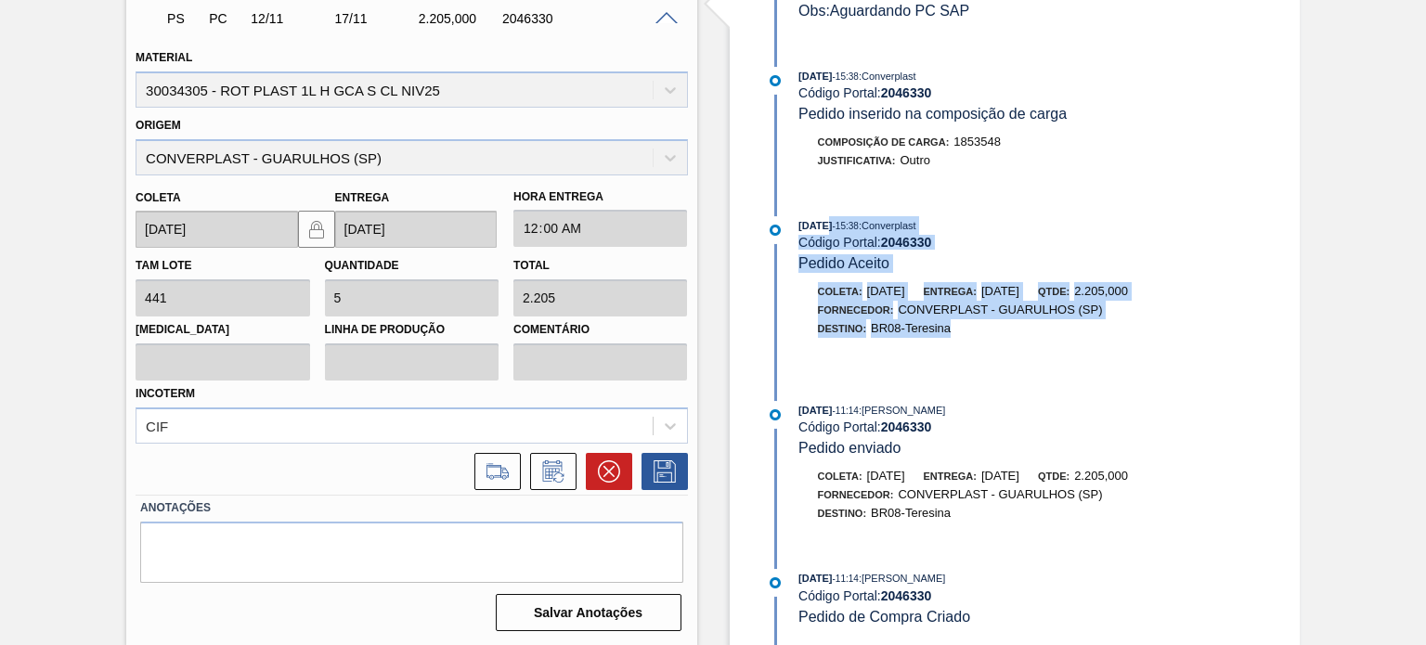
drag, startPoint x: 959, startPoint y: 312, endPoint x: 828, endPoint y: 217, distance: 161.5
click at [822, 222] on div "03/10/2025 - 15:38 : Converplast Código Portal: 2046330 Pedido Aceito Coleta: 1…" at bounding box center [1001, 294] width 478 height 157
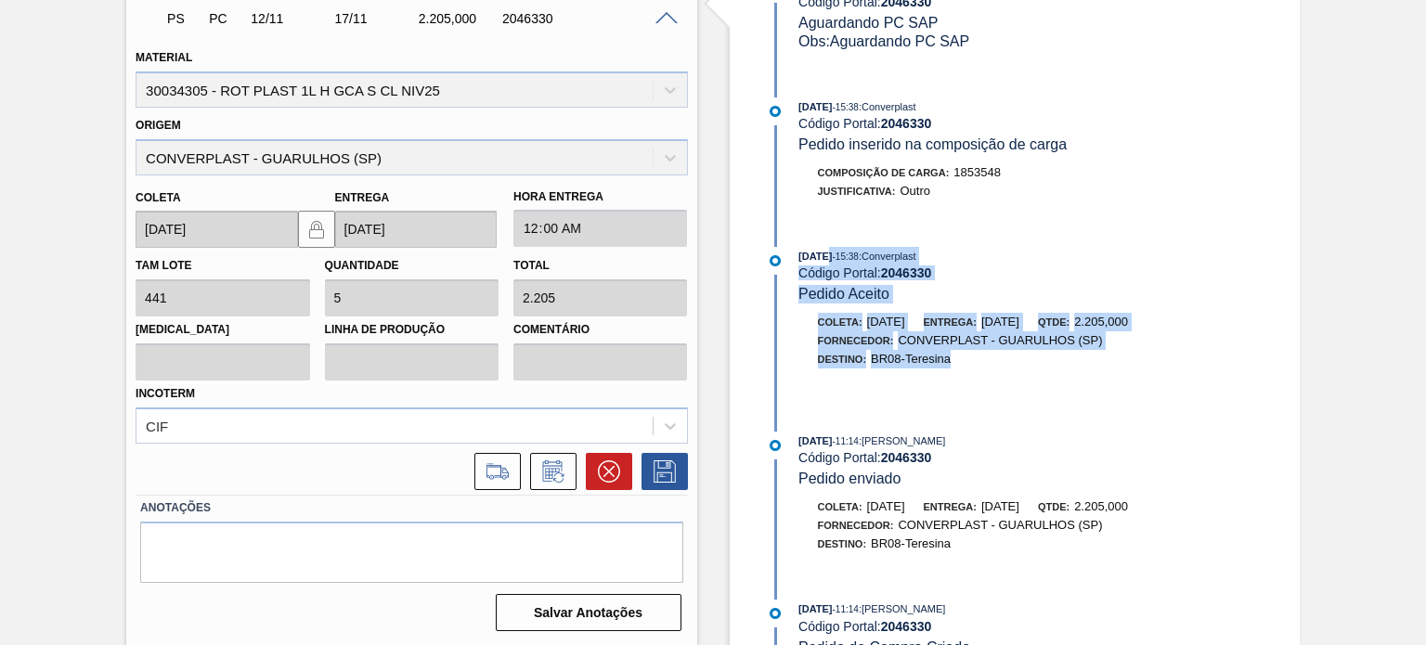
scroll to position [1834, 0]
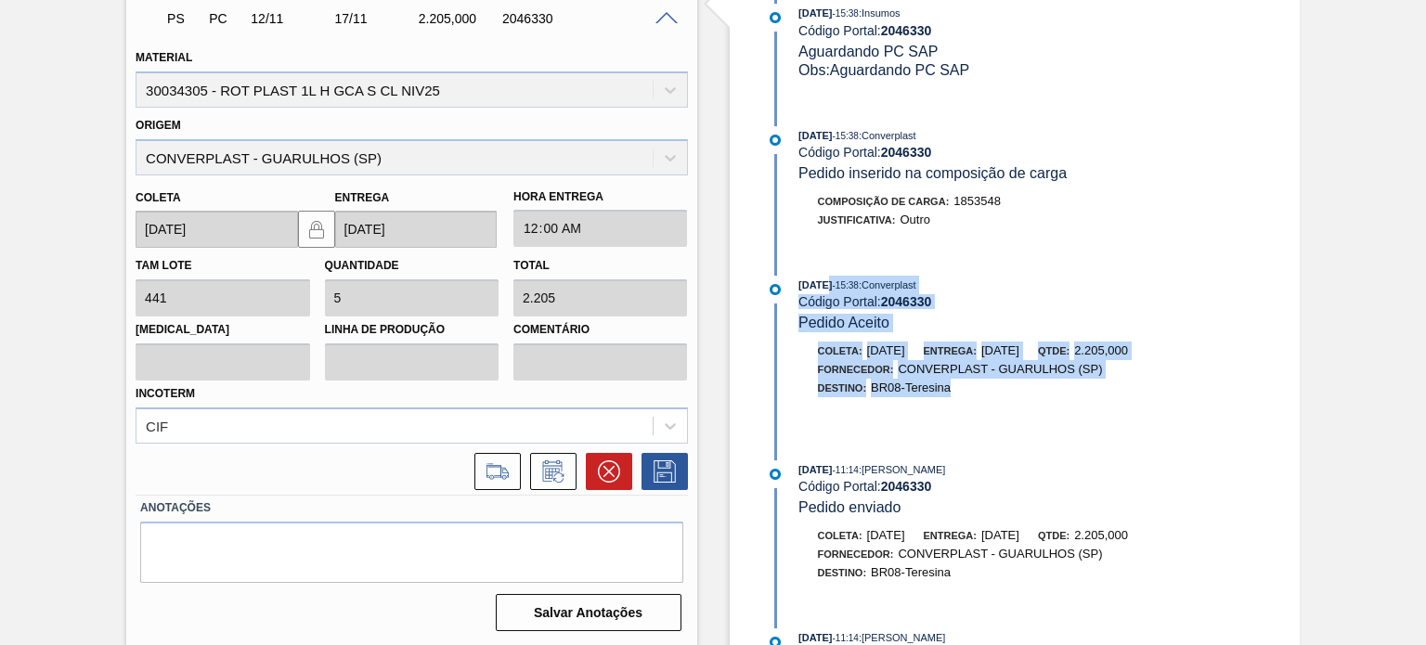
drag, startPoint x: 947, startPoint y: 232, endPoint x: 836, endPoint y: 154, distance: 135.2
click at [837, 154] on div "03/10/2025 - 15:38 : Converplast Código Portal: 2046330 Pedido inserido na comp…" at bounding box center [1001, 187] width 478 height 122
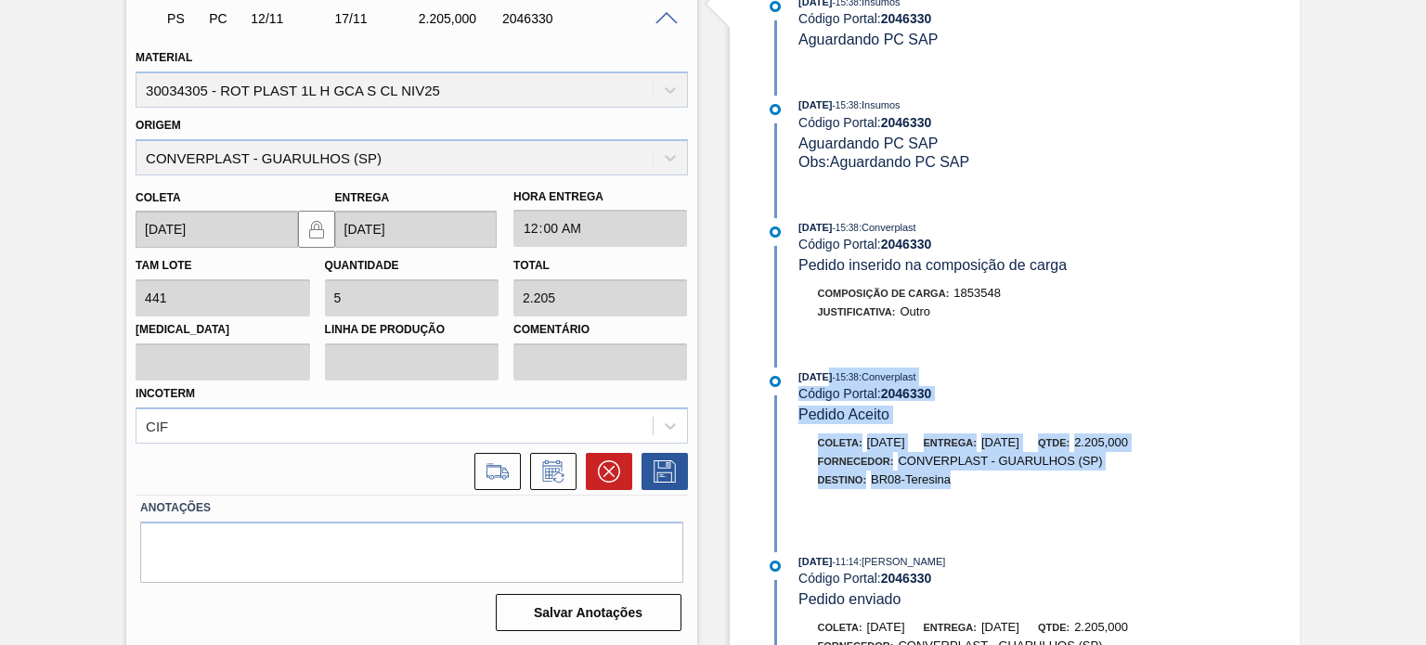
scroll to position [1742, 0]
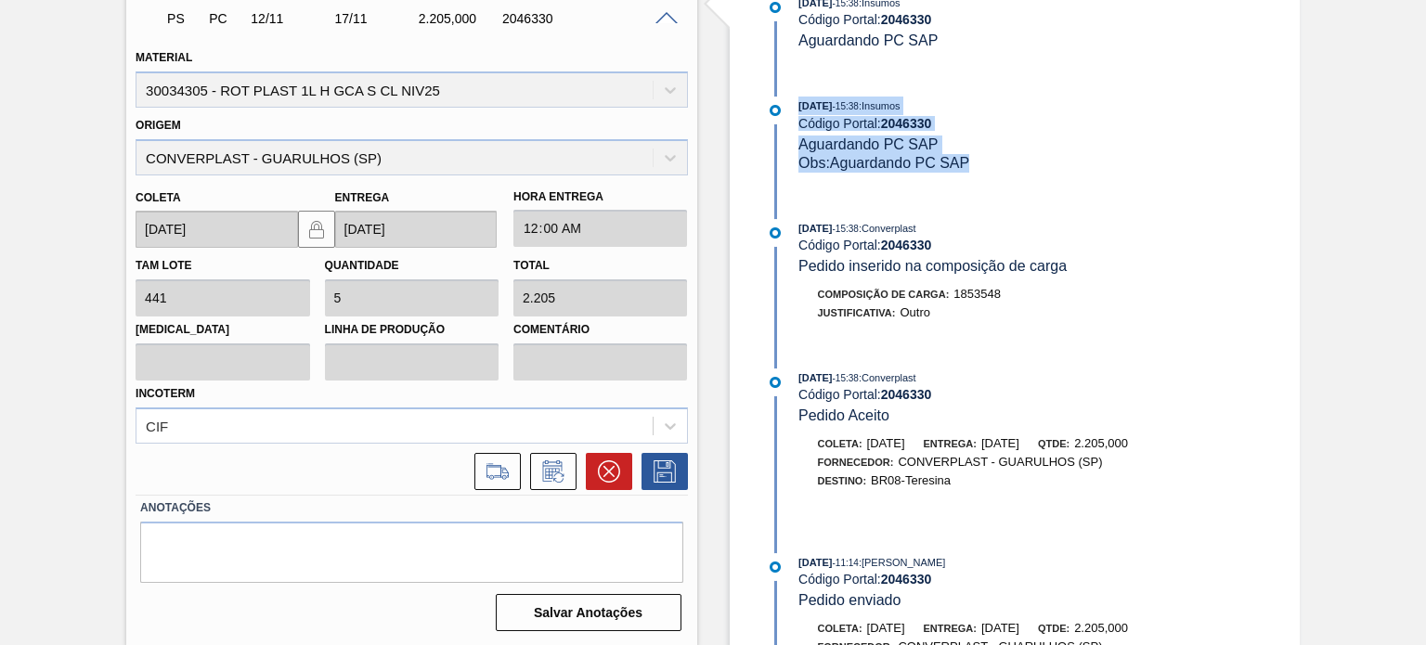
drag, startPoint x: 978, startPoint y: 188, endPoint x: 796, endPoint y: 130, distance: 191.7
click at [796, 130] on div "03/10/2025 - 15:38 : Insumos Código Portal: 2046330 Aguardando PC SAP Obs: Agua…" at bounding box center [1001, 134] width 478 height 75
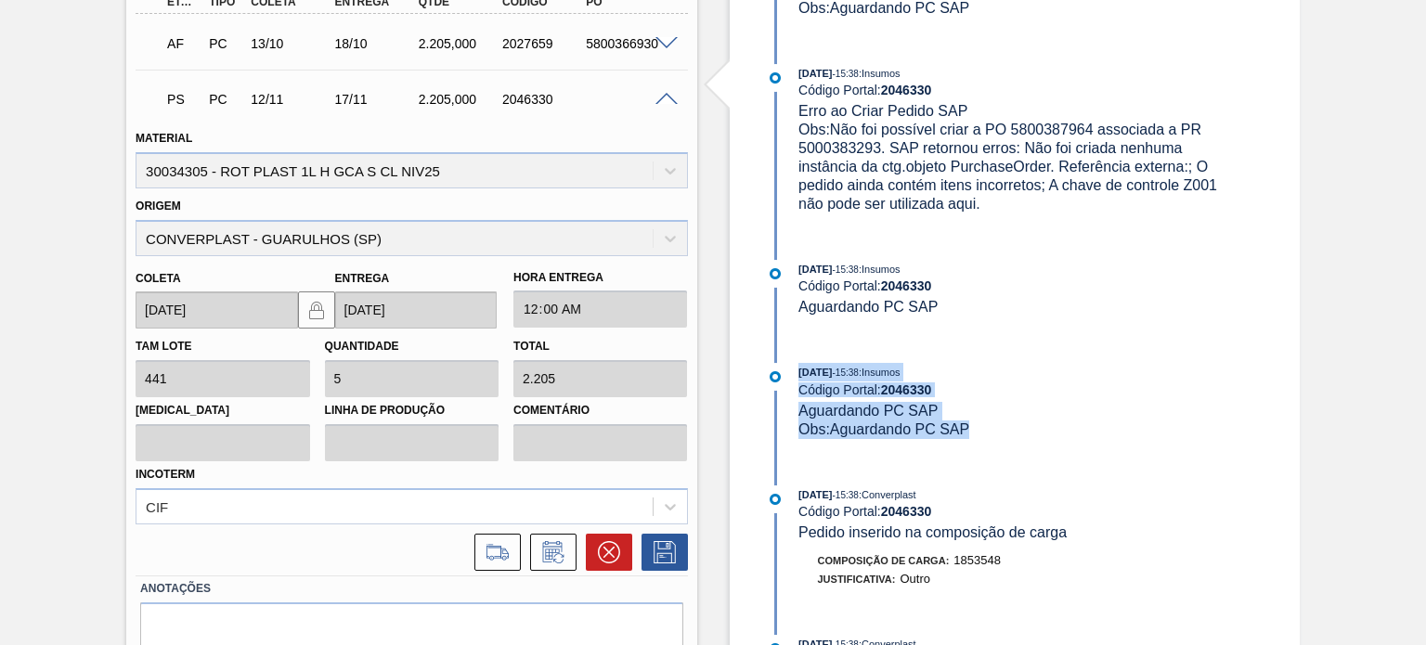
scroll to position [511, 0]
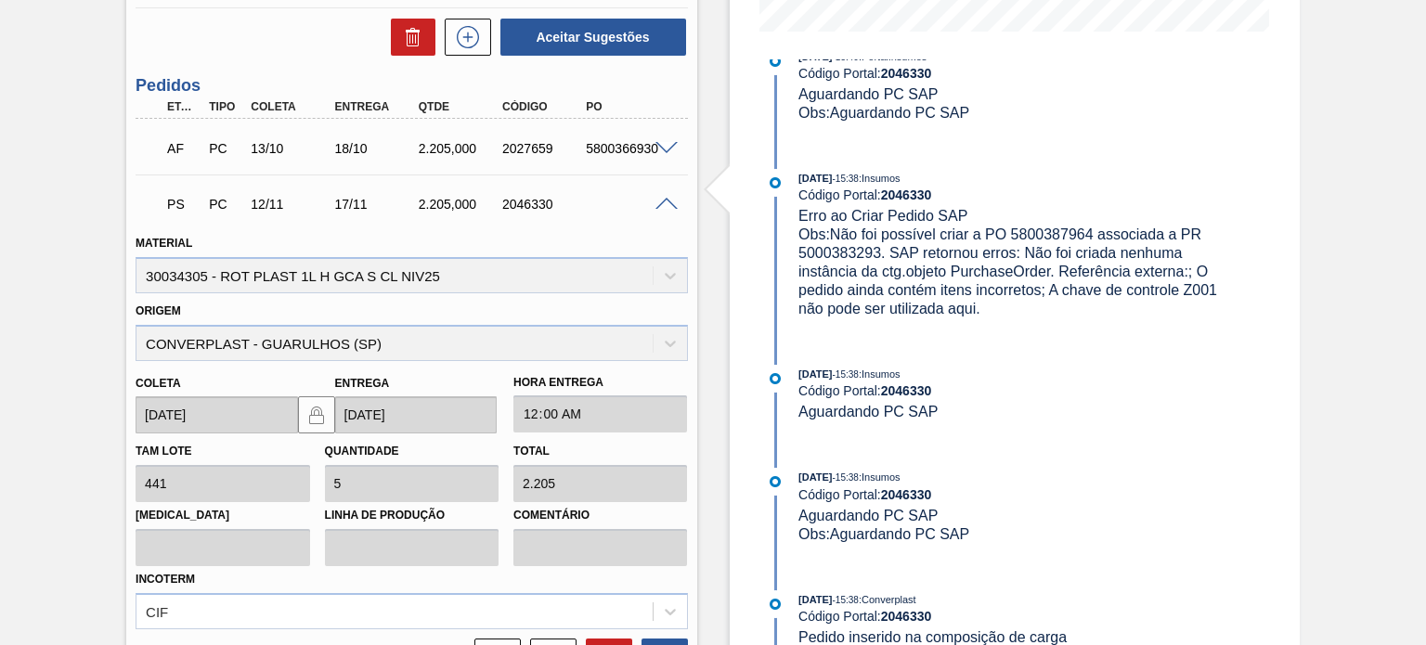
click at [517, 157] on div "AF PC 13/10 18/10 2.205,000 2027659 5800366930" at bounding box center [406, 146] width 502 height 37
click at [516, 151] on div "2027659" at bounding box center [544, 148] width 92 height 15
click at [528, 198] on div "2046330" at bounding box center [544, 204] width 92 height 15
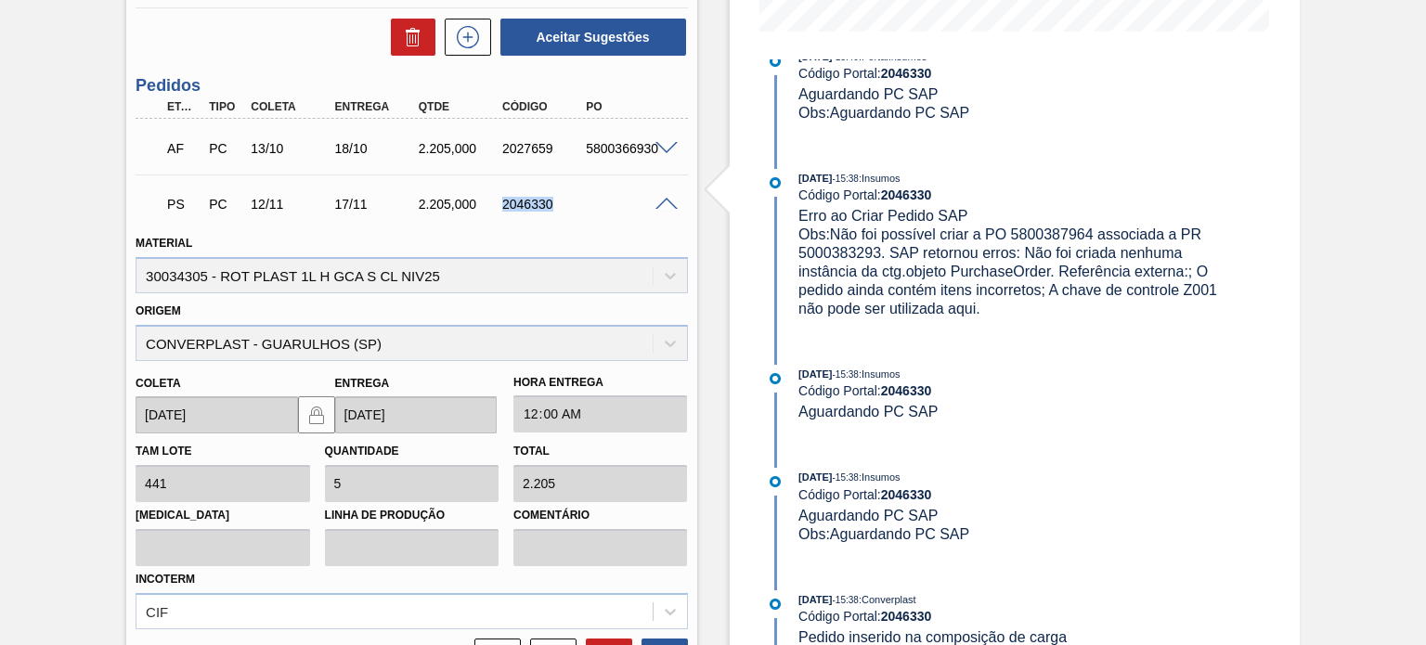
click at [528, 198] on div "2046330" at bounding box center [544, 204] width 92 height 15
click at [522, 148] on div "2027659" at bounding box center [544, 148] width 92 height 15
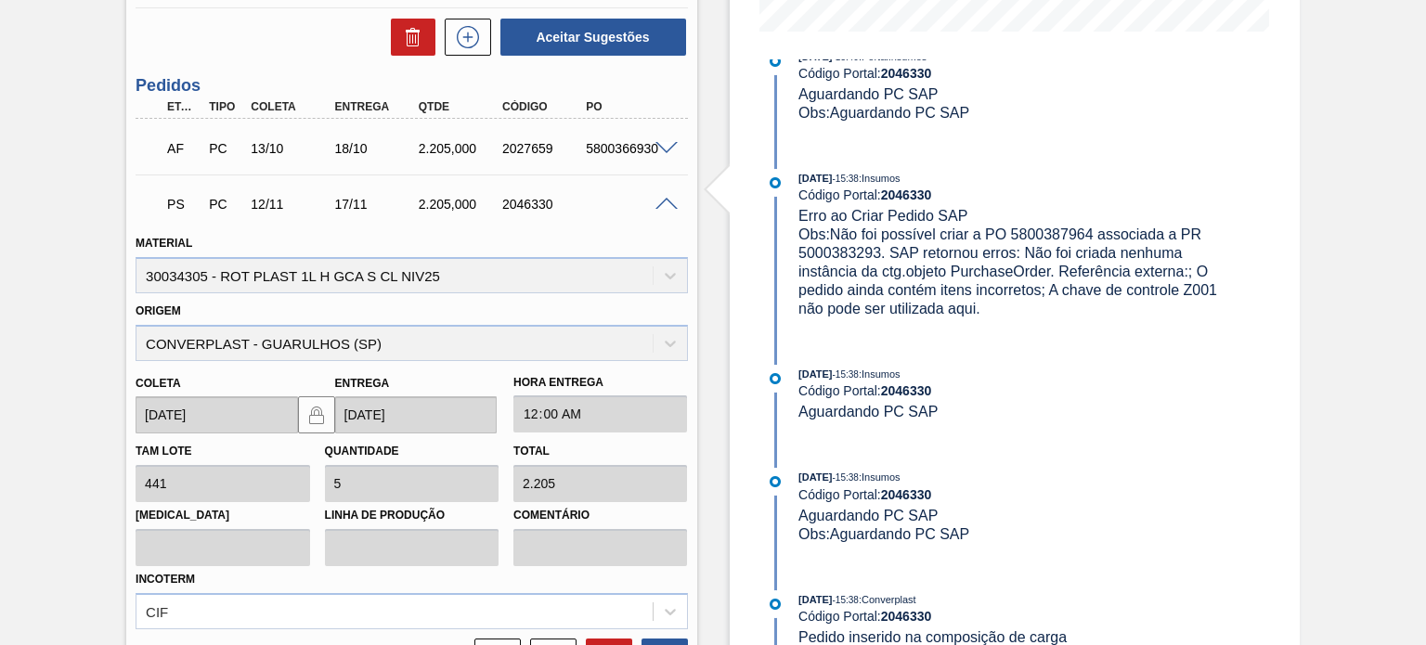
click at [516, 208] on div "2046330" at bounding box center [544, 204] width 92 height 15
click at [613, 144] on div "5800366930" at bounding box center [627, 148] width 92 height 15
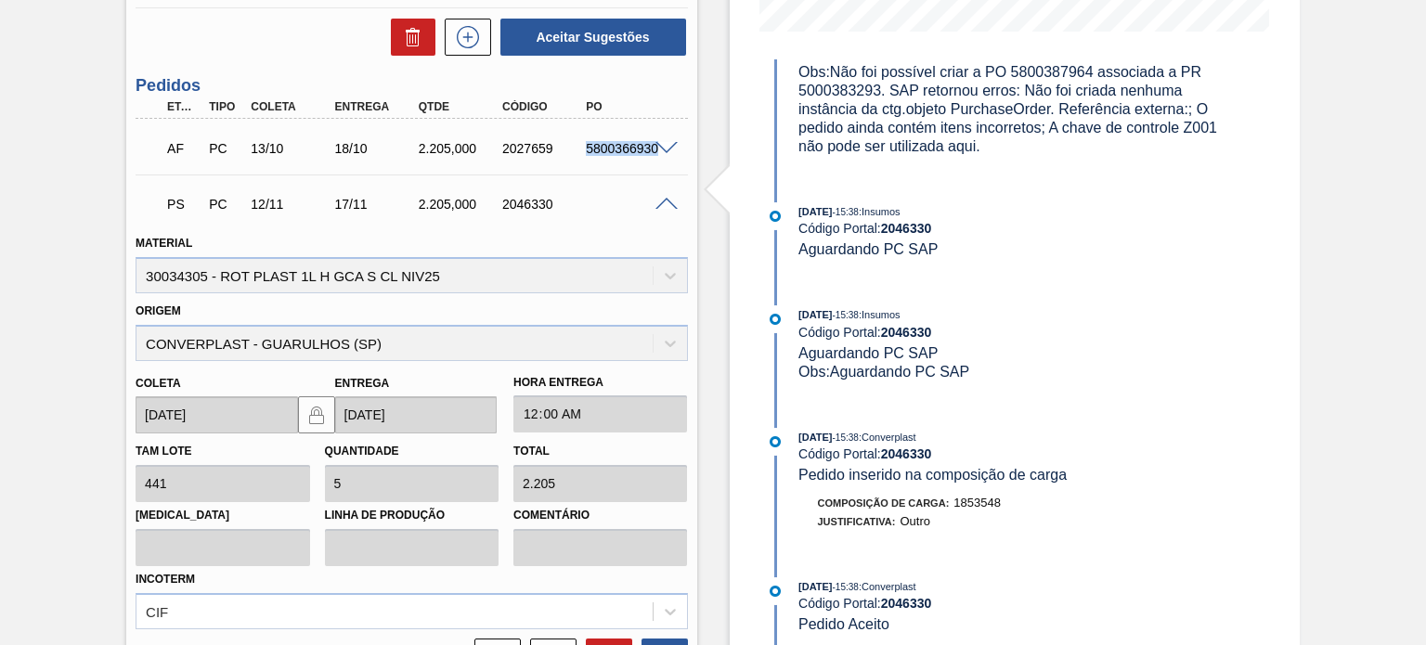
scroll to position [1742, 0]
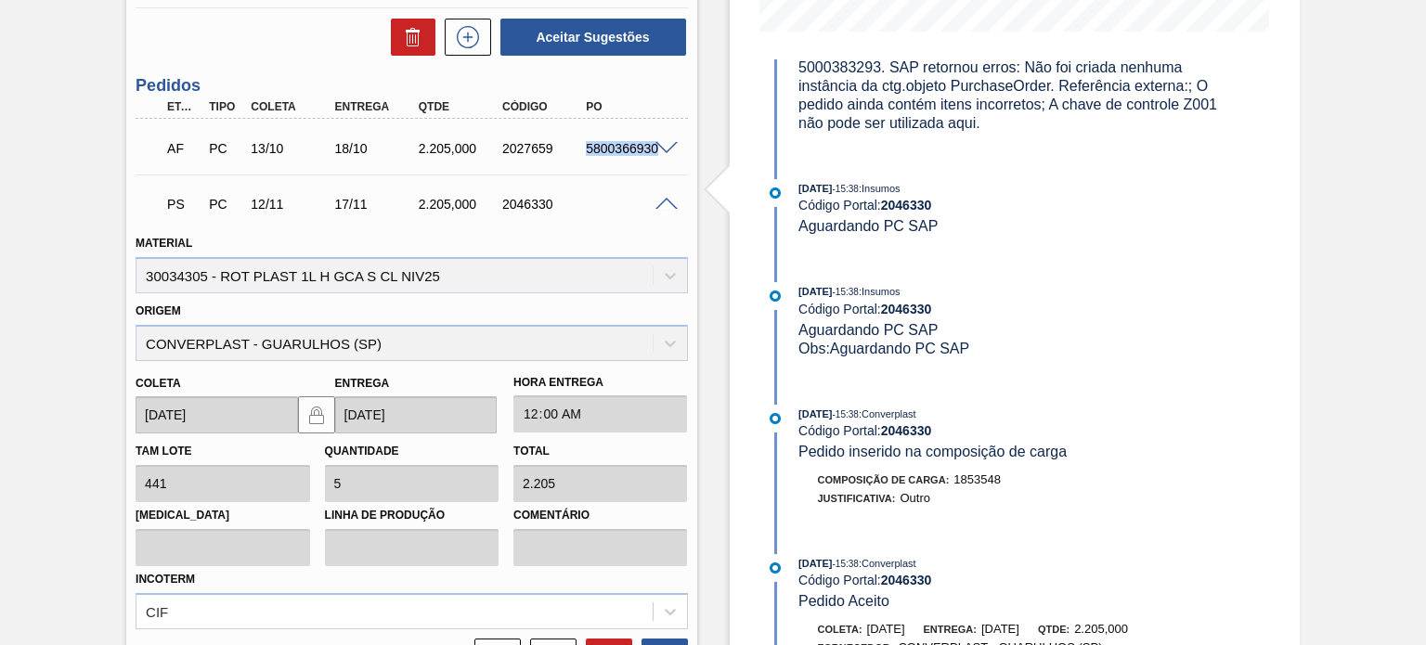
click at [928, 356] on span "Obs: Aguardando PC SAP" at bounding box center [883, 349] width 171 height 16
click at [518, 146] on div "2027659" at bounding box center [544, 148] width 92 height 15
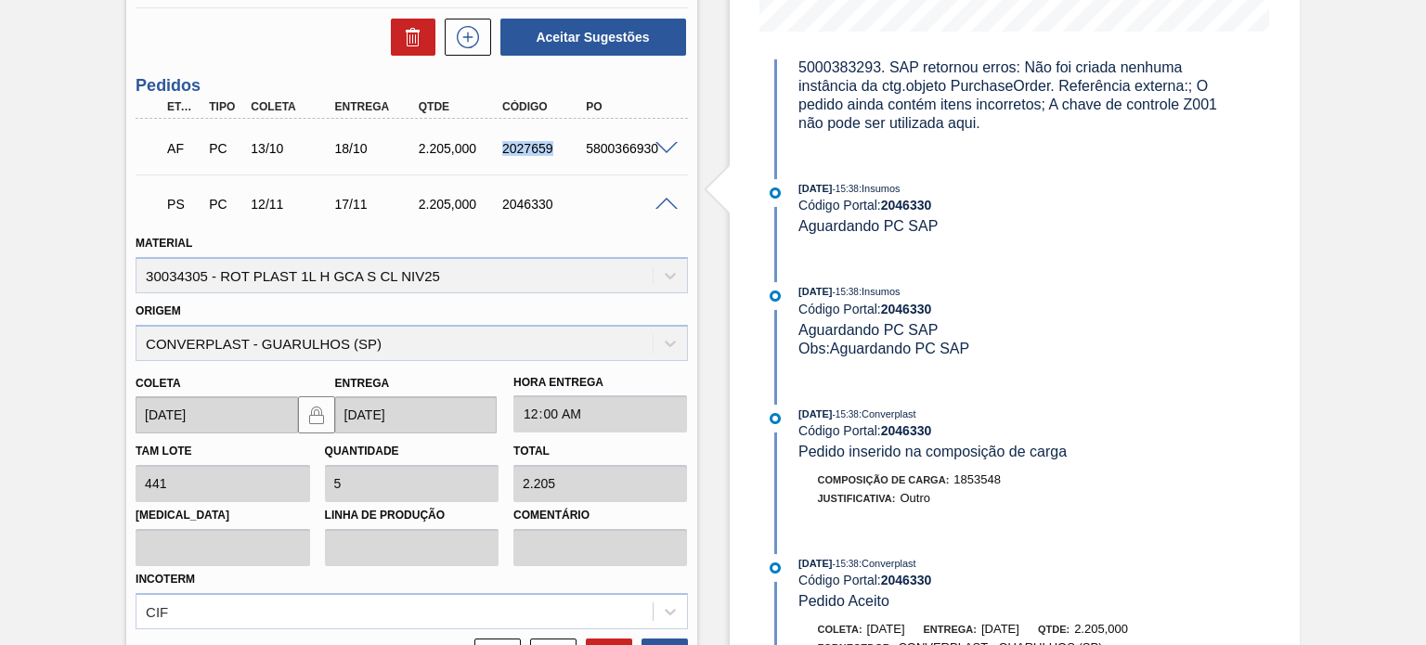
click at [528, 148] on div "2027659" at bounding box center [544, 148] width 92 height 15
click at [609, 142] on div "5800366930" at bounding box center [627, 148] width 92 height 15
click at [600, 147] on div "5800366930" at bounding box center [627, 148] width 92 height 15
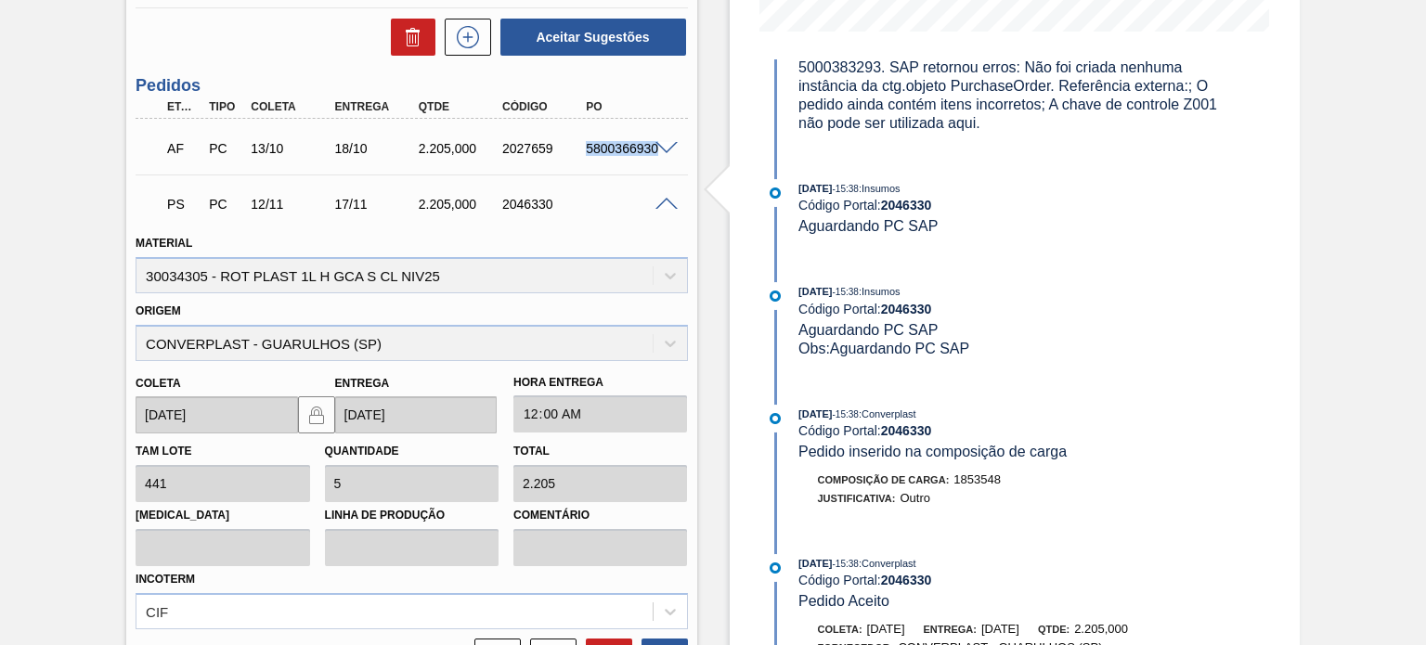
click at [600, 147] on div "5800366930" at bounding box center [627, 148] width 92 height 15
click at [603, 151] on div "5800366930" at bounding box center [627, 148] width 92 height 15
click at [606, 148] on div "5800366930" at bounding box center [627, 148] width 92 height 15
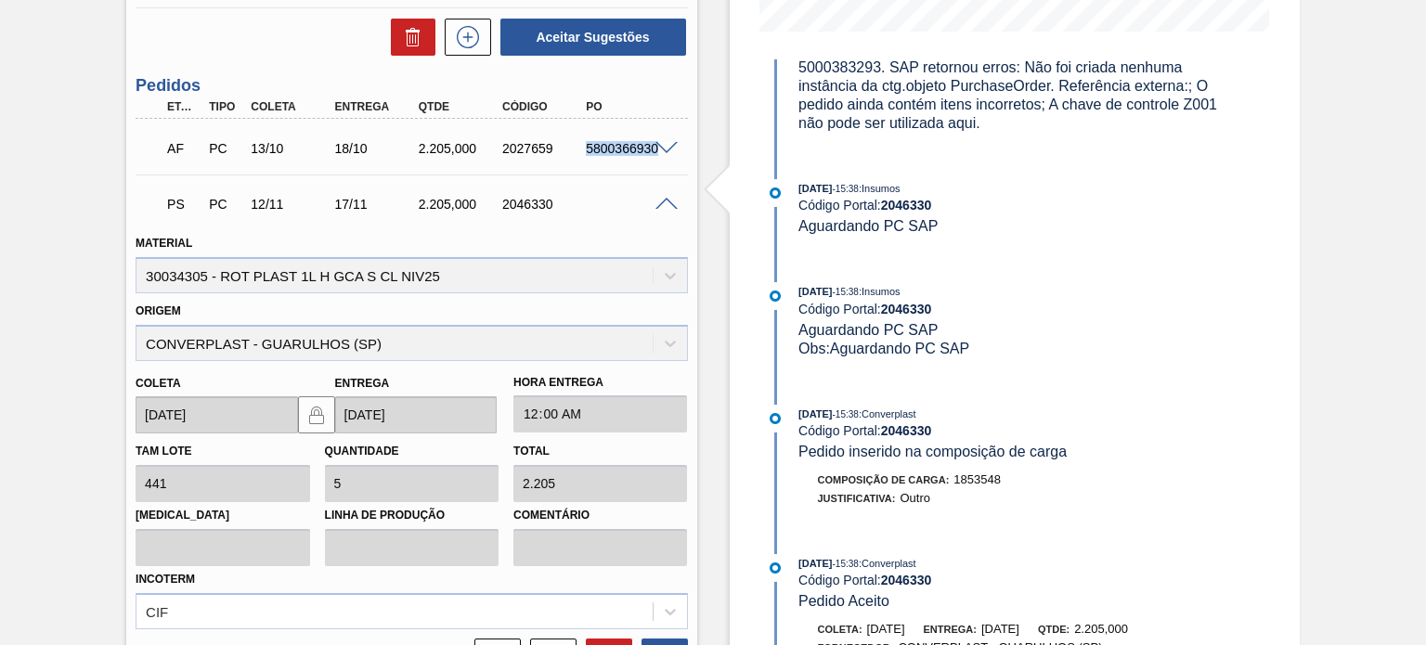
click at [606, 148] on div "5800366930" at bounding box center [627, 148] width 92 height 15
drag, startPoint x: 994, startPoint y: 374, endPoint x: 819, endPoint y: 348, distance: 177.4
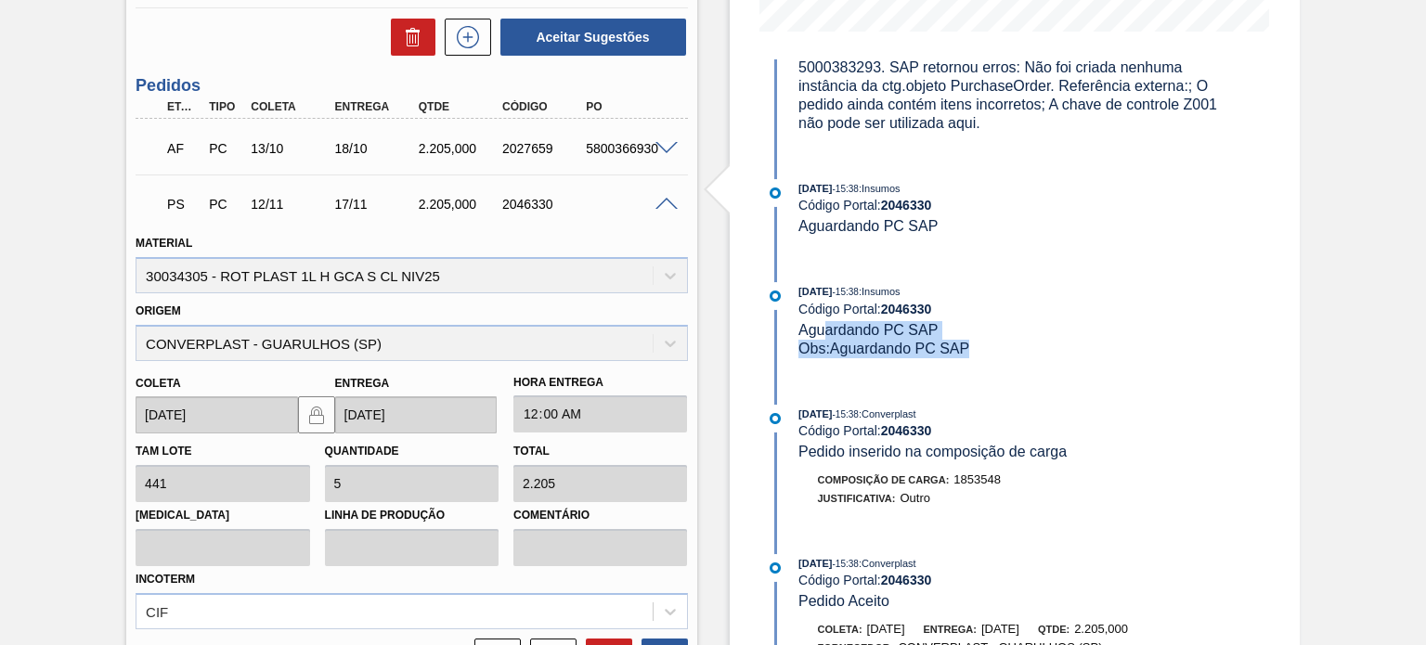
click at [819, 348] on div "03/10/2025 - 15:38 : Insumos Código Portal: 2046330 Aguardando PC SAP Obs: Agua…" at bounding box center [1018, 319] width 441 height 75
click at [965, 461] on div "03/10/2025 - 15:38 : Converplast Código Portal: 2046330 Pedido inserido na comp…" at bounding box center [1018, 433] width 441 height 57
drag, startPoint x: 973, startPoint y: 382, endPoint x: 791, endPoint y: 341, distance: 186.5
click at [791, 341] on div "03/10/2025 - 15:38 : Insumos Código Portal: 2046330 Aguardando PC SAP Obs: Agua…" at bounding box center [1001, 329] width 478 height 94
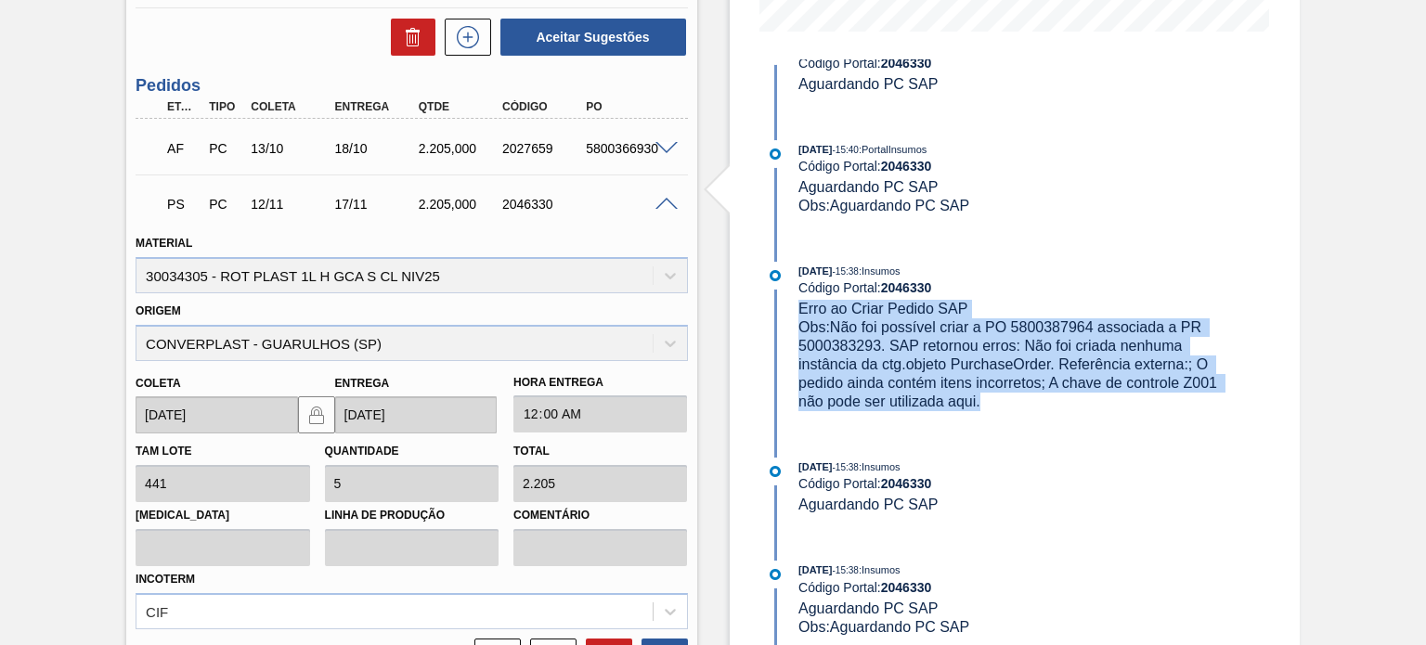
drag, startPoint x: 991, startPoint y: 418, endPoint x: 805, endPoint y: 321, distance: 210.1
click at [801, 319] on div "03/10/2025 - 15:38 : Insumos Código Portal: 2046330 Erro ao Criar Pedido SAP Ob…" at bounding box center [1018, 336] width 441 height 149
click at [824, 317] on span "Erro ao Criar Pedido SAP" at bounding box center [882, 309] width 169 height 16
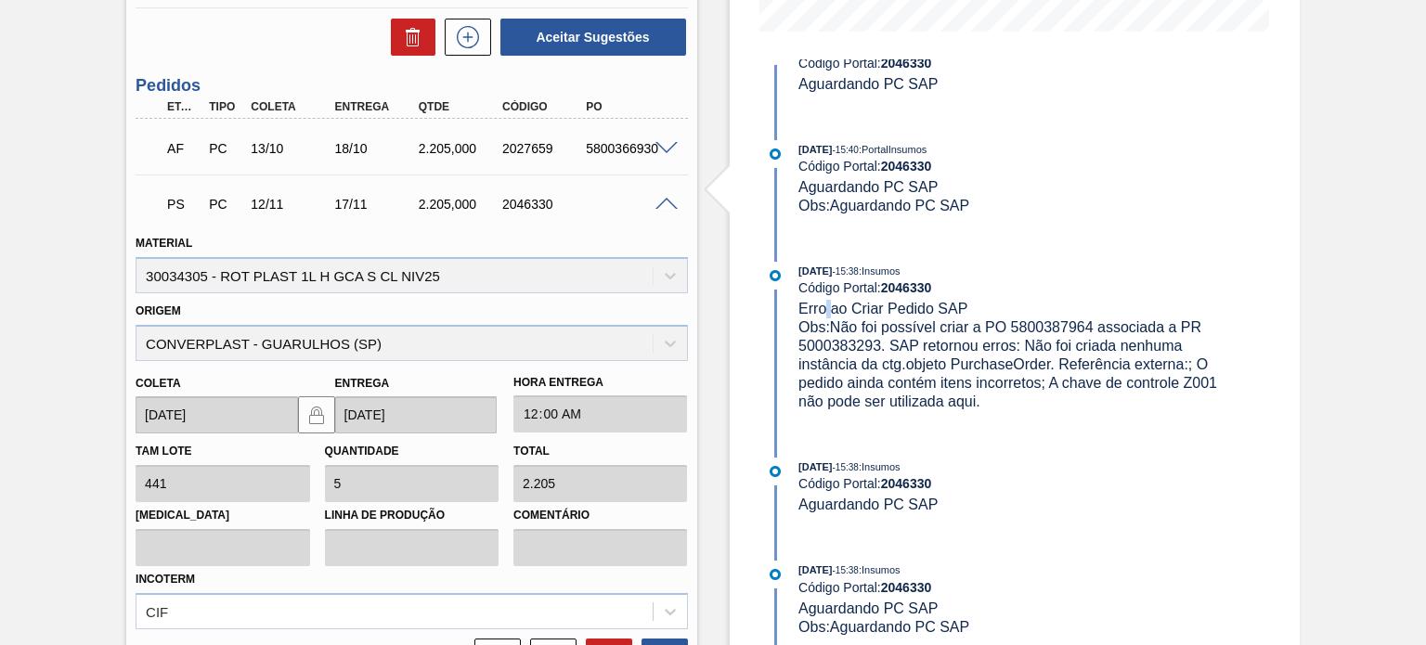
click at [825, 317] on span "Erro ao Criar Pedido SAP" at bounding box center [882, 309] width 169 height 16
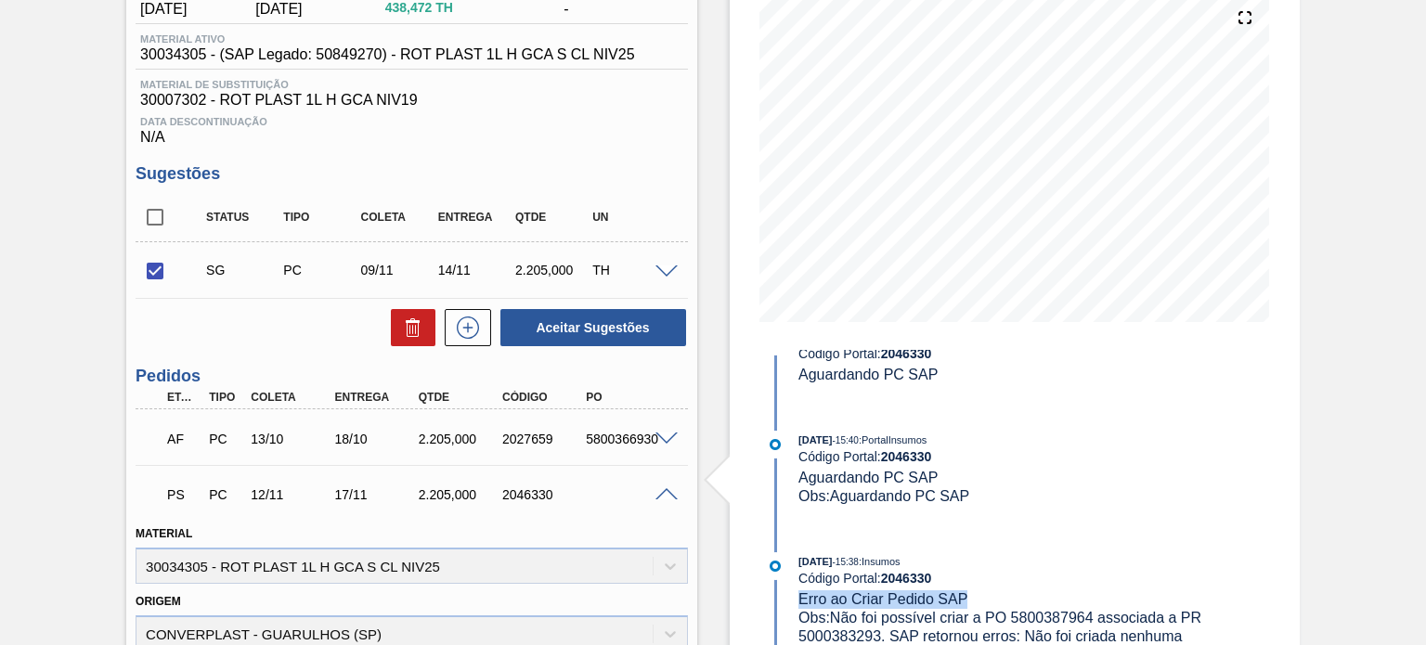
scroll to position [0, 0]
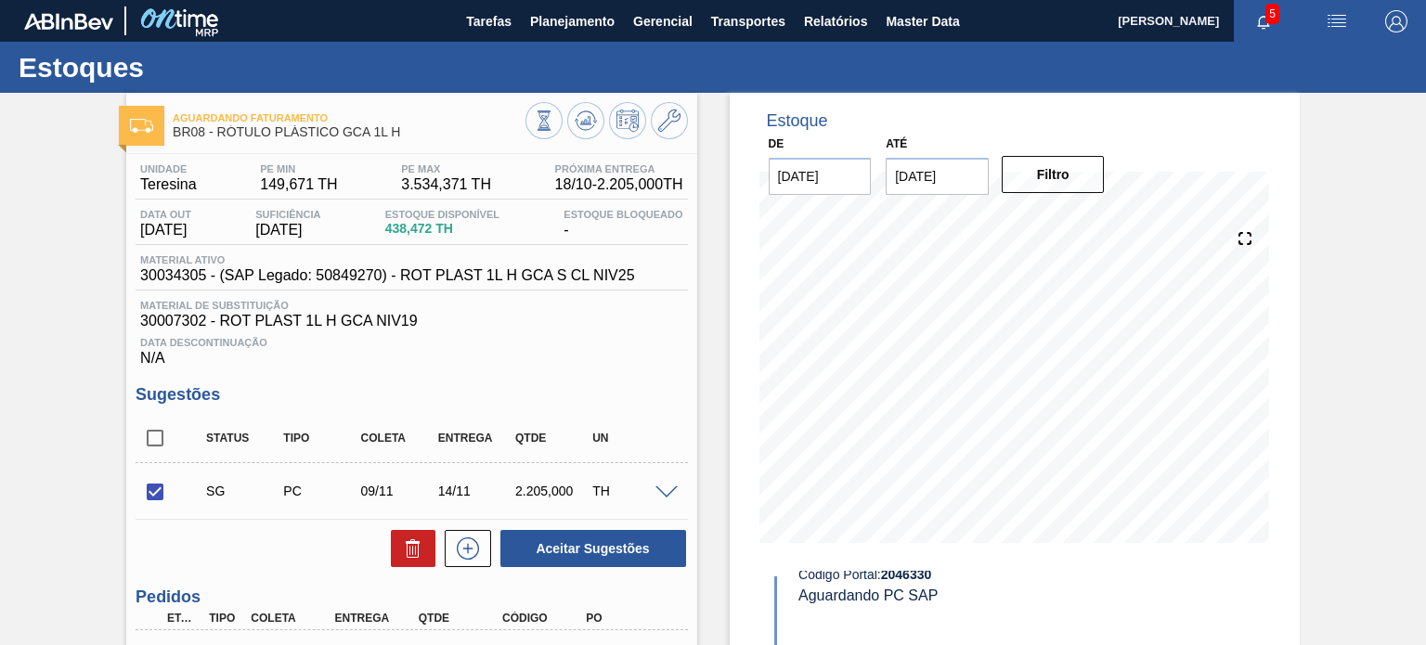
click at [511, 271] on span "30034305 - (SAP Legado: 50849270) - ROT PLAST 1L H GCA S CL NIV25" at bounding box center [387, 275] width 494 height 17
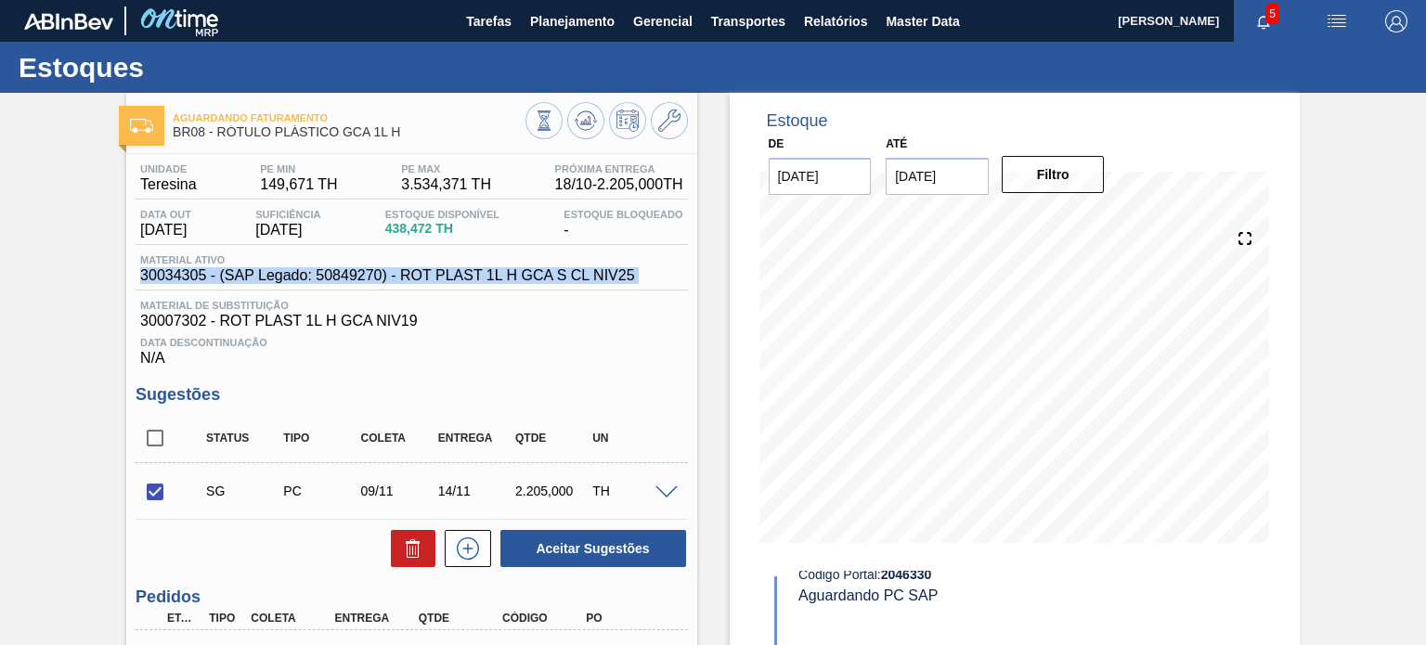
click at [511, 271] on span "30034305 - (SAP Legado: 50849270) - ROT PLAST 1L H GCA S CL NIV25" at bounding box center [387, 275] width 494 height 17
copy span "30034305 - (SAP Legado: 50849270) - ROT PLAST 1L H GCA S CL NIV25"
click at [511, 286] on div "Material ativo 30034305 - (SAP Legado: 50849270) - ROT PLAST 1L H GCA S CL NIV25" at bounding box center [411, 272] width 551 height 36
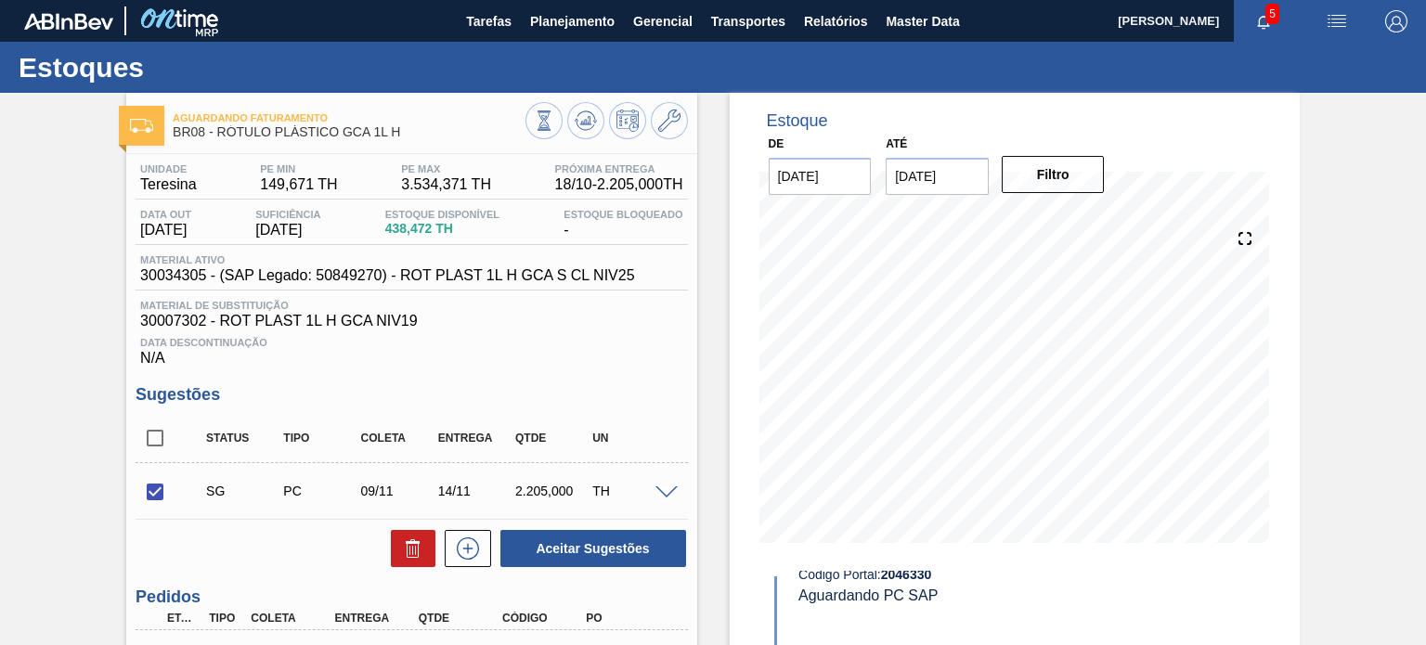
click at [505, 278] on span "30034305 - (SAP Legado: 50849270) - ROT PLAST 1L H GCA S CL NIV25" at bounding box center [387, 275] width 494 height 17
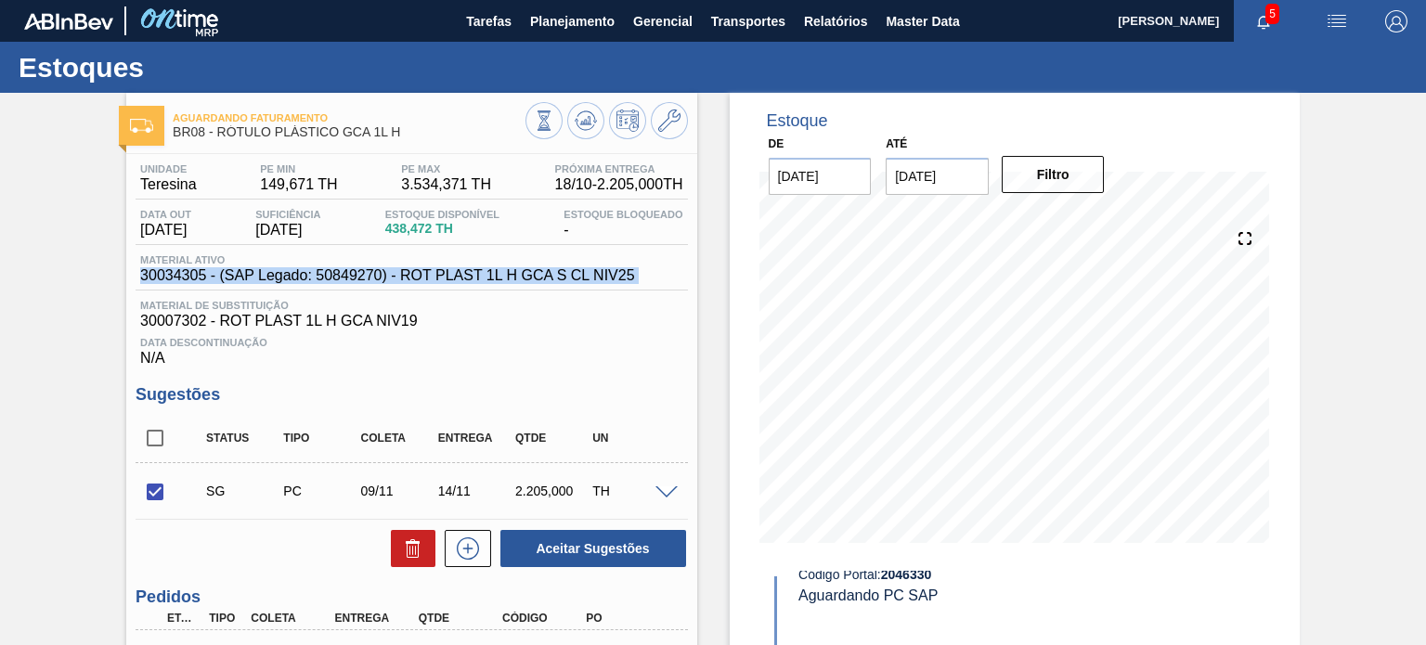
click at [505, 278] on span "30034305 - (SAP Legado: 50849270) - ROT PLAST 1L H GCA S CL NIV25" at bounding box center [387, 275] width 494 height 17
copy span "30034305 - (SAP Legado: 50849270) - ROT PLAST 1L H GCA S CL NIV25"
click at [169, 281] on span "30034305 - (SAP Legado: 50849270) - ROT PLAST 1L H GCA S CL NIV25" at bounding box center [387, 275] width 494 height 17
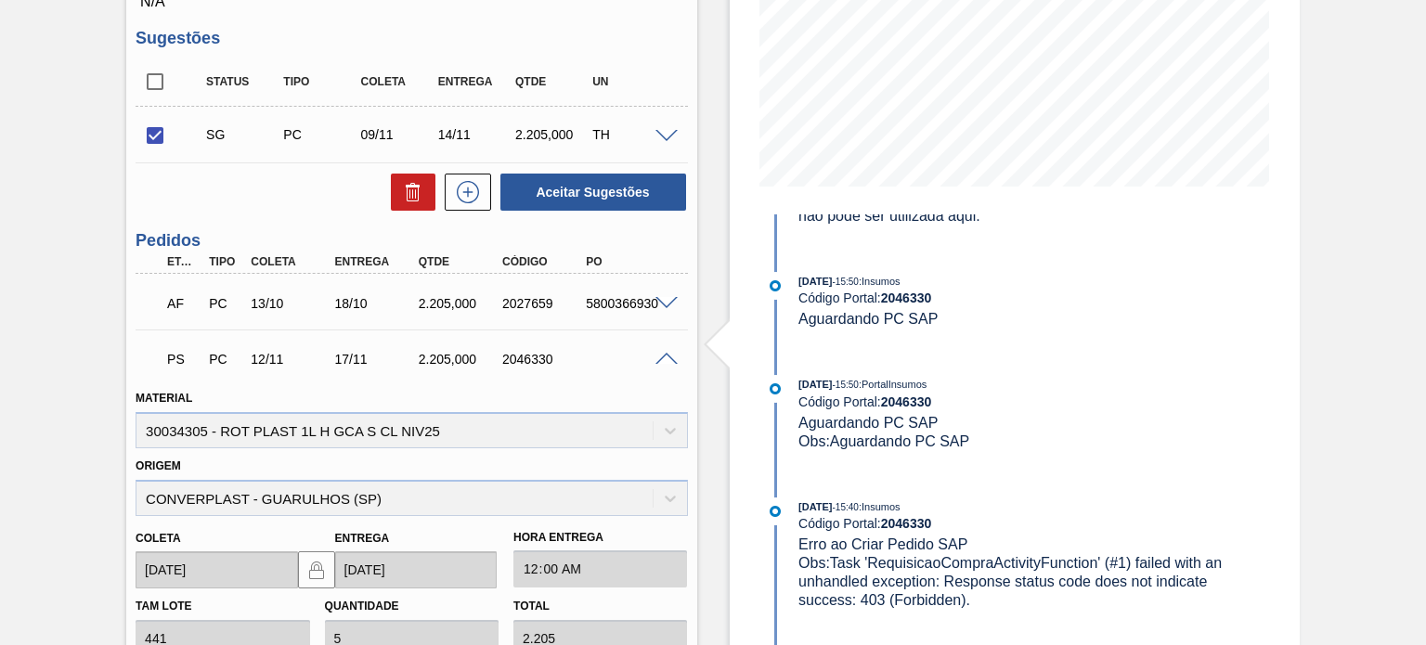
scroll to position [326, 0]
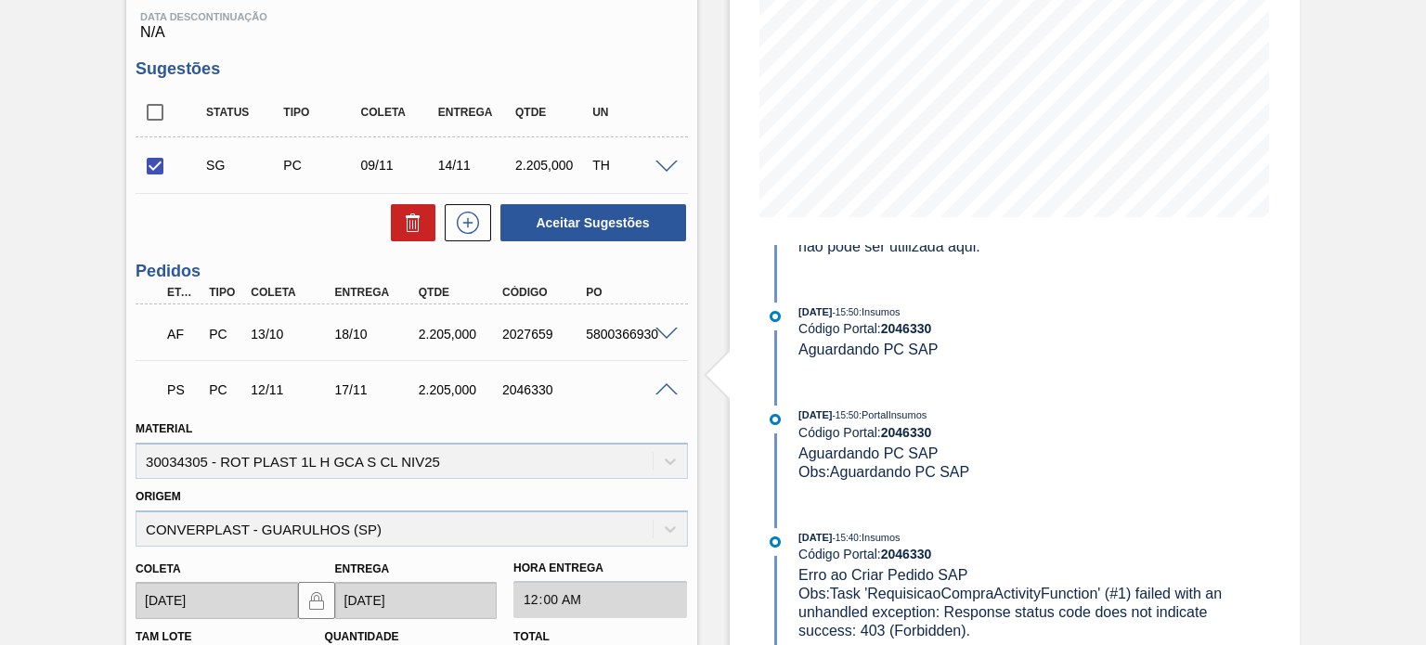
click at [659, 393] on span at bounding box center [666, 390] width 22 height 14
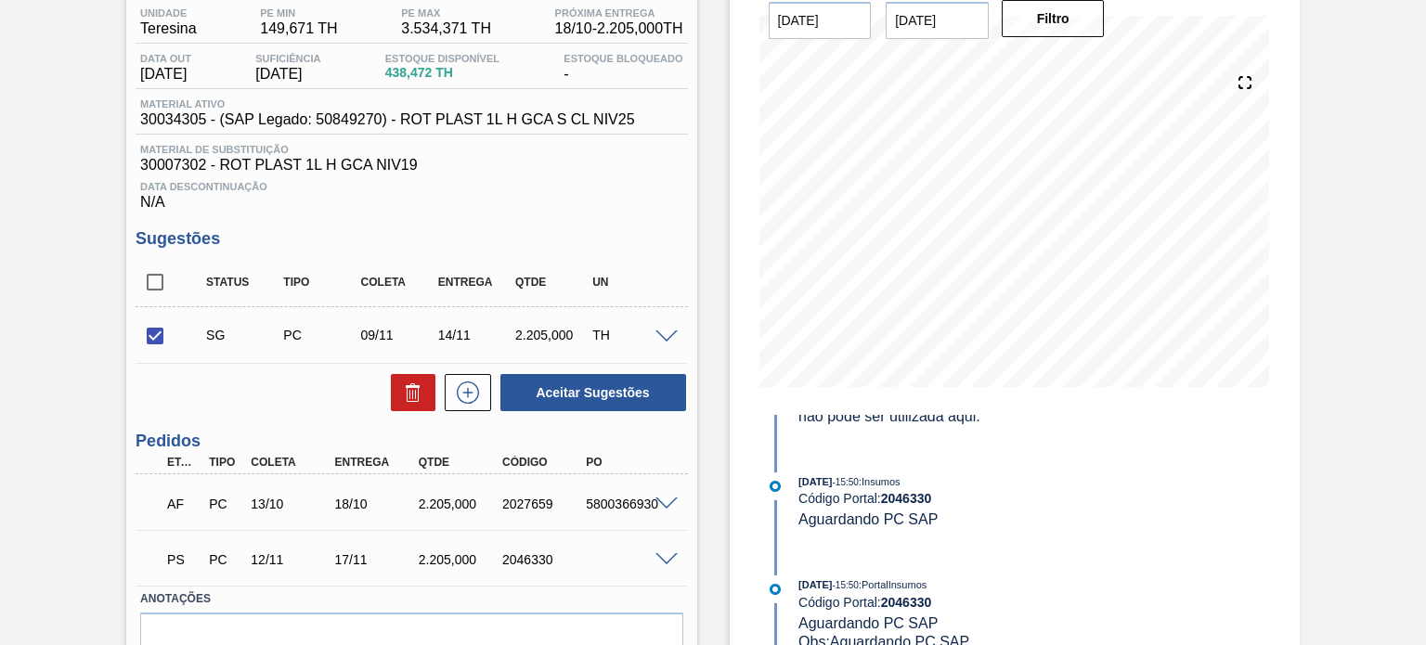
scroll to position [63, 0]
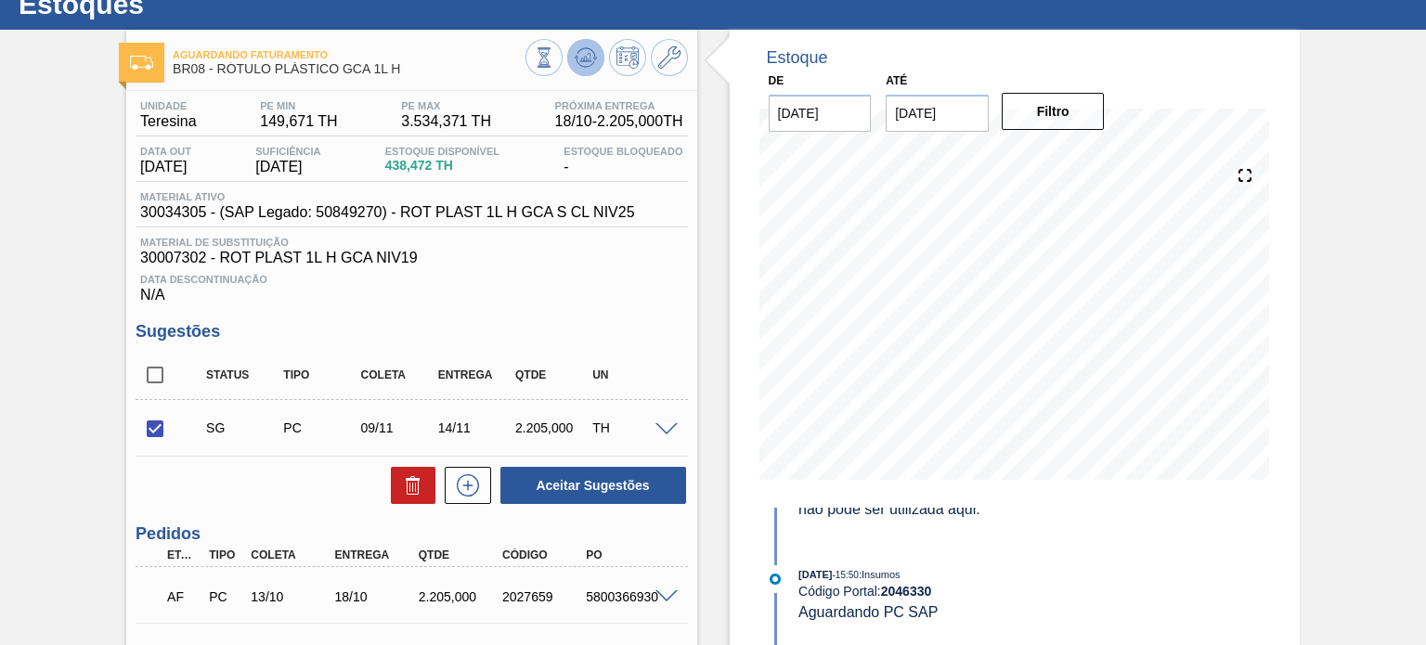
click at [582, 58] on icon at bounding box center [586, 57] width 22 height 22
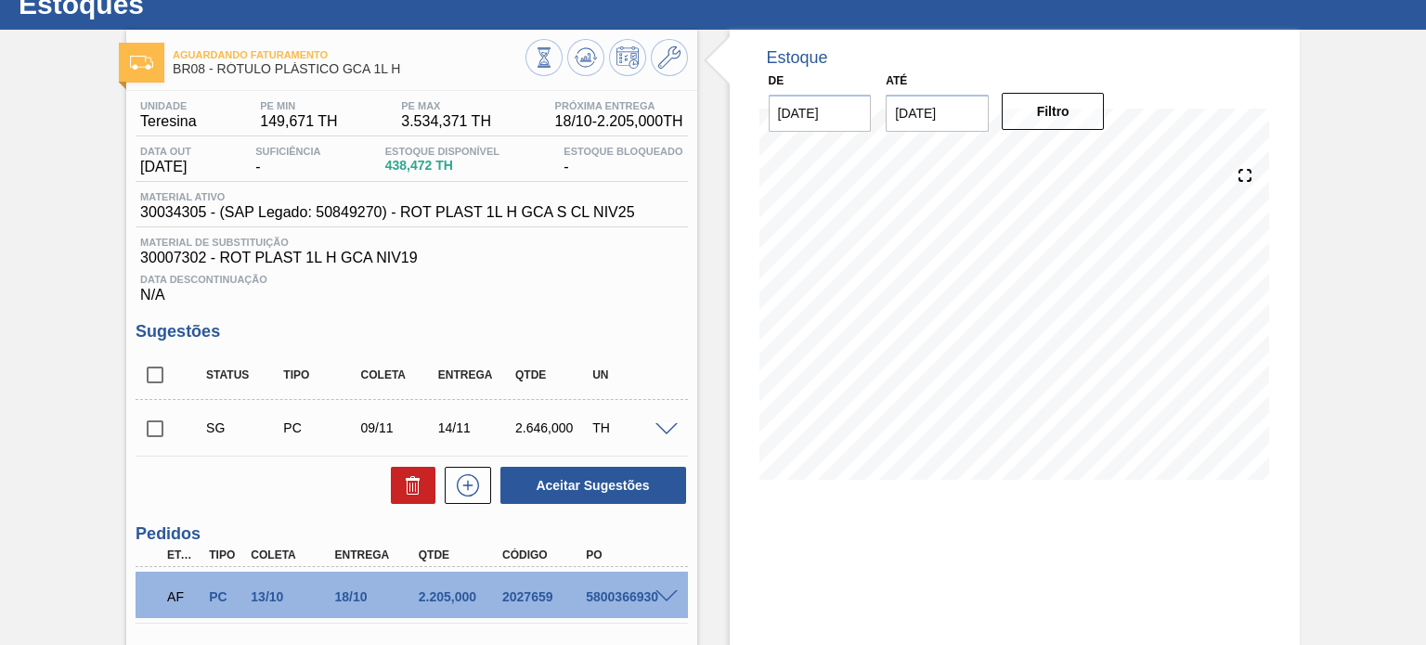
scroll to position [156, 0]
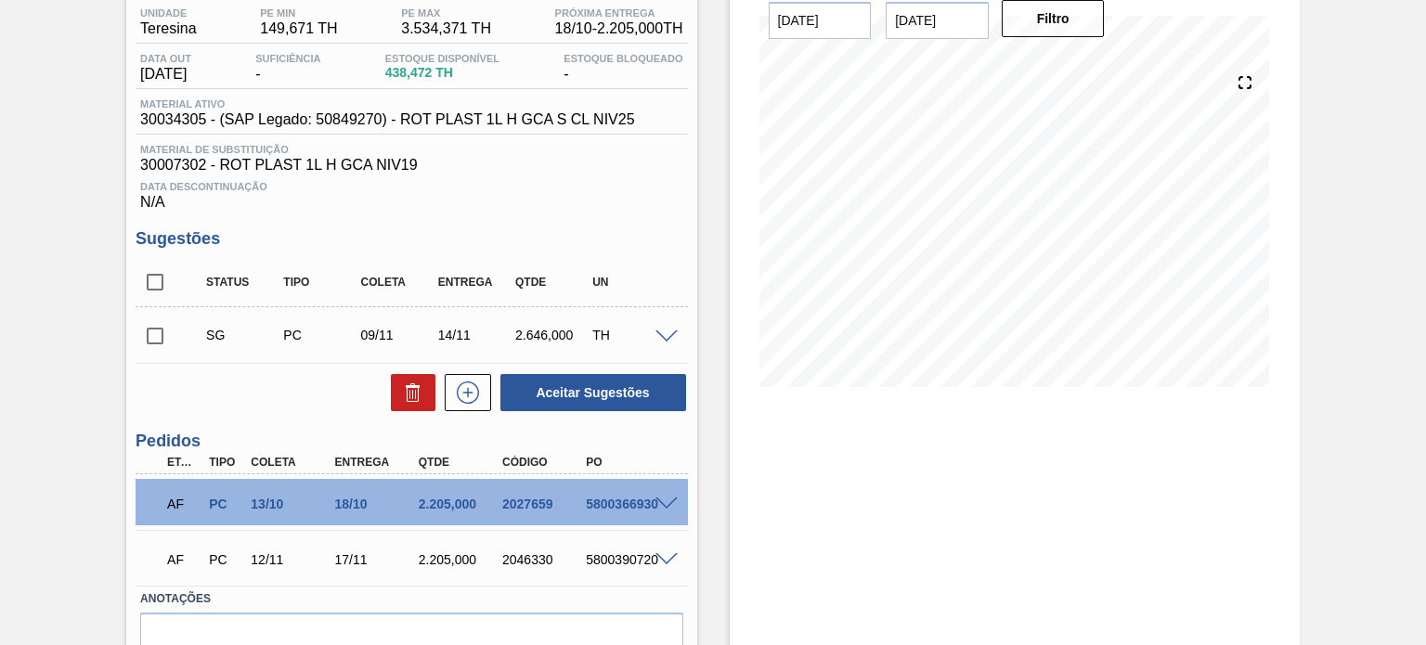
click at [531, 330] on div "2.646,000" at bounding box center [553, 335] width 84 height 15
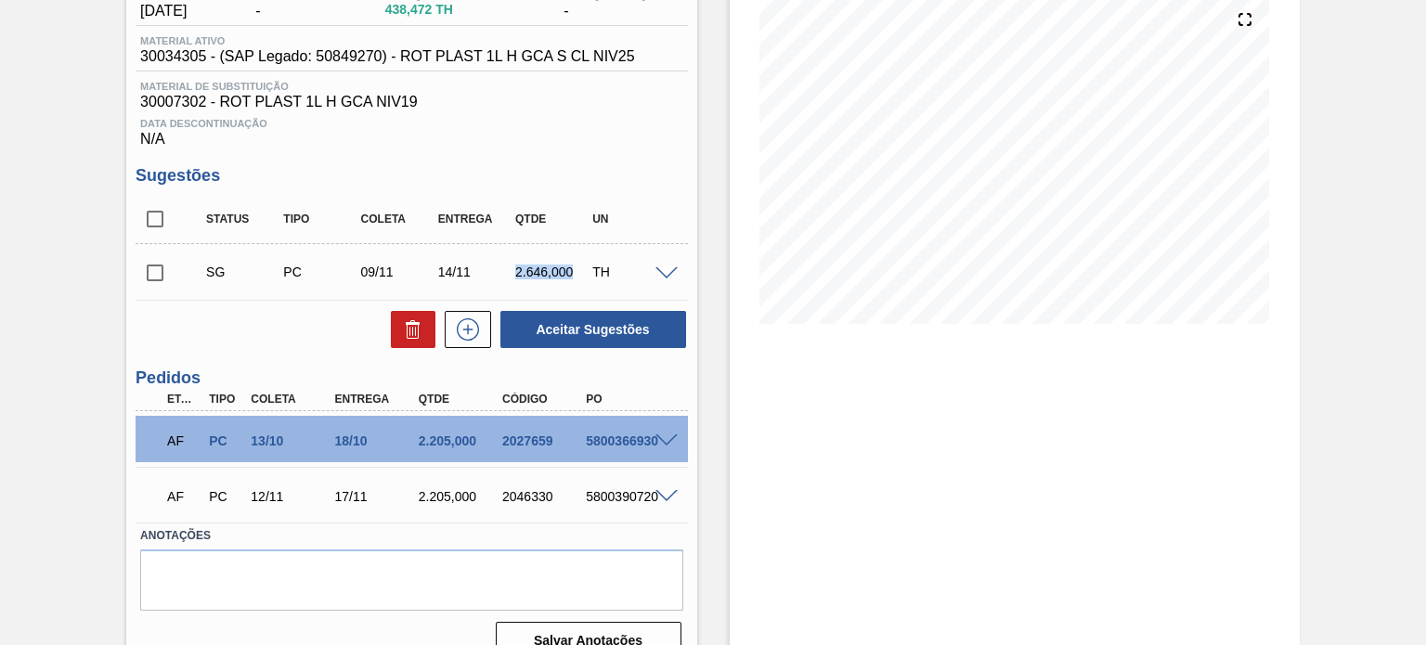
scroll to position [249, 0]
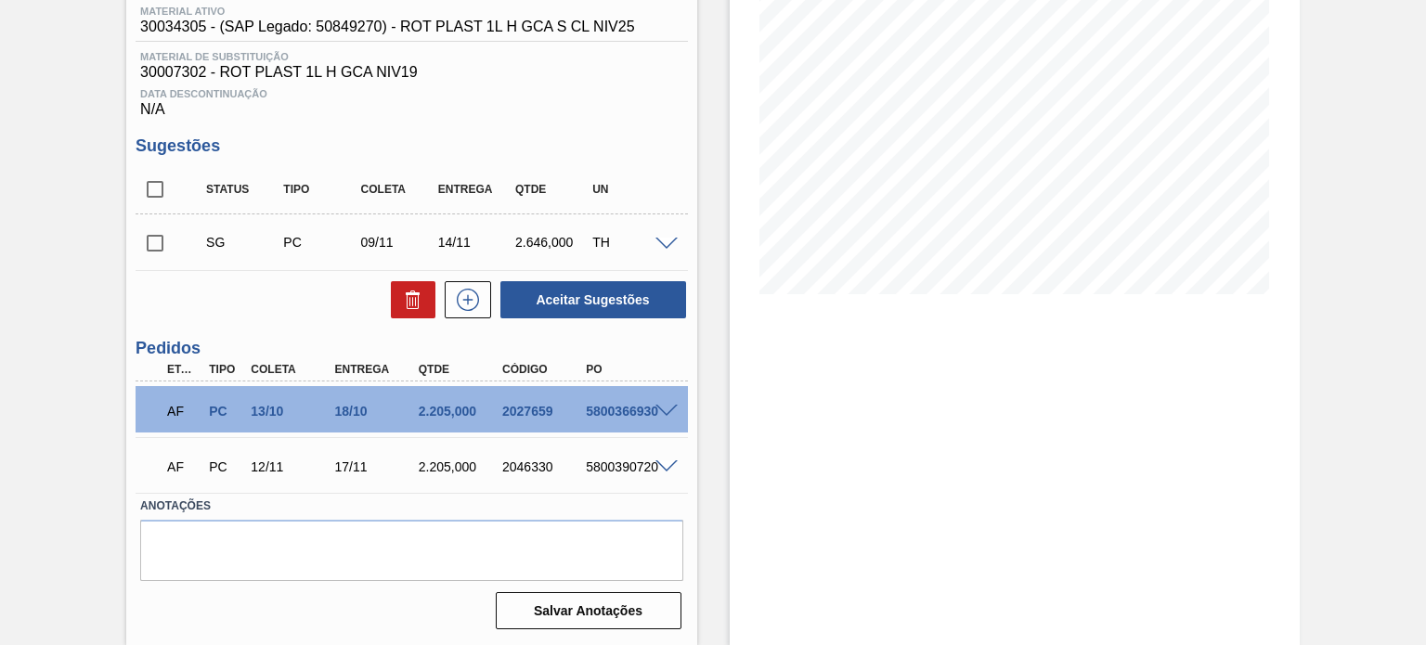
click at [340, 463] on div "17/11" at bounding box center [376, 467] width 92 height 15
click at [456, 240] on div "14/11" at bounding box center [476, 242] width 84 height 15
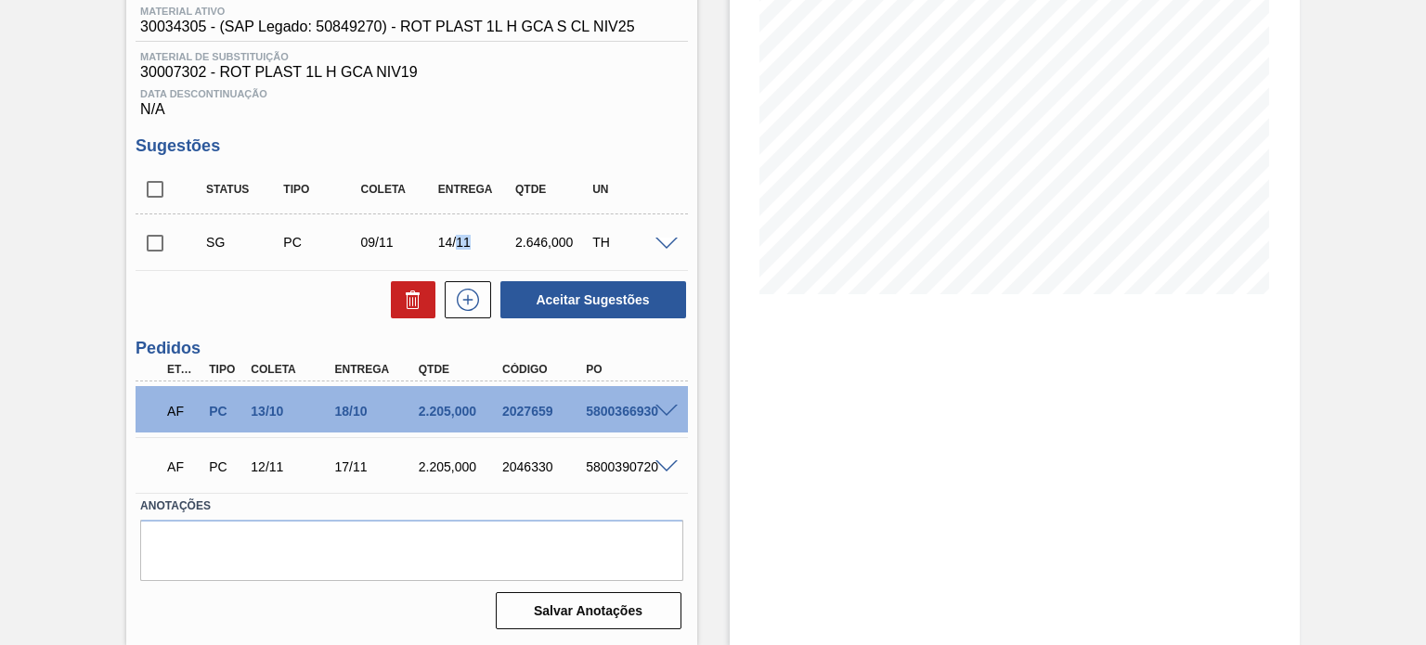
click at [456, 240] on div "14/11" at bounding box center [476, 242] width 84 height 15
drag, startPoint x: 165, startPoint y: 465, endPoint x: 549, endPoint y: 469, distance: 383.4
click at [549, 469] on div "AF PC 12/11 17/11 2.205,000 2046330 5800390720" at bounding box center [406, 465] width 502 height 37
click at [549, 469] on div "2046330" at bounding box center [544, 467] width 92 height 15
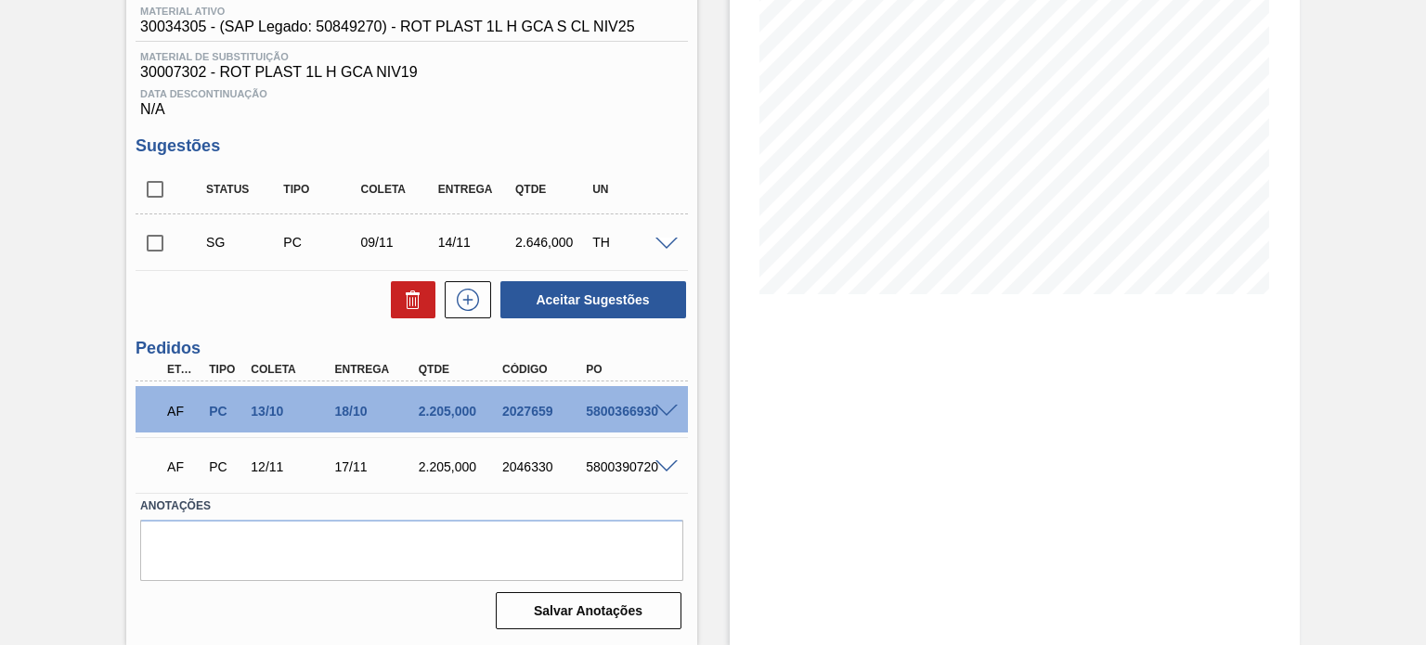
click at [549, 469] on div "2046330" at bounding box center [544, 467] width 92 height 15
click at [660, 463] on span at bounding box center [666, 467] width 22 height 14
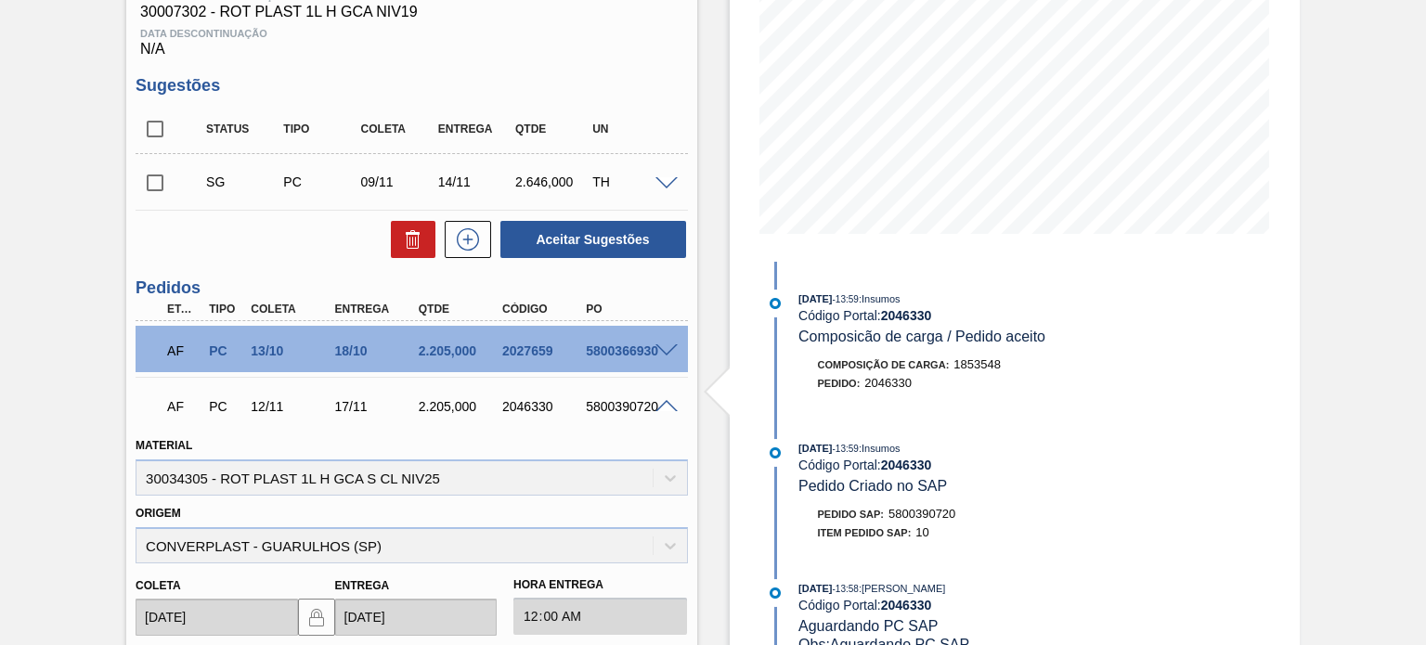
scroll to position [342, 0]
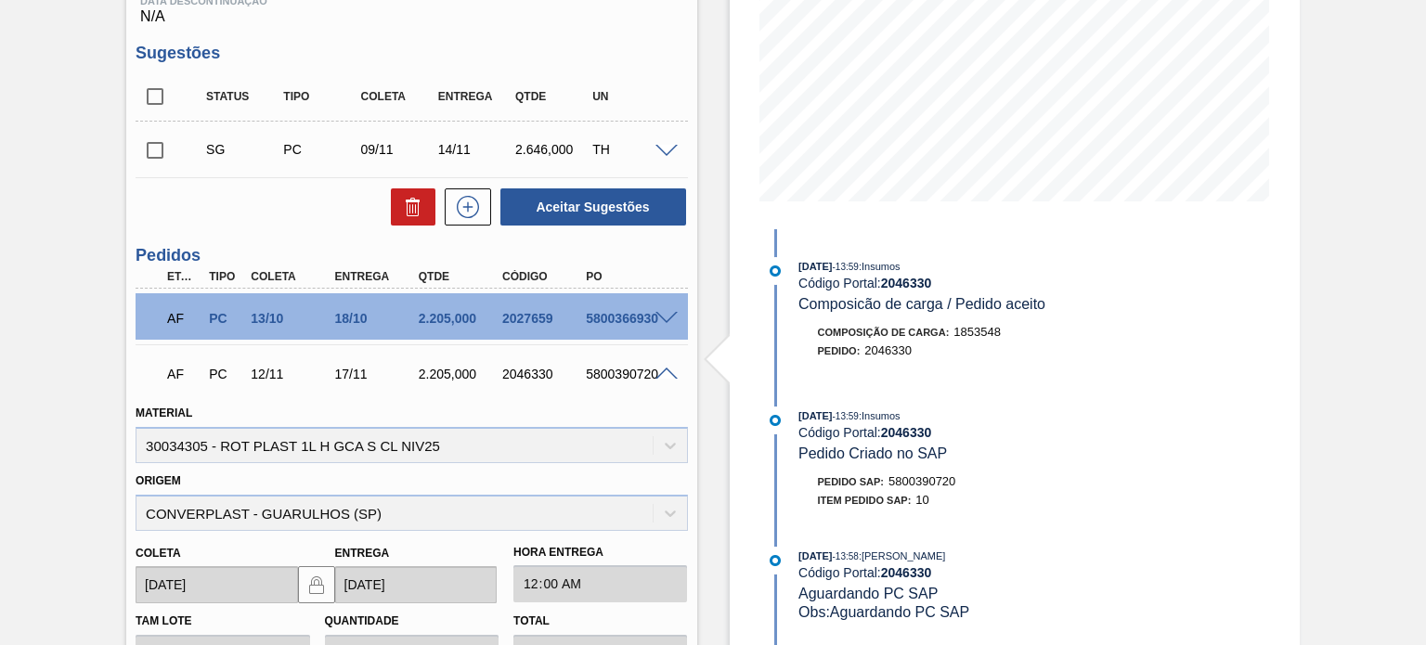
click at [540, 367] on div "2046330" at bounding box center [544, 374] width 92 height 15
click at [531, 375] on div "2046330" at bounding box center [544, 374] width 92 height 15
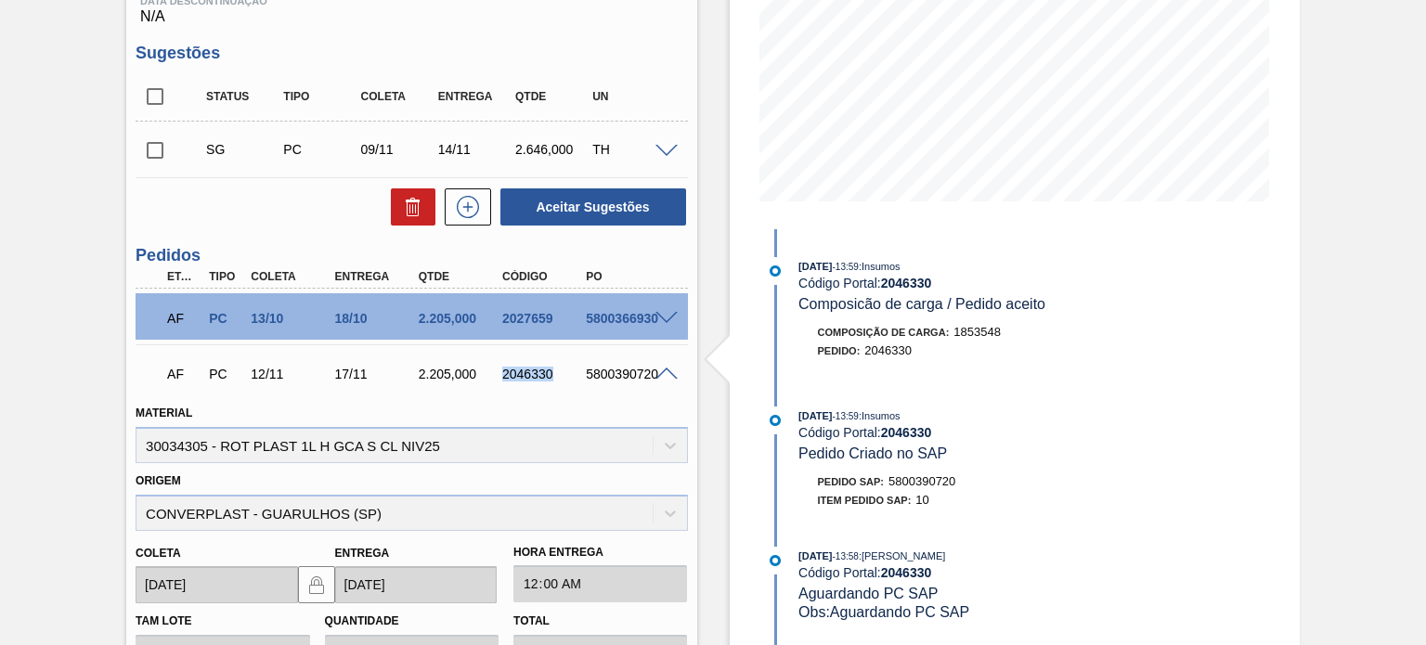
click at [531, 375] on div "2046330" at bounding box center [544, 374] width 92 height 15
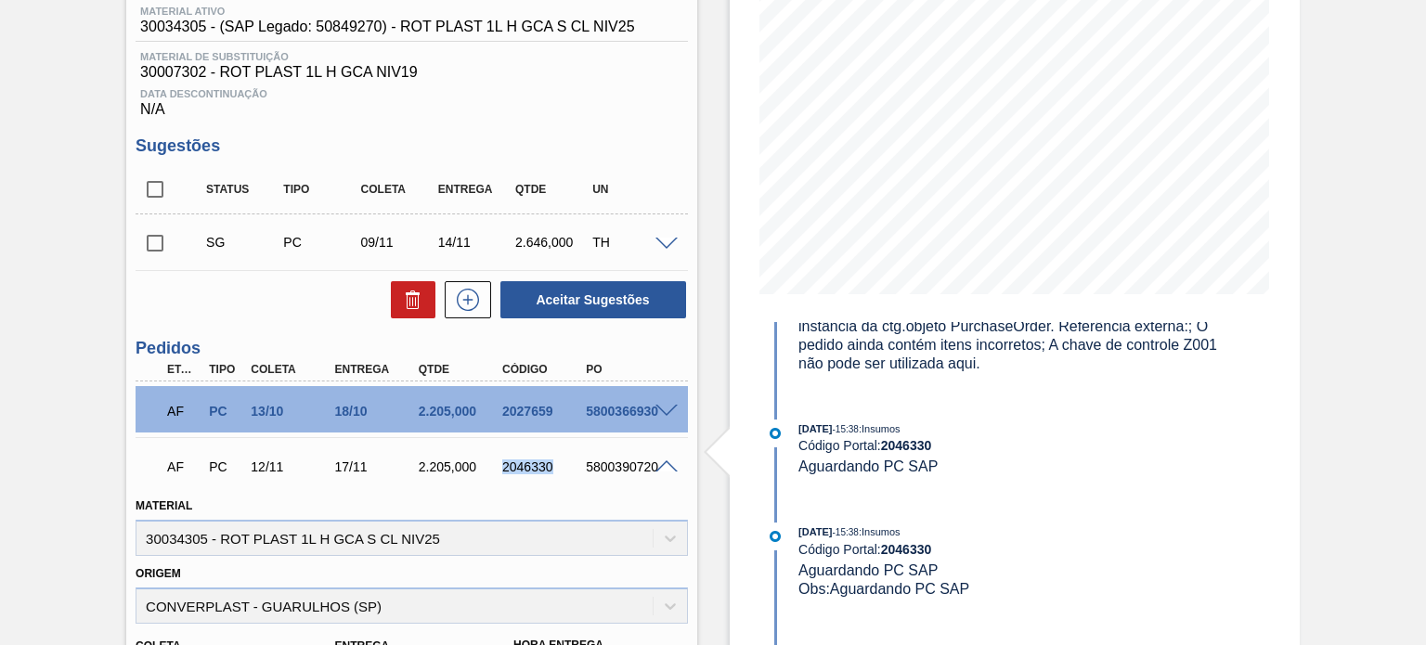
scroll to position [1927, 0]
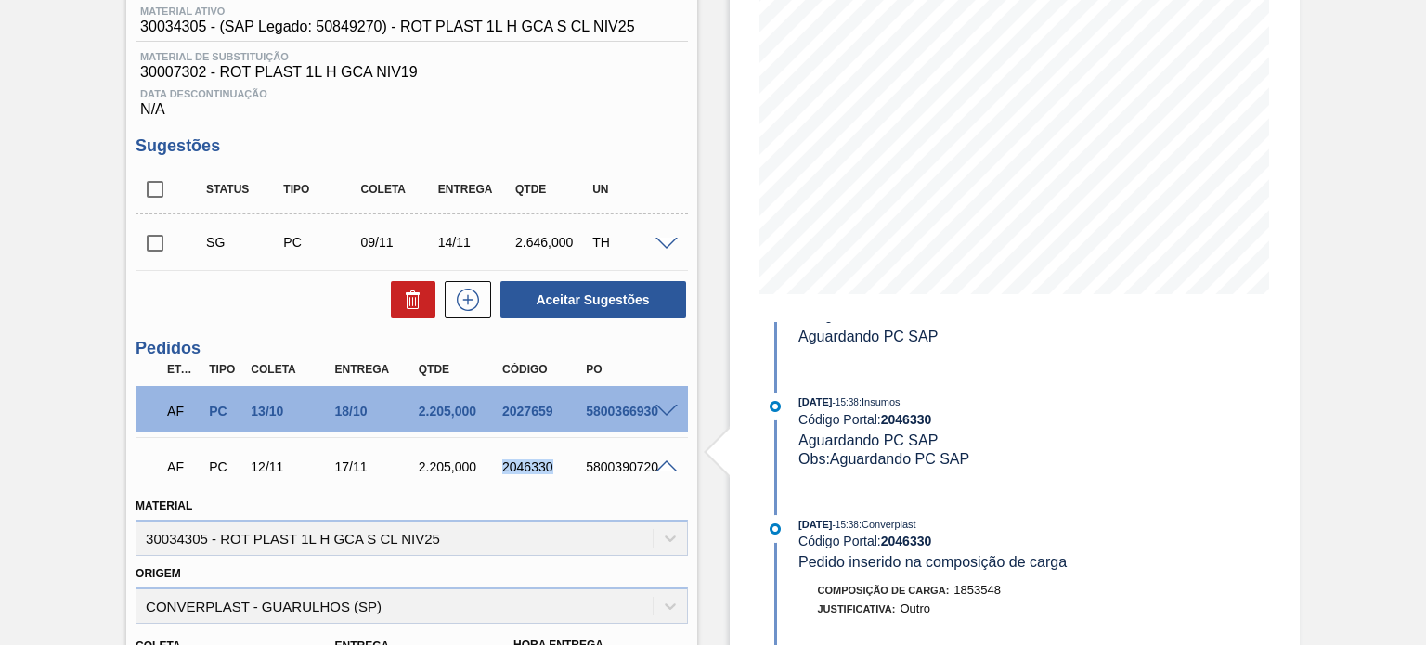
click at [531, 462] on div "2046330" at bounding box center [544, 467] width 92 height 15
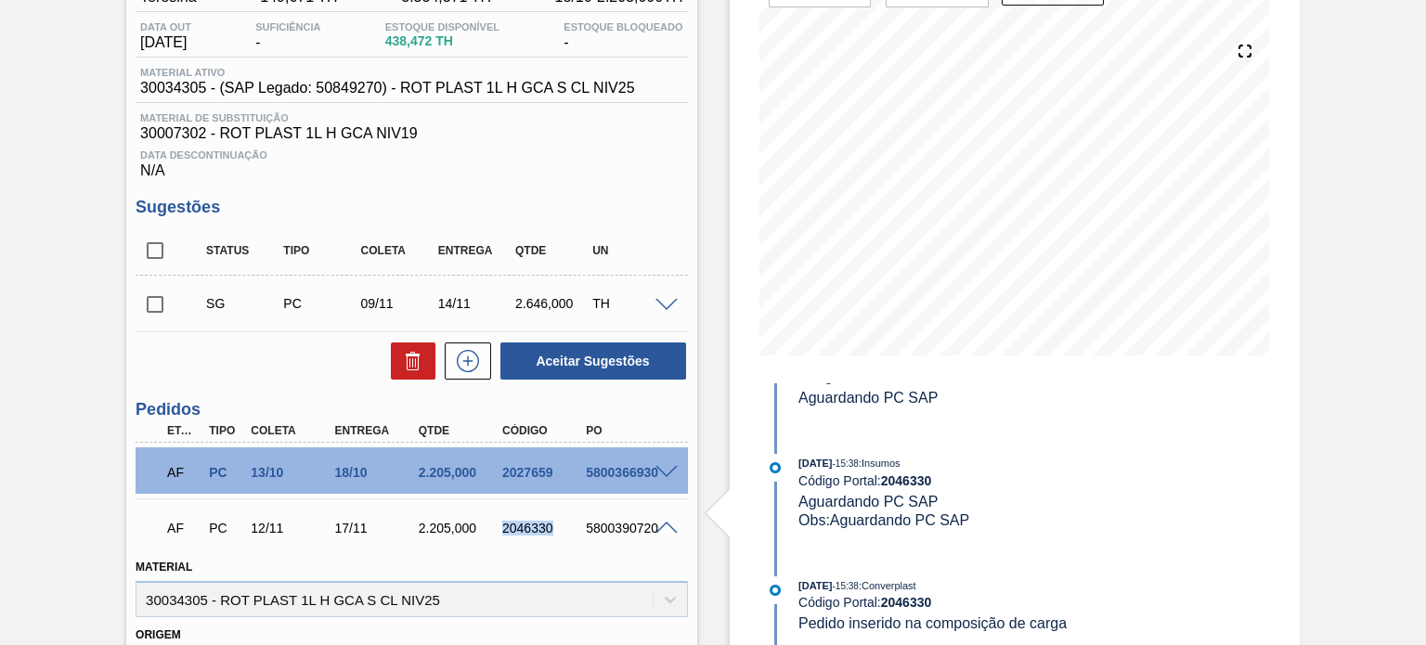
scroll to position [156, 0]
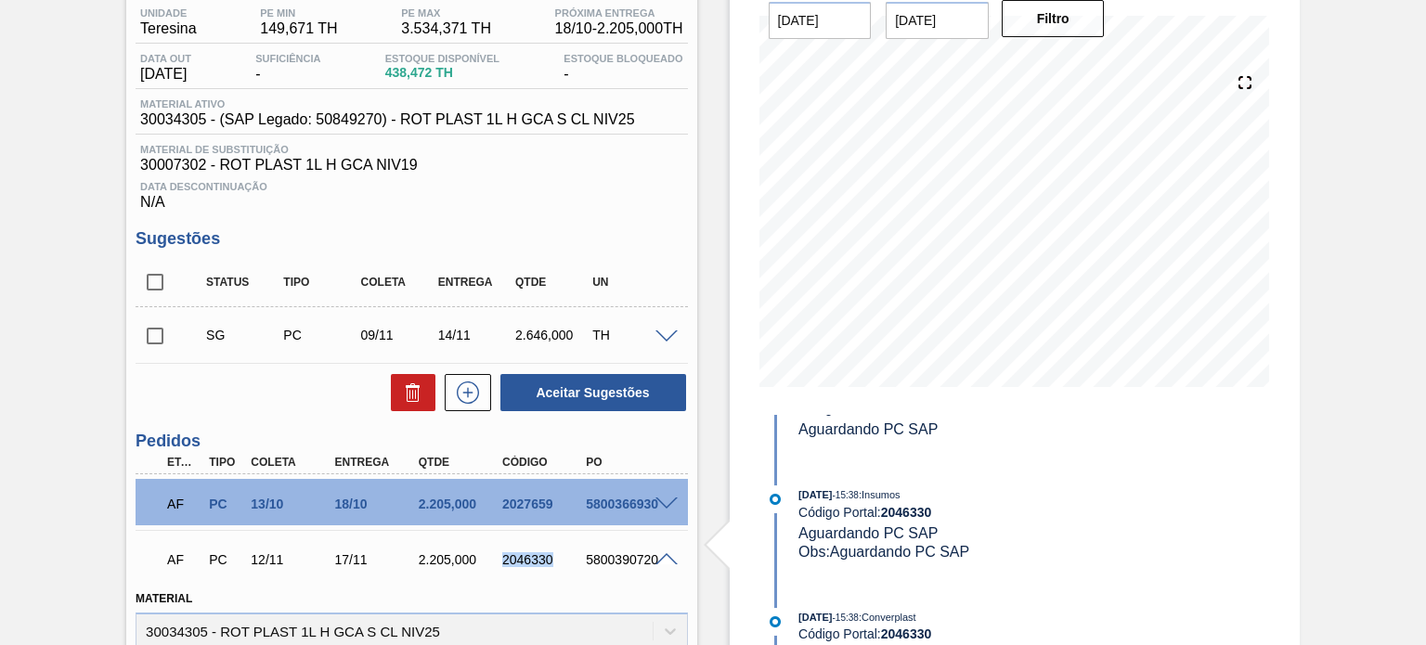
click at [525, 566] on div "2046330" at bounding box center [544, 559] width 92 height 15
click at [501, 236] on h3 "Sugestões" at bounding box center [411, 238] width 551 height 19
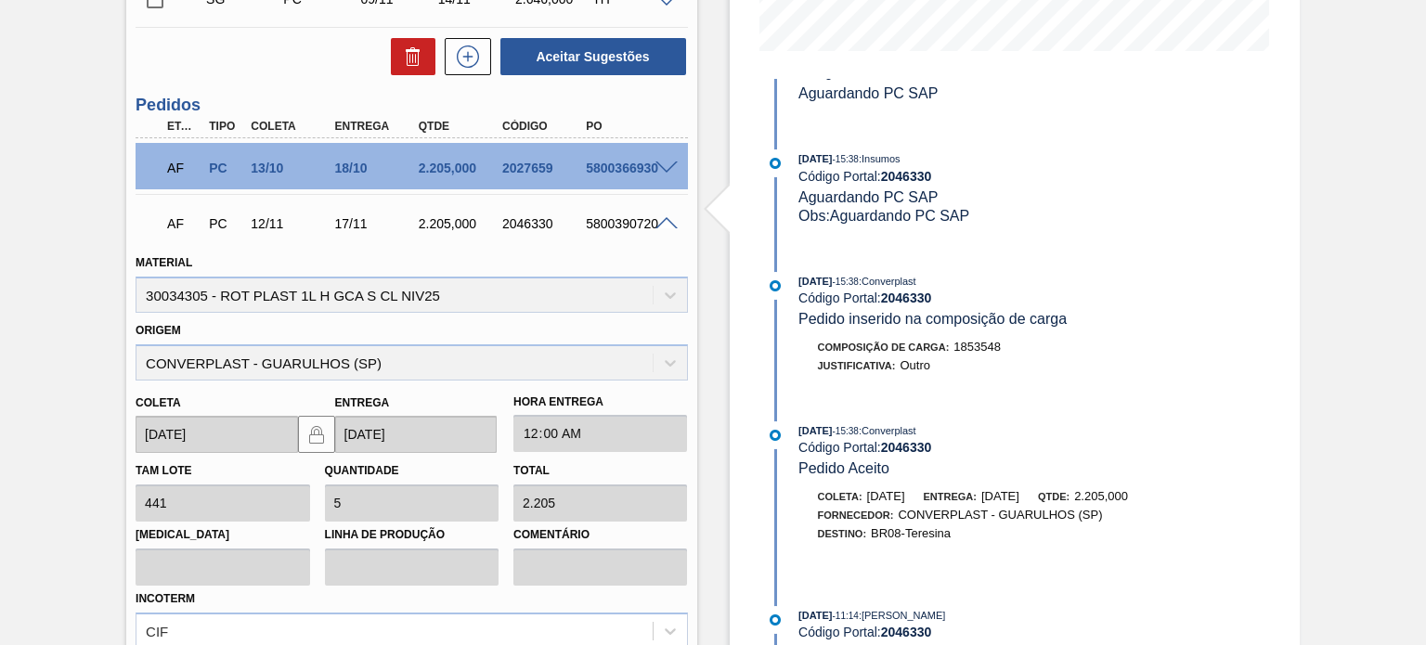
scroll to position [620, 0]
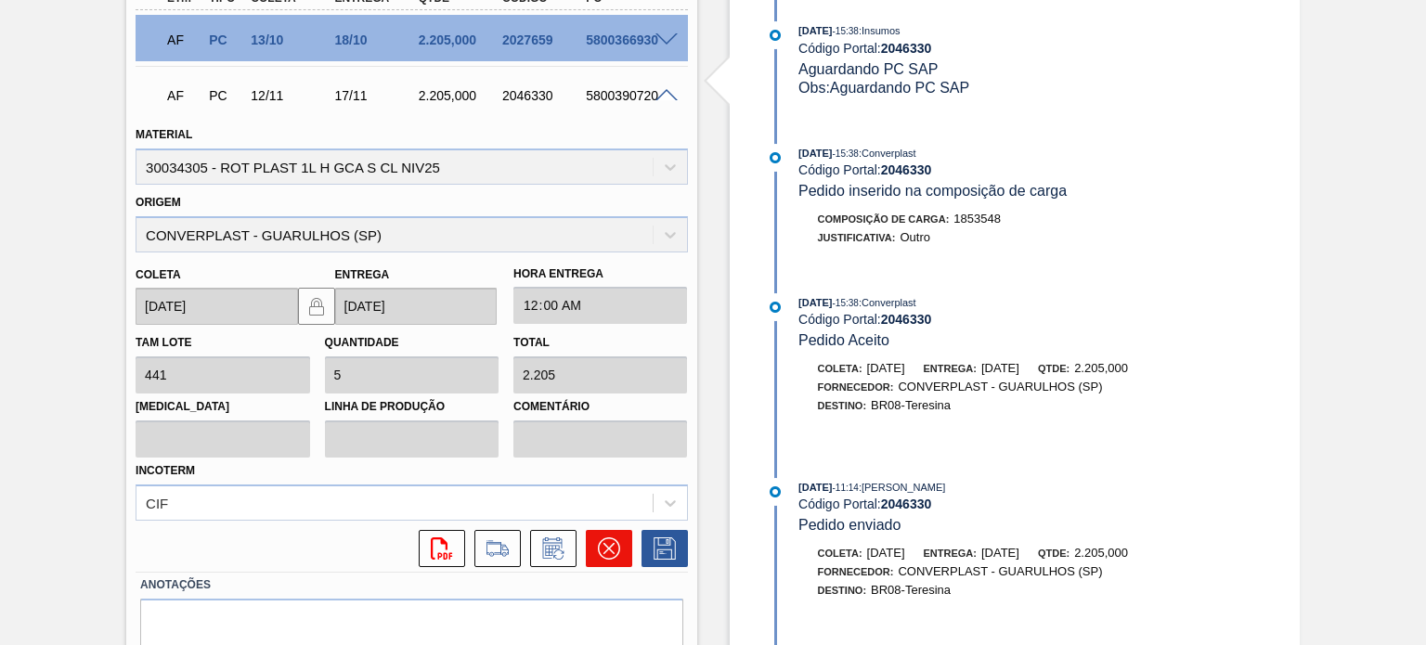
click at [605, 549] on icon at bounding box center [607, 548] width 11 height 11
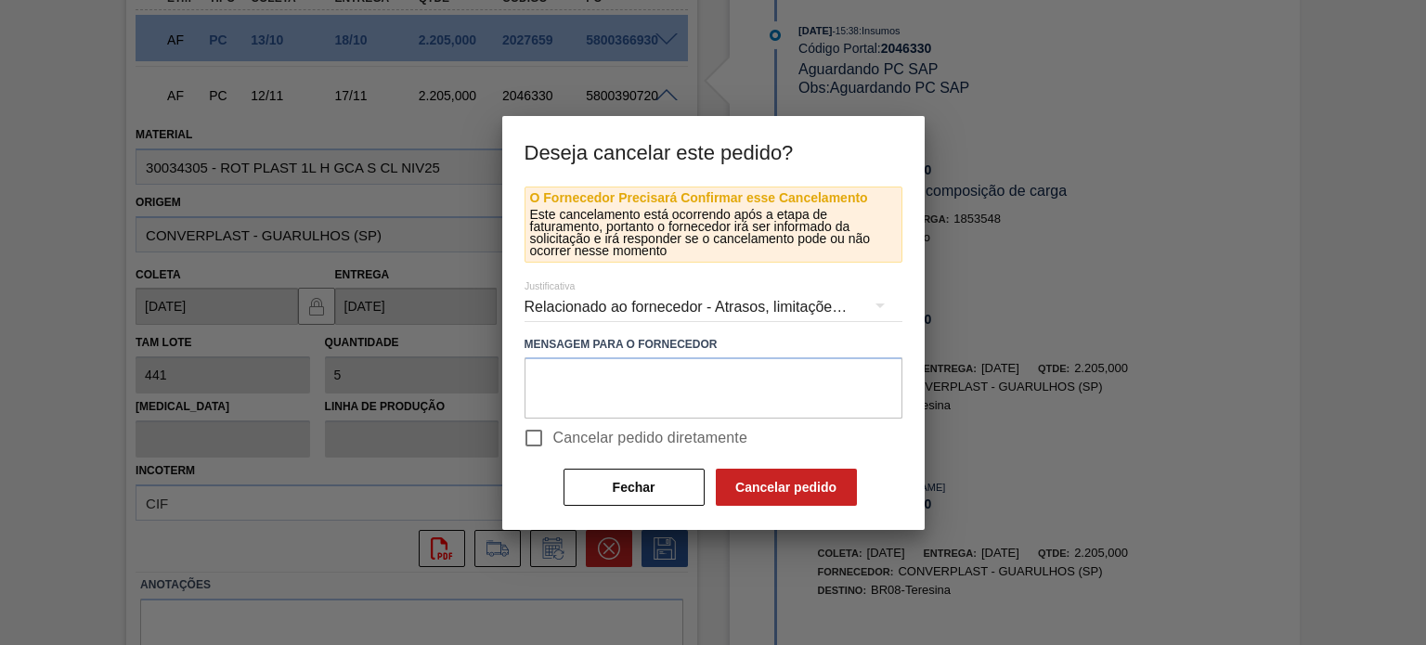
click at [655, 305] on div "Relacionado ao fornecedor - Atrasos, limitações de capacidade, etc." at bounding box center [713, 307] width 378 height 52
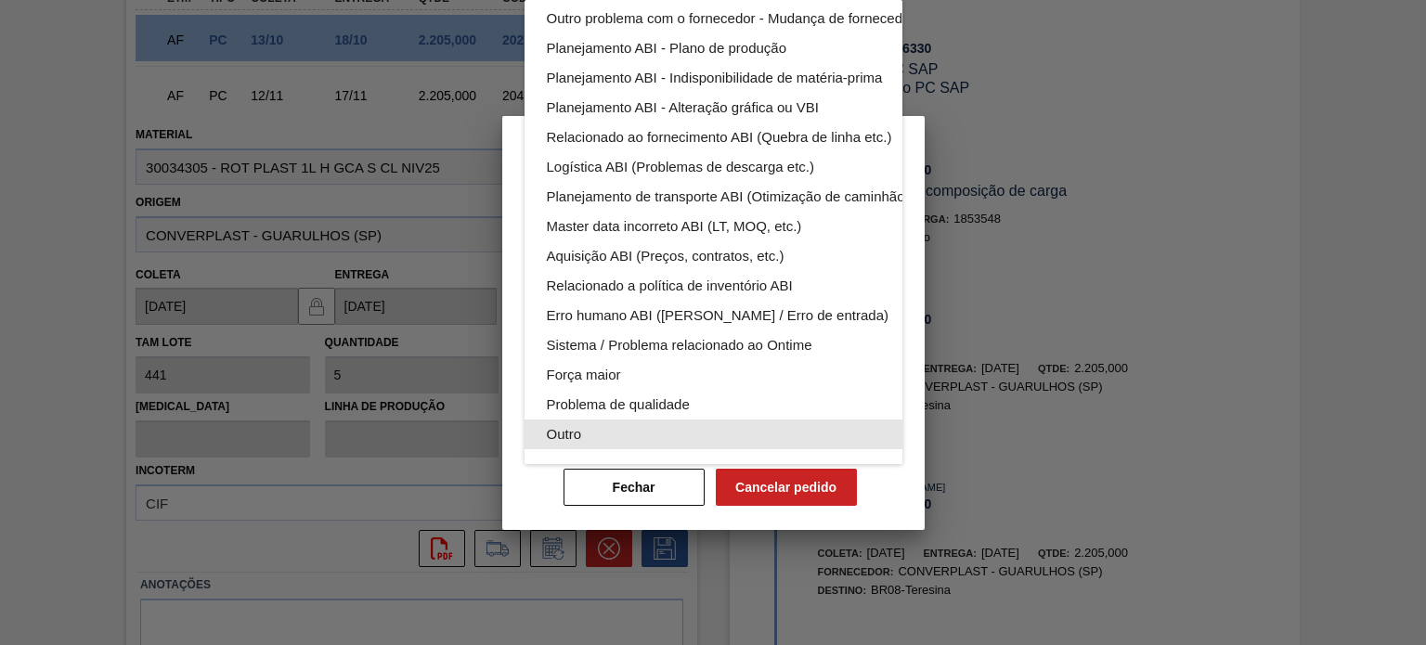
click at [605, 420] on div "Outro" at bounding box center [757, 435] width 421 height 30
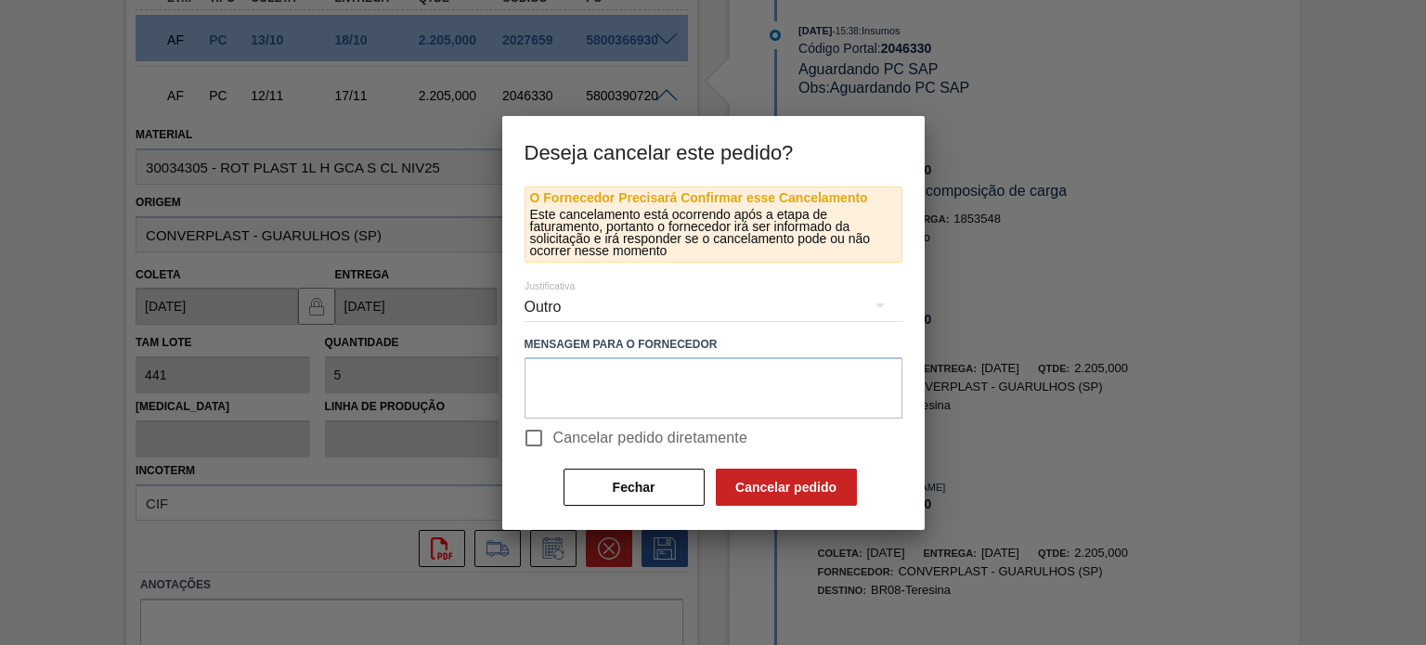
scroll to position [114, 0]
click at [531, 440] on input "Cancelar pedido diretamente" at bounding box center [533, 438] width 39 height 39
checkbox input "true"
click at [757, 480] on button "Cancelar pedido" at bounding box center [786, 487] width 141 height 37
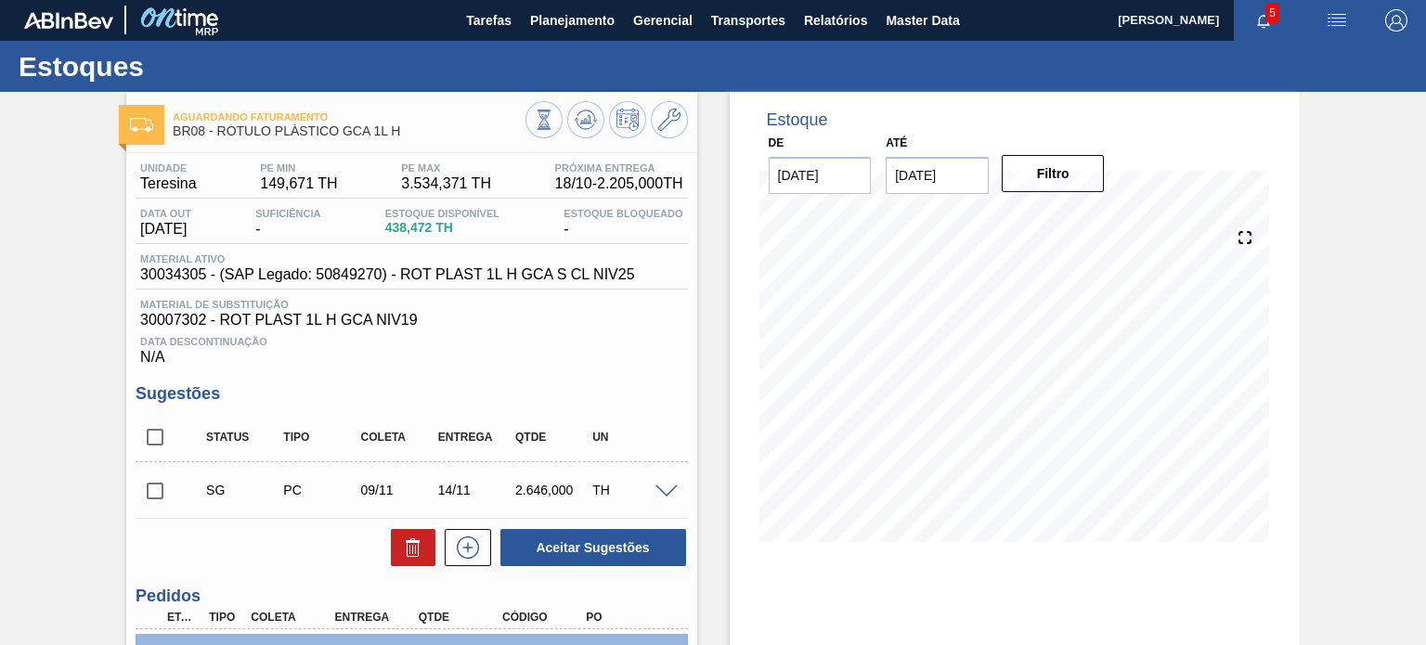
scroll to position [0, 0]
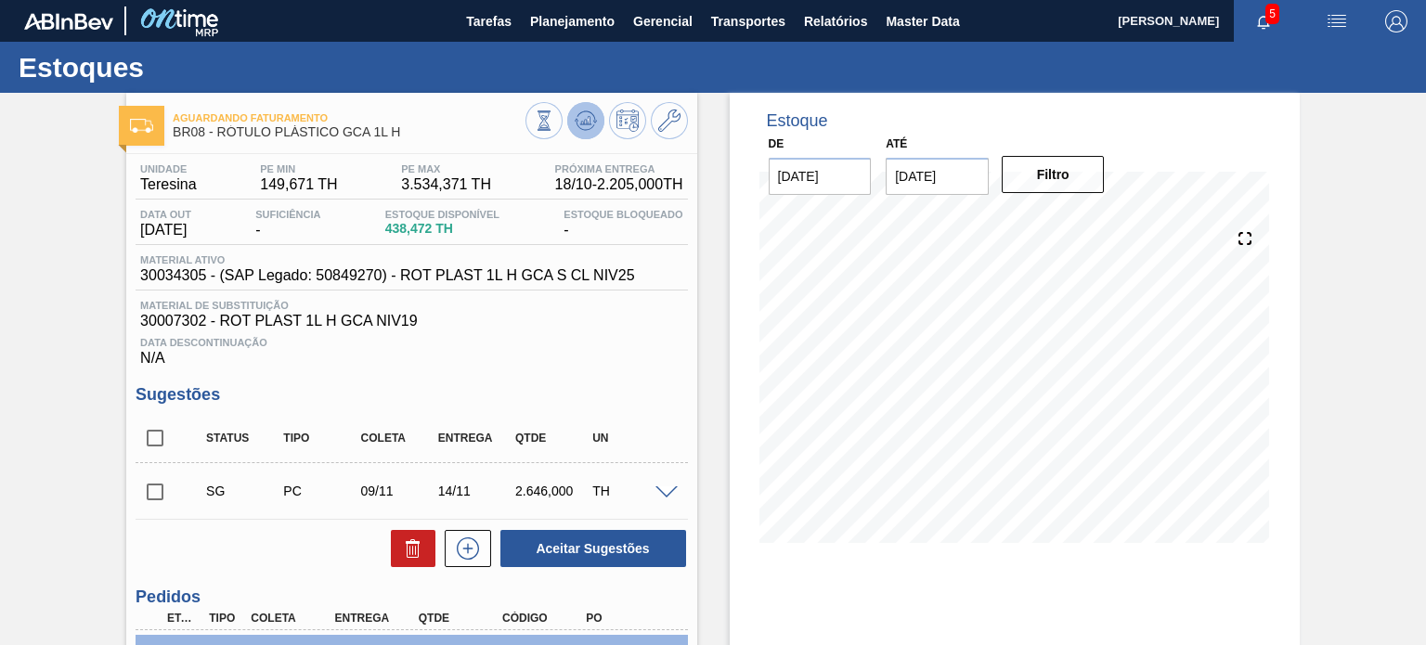
click at [576, 120] on icon at bounding box center [586, 121] width 22 height 22
click at [191, 451] on span at bounding box center [188, 438] width 27 height 39
click at [164, 445] on input "checkbox" at bounding box center [155, 438] width 39 height 39
checkbox input "true"
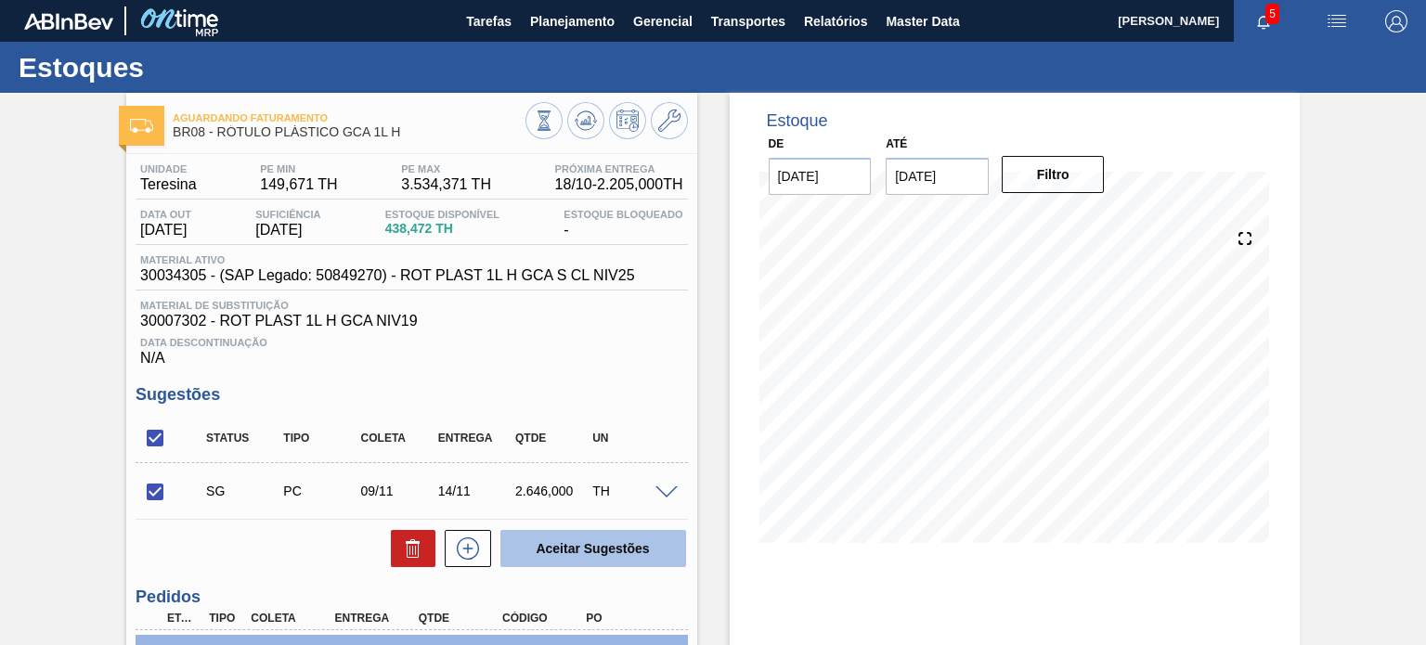
click at [545, 537] on button "Aceitar Sugestões" at bounding box center [593, 548] width 186 height 37
checkbox input "false"
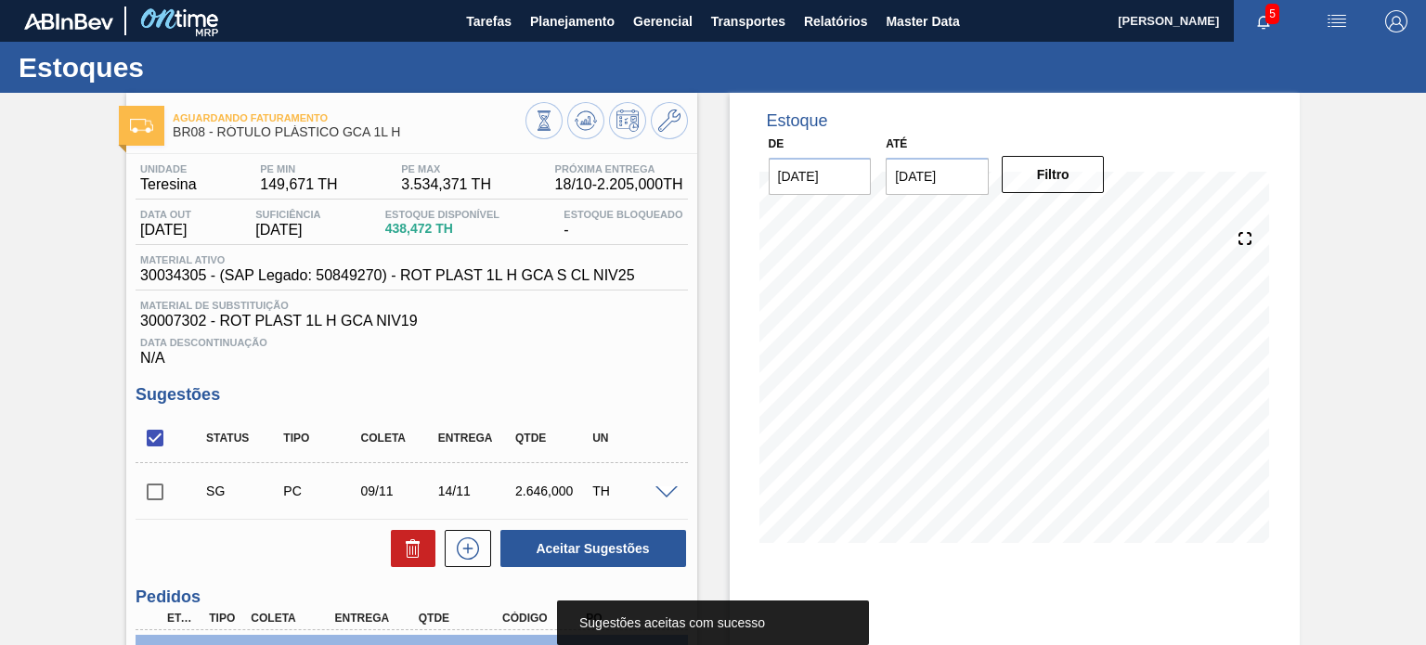
click at [161, 480] on input "checkbox" at bounding box center [155, 492] width 39 height 39
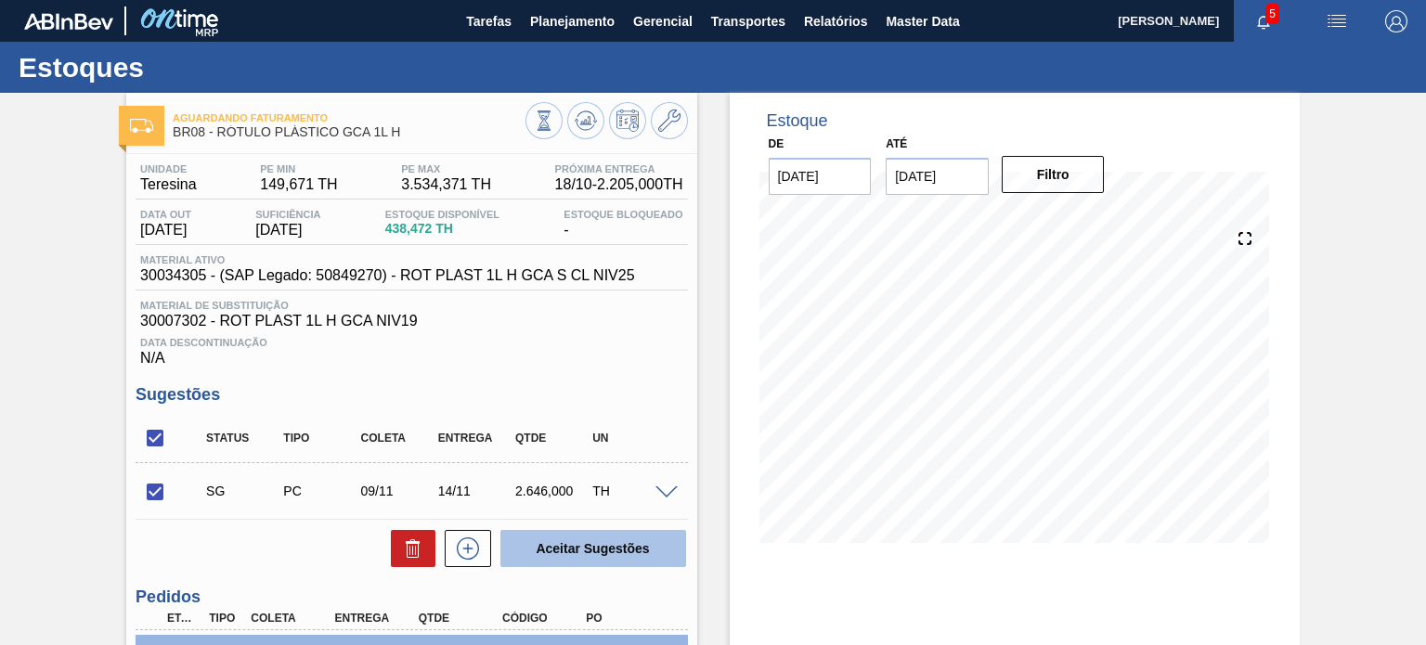
click at [511, 561] on button "Aceitar Sugestões" at bounding box center [593, 548] width 186 height 37
checkbox input "false"
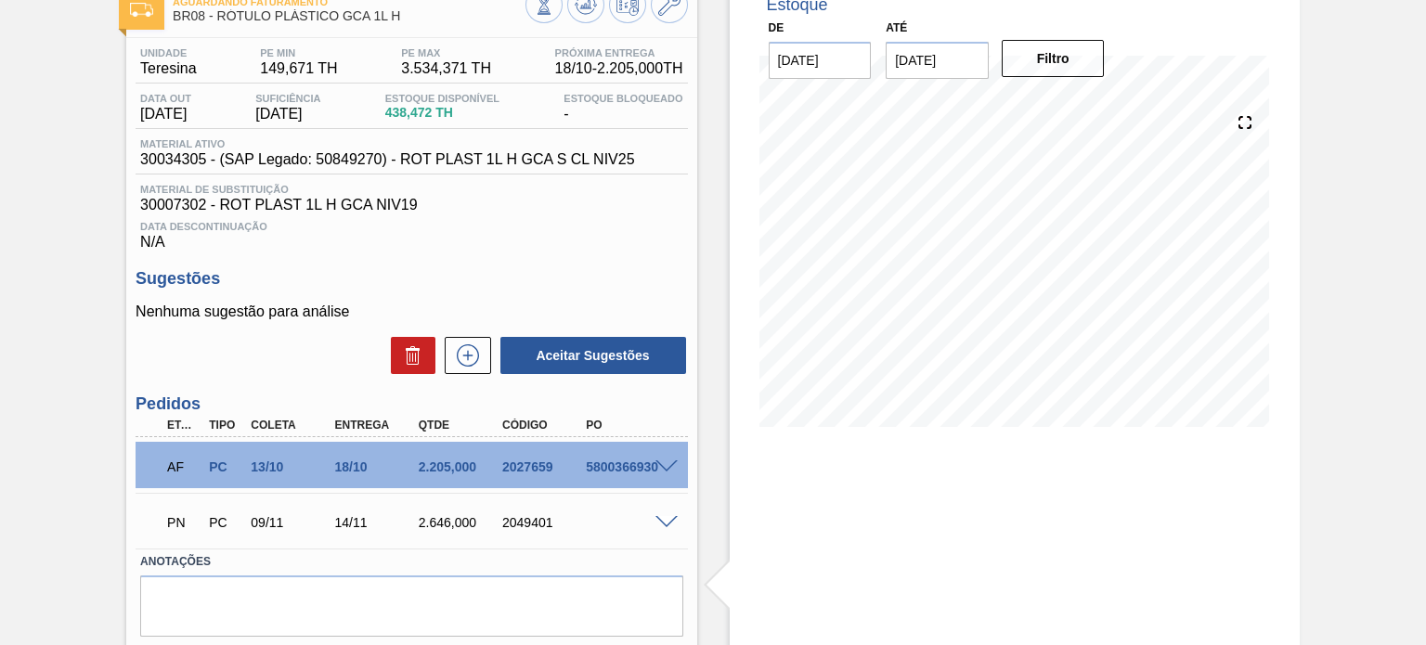
scroll to position [172, 0]
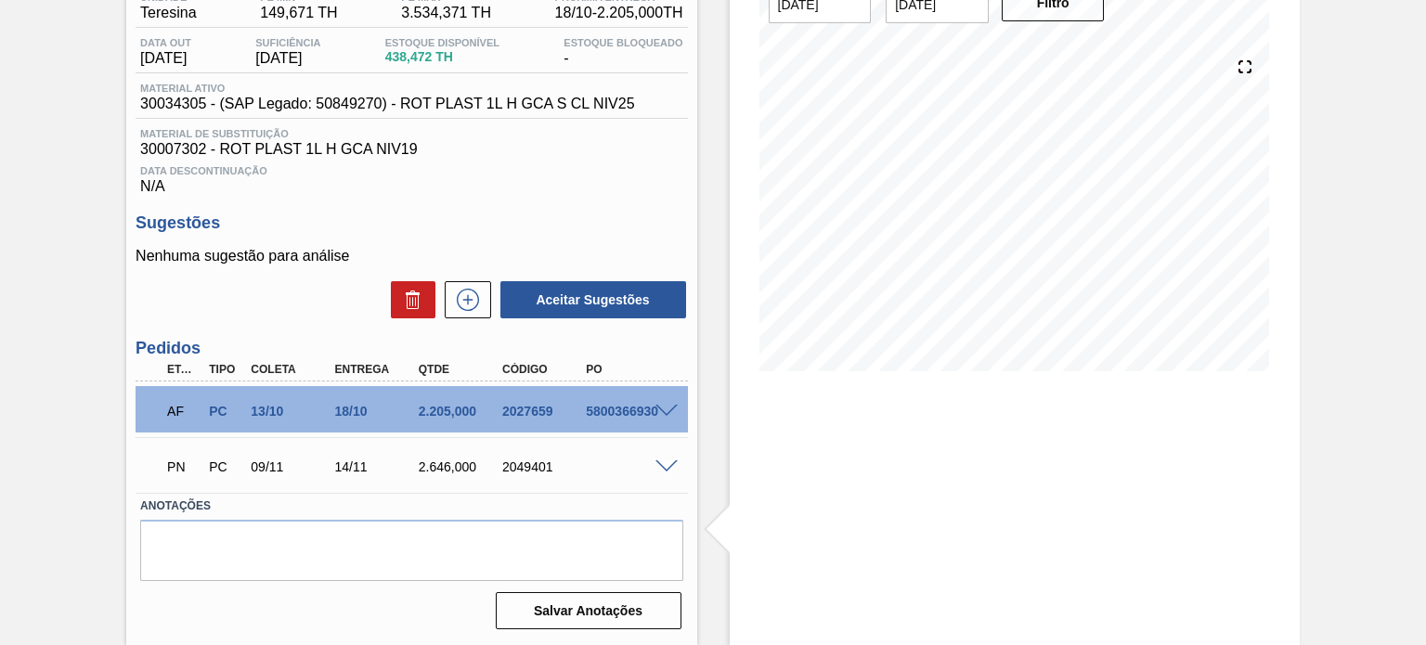
click at [522, 477] on div "PN PC 09/11 14/11 2.646,000 2049401" at bounding box center [406, 465] width 502 height 37
click at [522, 475] on div "PN PC 09/11 14/11 2.646,000 2049401" at bounding box center [406, 465] width 502 height 37
copy div "2049401"
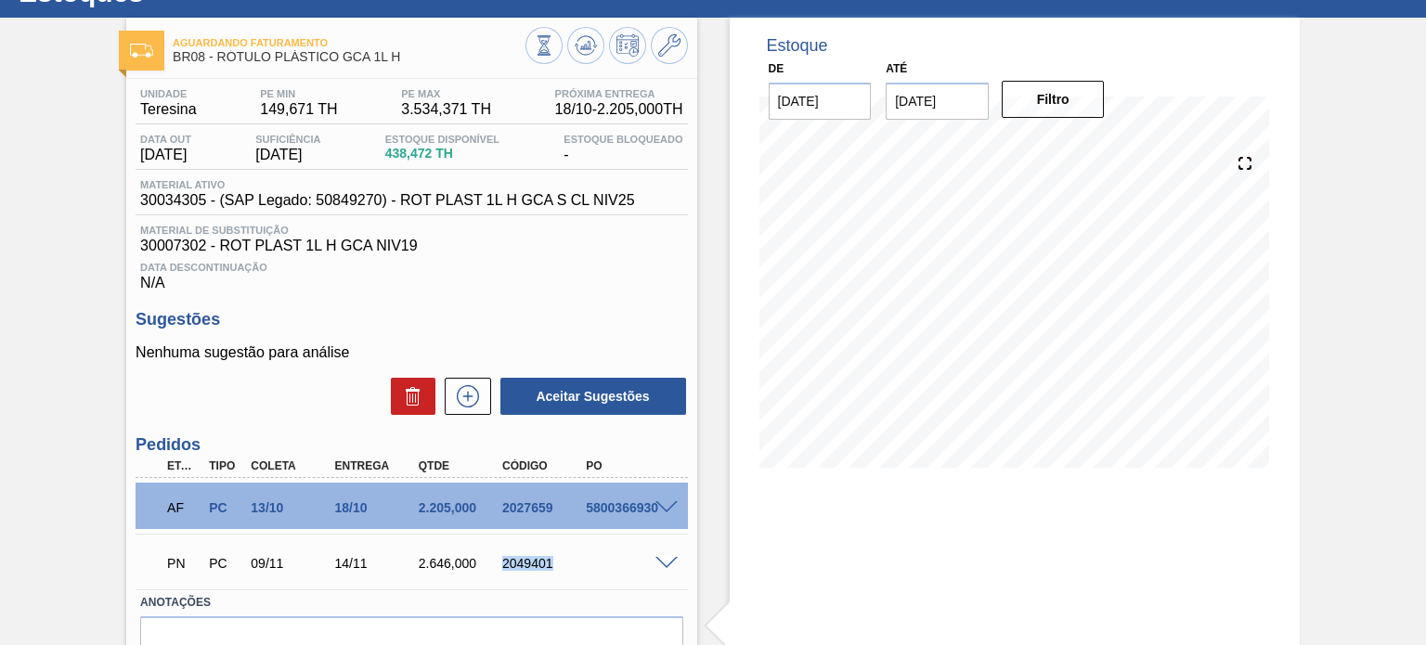
scroll to position [0, 0]
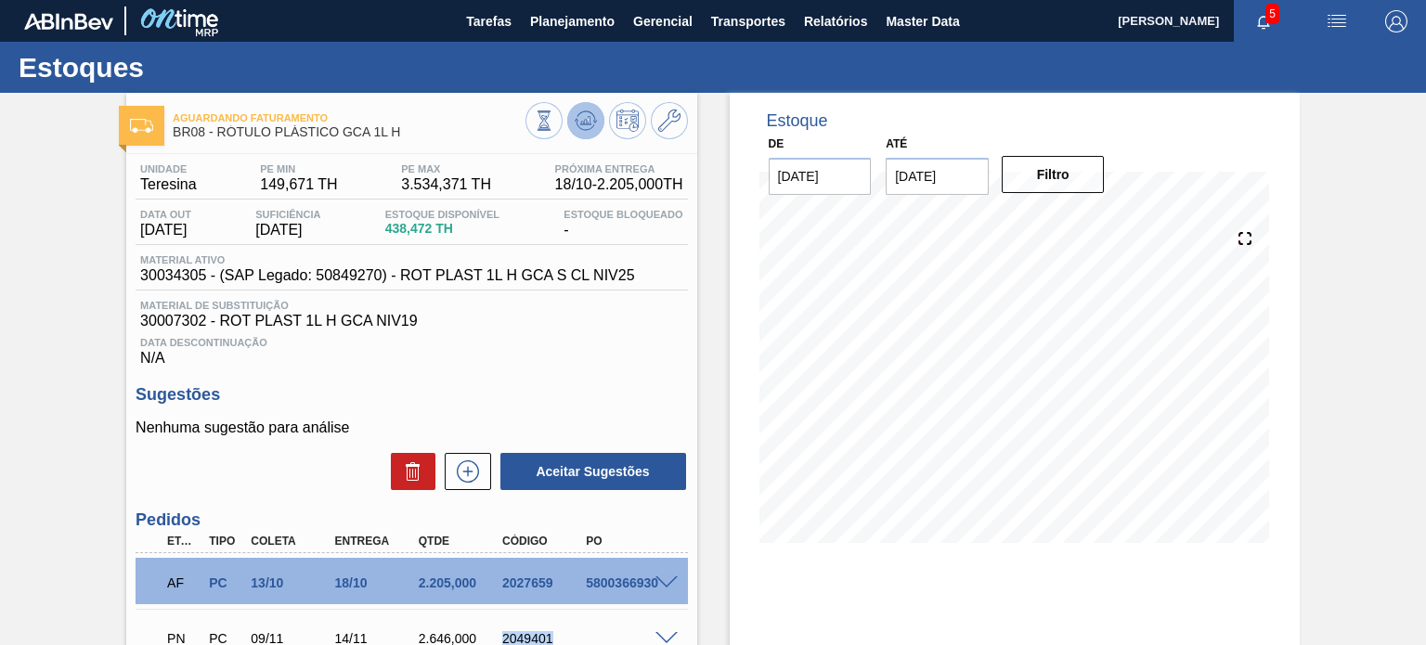
click at [598, 121] on button at bounding box center [585, 120] width 37 height 37
click at [509, 192] on div "Unidade Teresina PE MIN 149,671 TH PE MAX 3.534,371 TH Próxima Entrega 18/10 - …" at bounding box center [411, 181] width 551 height 36
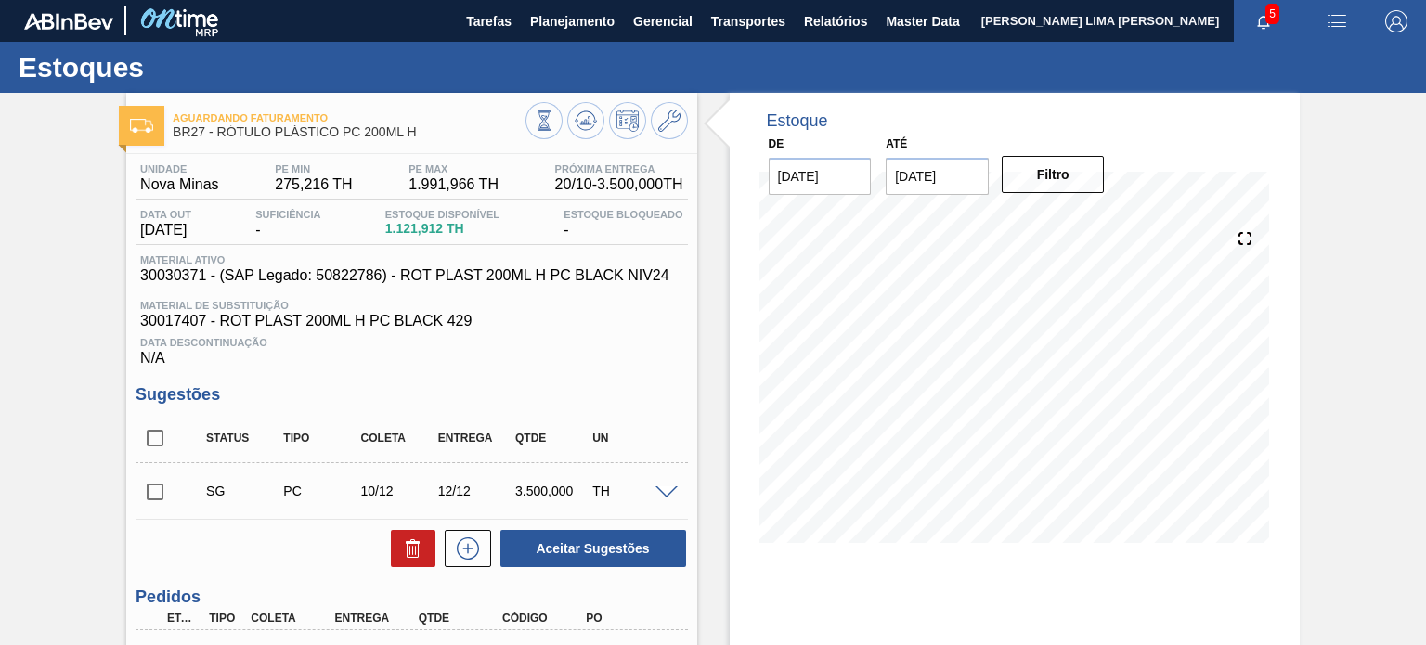
scroll to position [93, 0]
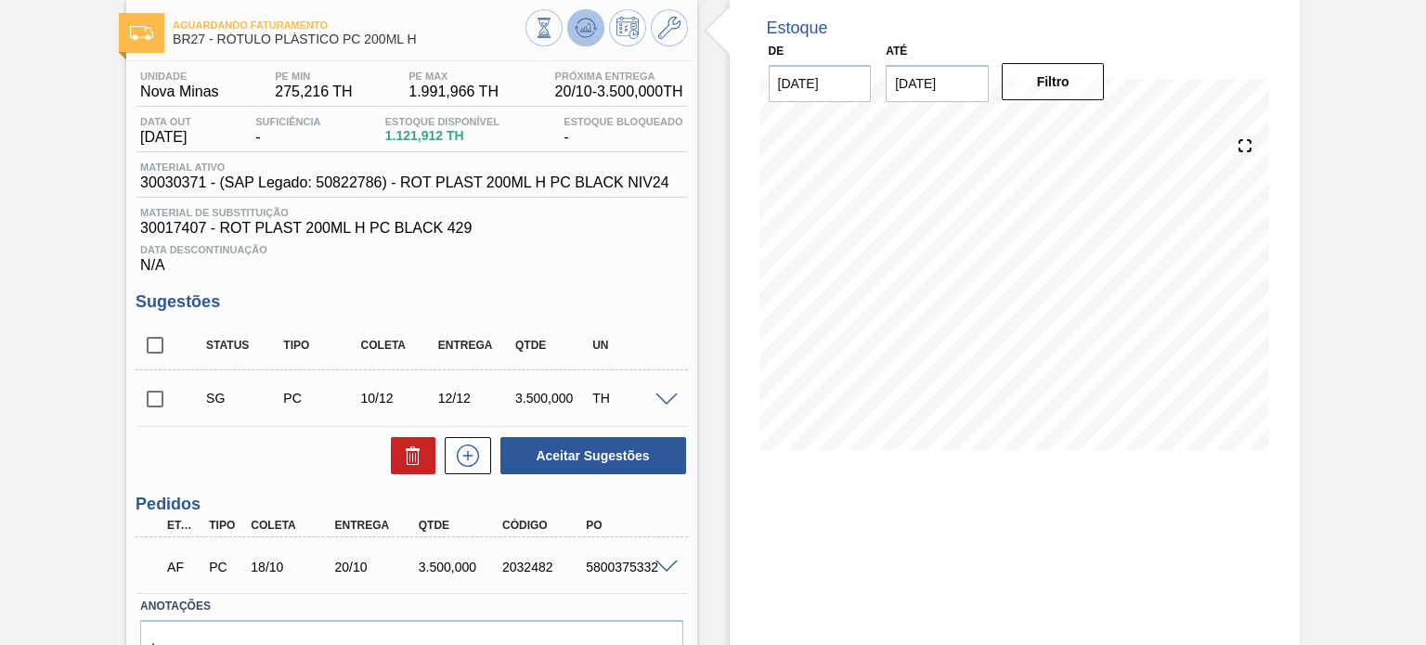
click at [583, 12] on button at bounding box center [585, 27] width 37 height 37
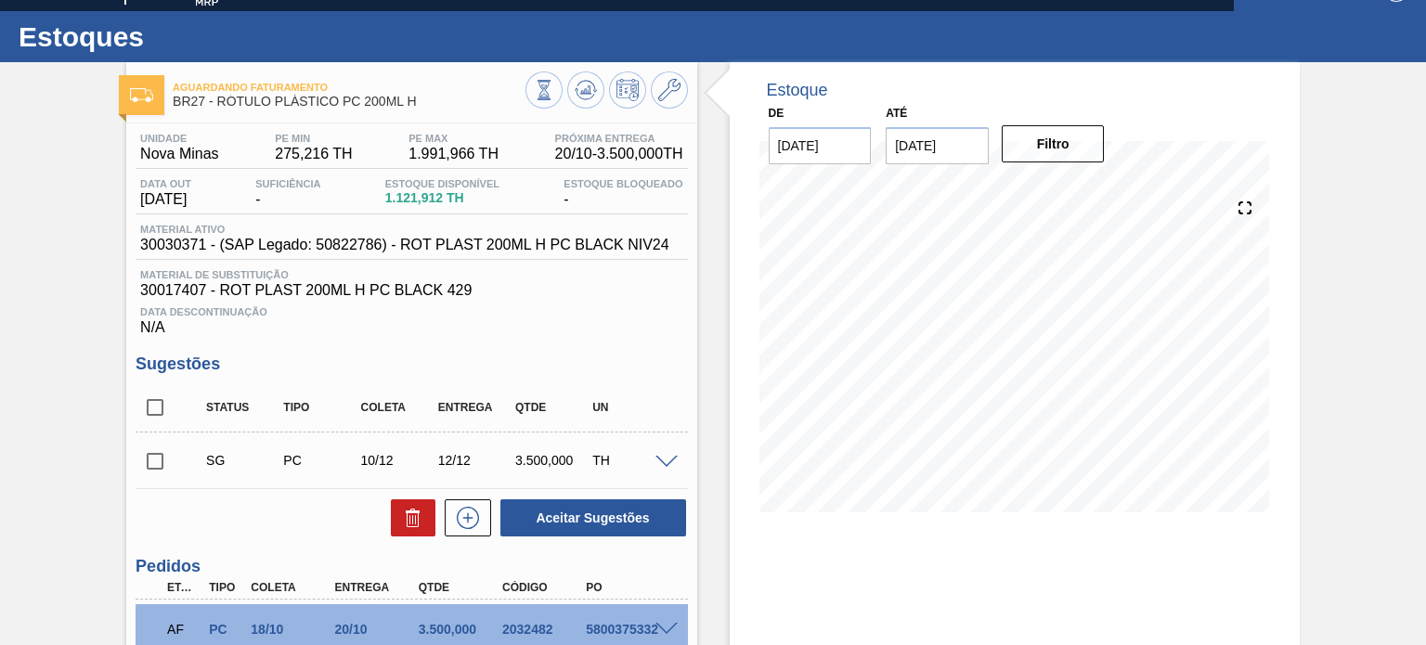
scroll to position [0, 0]
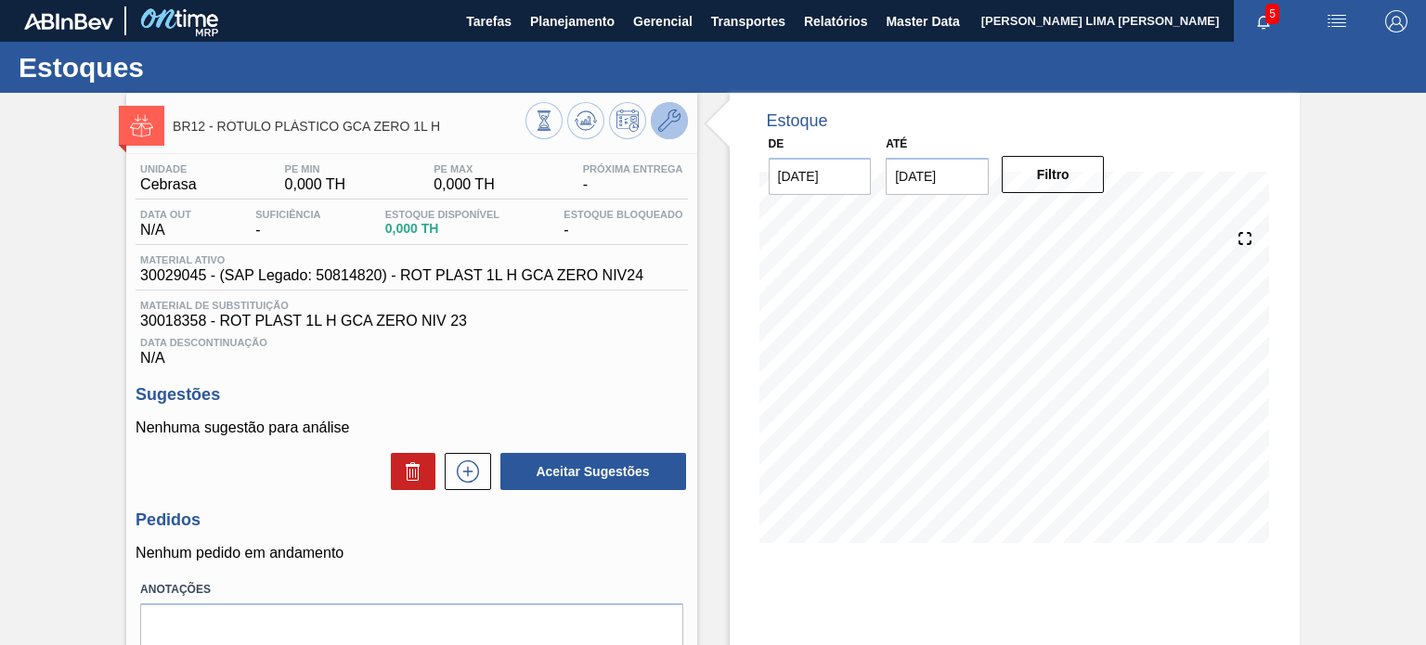
click at [660, 133] on button at bounding box center [669, 120] width 37 height 37
